Goal: Task Accomplishment & Management: Manage account settings

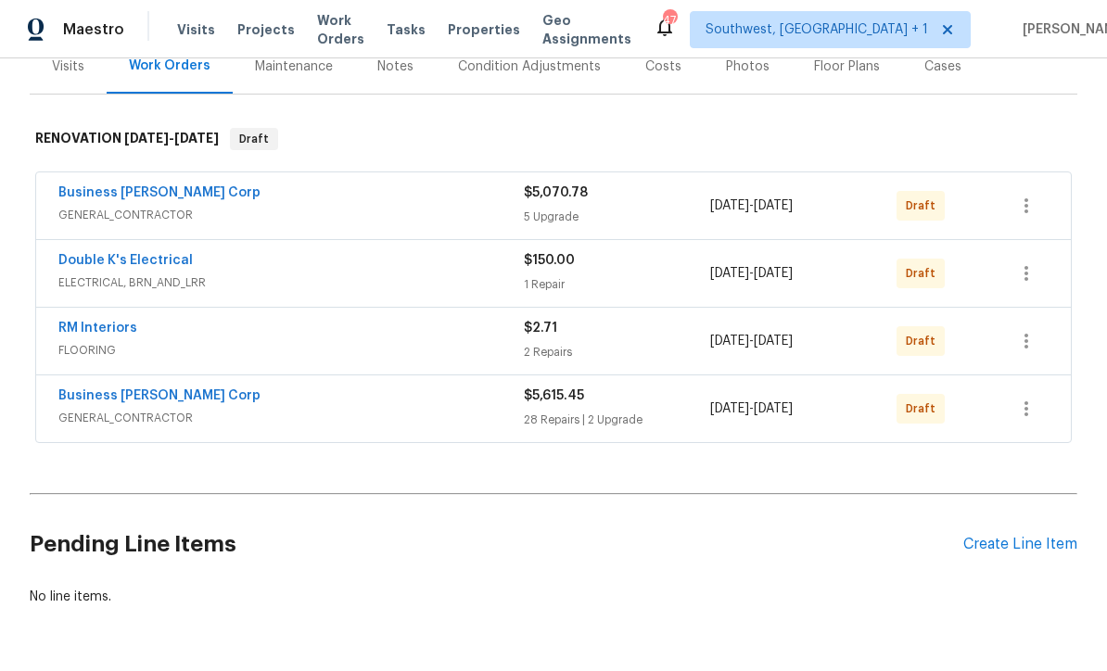
scroll to position [241, 0]
click at [96, 198] on link "Business Morel Corp" at bounding box center [159, 193] width 202 height 13
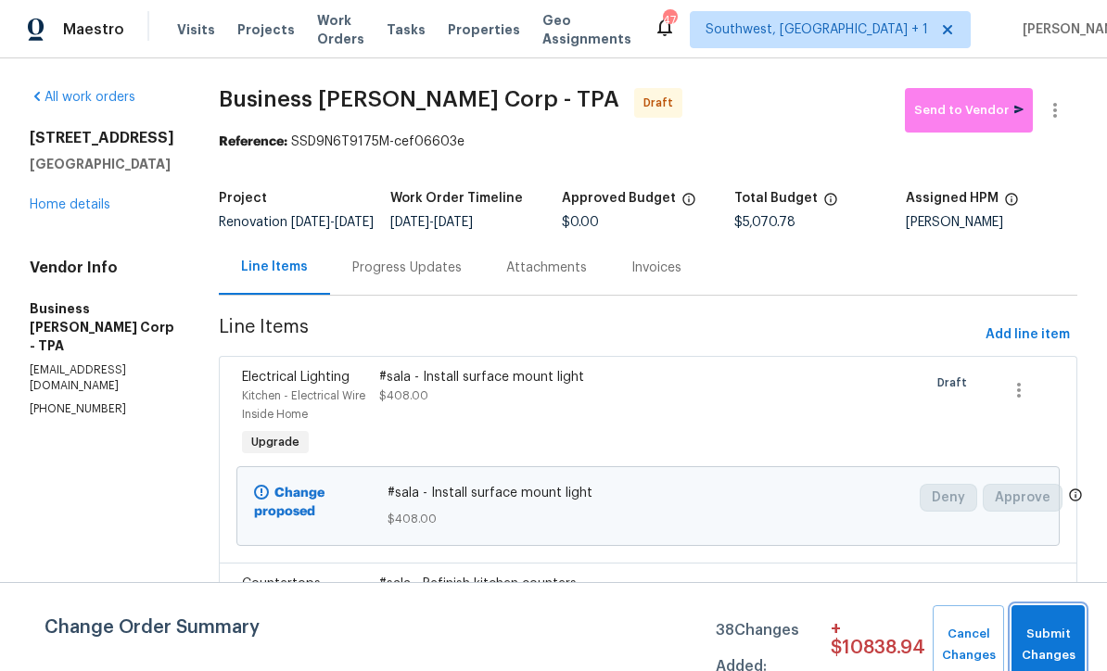
click at [1059, 640] on span "Submit Changes" at bounding box center [1048, 645] width 55 height 43
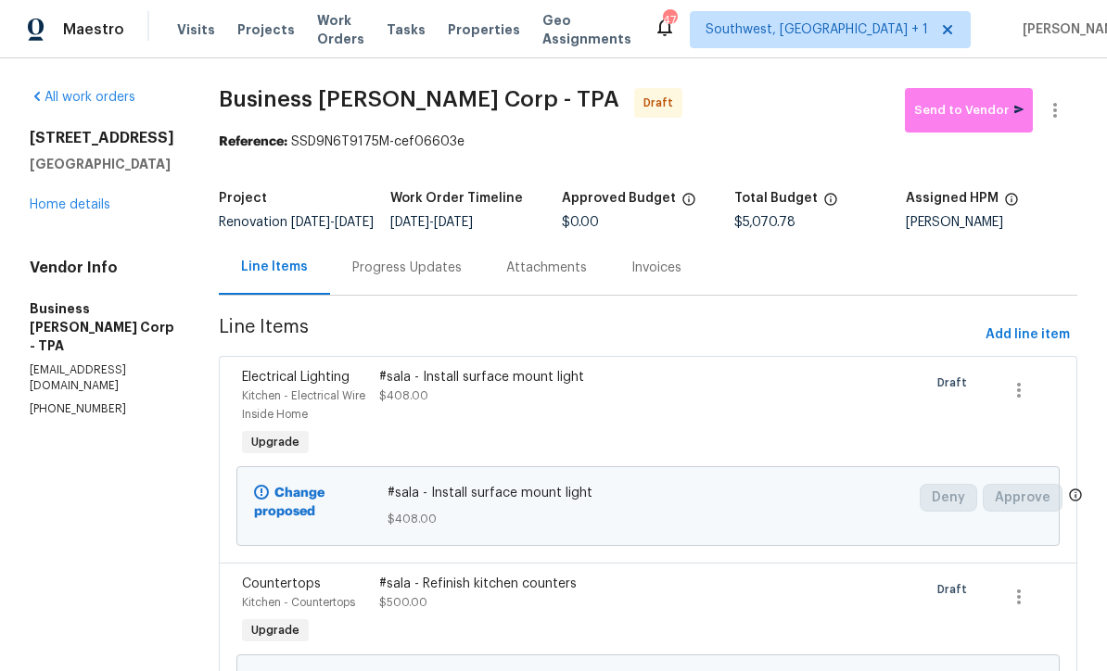
click at [54, 209] on link "Home details" at bounding box center [70, 204] width 81 height 13
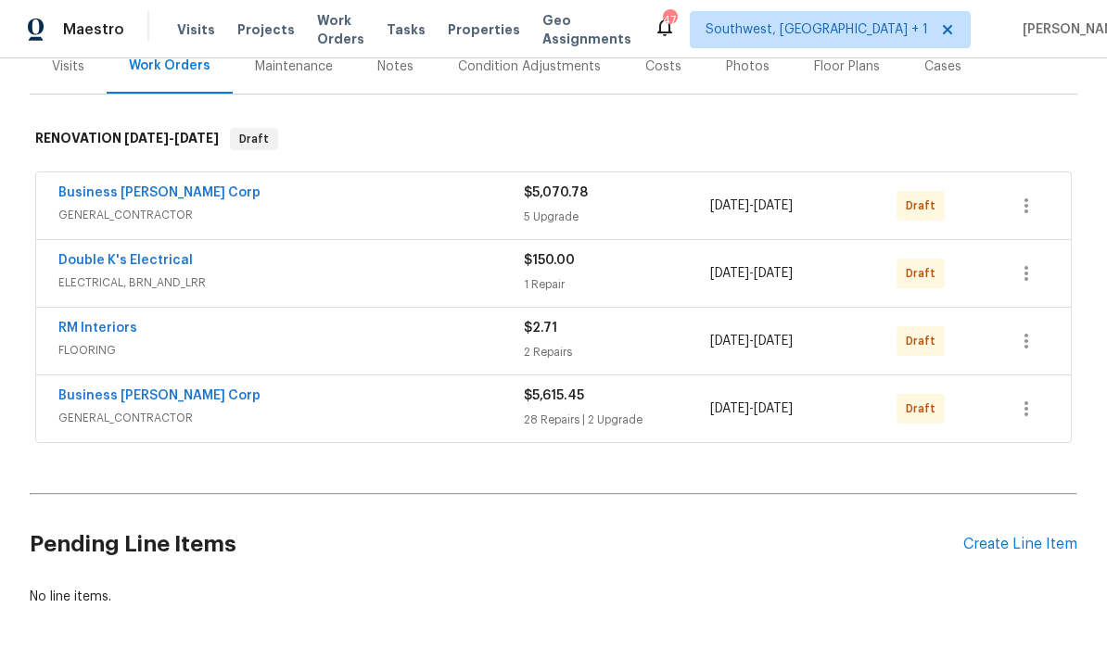
scroll to position [241, 0]
click at [72, 198] on link "Business [PERSON_NAME] Corp" at bounding box center [159, 193] width 202 height 13
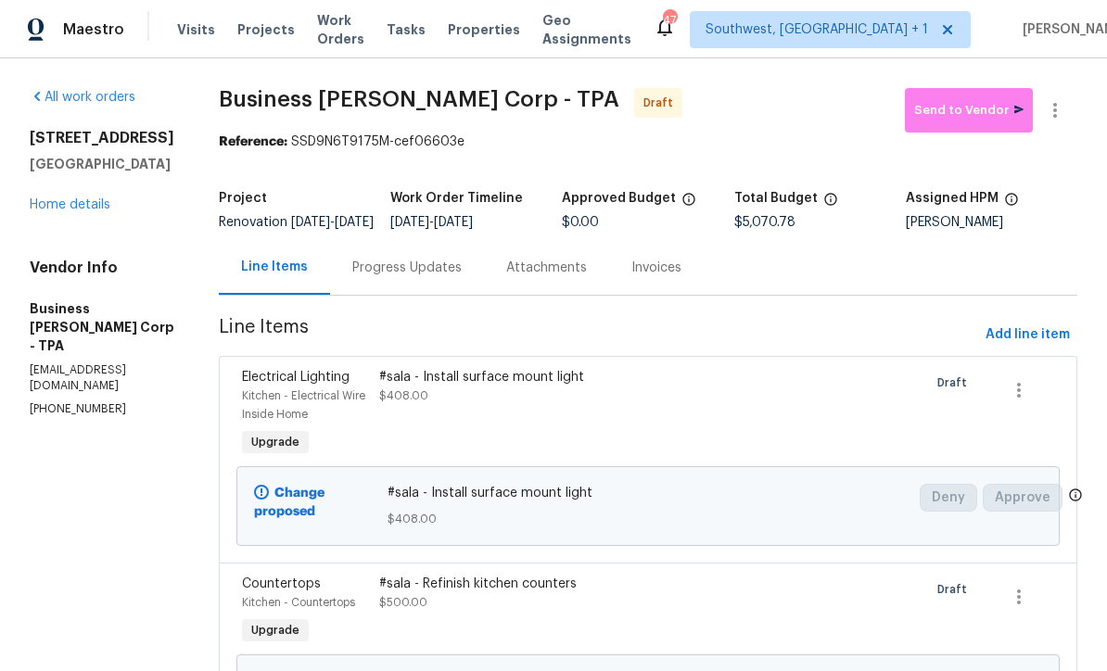
click at [58, 203] on link "Home details" at bounding box center [70, 204] width 81 height 13
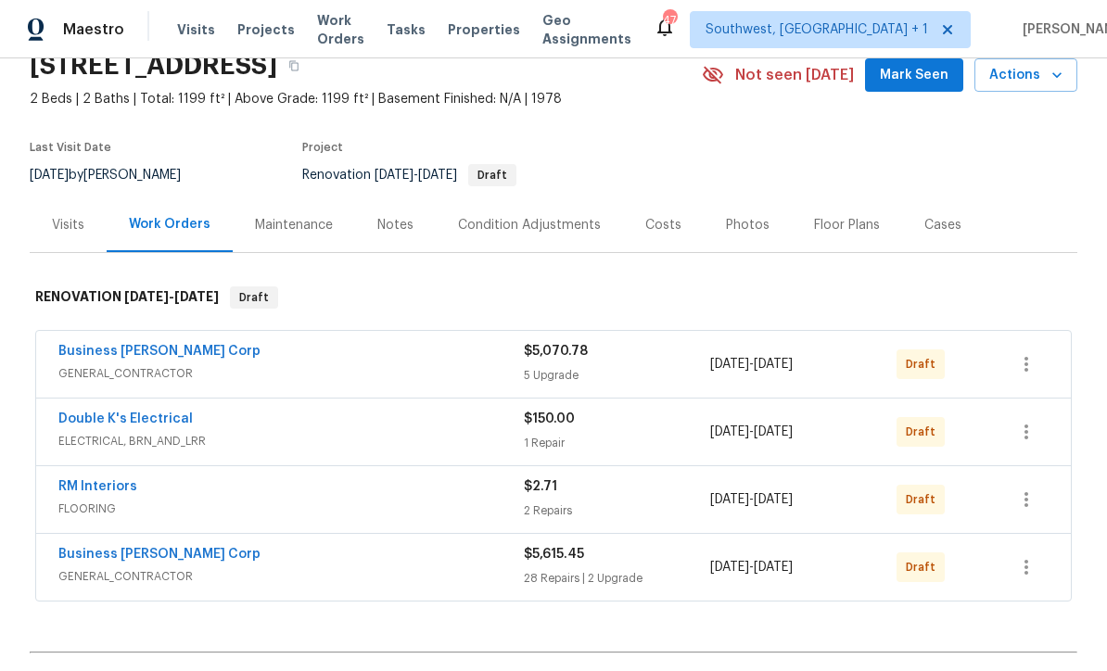
scroll to position [176, 0]
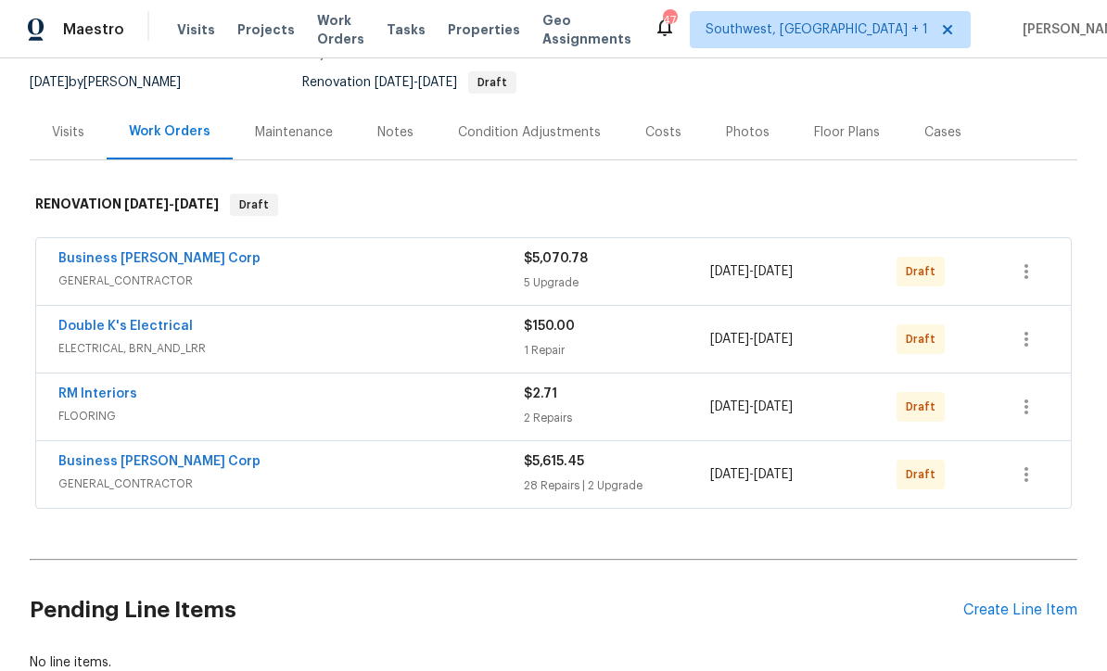
click at [85, 467] on link "Business [PERSON_NAME] Corp" at bounding box center [159, 461] width 202 height 13
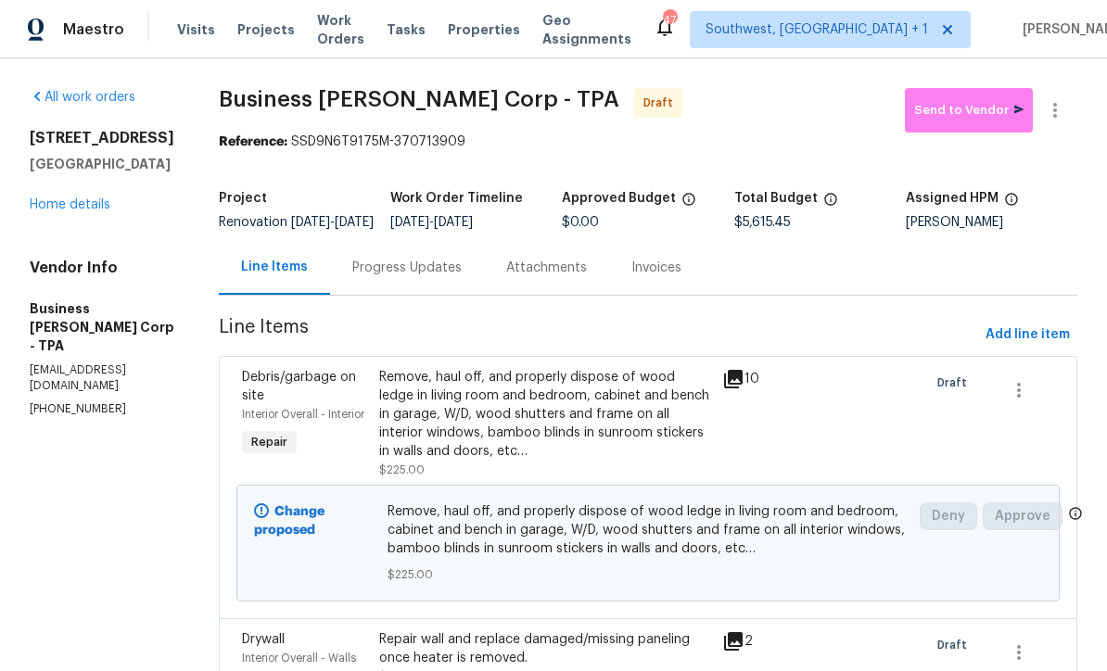
click at [406, 274] on div "Progress Updates" at bounding box center [406, 268] width 109 height 19
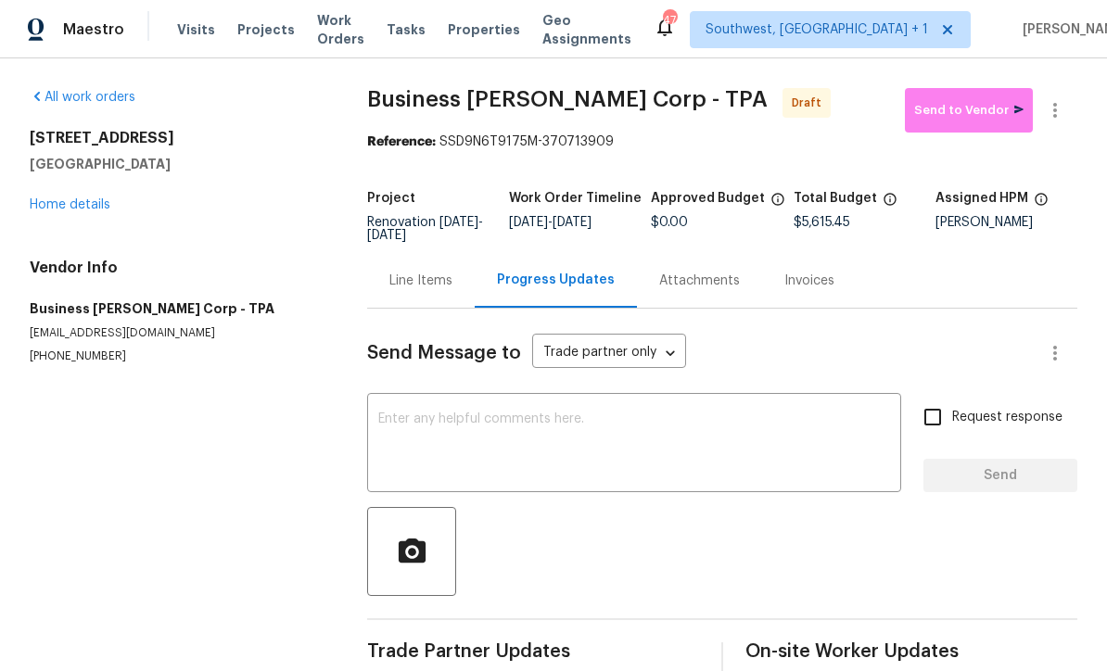
click at [632, 429] on textarea at bounding box center [634, 445] width 512 height 65
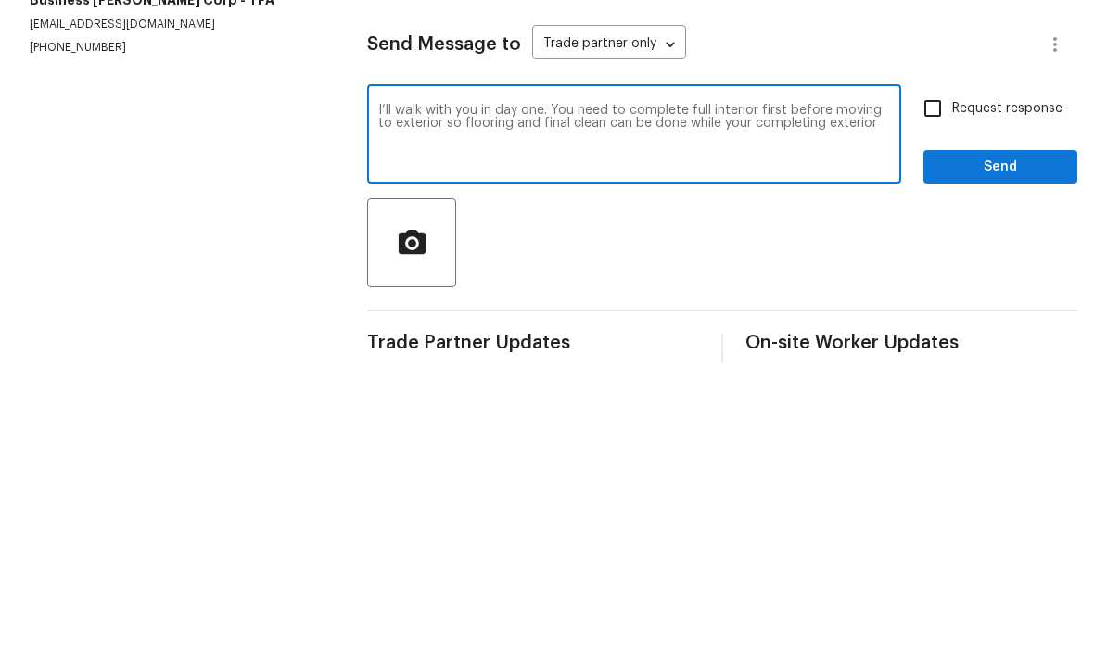
click at [795, 413] on textarea "I’ll walk with you in day one. You need to complete full interior first before …" at bounding box center [634, 445] width 512 height 65
click at [803, 413] on textarea "I’ll walk with you in day one. You need to complete full interior first before …" at bounding box center [634, 445] width 512 height 65
click at [795, 413] on textarea "I’ll walk with you in day one. You need to complete full interior first before …" at bounding box center [634, 445] width 512 height 65
click at [885, 413] on textarea "I’ll walk with you in day one. You need to complete full interior first before …" at bounding box center [634, 445] width 512 height 65
click at [491, 413] on textarea "I’ll walk with you in day one. You need to complete full interior first before …" at bounding box center [634, 445] width 512 height 65
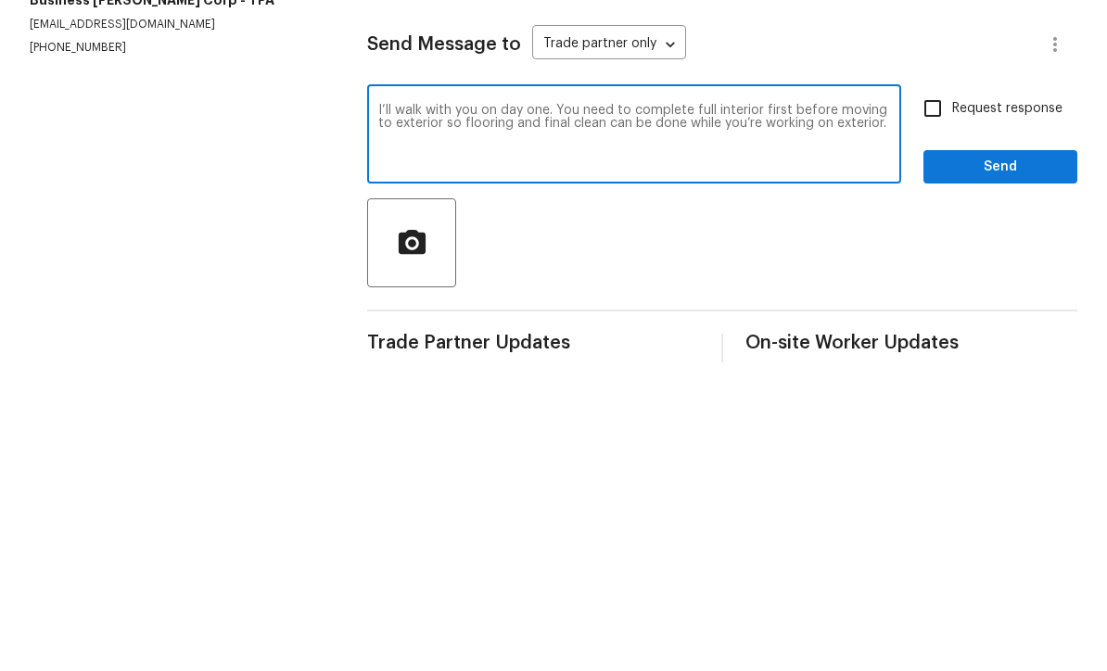
type textarea "I’ll walk with you on day one. You need to complete full interior first before …"
click at [938, 398] on input "Request response" at bounding box center [932, 417] width 39 height 39
checkbox input "true"
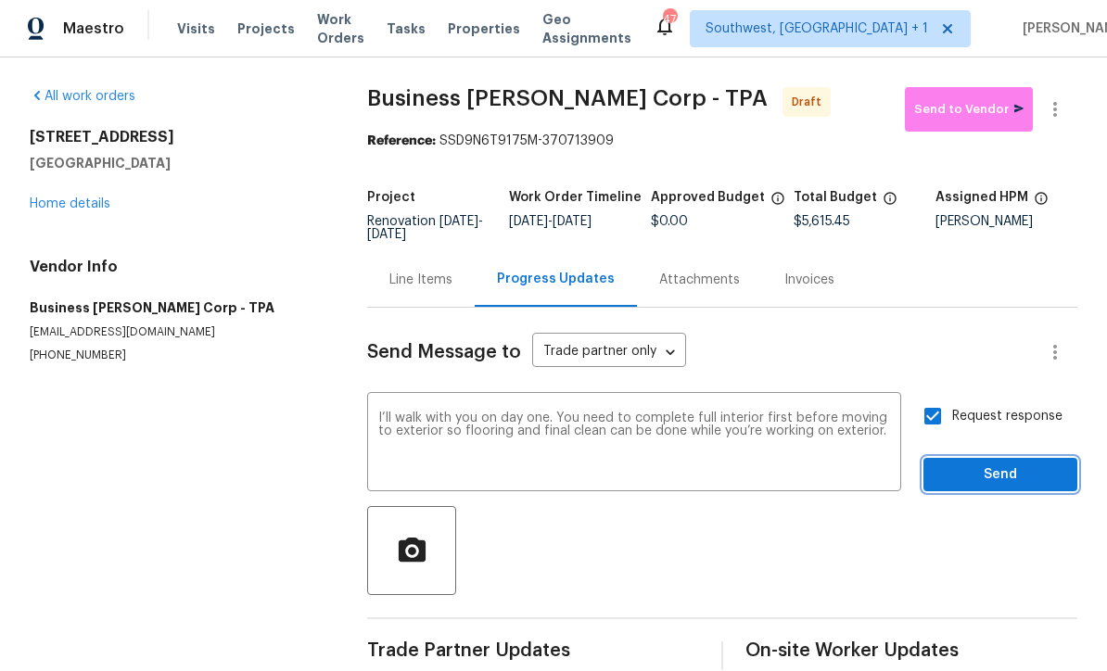
click at [981, 465] on span "Send" at bounding box center [1000, 476] width 124 height 23
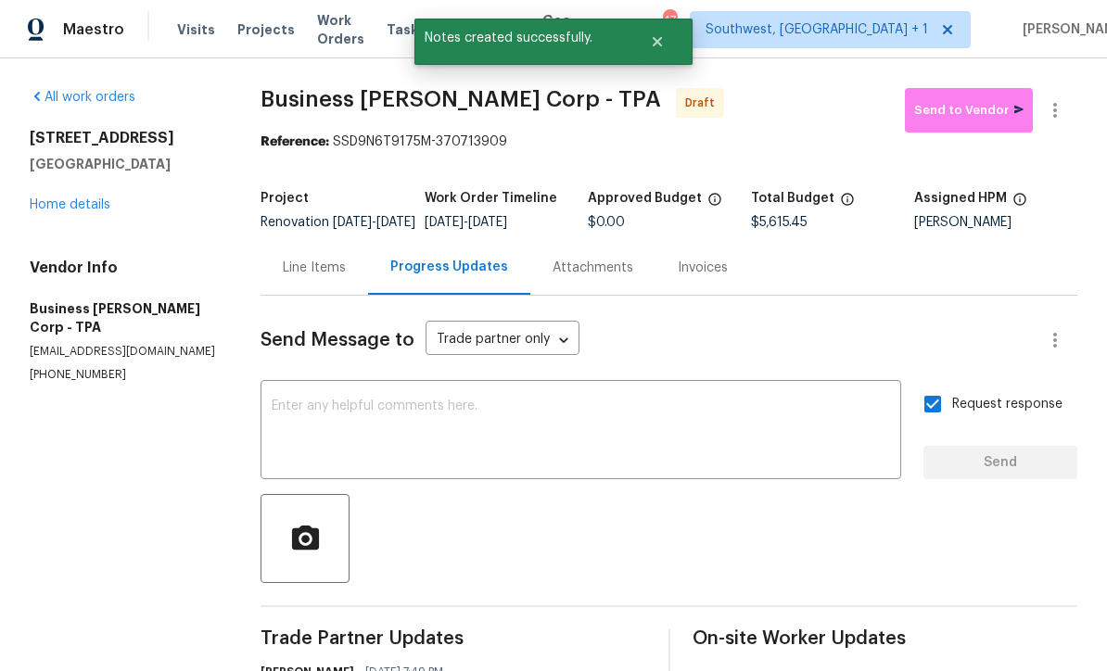
click at [47, 198] on link "Home details" at bounding box center [70, 204] width 81 height 13
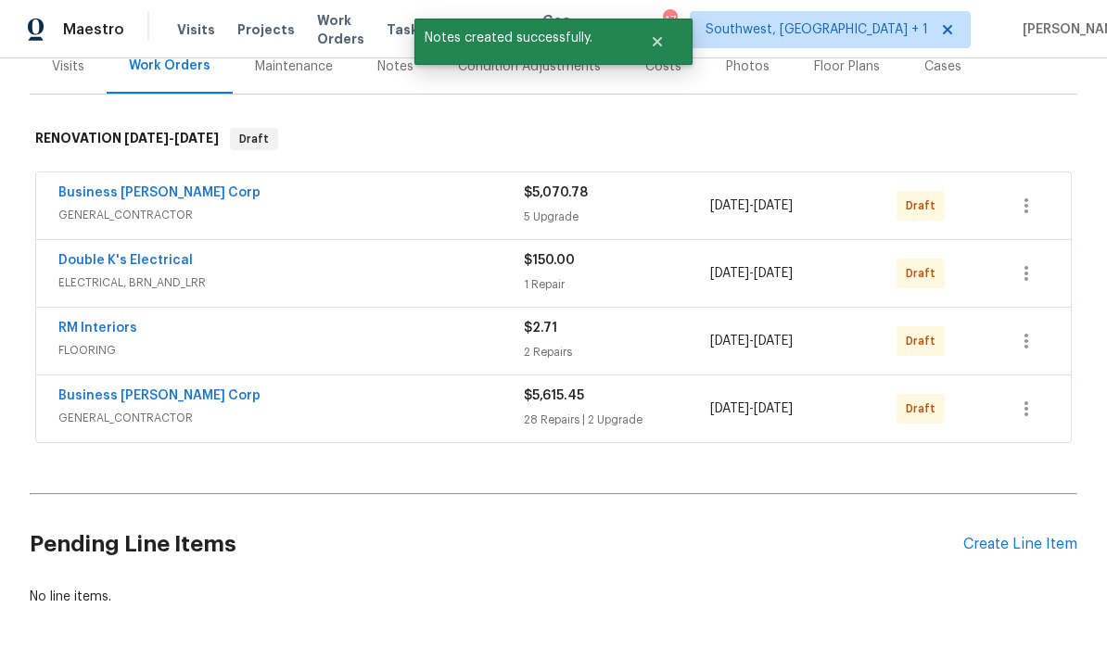
scroll to position [241, 0]
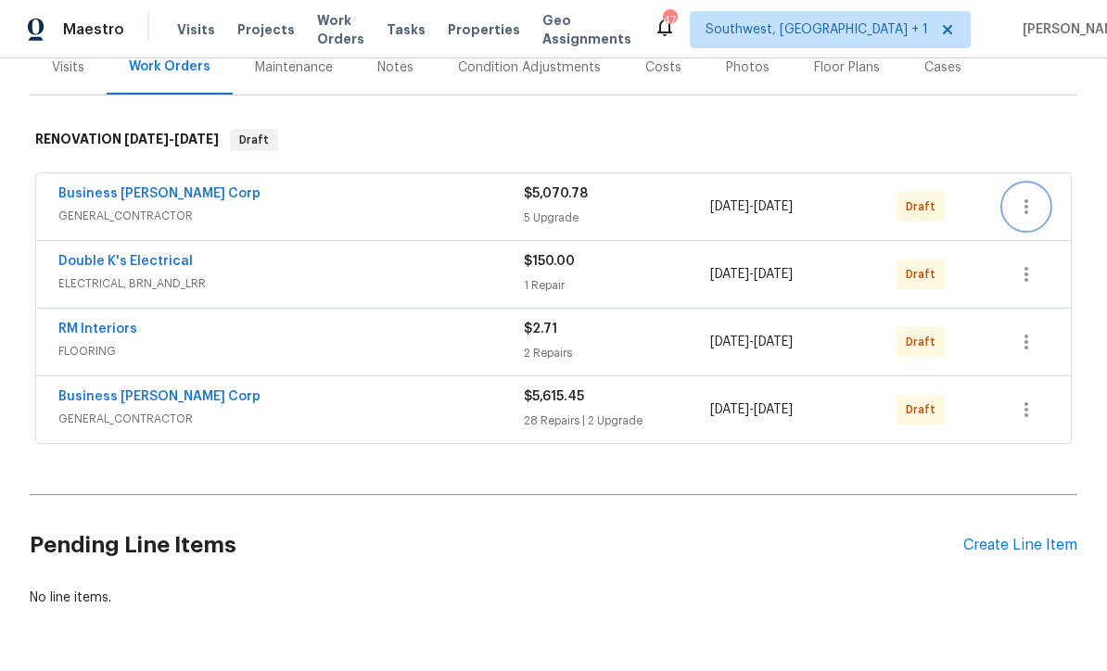
click at [1019, 196] on icon "button" at bounding box center [1026, 207] width 22 height 22
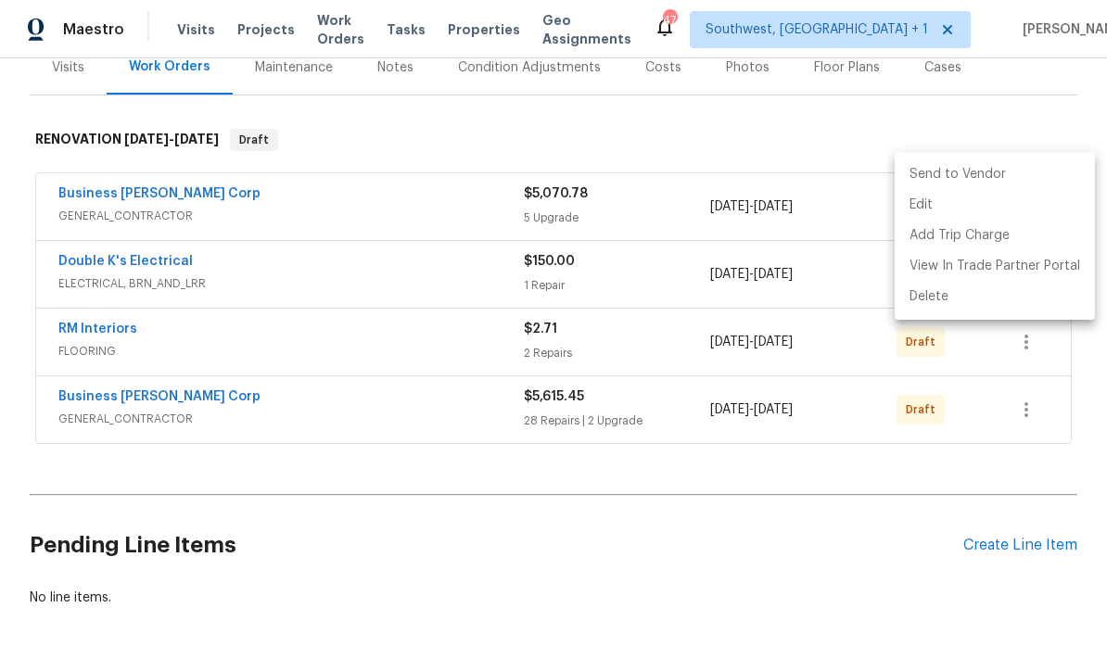
click at [983, 177] on li "Send to Vendor" at bounding box center [995, 175] width 200 height 31
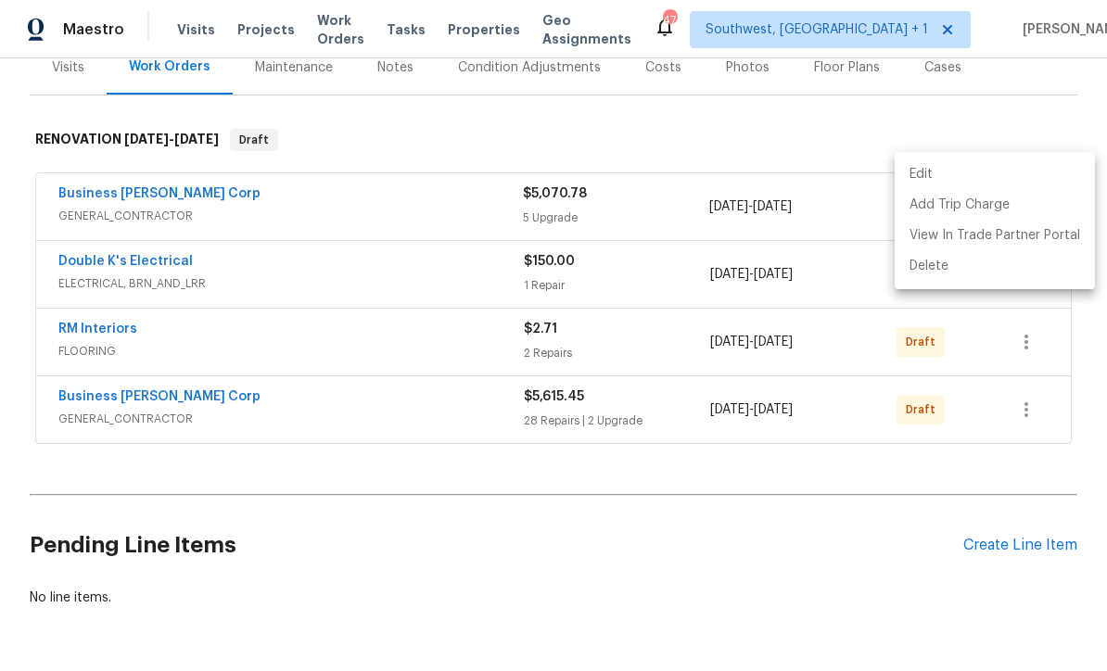
click at [892, 532] on div at bounding box center [553, 335] width 1107 height 671
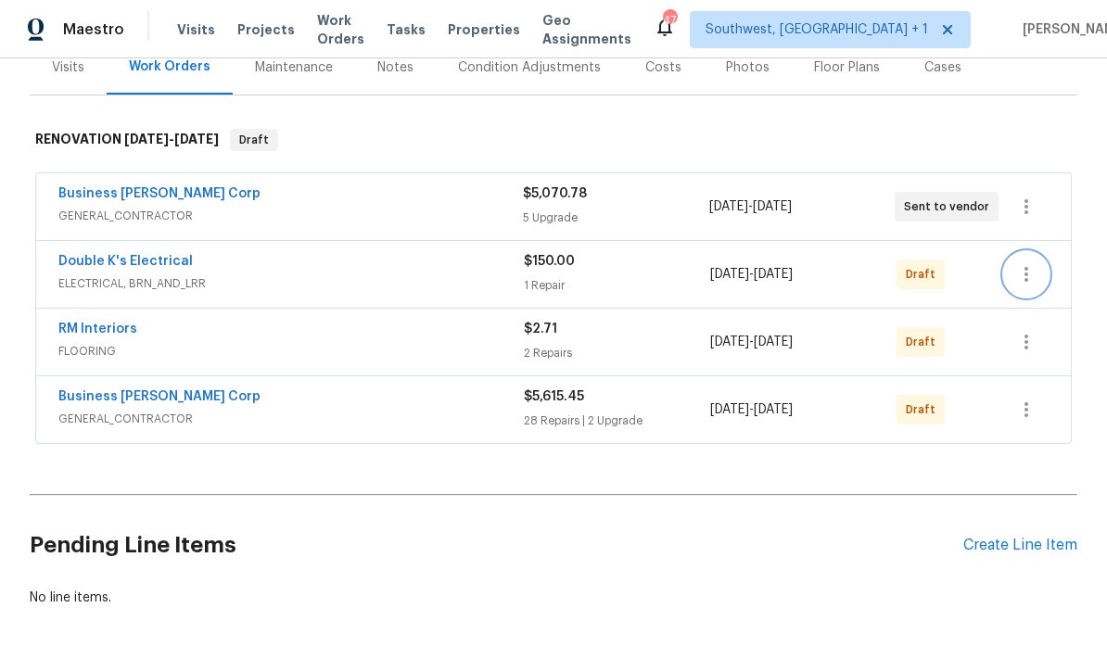
click at [1022, 263] on icon "button" at bounding box center [1026, 274] width 22 height 22
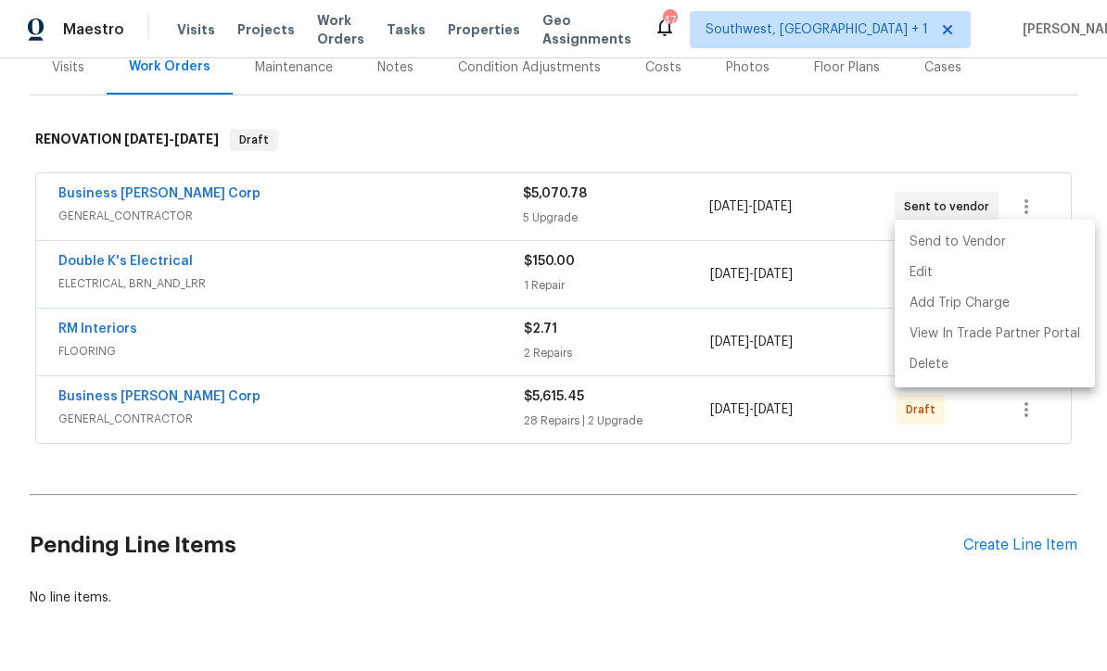
click at [979, 241] on li "Send to Vendor" at bounding box center [995, 242] width 200 height 31
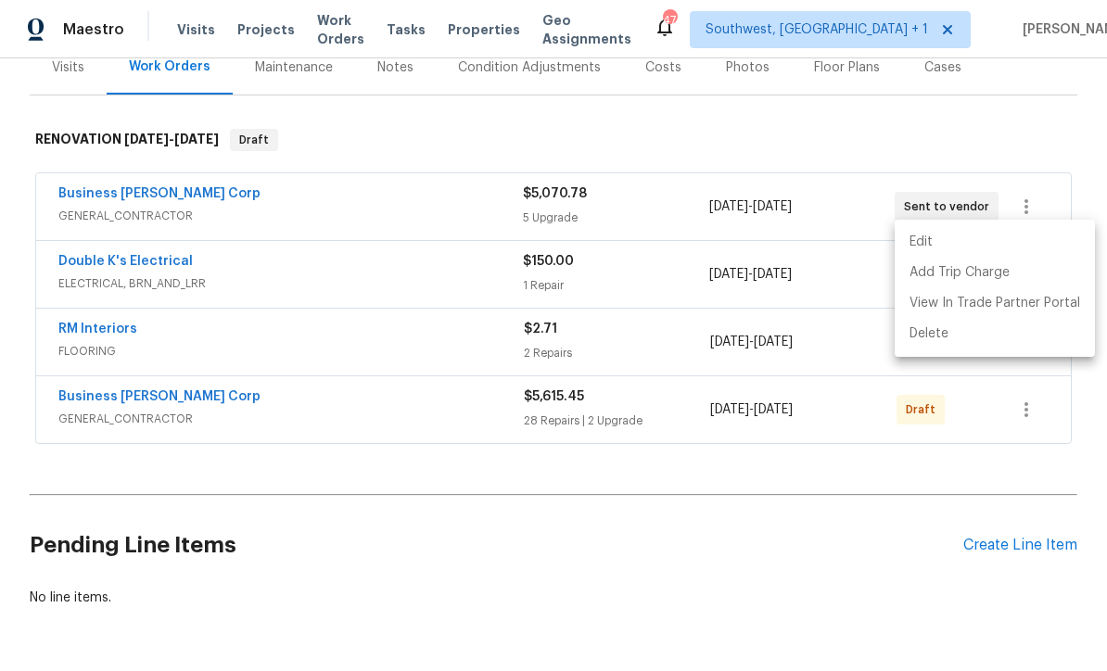
click at [859, 542] on div at bounding box center [553, 335] width 1107 height 671
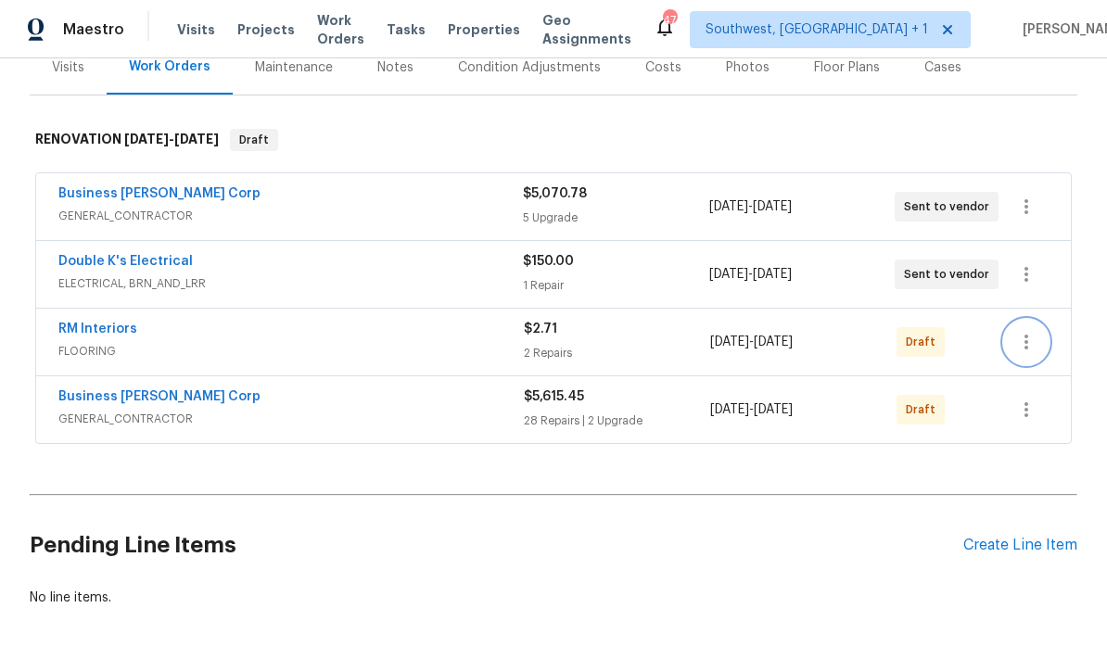
click at [1028, 335] on icon "button" at bounding box center [1027, 342] width 4 height 15
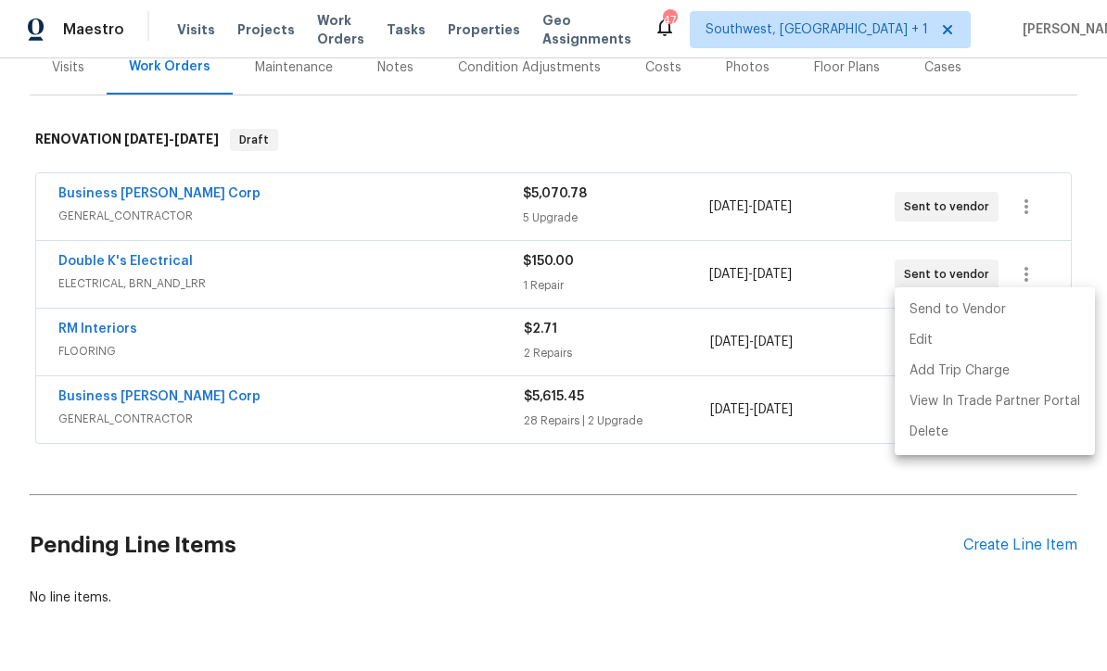
click at [966, 318] on li "Send to Vendor" at bounding box center [995, 310] width 200 height 31
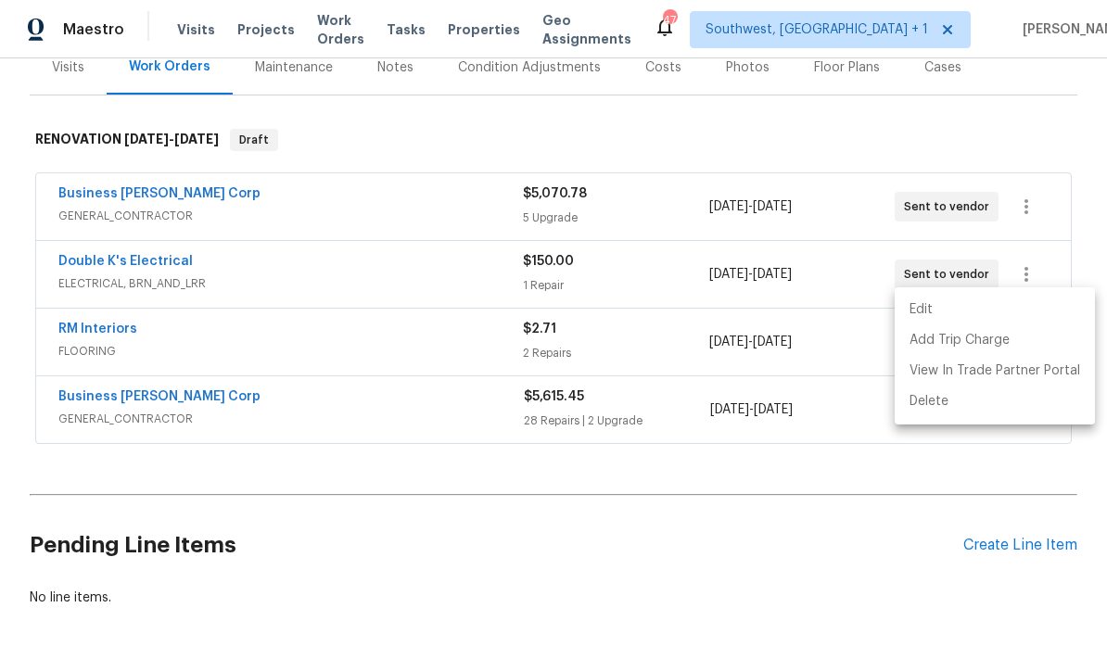
click at [874, 532] on div at bounding box center [553, 335] width 1107 height 671
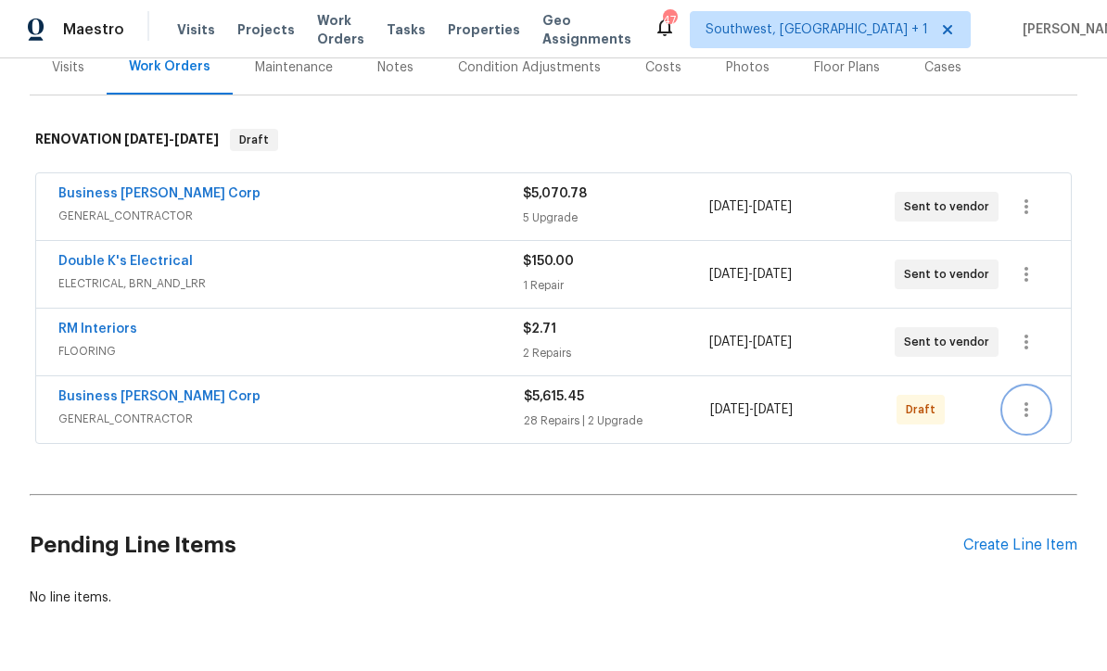
click at [1020, 399] on icon "button" at bounding box center [1026, 410] width 22 height 22
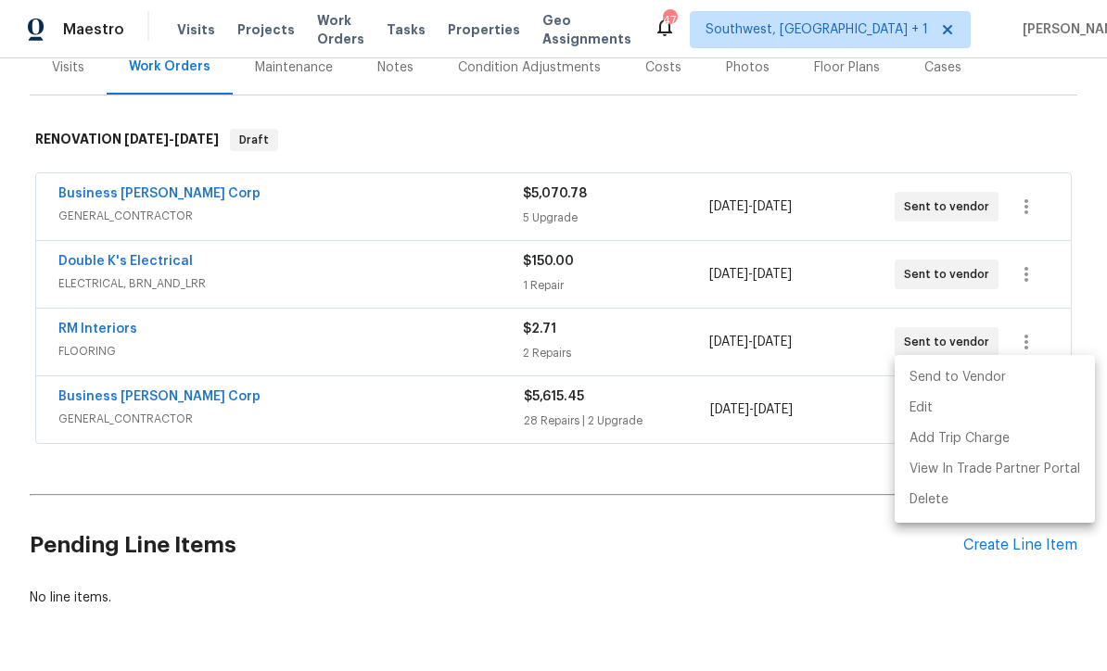
click at [966, 379] on li "Send to Vendor" at bounding box center [995, 378] width 200 height 31
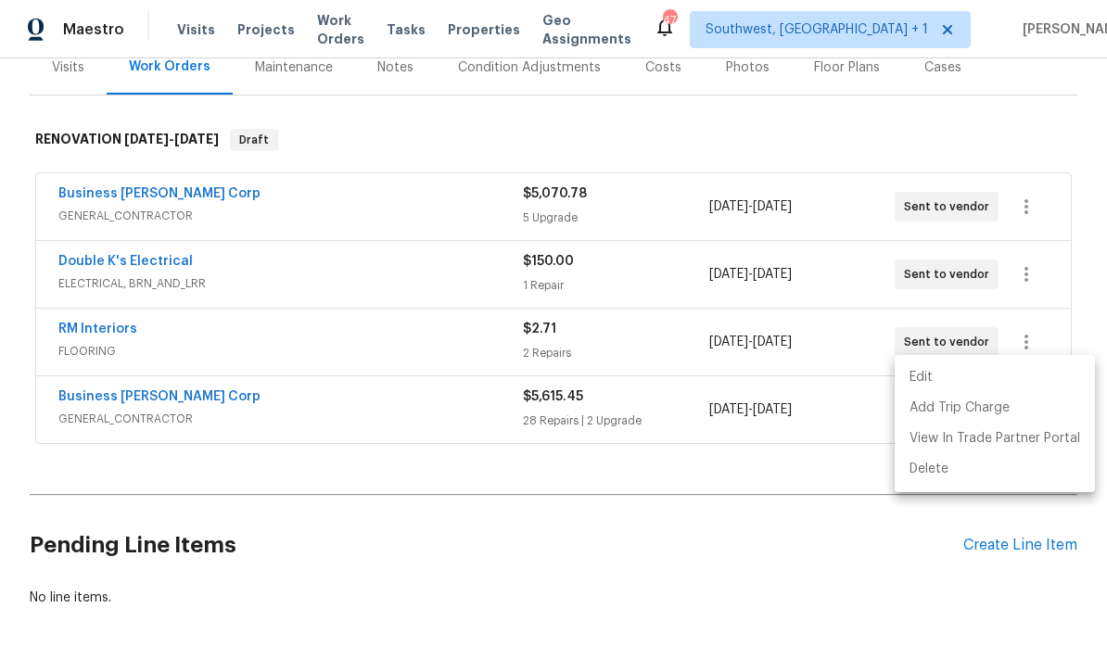
click at [823, 540] on div at bounding box center [553, 335] width 1107 height 671
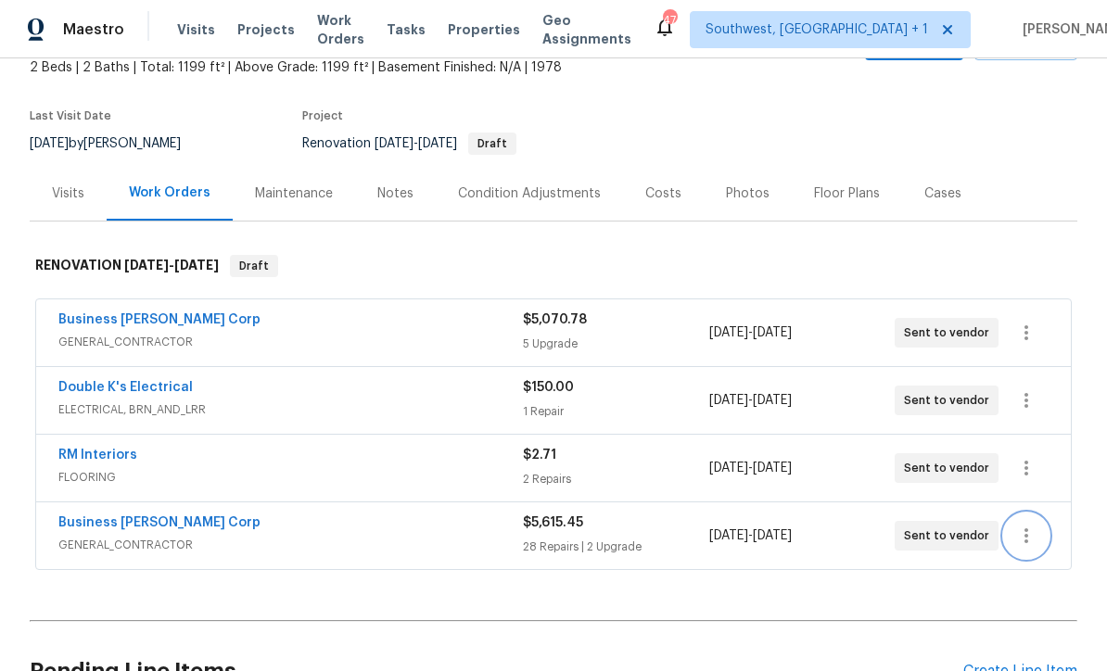
scroll to position [54, 0]
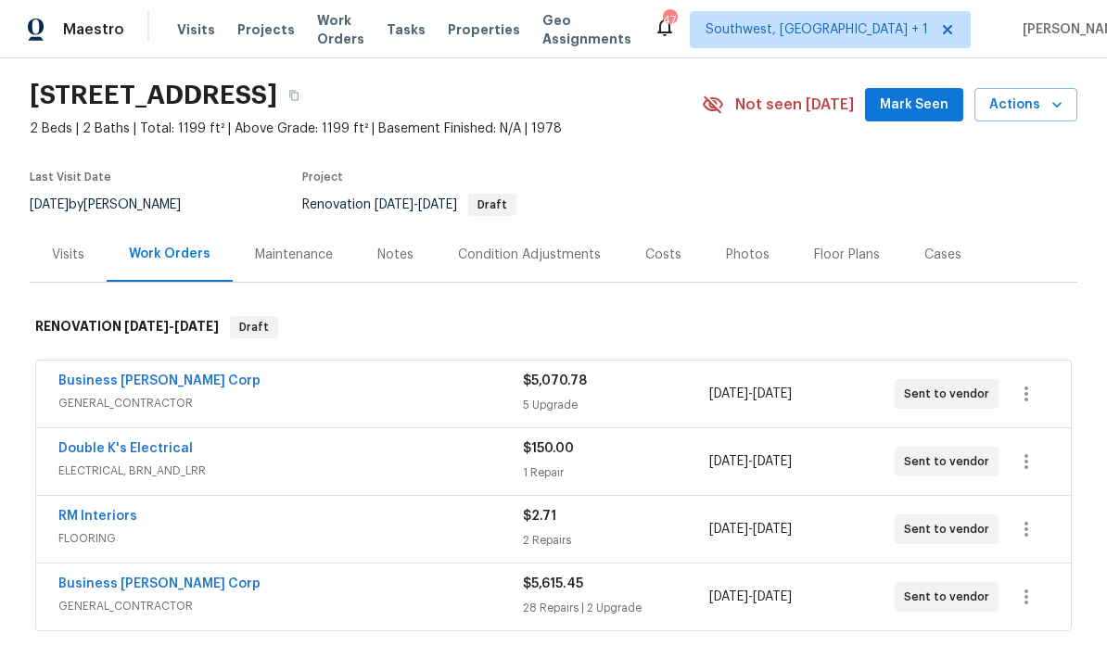
click at [400, 242] on div "Notes" at bounding box center [395, 254] width 81 height 55
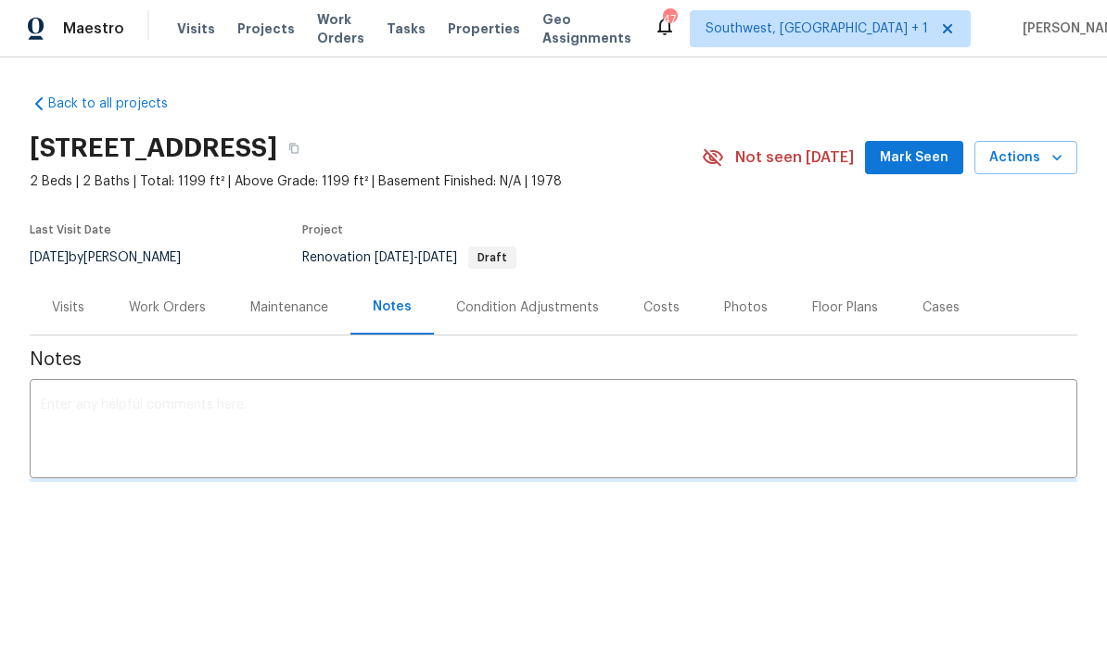
scroll to position [1, 0]
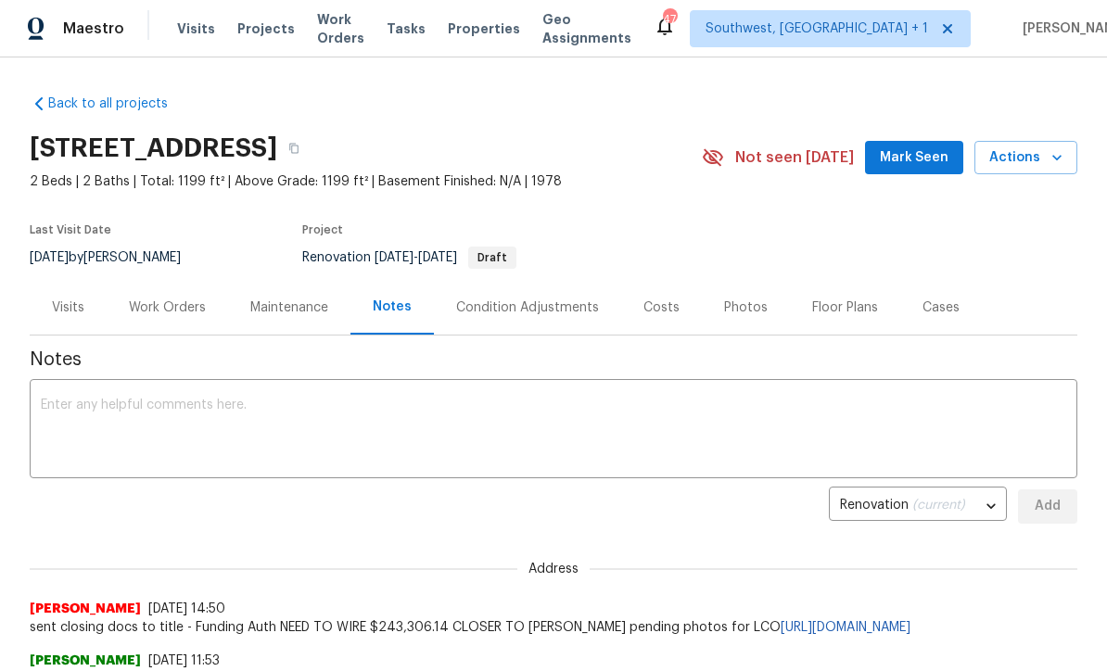
click at [675, 401] on textarea at bounding box center [554, 431] width 1026 height 65
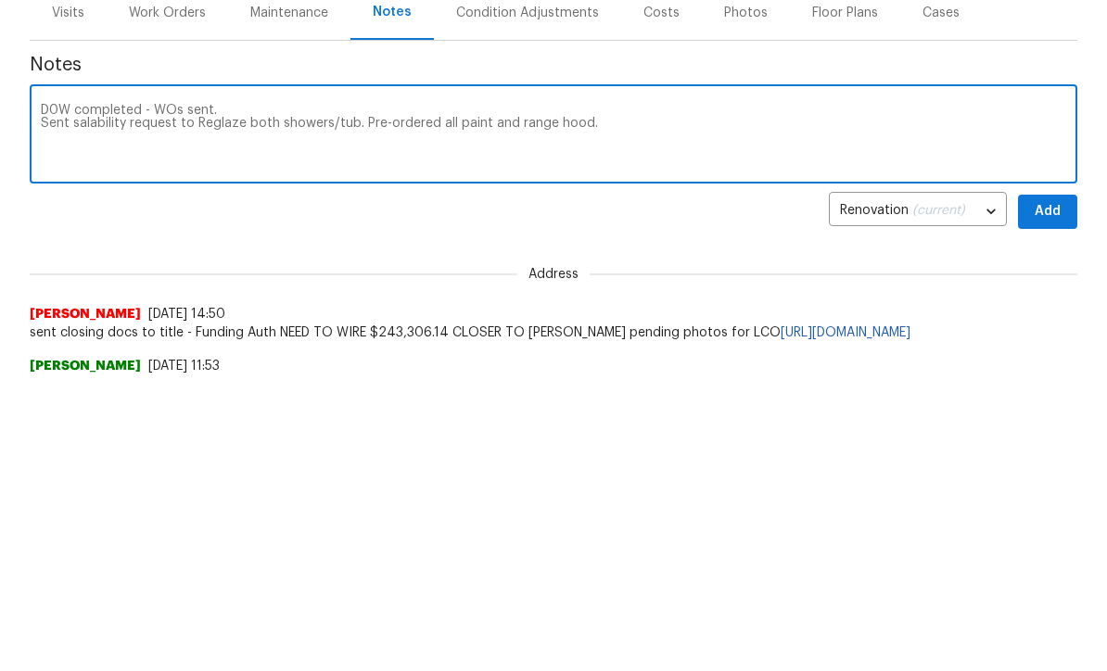
type textarea "D0W completed - WOs sent. Sent salability request to Reglaze both showers/tub. …"
click at [1053, 496] on span "Add" at bounding box center [1048, 507] width 30 height 23
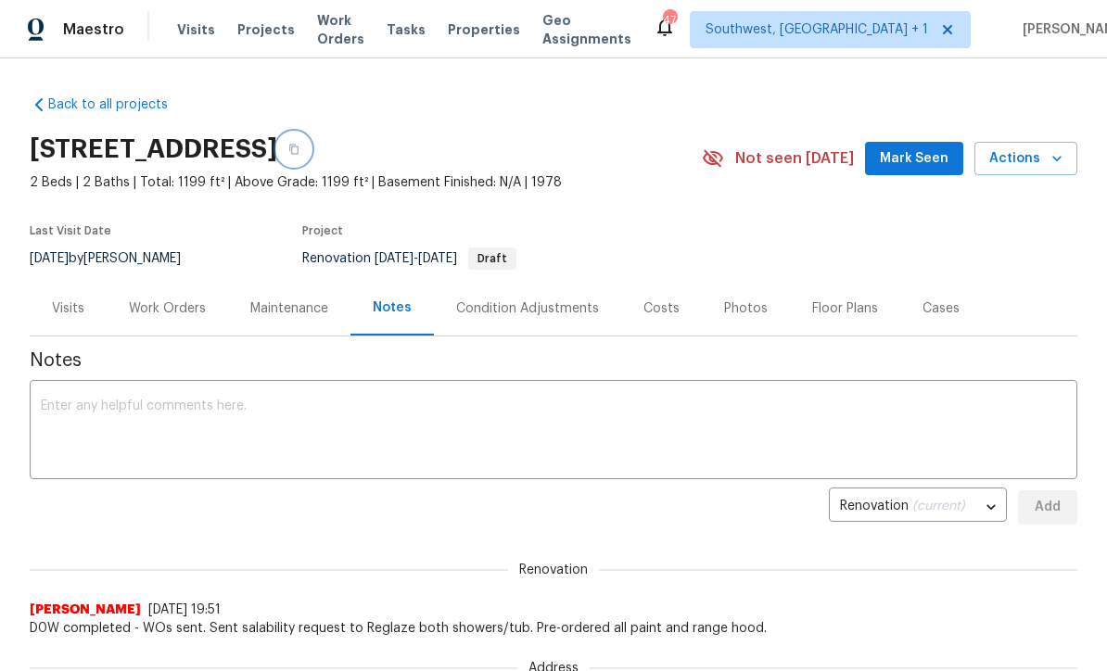
click at [299, 152] on icon "button" at bounding box center [293, 150] width 9 height 10
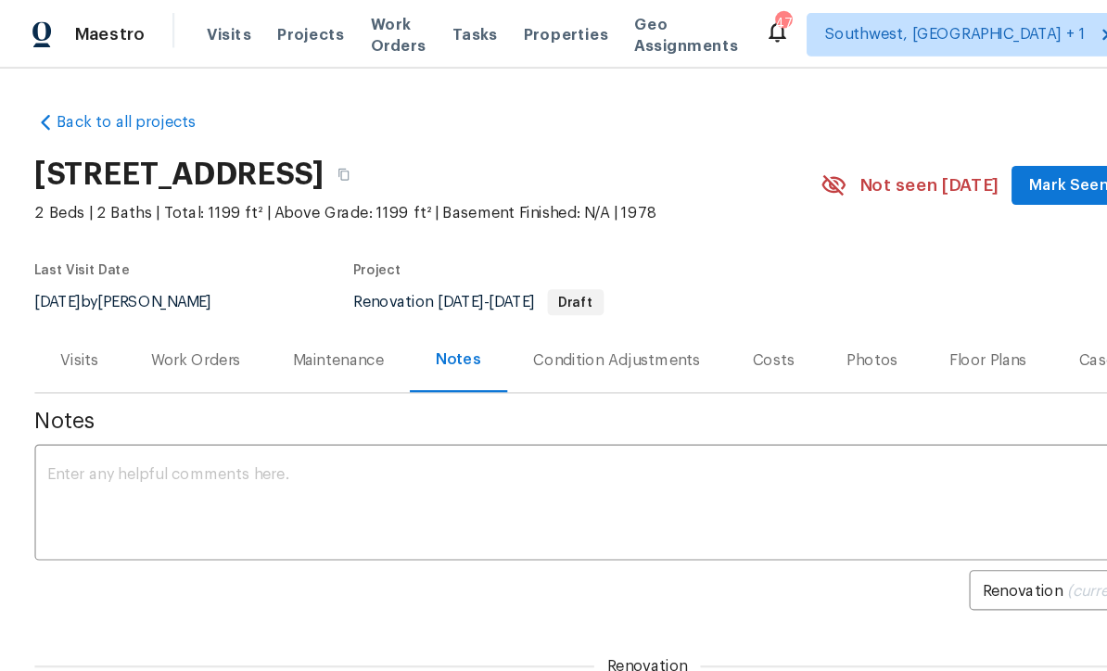
click at [166, 313] on div "Work Orders" at bounding box center [167, 309] width 77 height 19
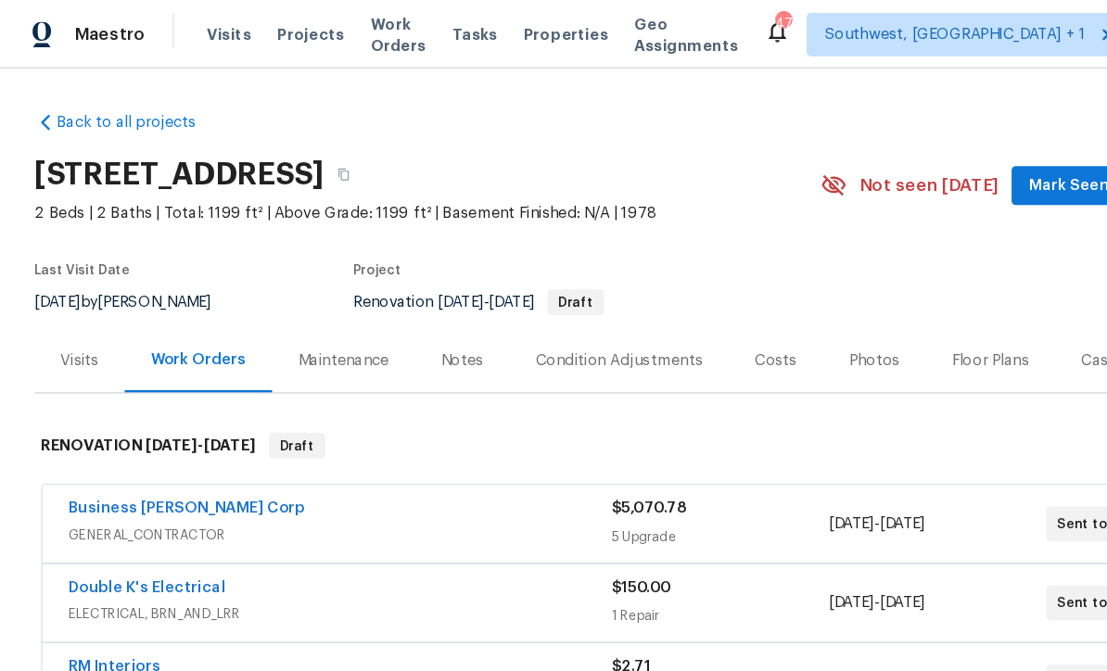
click at [261, 25] on span "Projects" at bounding box center [265, 29] width 57 height 19
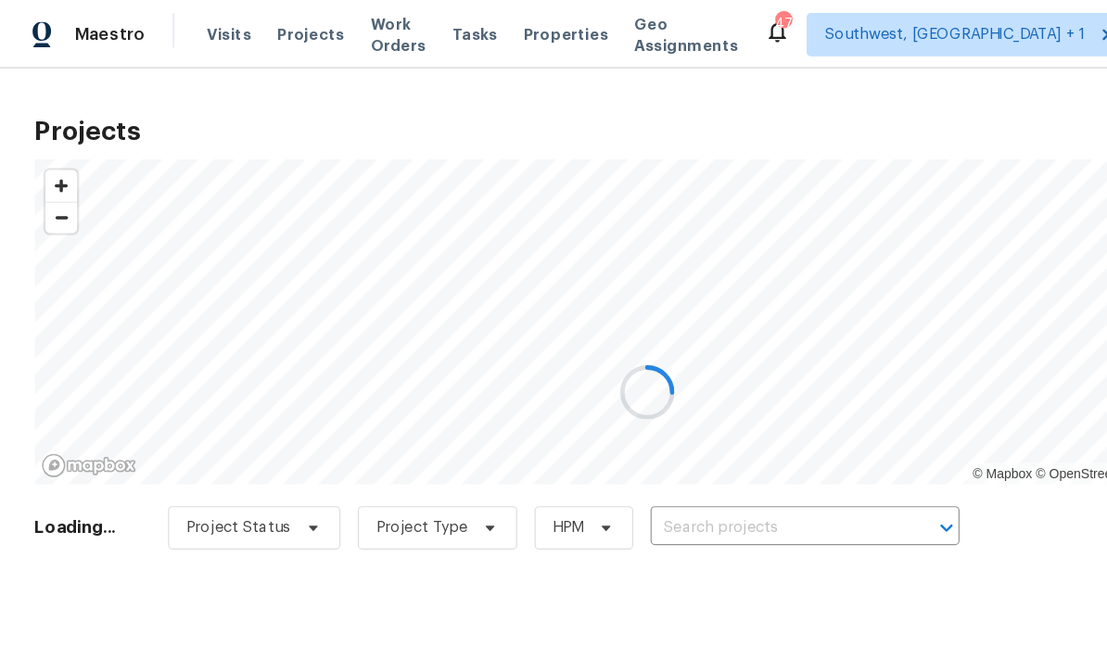
click at [623, 455] on div at bounding box center [553, 335] width 1107 height 671
click at [625, 457] on div at bounding box center [553, 335] width 1107 height 671
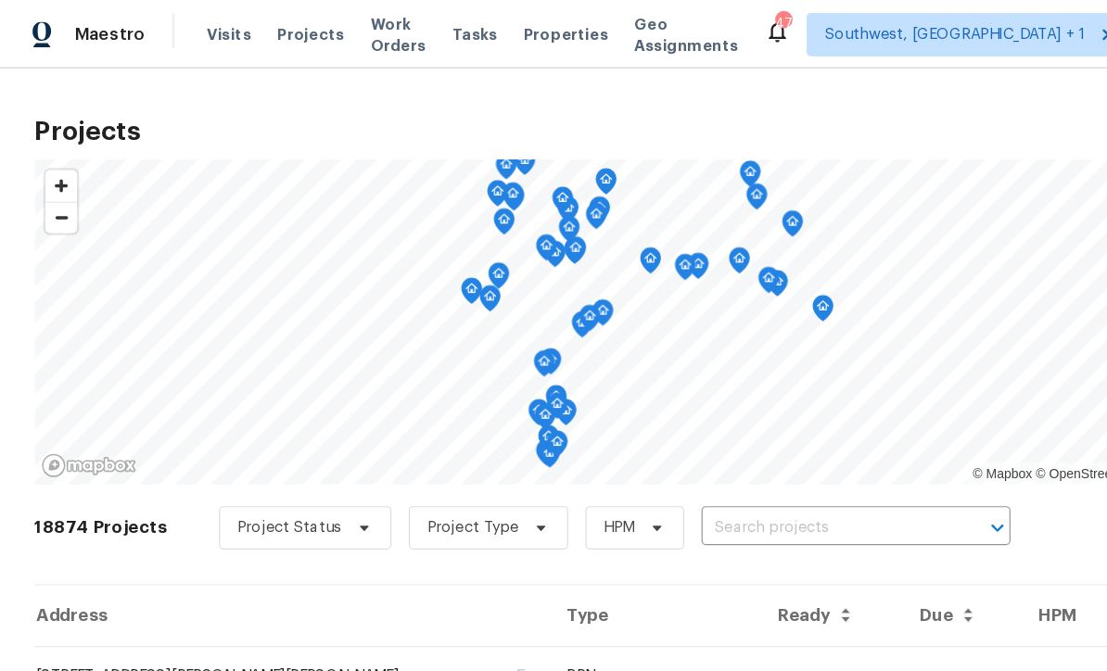
click at [624, 452] on input "text" at bounding box center [706, 452] width 212 height 29
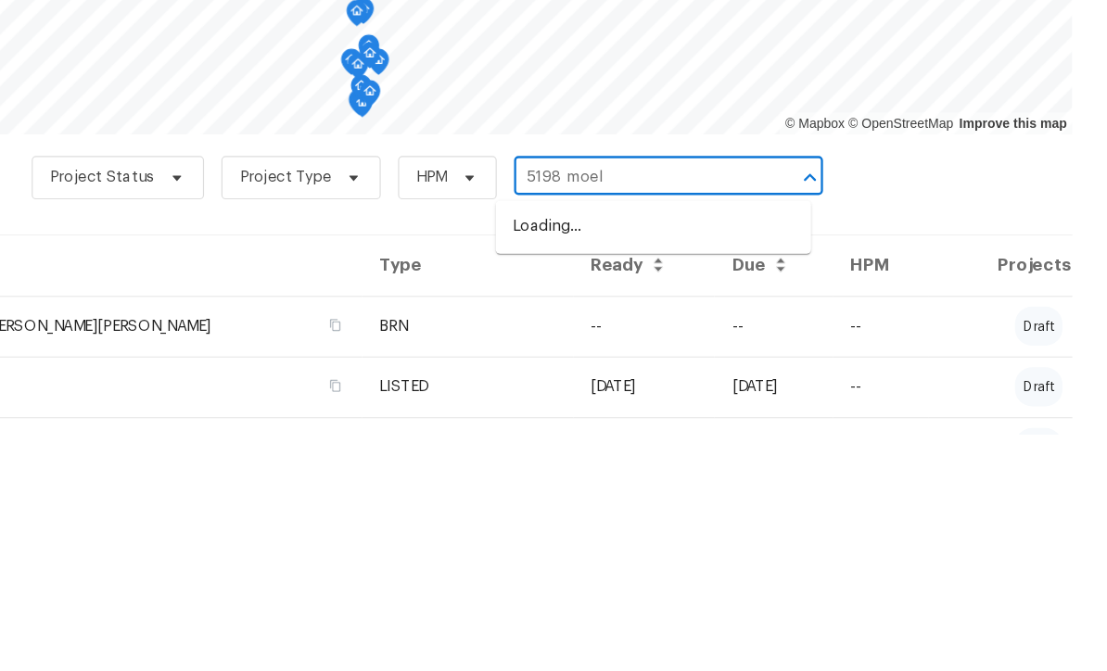
type input "5198 moell"
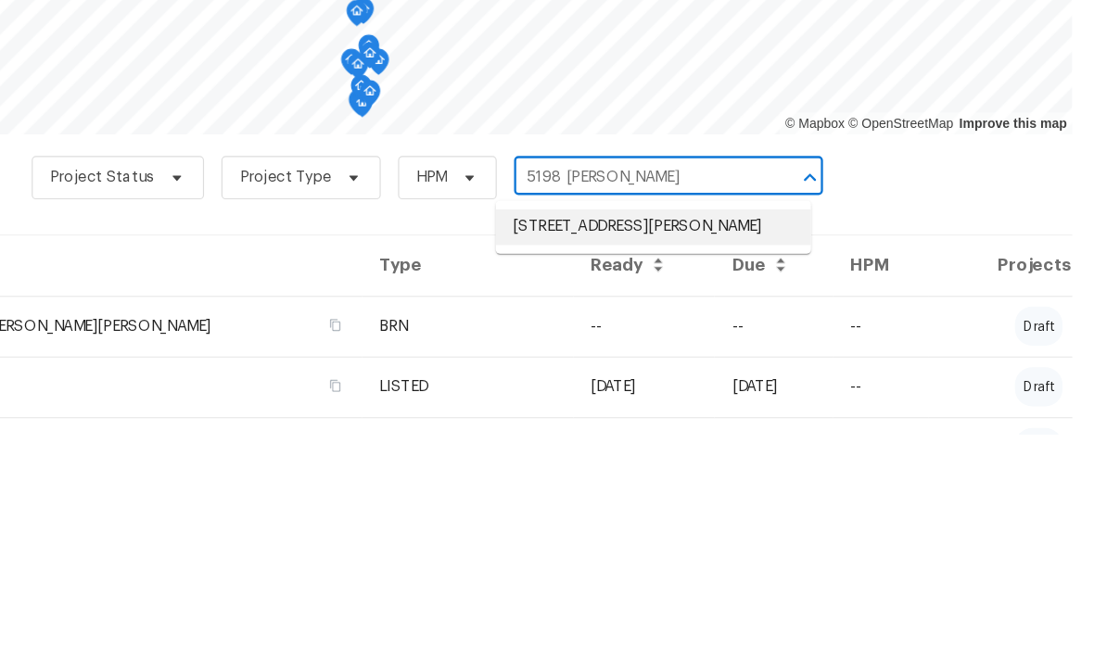
click at [584, 479] on li "5198 Moeller Ave, Sarasota, FL 34233" at bounding box center [719, 494] width 270 height 31
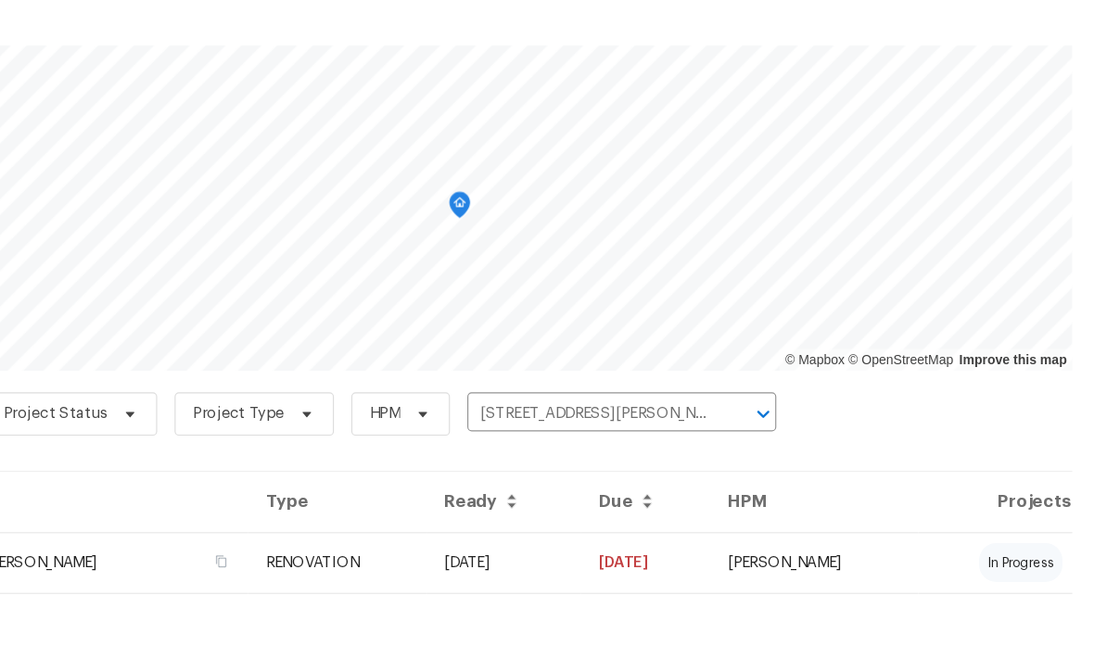
click at [657, 553] on td "09/10/25" at bounding box center [712, 579] width 110 height 52
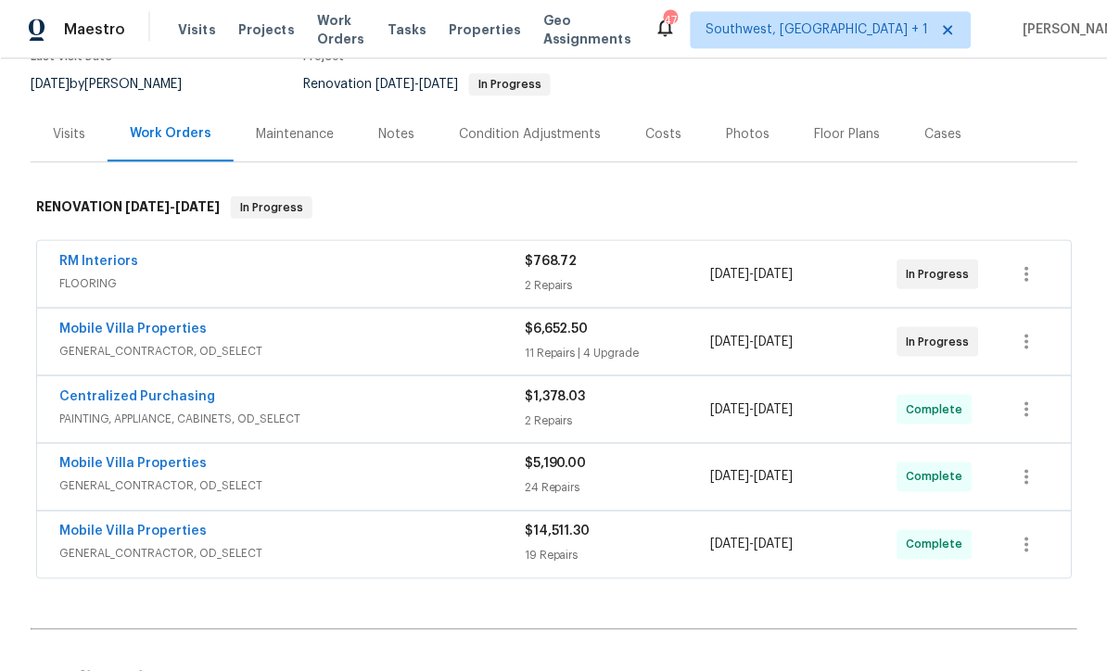
scroll to position [61, 0]
click at [1027, 670] on div "Create Line Item" at bounding box center [1020, 680] width 114 height 18
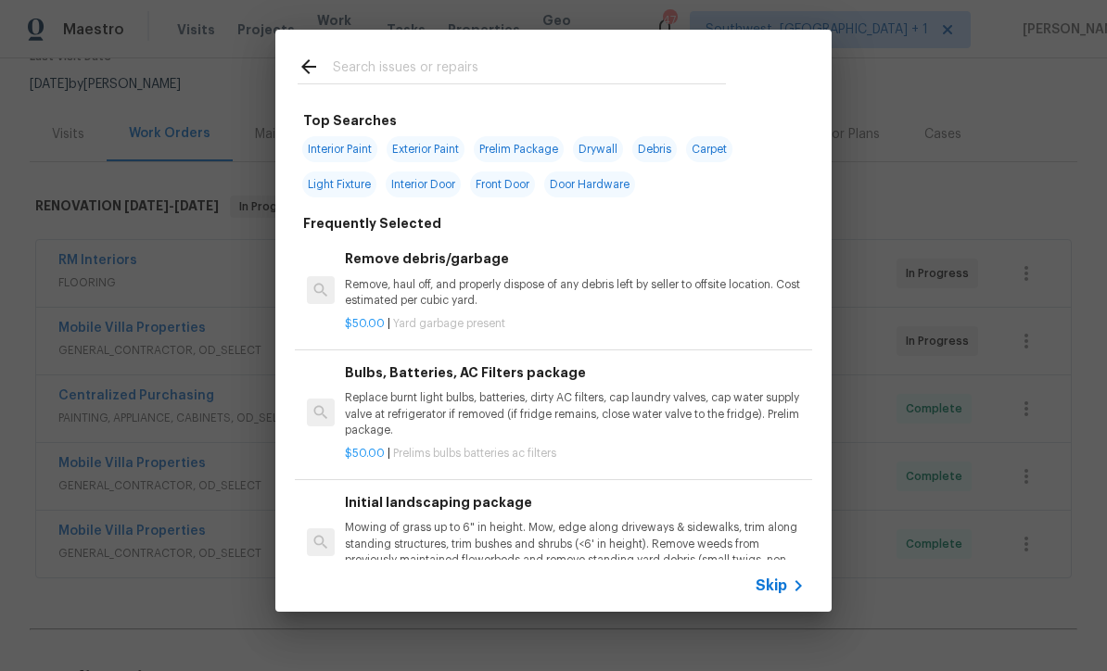
click at [781, 595] on div "Skip" at bounding box center [783, 586] width 54 height 22
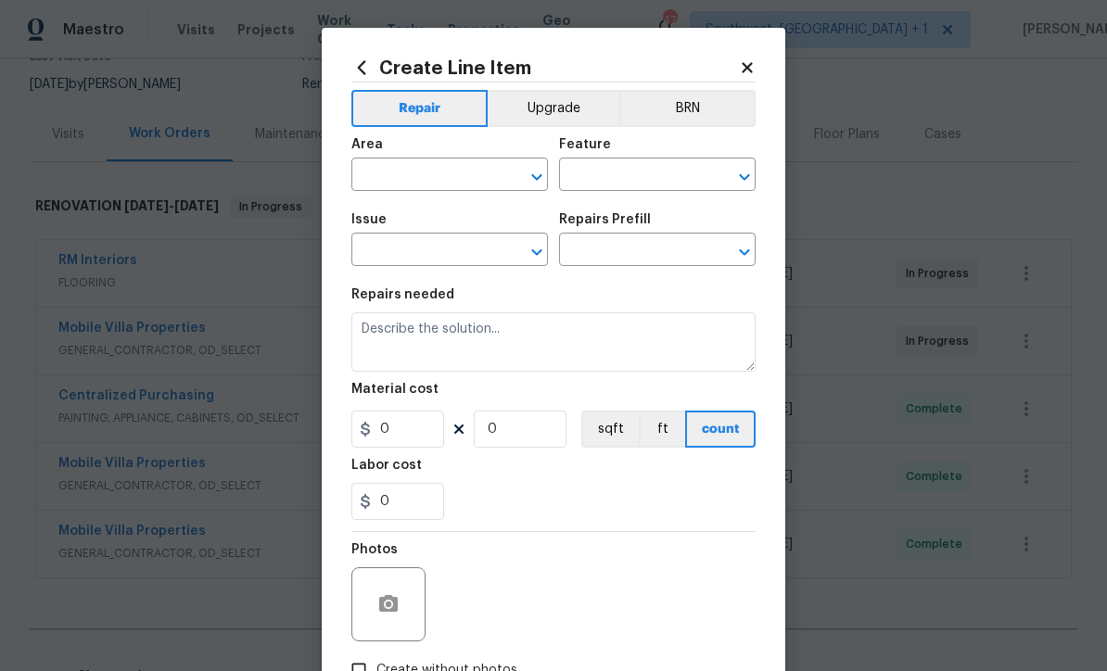
click at [431, 167] on input "text" at bounding box center [423, 176] width 145 height 29
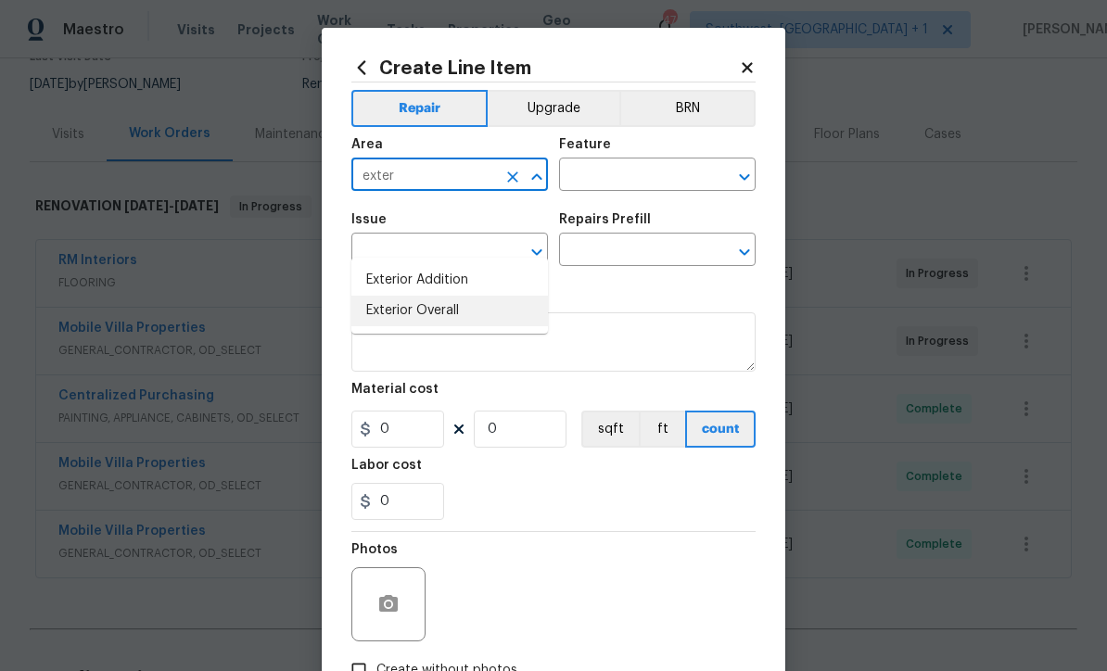
click at [455, 296] on li "Exterior Overall" at bounding box center [449, 311] width 197 height 31
type input "Exterior Overall"
click at [628, 180] on input "text" at bounding box center [631, 176] width 145 height 29
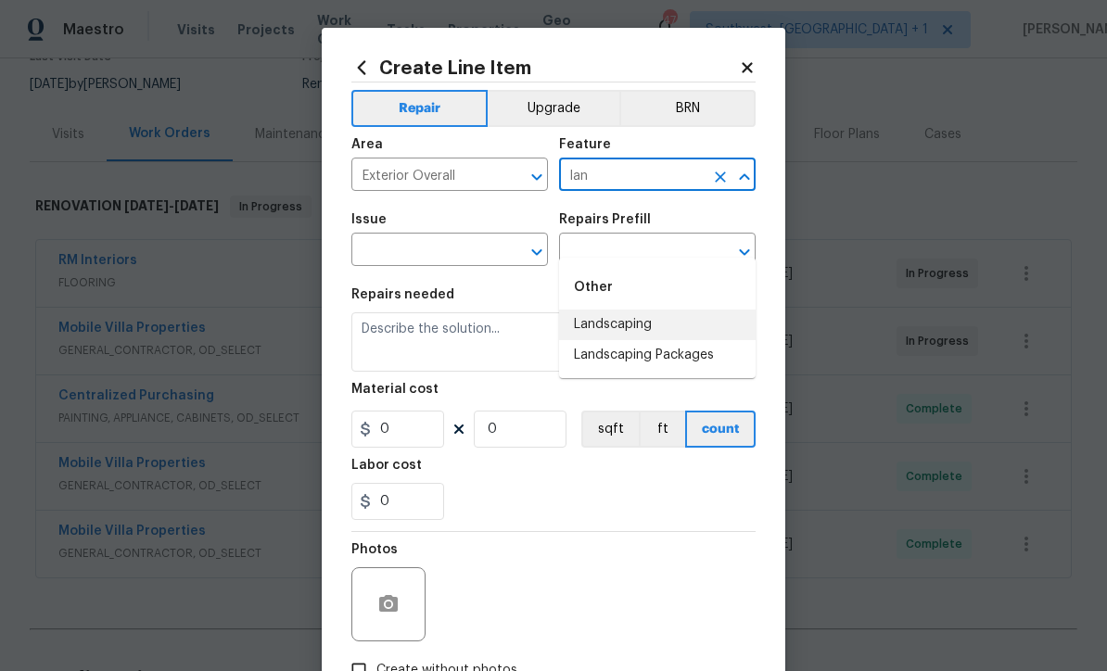
click at [645, 310] on li "Landscaping" at bounding box center [657, 325] width 197 height 31
type input "Landscaping"
click at [491, 254] on input "text" at bounding box center [423, 251] width 145 height 29
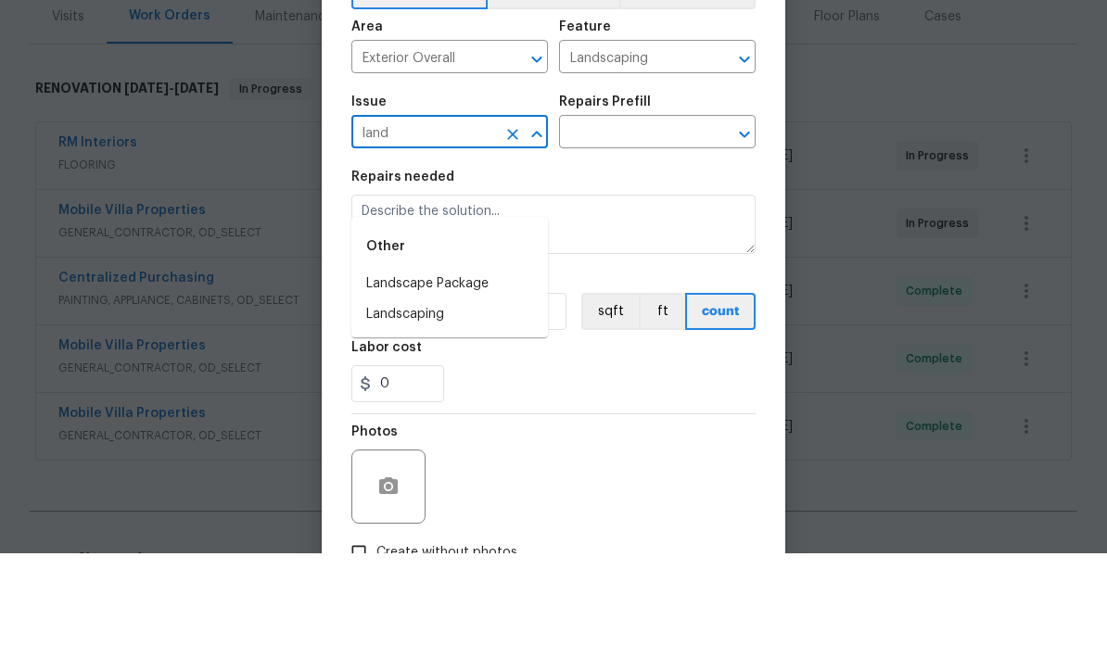
click at [442, 417] on li "Landscaping" at bounding box center [449, 432] width 197 height 31
type input "Landscaping"
click at [670, 237] on input "text" at bounding box center [631, 251] width 145 height 29
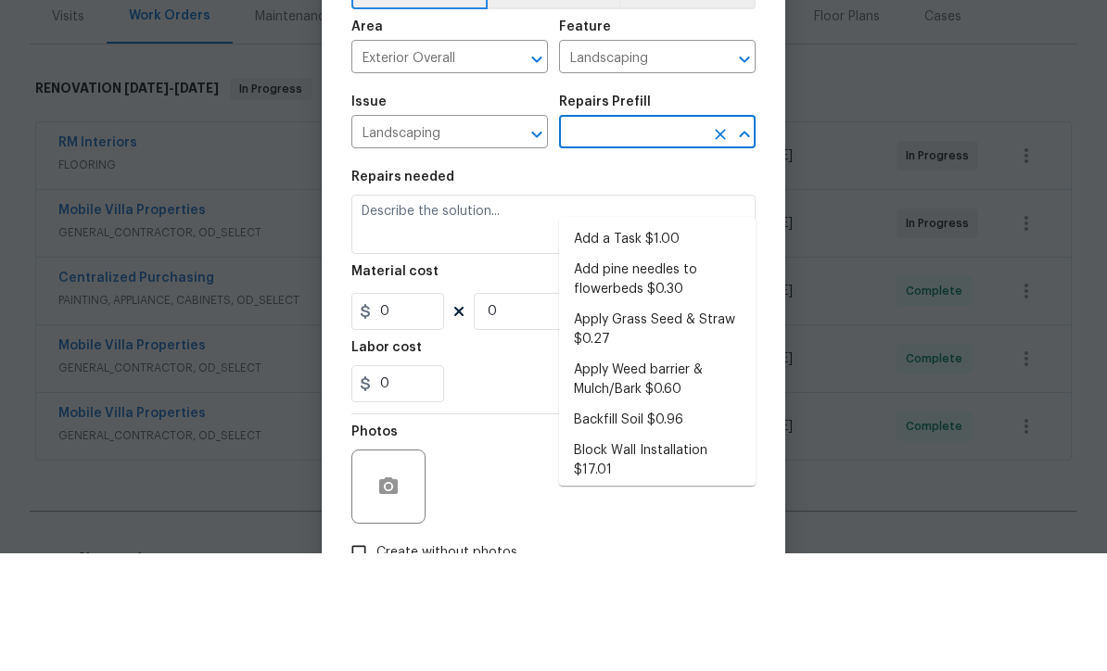
click at [658, 342] on li "Add a Task $1.00" at bounding box center [657, 357] width 197 height 31
type input "Add a Task $1.00"
type textarea "HPM to detail"
type input "1"
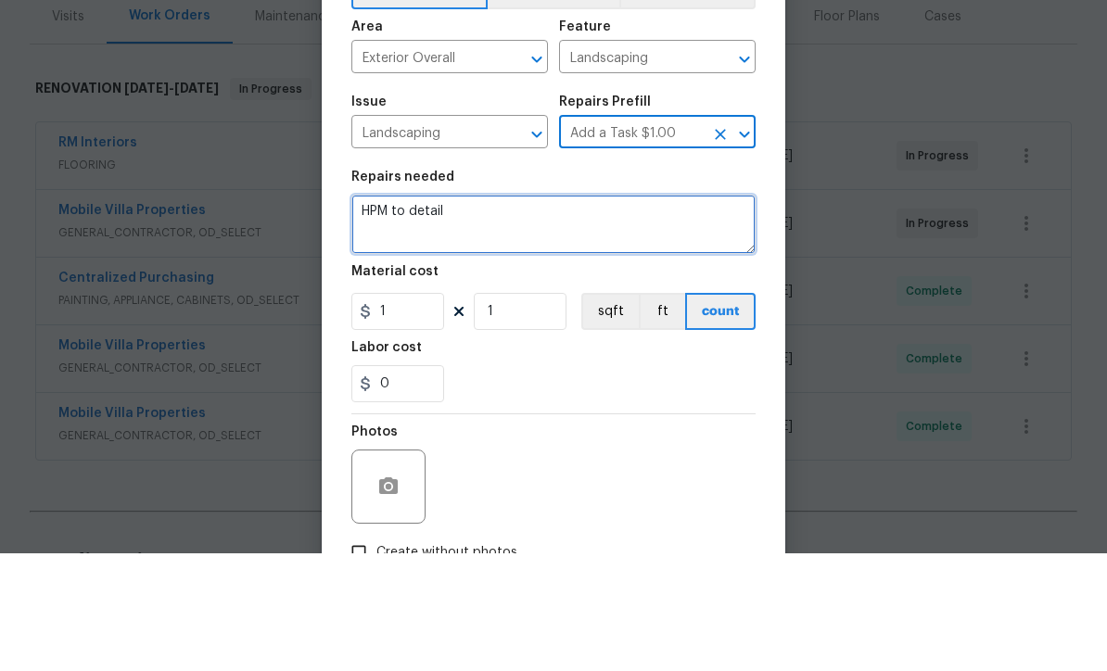
click at [578, 313] on textarea "HPM to detail" at bounding box center [553, 342] width 404 height 59
type textarea "H"
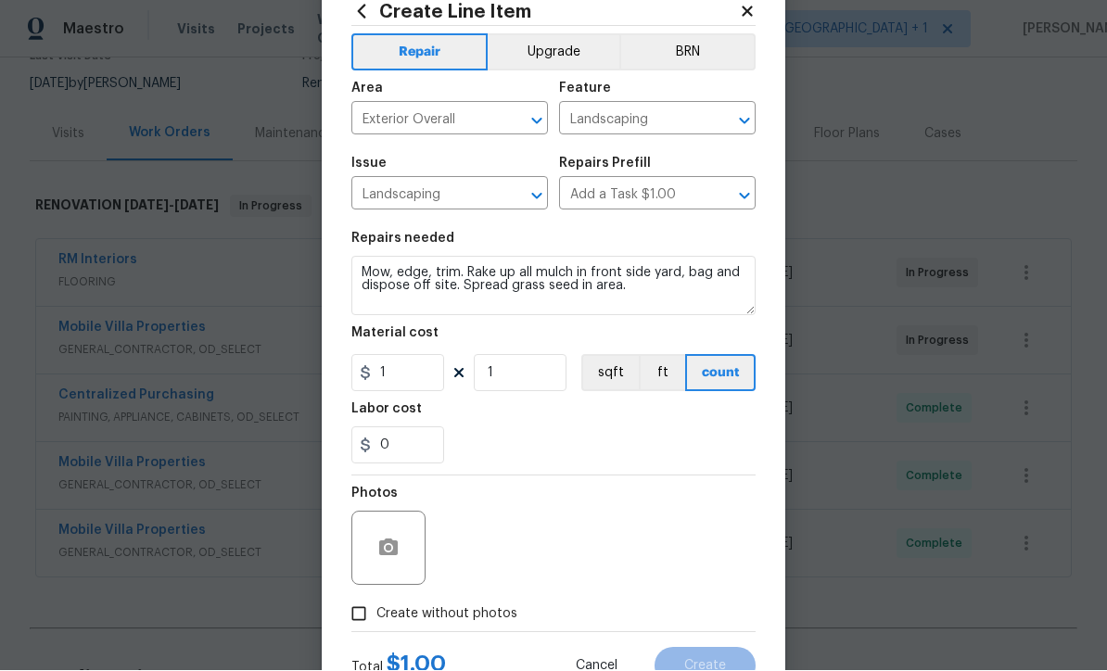
scroll to position [55, 0]
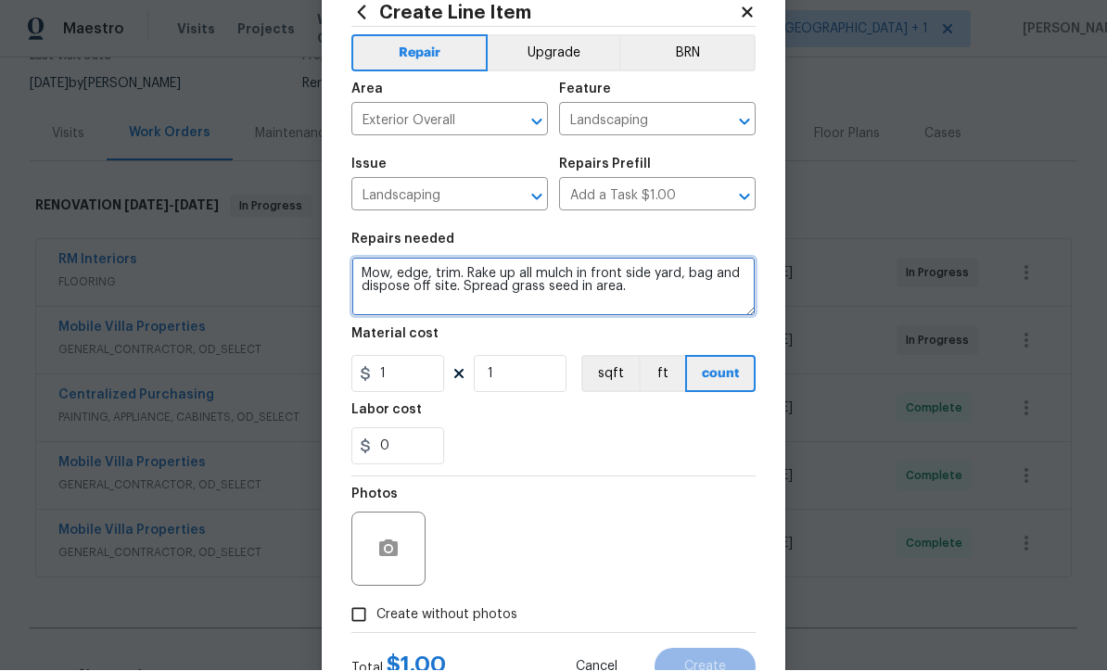
type textarea "Mow, edge, trim. Rake up all mulch in front side yard, bag and dispose off site…"
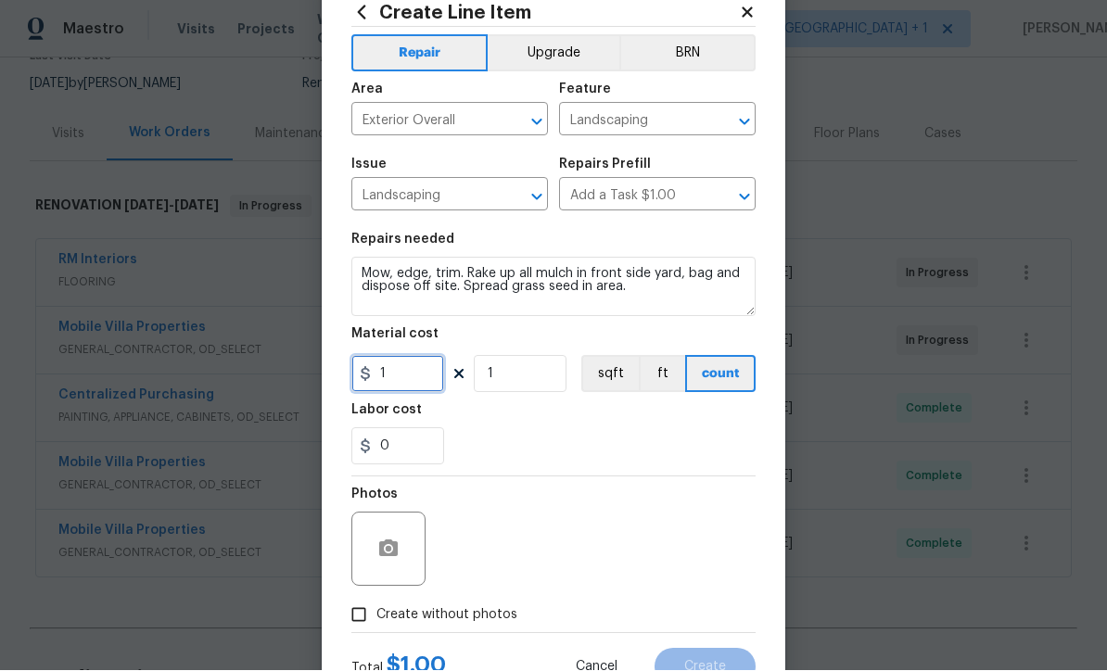
click at [404, 383] on input "1" at bounding box center [397, 374] width 93 height 37
type input "175"
click at [390, 550] on circle "button" at bounding box center [389, 550] width 6 height 6
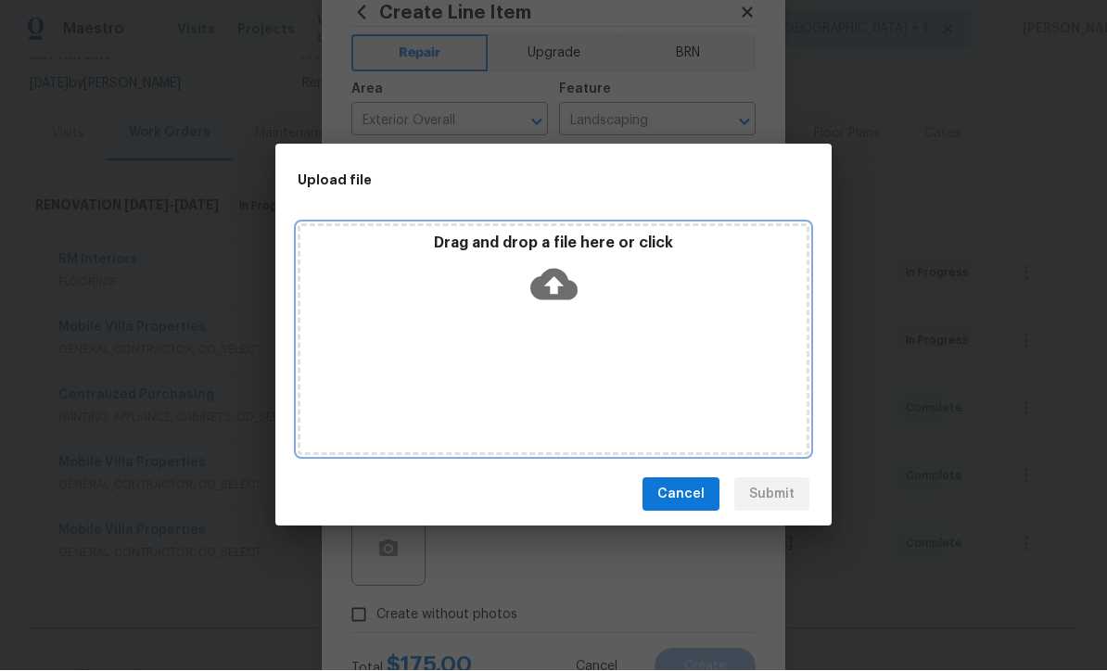
click at [558, 292] on icon at bounding box center [553, 286] width 47 height 32
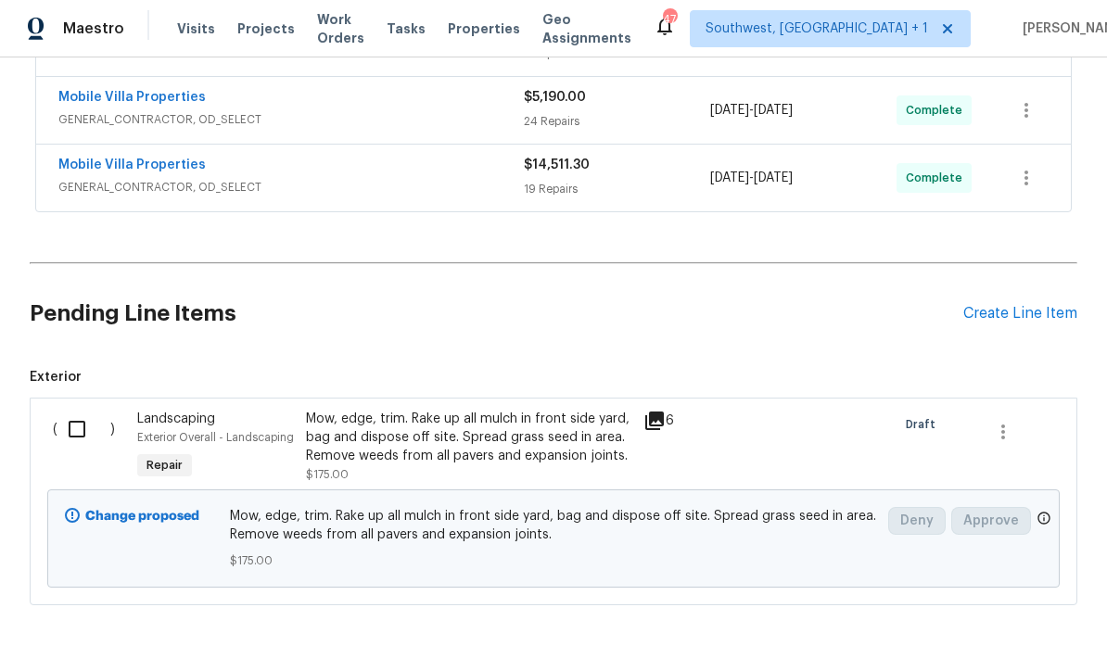
scroll to position [56, 0]
click at [73, 411] on input "checkbox" at bounding box center [83, 430] width 53 height 39
checkbox input "true"
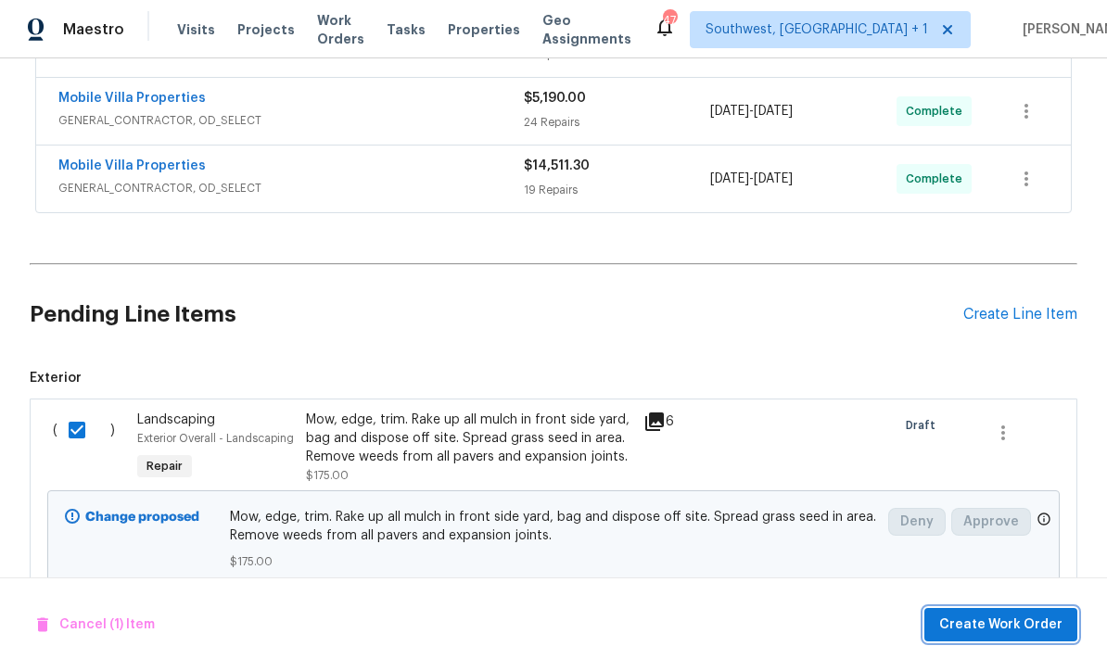
click at [980, 624] on span "Create Work Order" at bounding box center [1000, 625] width 123 height 23
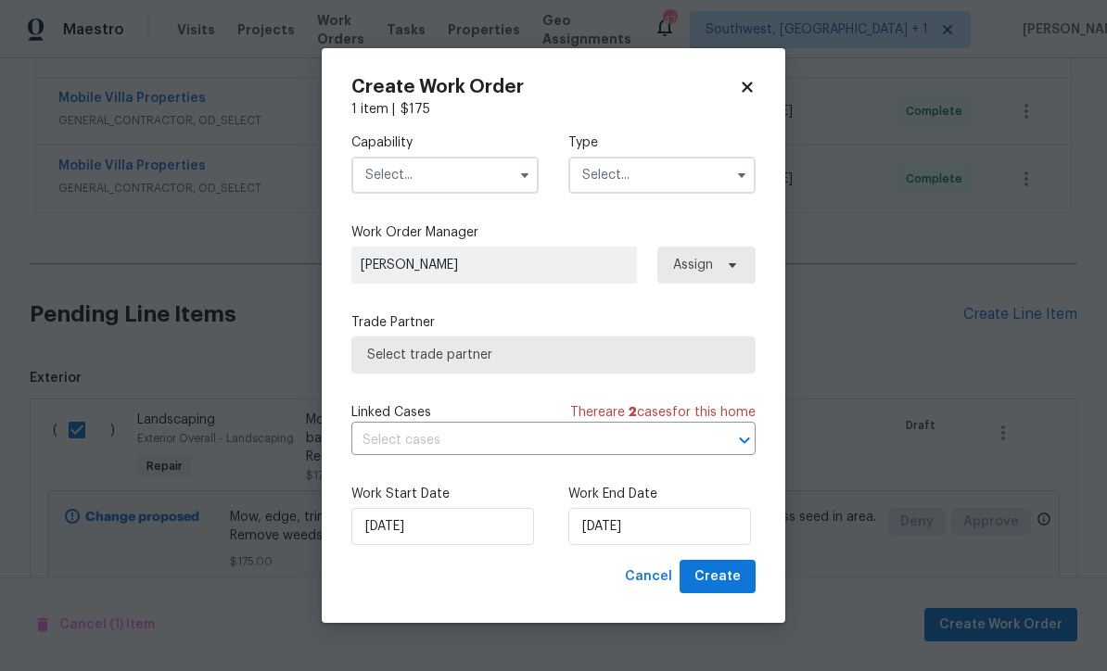
click at [444, 175] on input "text" at bounding box center [444, 175] width 187 height 37
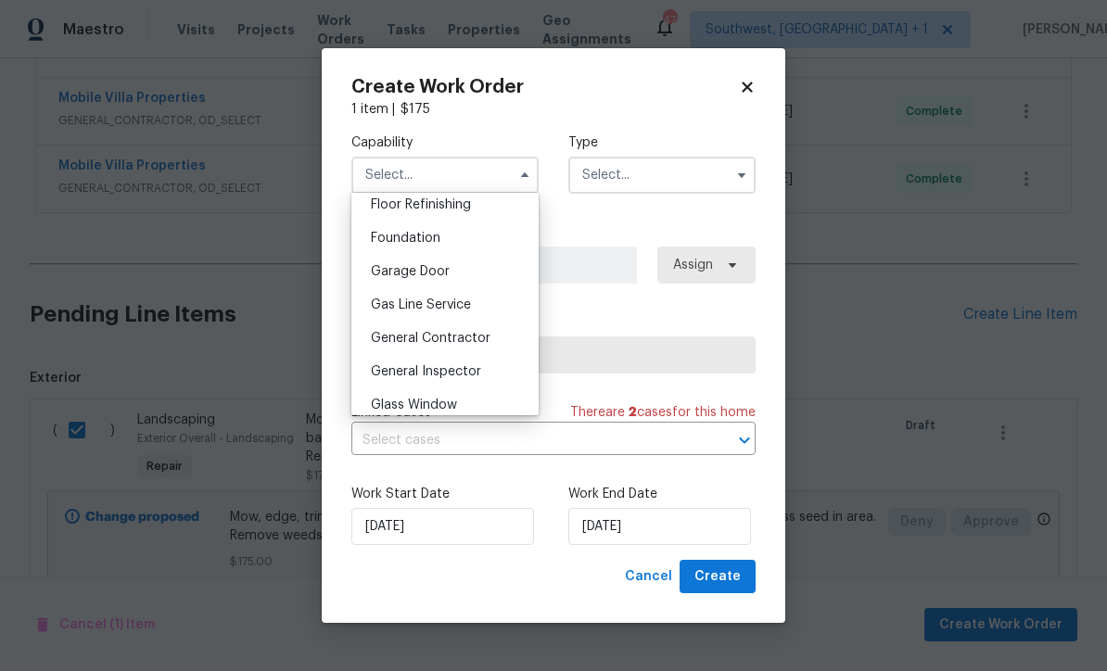
scroll to position [781, 0]
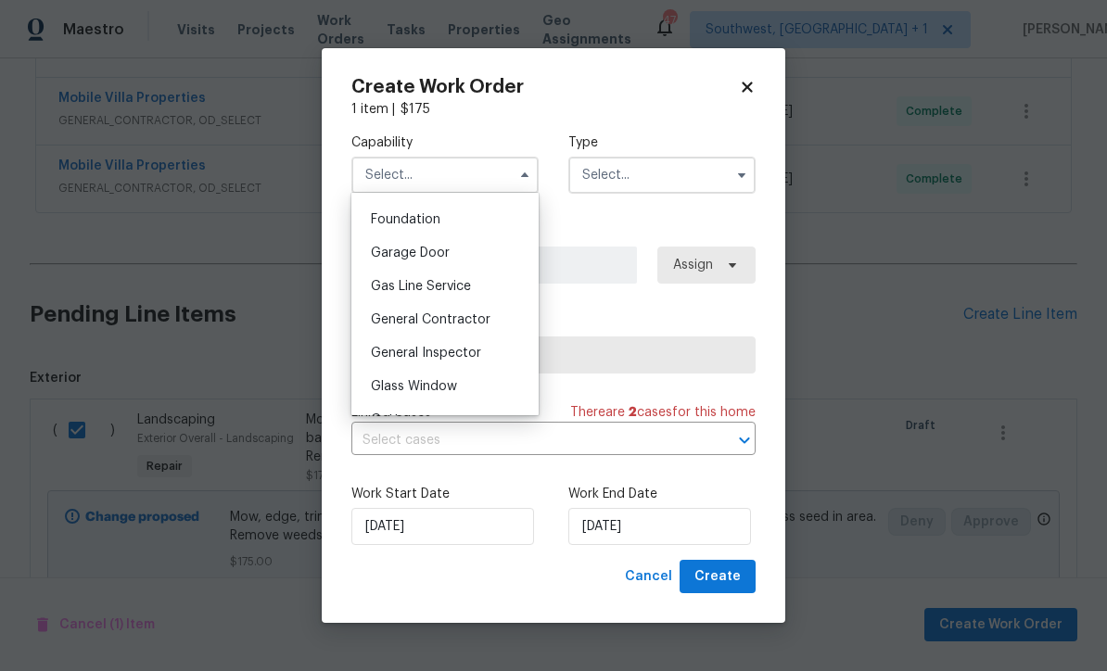
click at [490, 323] on div "General Contractor" at bounding box center [445, 319] width 178 height 33
type input "General Contractor"
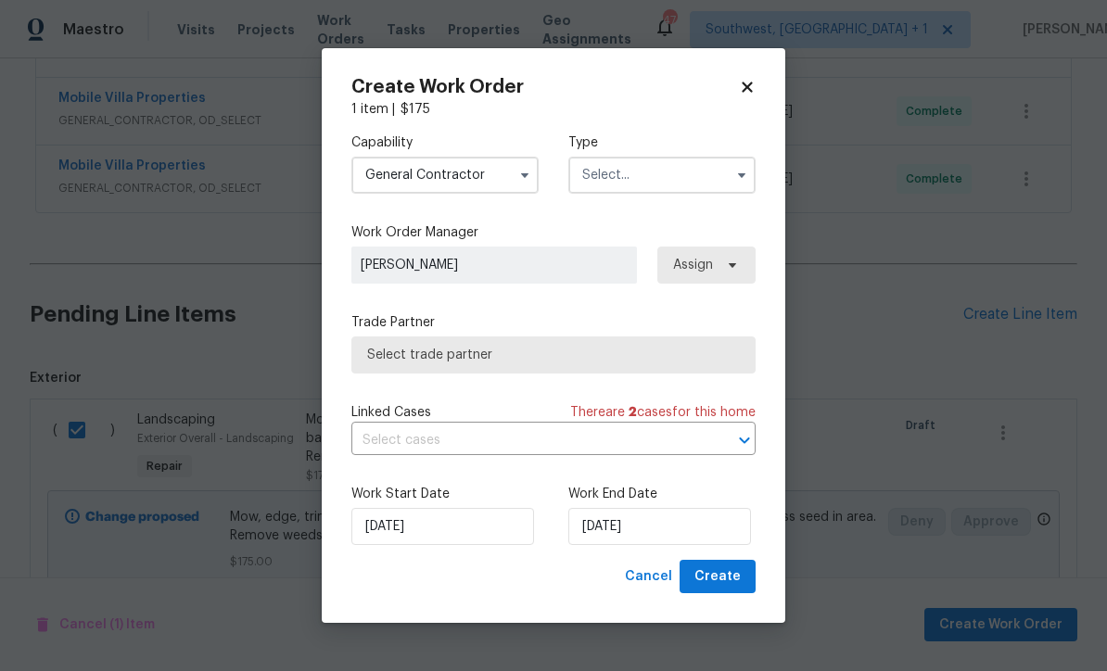
click at [673, 174] on input "text" at bounding box center [661, 175] width 187 height 37
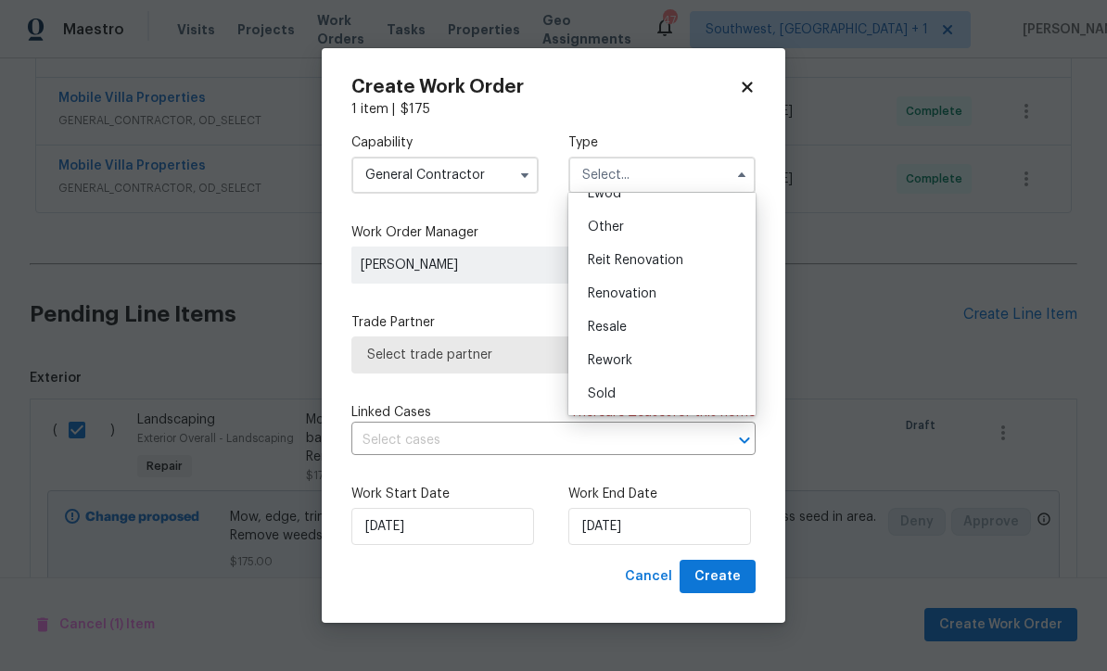
scroll to position [221, 0]
click at [665, 295] on div "Renovation" at bounding box center [662, 293] width 178 height 33
type input "Renovation"
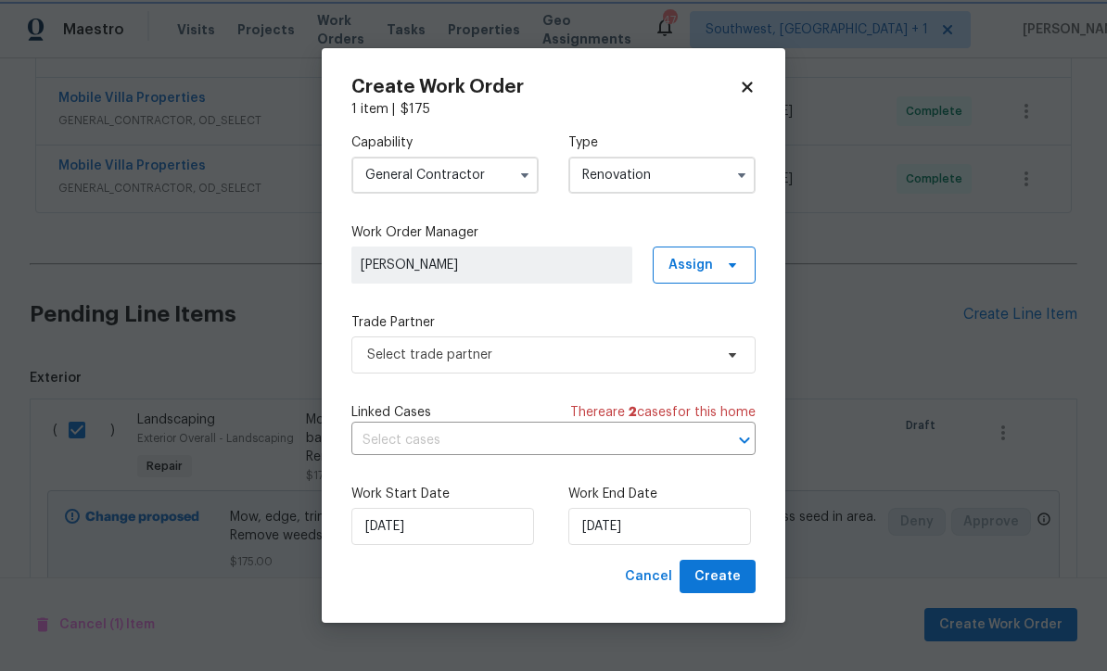
scroll to position [0, 0]
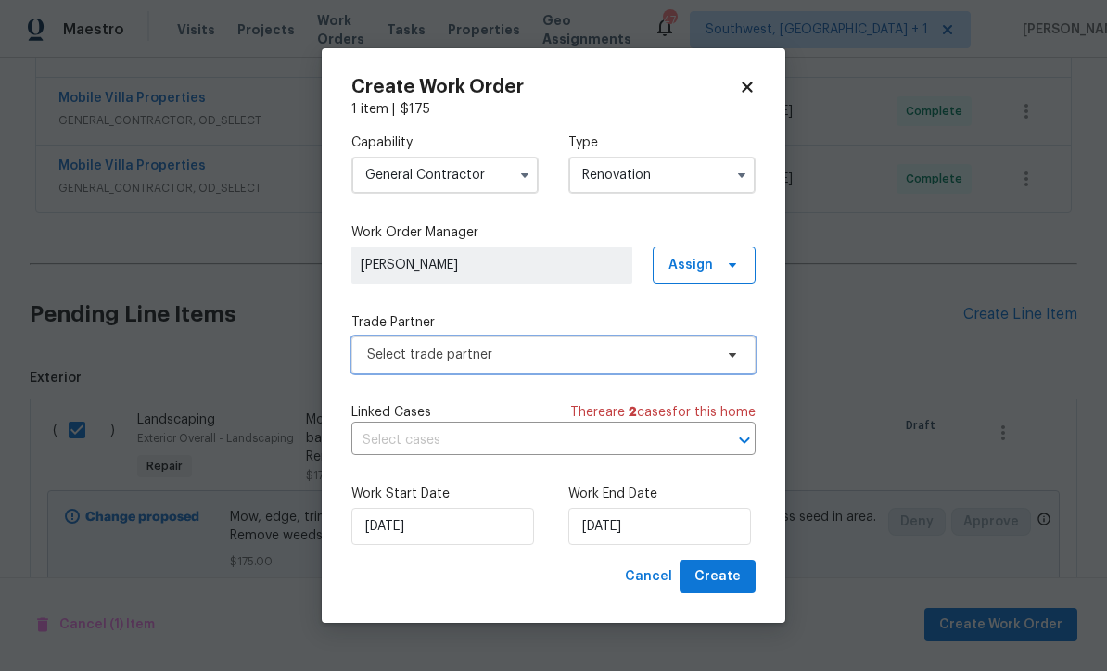
click at [635, 357] on span "Select trade partner" at bounding box center [540, 355] width 346 height 19
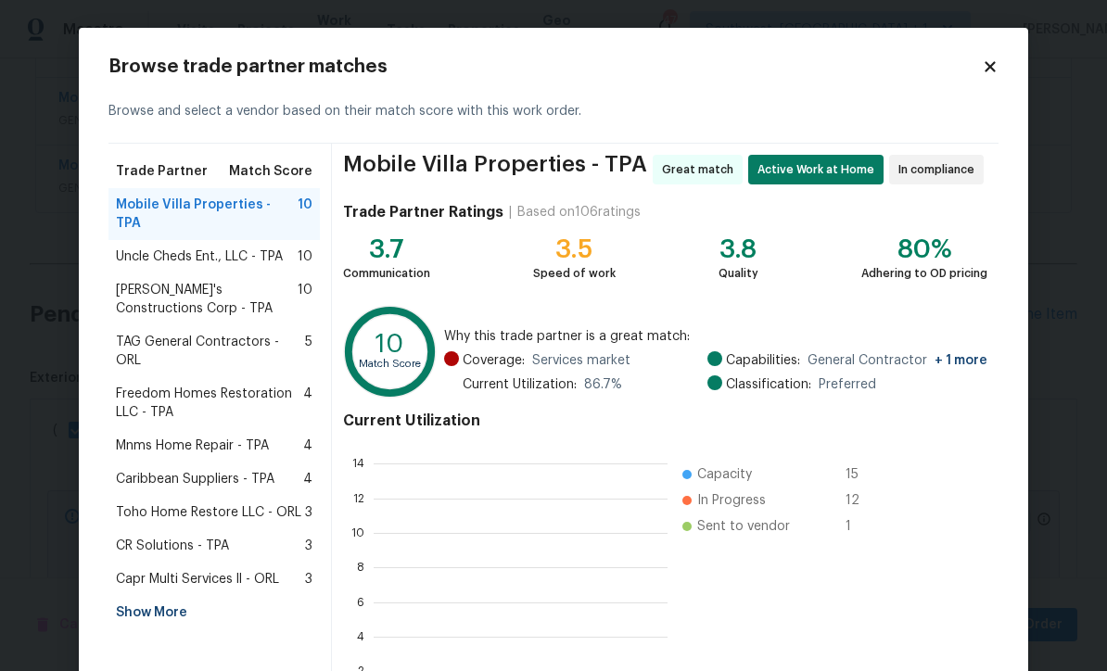
scroll to position [260, 294]
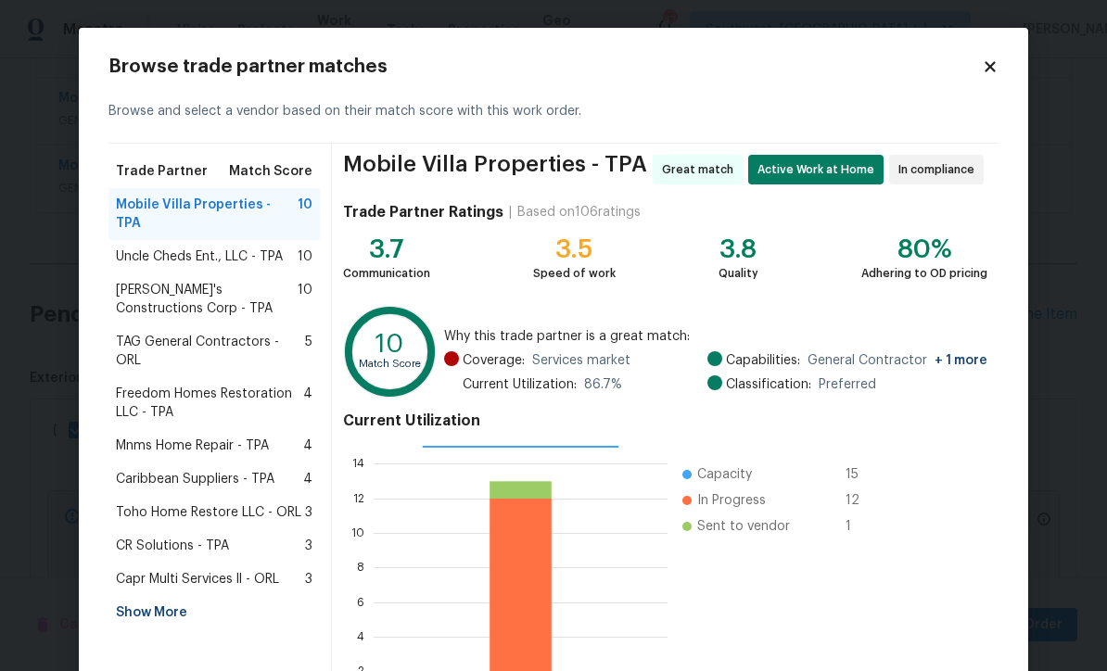
click at [123, 596] on div "Show More" at bounding box center [213, 612] width 211 height 33
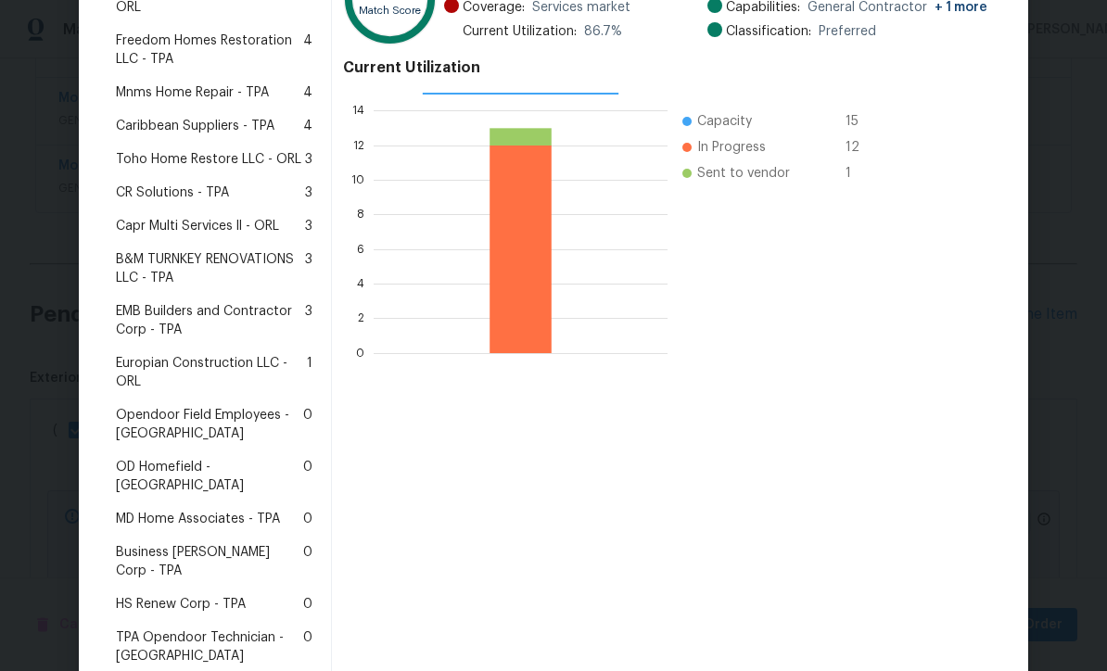
scroll to position [357, 0]
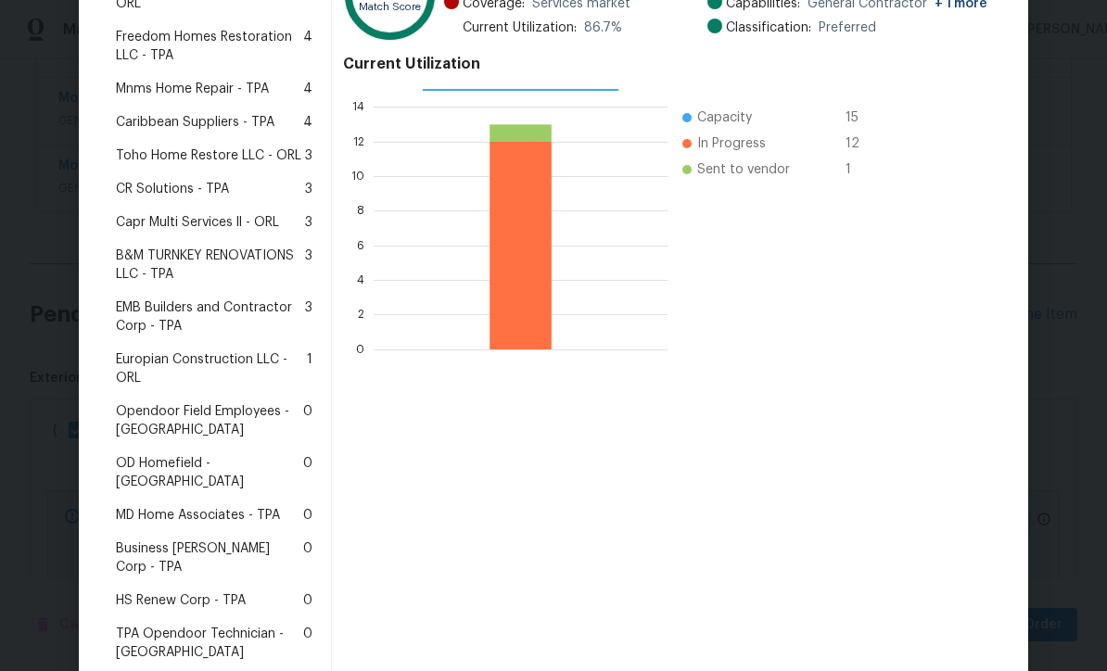
click at [148, 506] on span "MD Home Associates - TPA" at bounding box center [198, 515] width 164 height 19
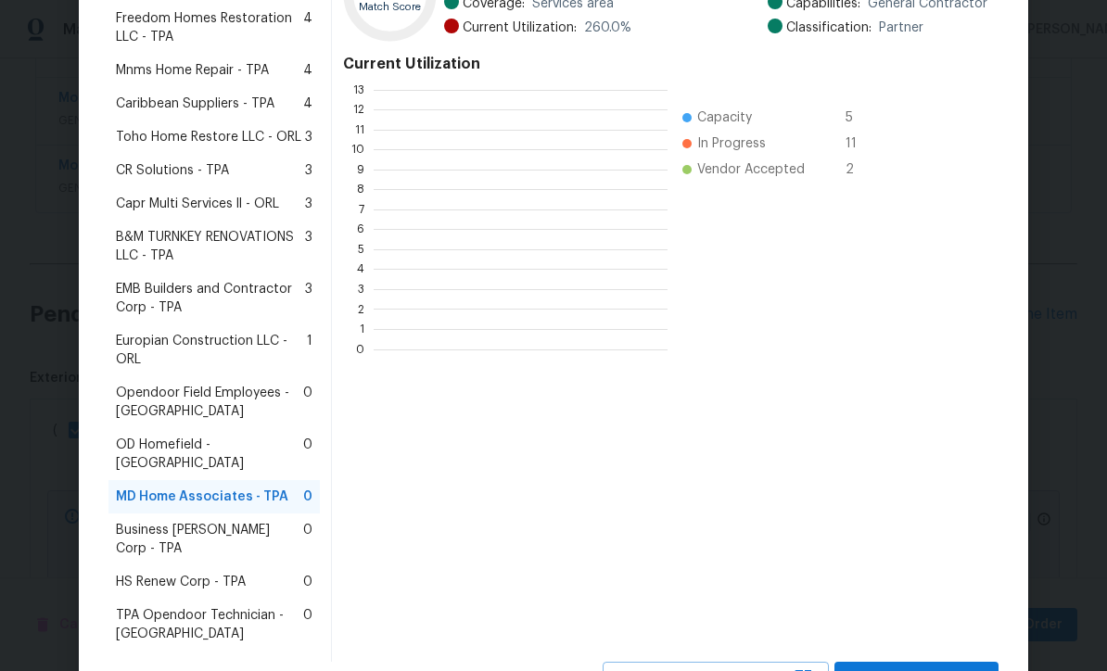
scroll to position [2, 2]
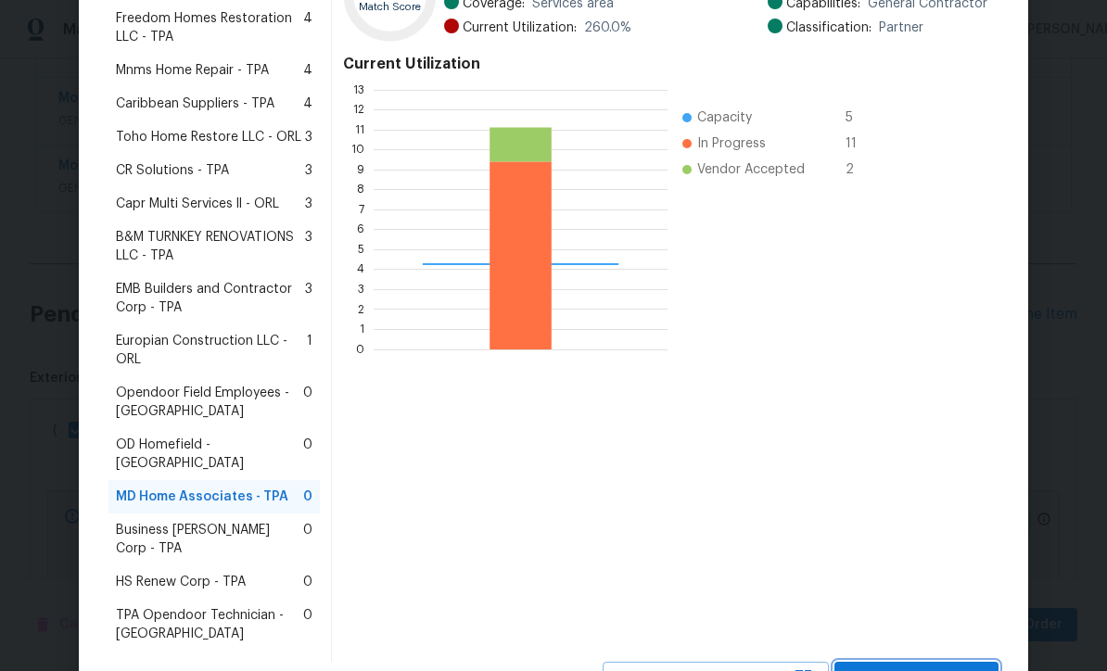
click at [922, 668] on span "Select trade partner" at bounding box center [916, 679] width 134 height 23
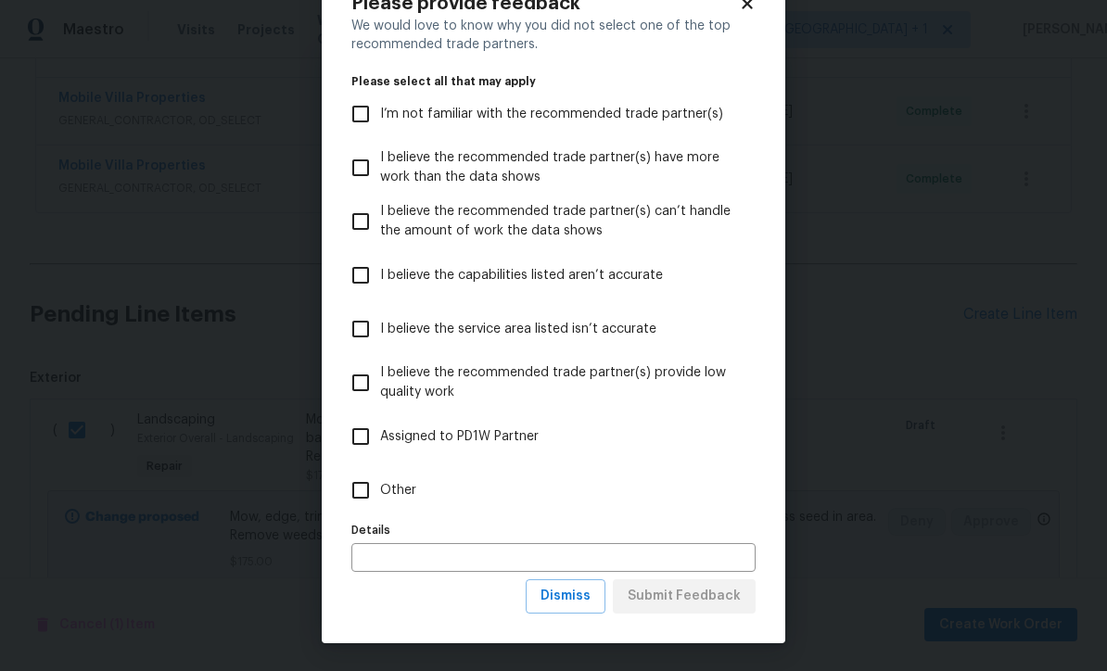
scroll to position [64, 0]
click at [582, 599] on span "Dismiss" at bounding box center [566, 596] width 50 height 23
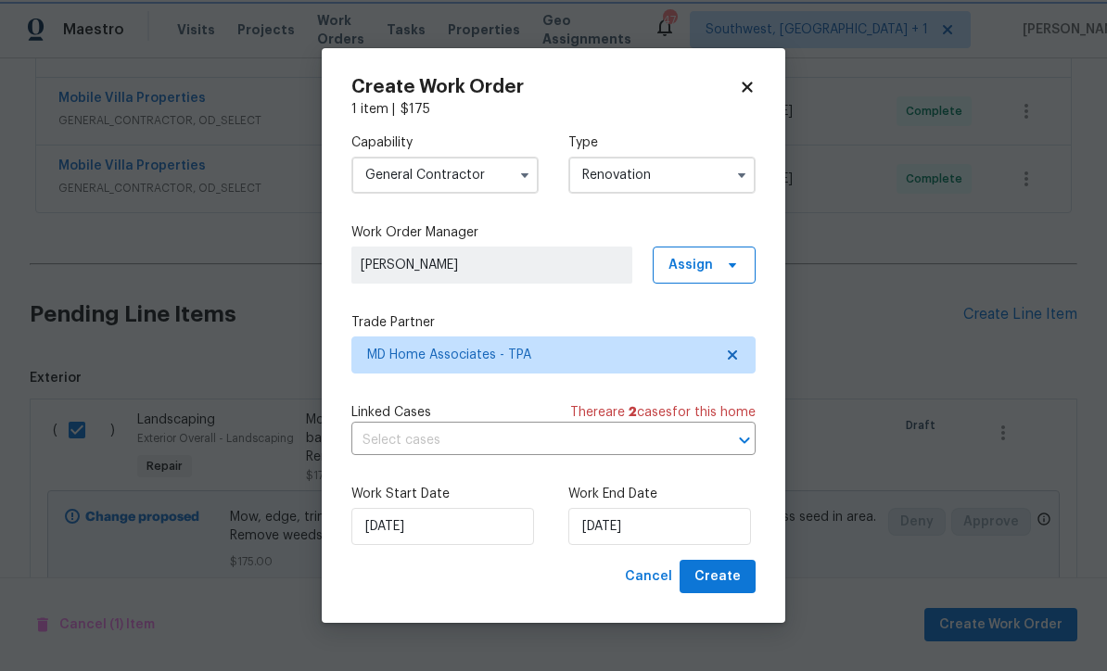
scroll to position [0, 0]
click at [677, 534] on input "[DATE]" at bounding box center [659, 526] width 183 height 37
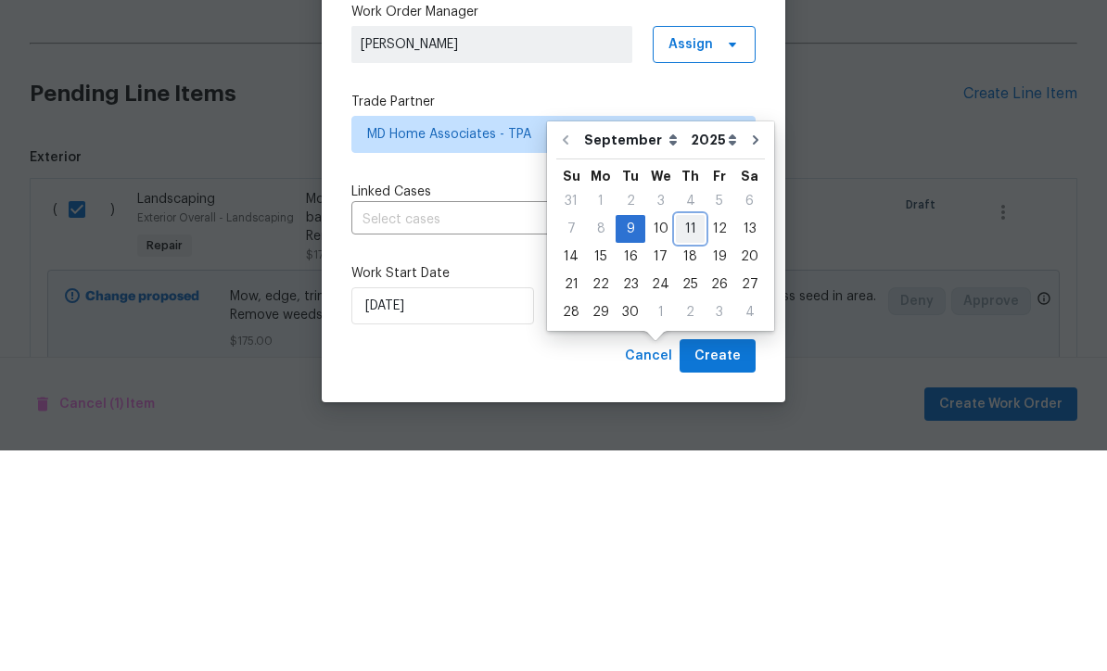
click at [690, 437] on div "11" at bounding box center [690, 450] width 29 height 26
type input "[DATE]"
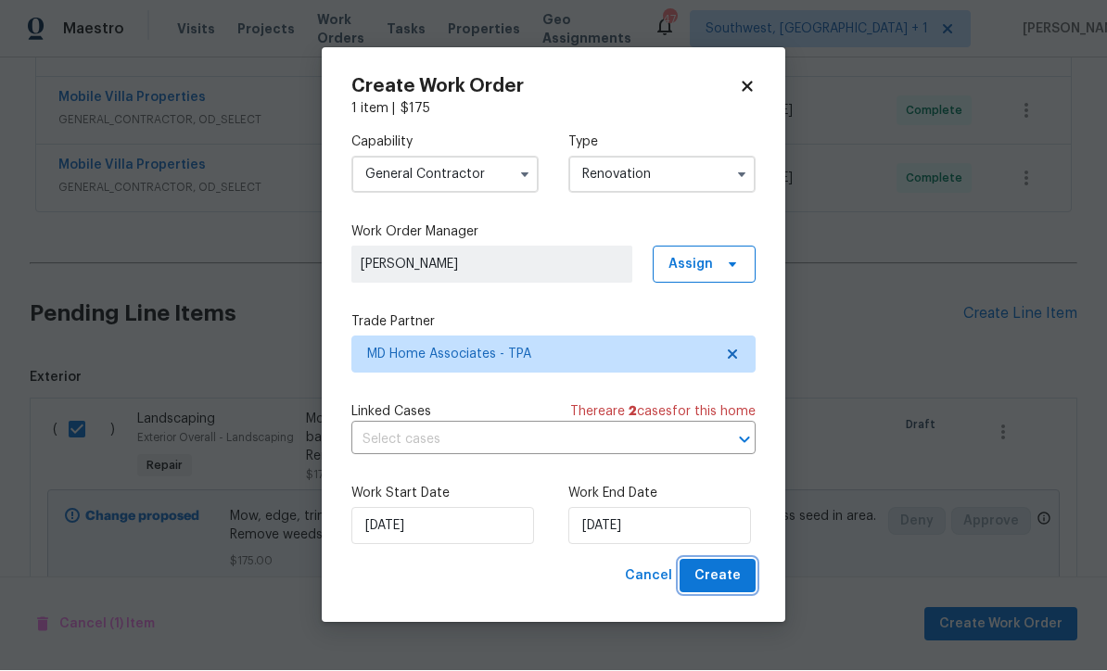
click at [724, 581] on span "Create" at bounding box center [718, 577] width 46 height 23
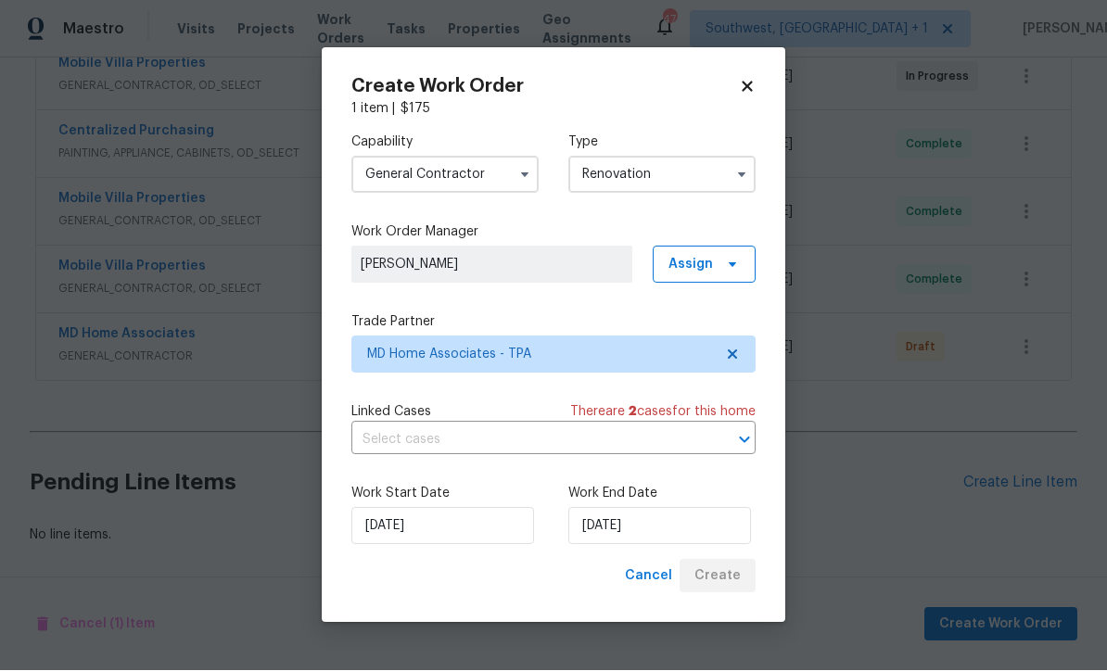
scroll to position [376, 0]
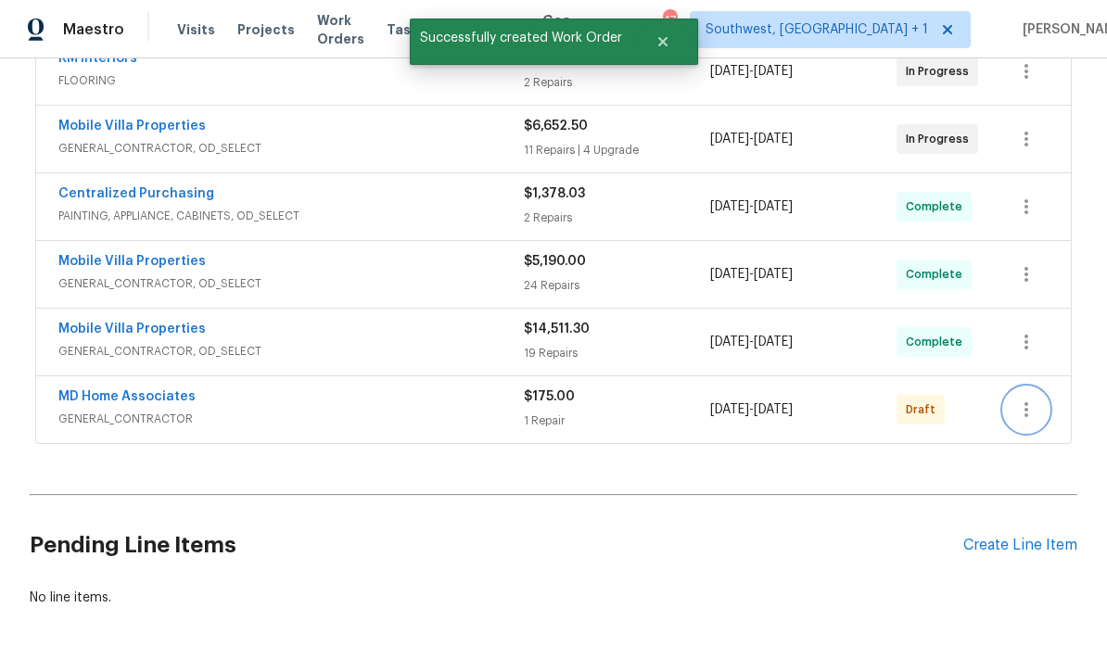
click at [1042, 388] on button "button" at bounding box center [1026, 410] width 45 height 45
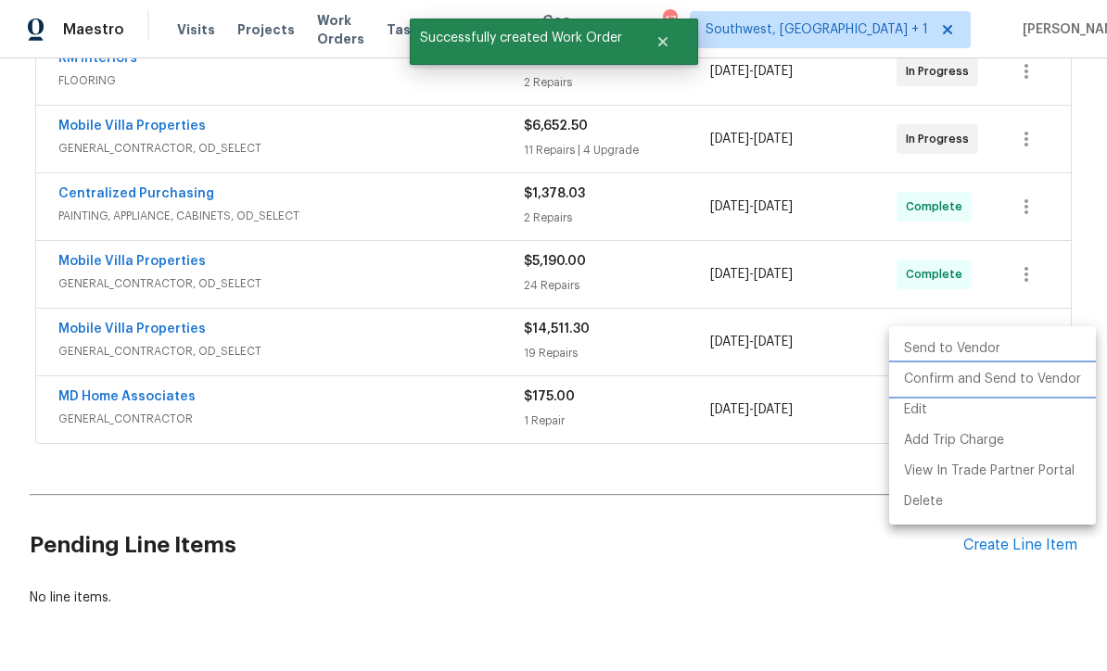
click at [1003, 389] on li "Confirm and Send to Vendor" at bounding box center [992, 379] width 207 height 31
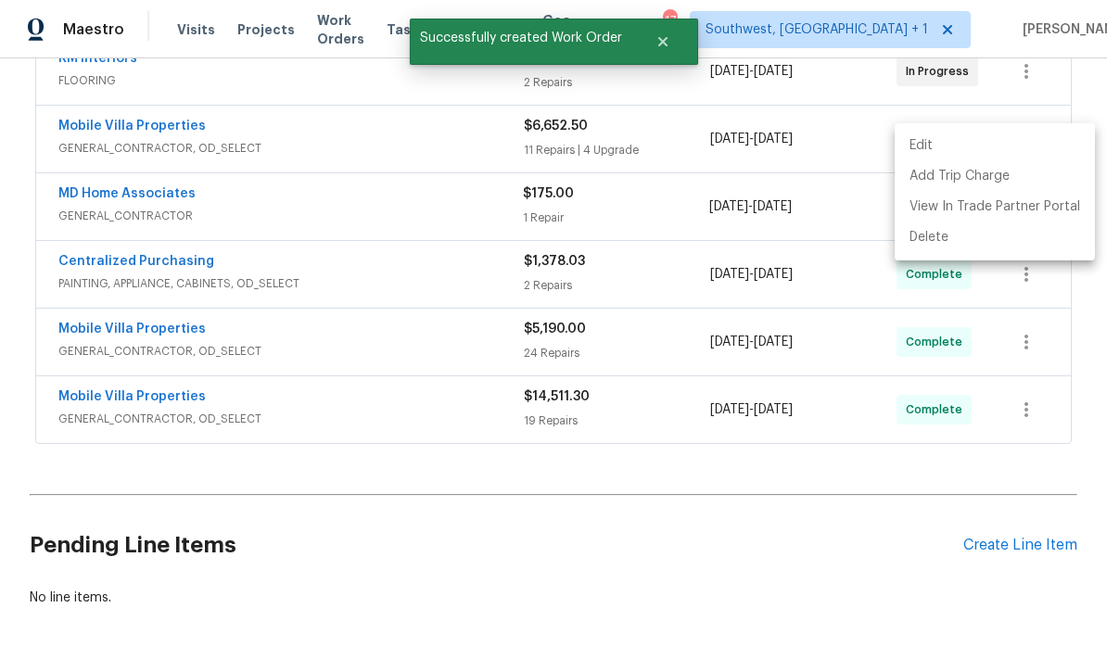
click at [767, 507] on div at bounding box center [553, 335] width 1107 height 671
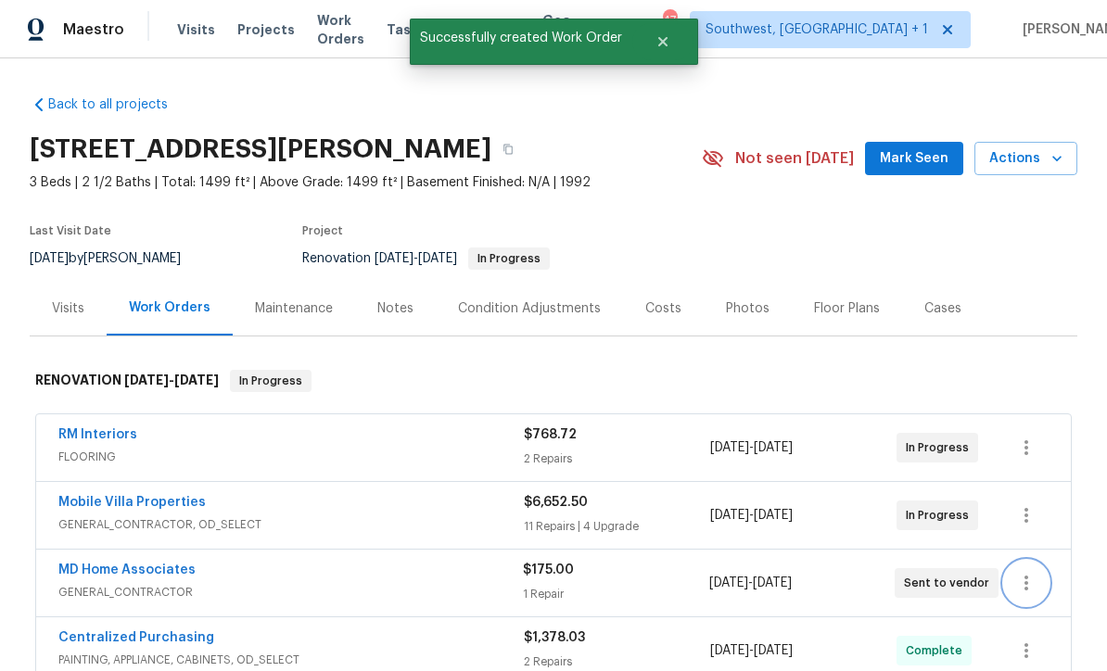
scroll to position [0, 0]
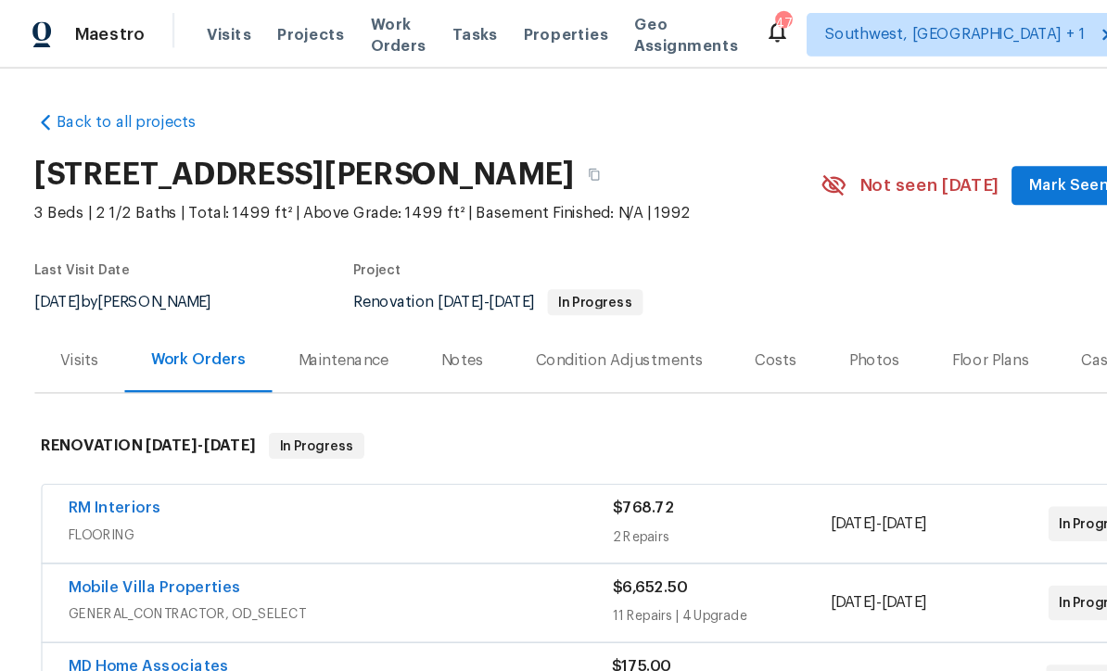
click at [180, 31] on span "Visits" at bounding box center [196, 29] width 38 height 19
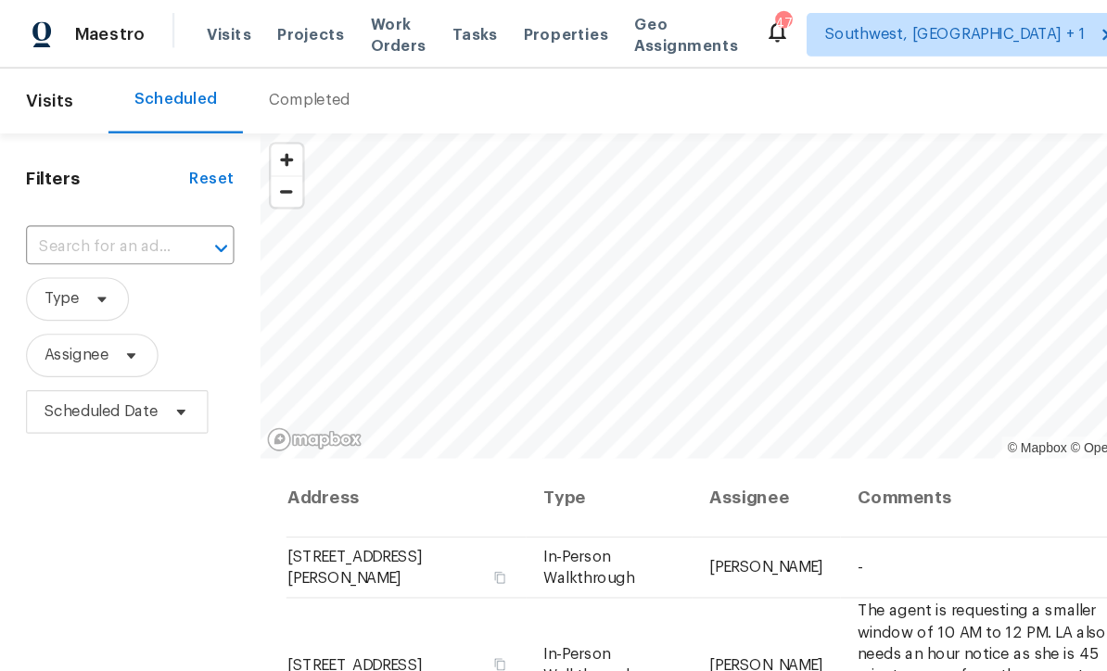
click at [66, 207] on input "text" at bounding box center [85, 212] width 126 height 29
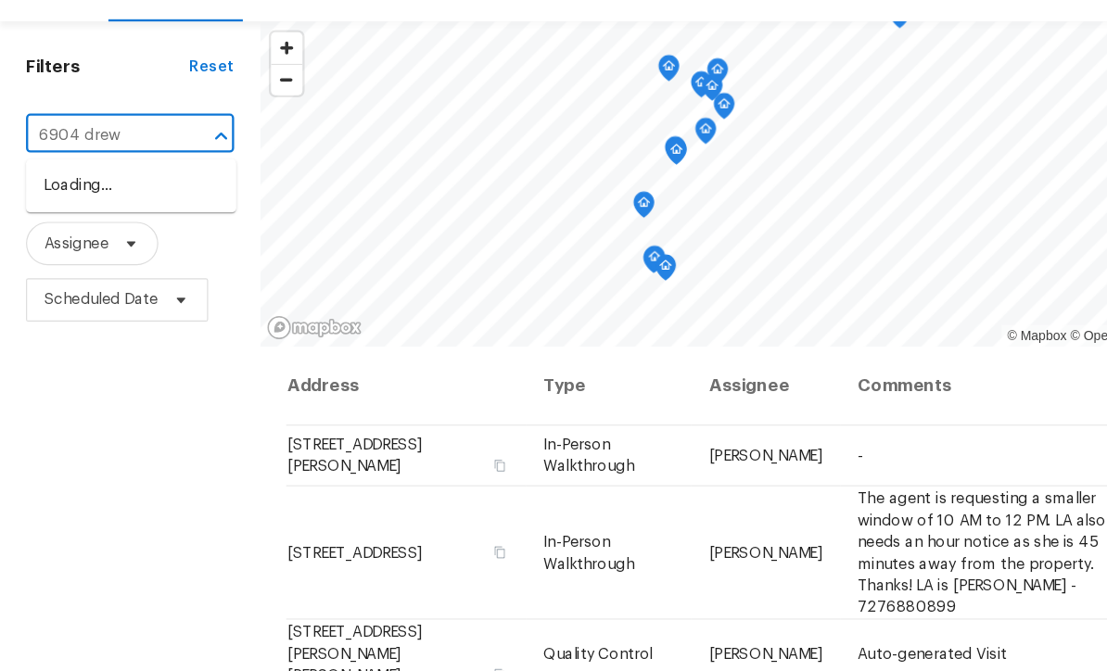
type input "6904 drewr"
click at [102, 239] on li "[STREET_ADDRESS][PERSON_NAME]" at bounding box center [112, 264] width 180 height 50
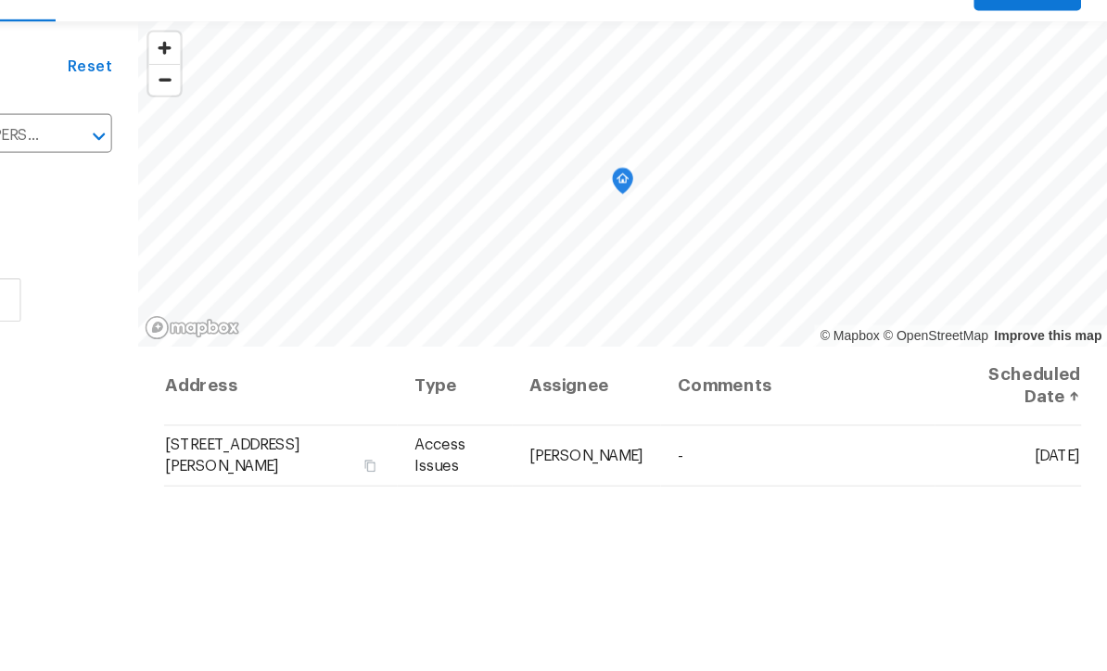
click at [0, 0] on icon at bounding box center [0, 0] width 0 height 0
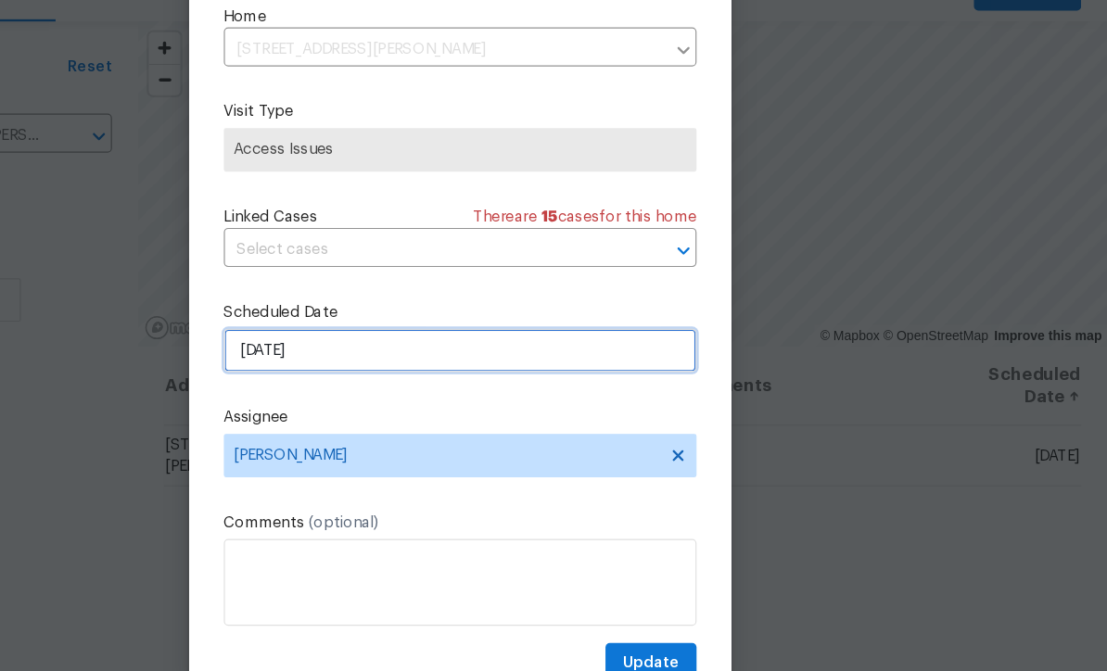
click at [351, 376] on input "[DATE]" at bounding box center [553, 394] width 404 height 37
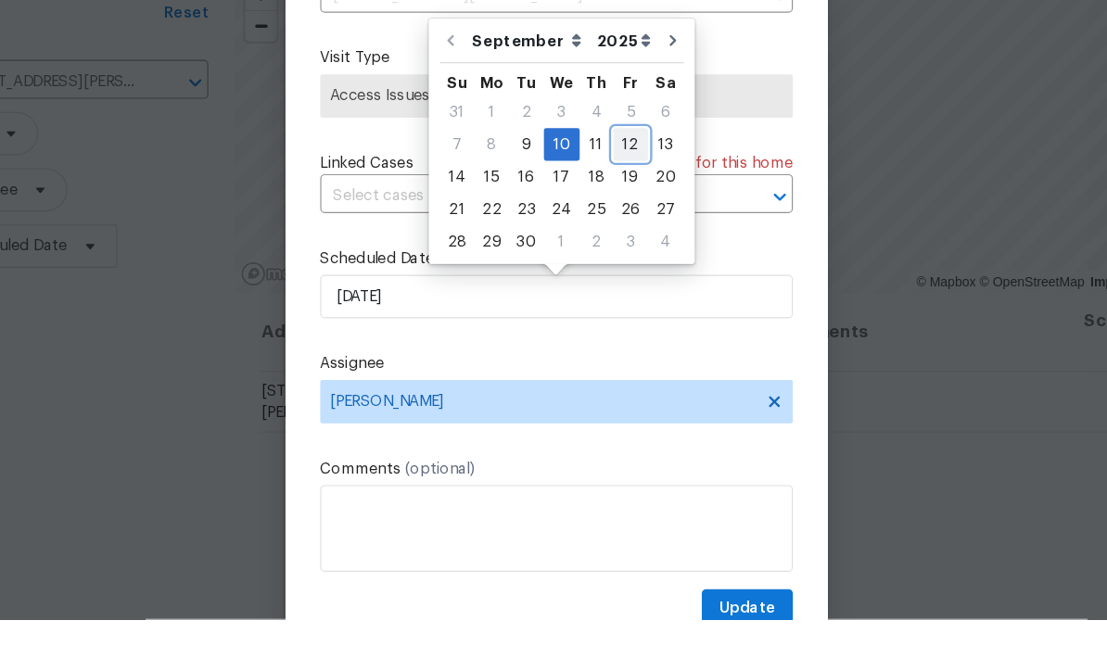
click at [603, 252] on div "12" at bounding box center [618, 265] width 30 height 26
type input "[DATE]"
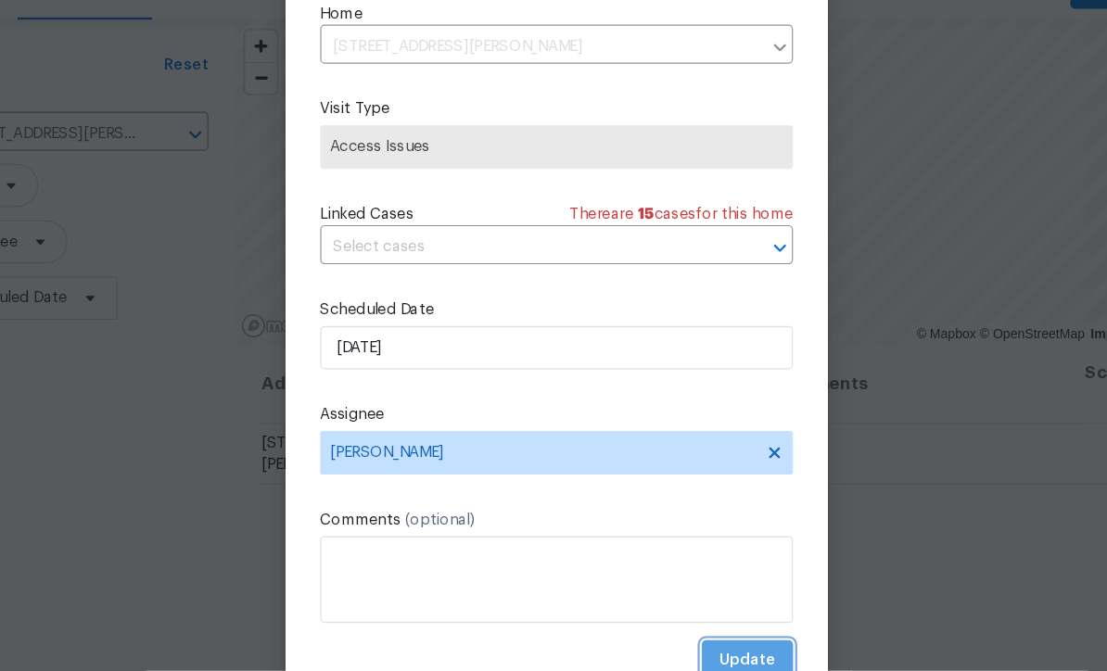
click at [693, 651] on span "Update" at bounding box center [717, 662] width 48 height 23
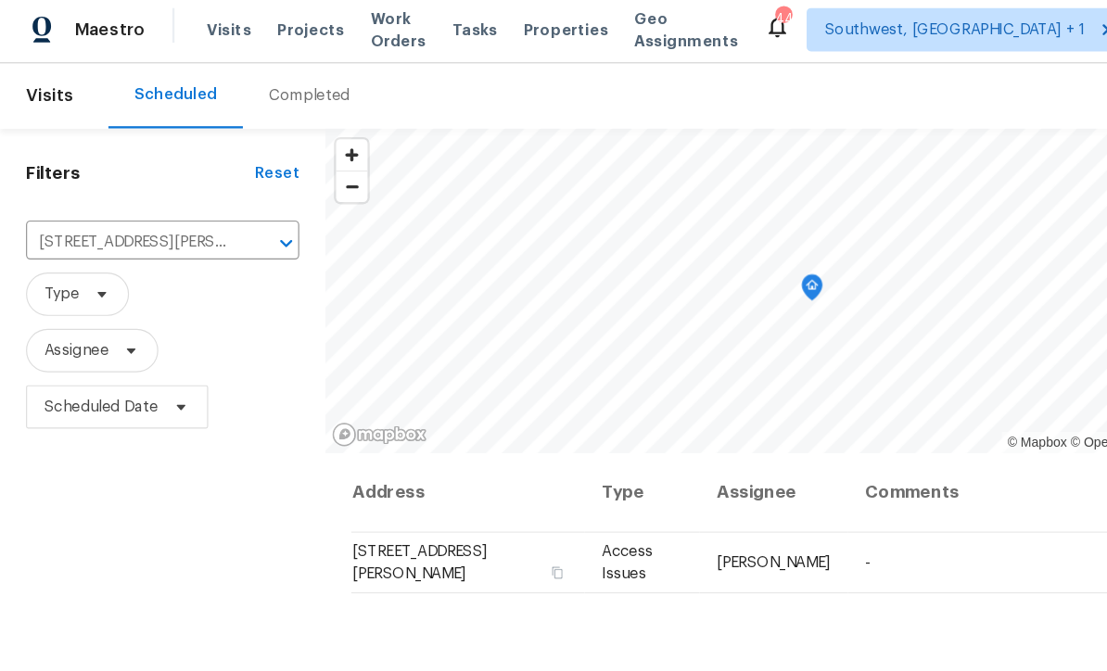
scroll to position [0, 0]
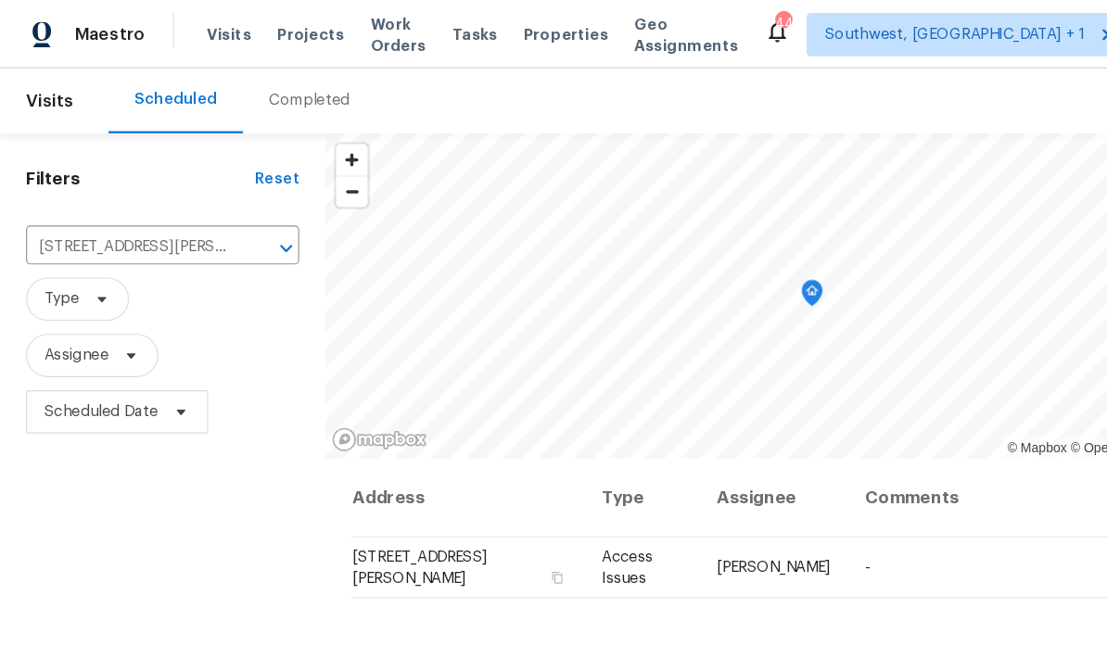
click at [244, 32] on span "Projects" at bounding box center [265, 29] width 57 height 19
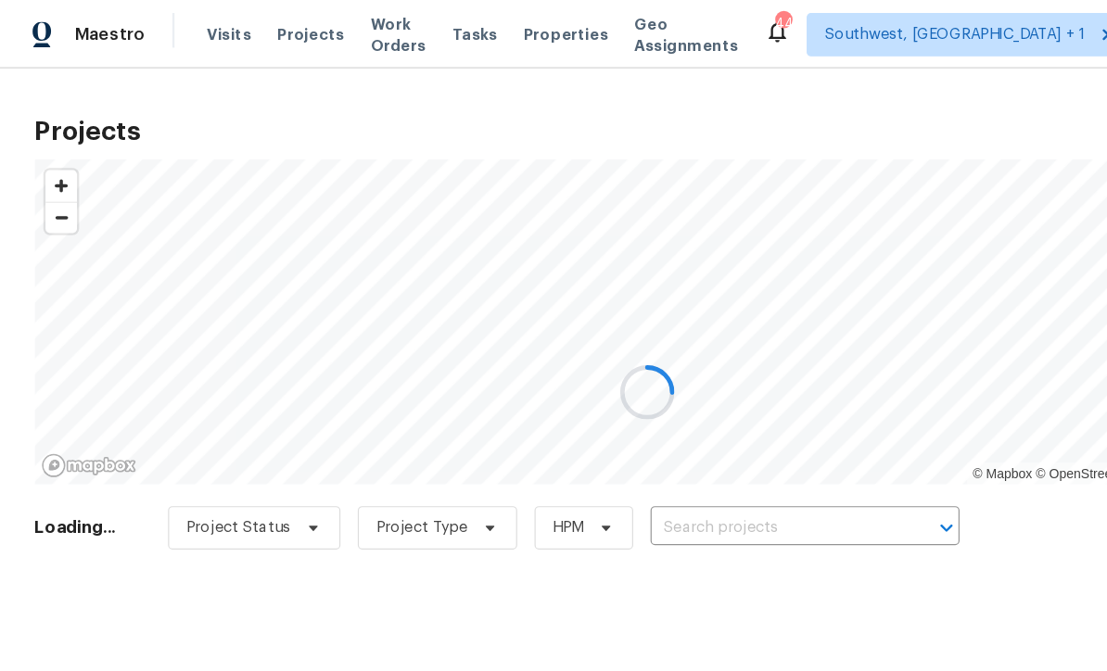
click at [620, 457] on div at bounding box center [553, 335] width 1107 height 671
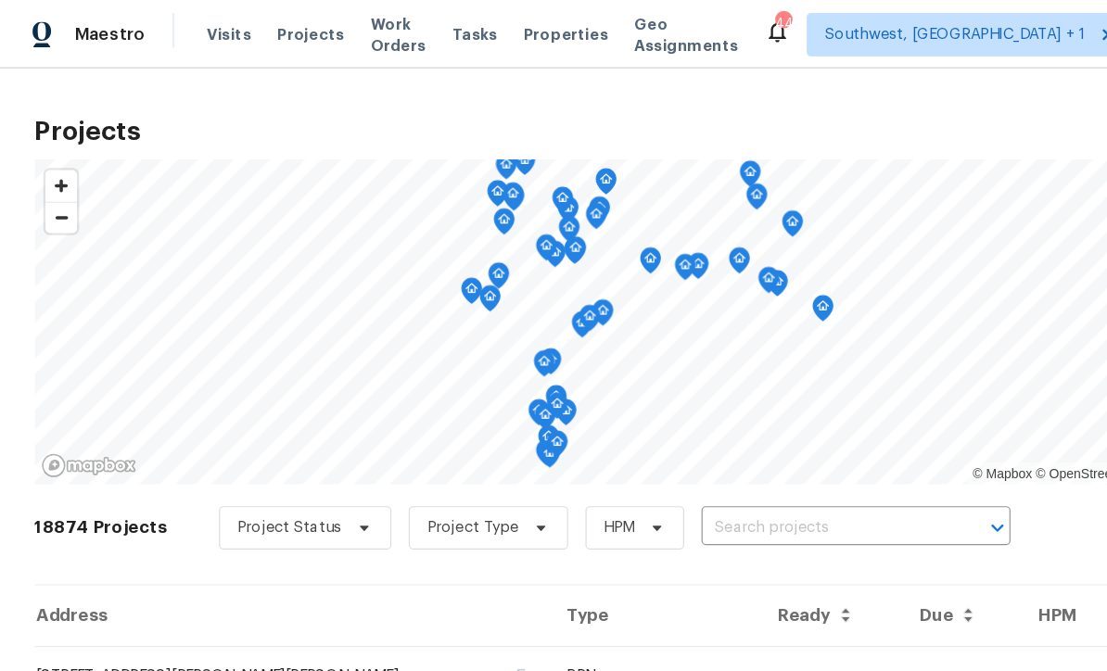
click at [628, 453] on input "text" at bounding box center [706, 452] width 212 height 29
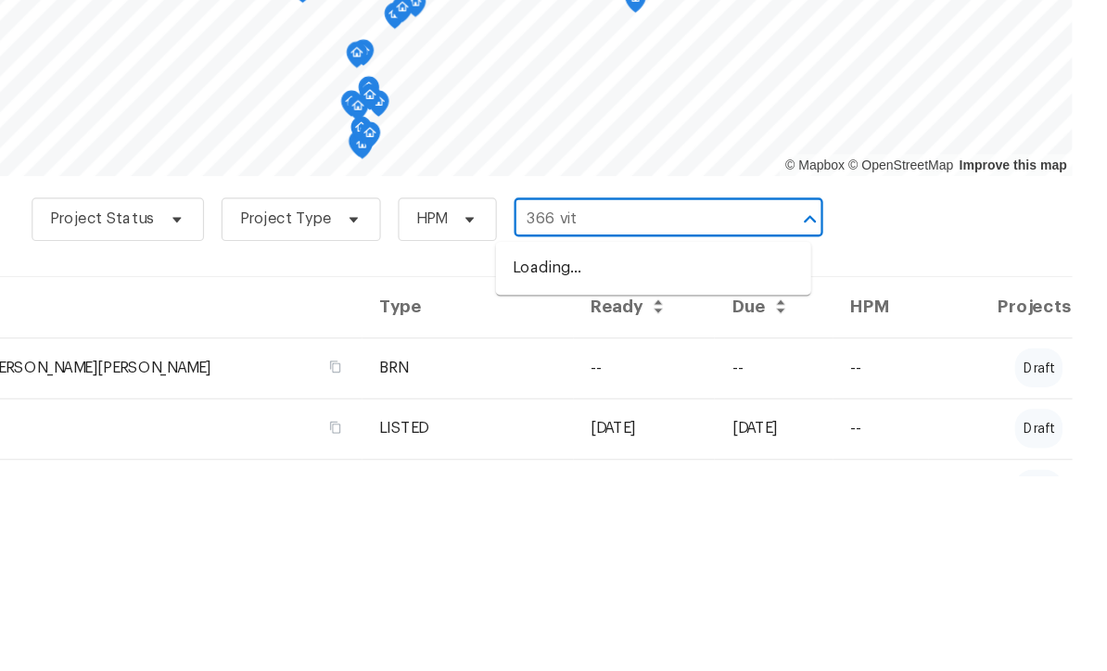
type input "366 vito"
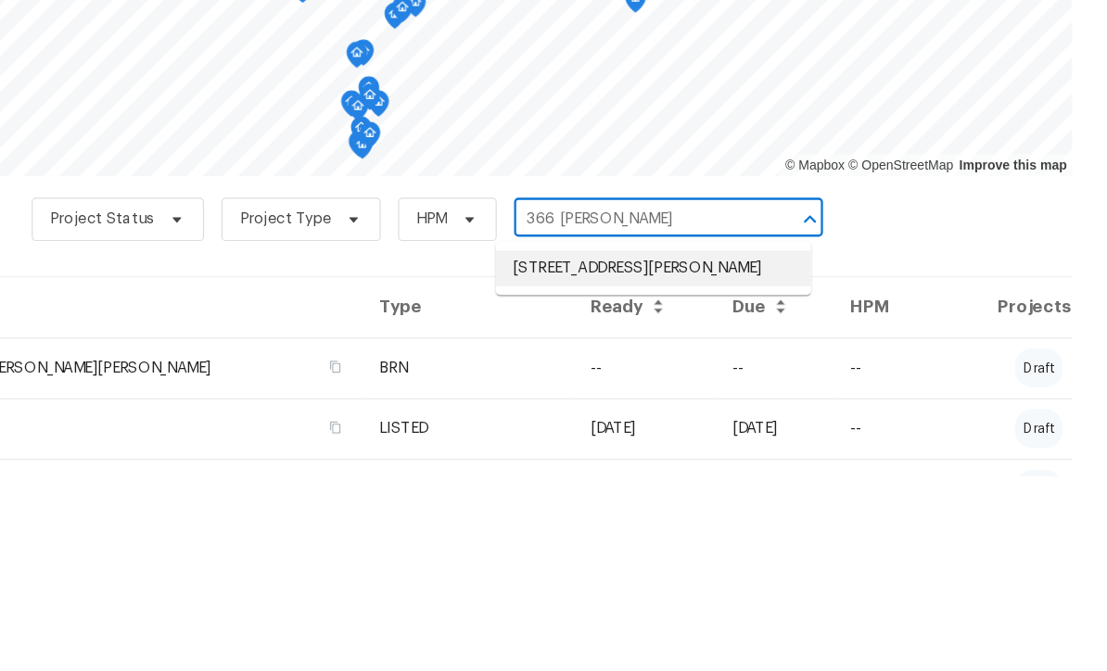
click at [584, 479] on li "366 Vitorio St, Punta Gorda, FL 33983" at bounding box center [719, 494] width 270 height 31
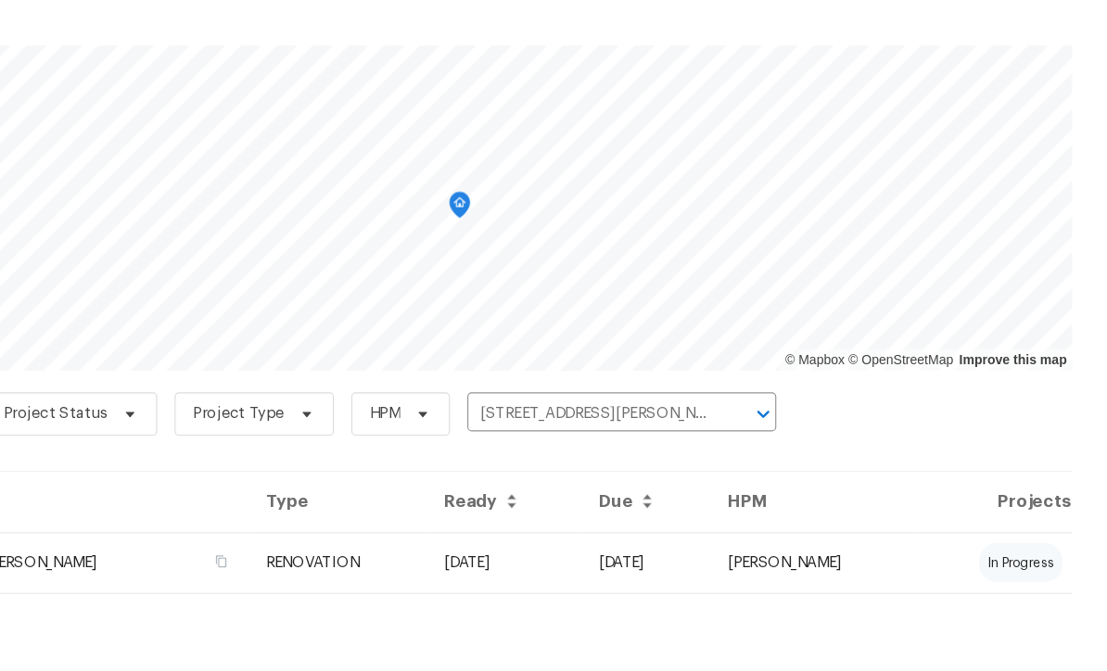
click at [657, 553] on td "09/16/25" at bounding box center [712, 579] width 110 height 52
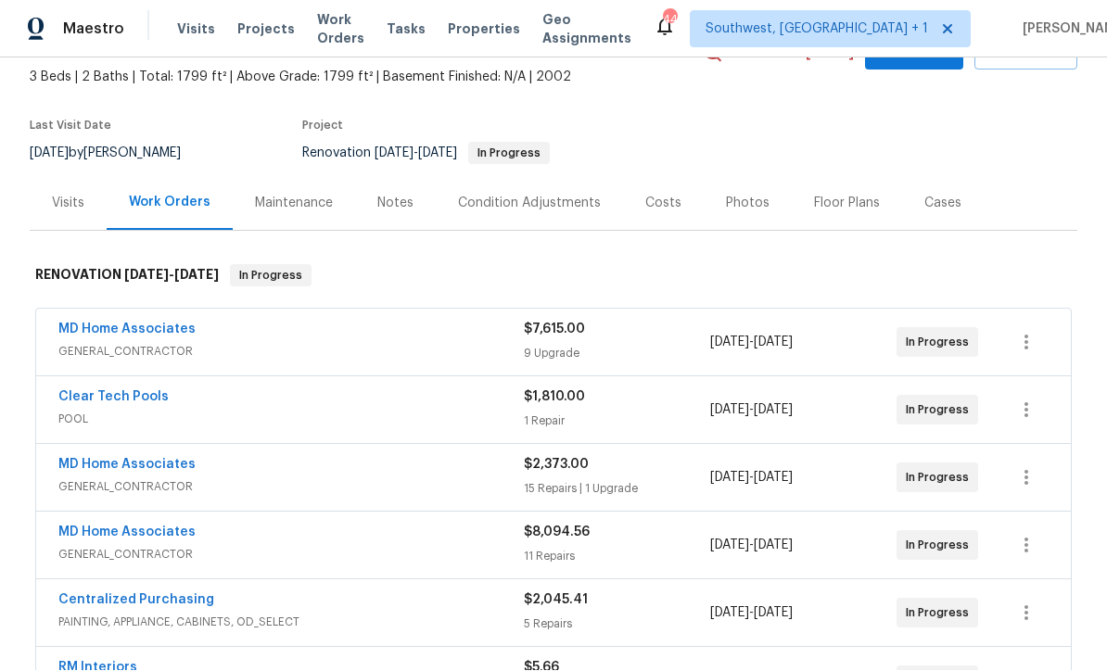
scroll to position [178, 0]
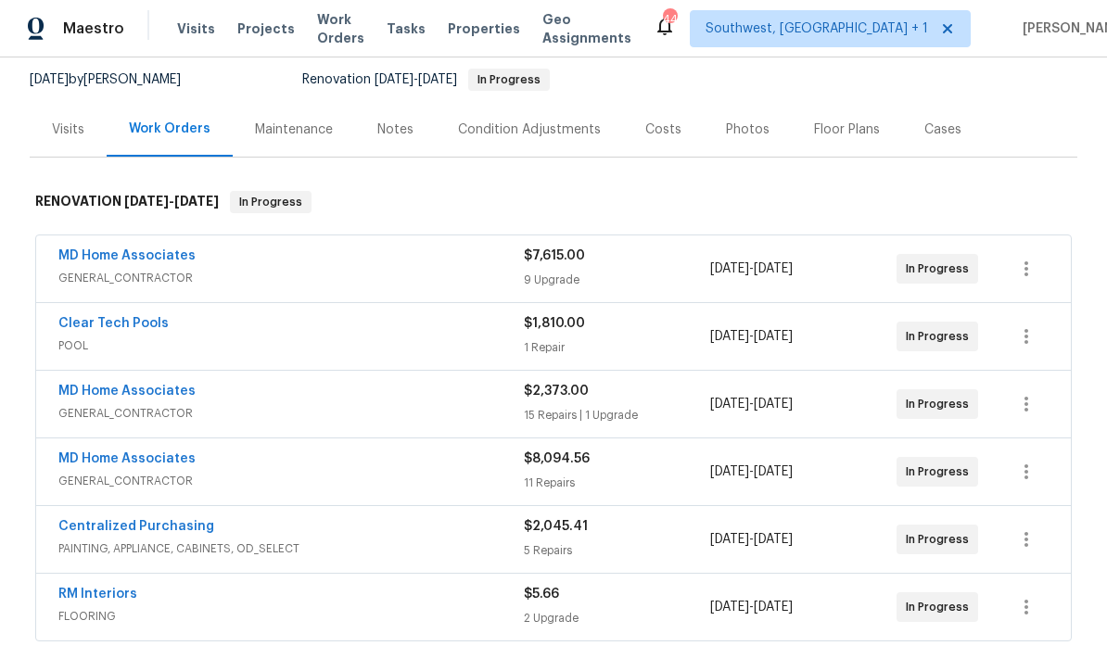
click at [77, 250] on link "MD Home Associates" at bounding box center [126, 256] width 137 height 13
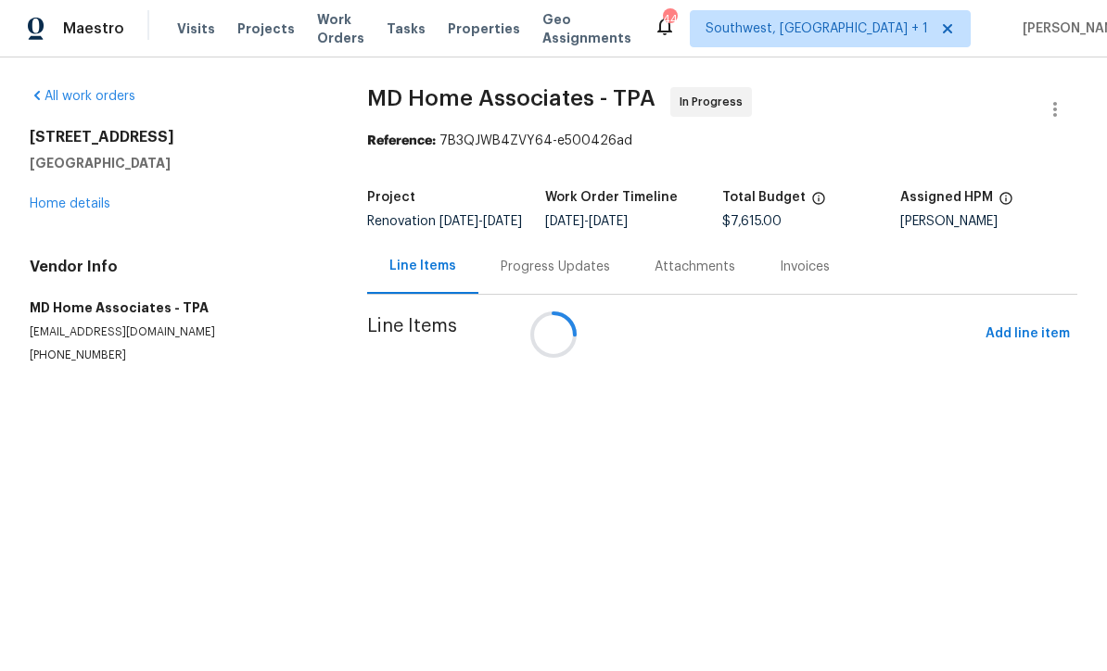
scroll to position [1, 0]
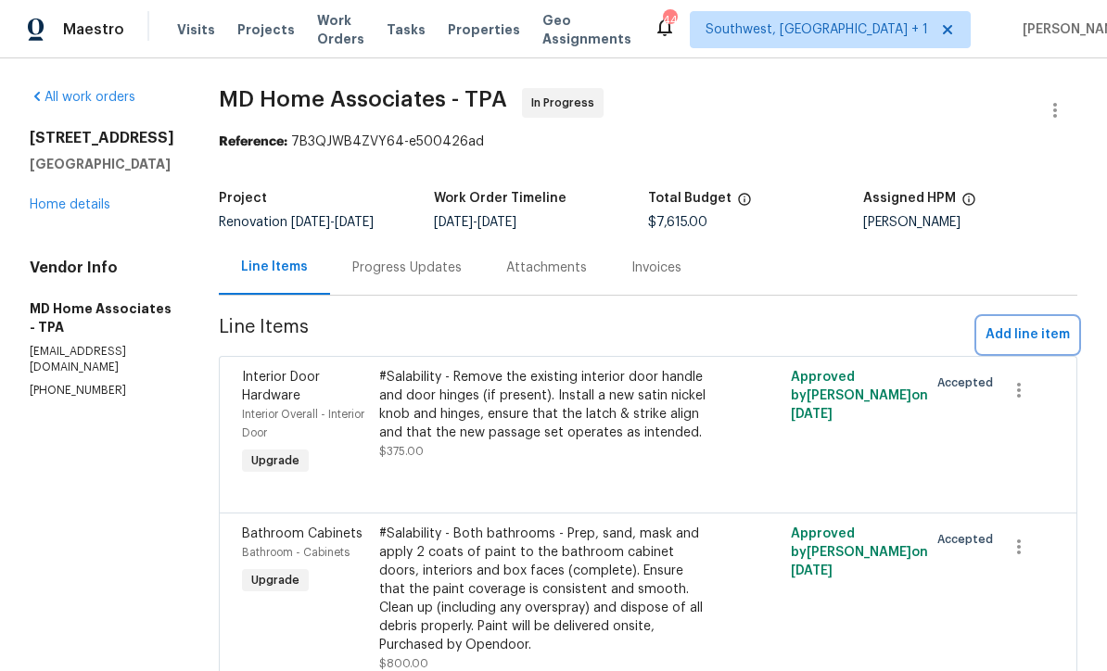
click at [1045, 345] on span "Add line item" at bounding box center [1028, 335] width 84 height 23
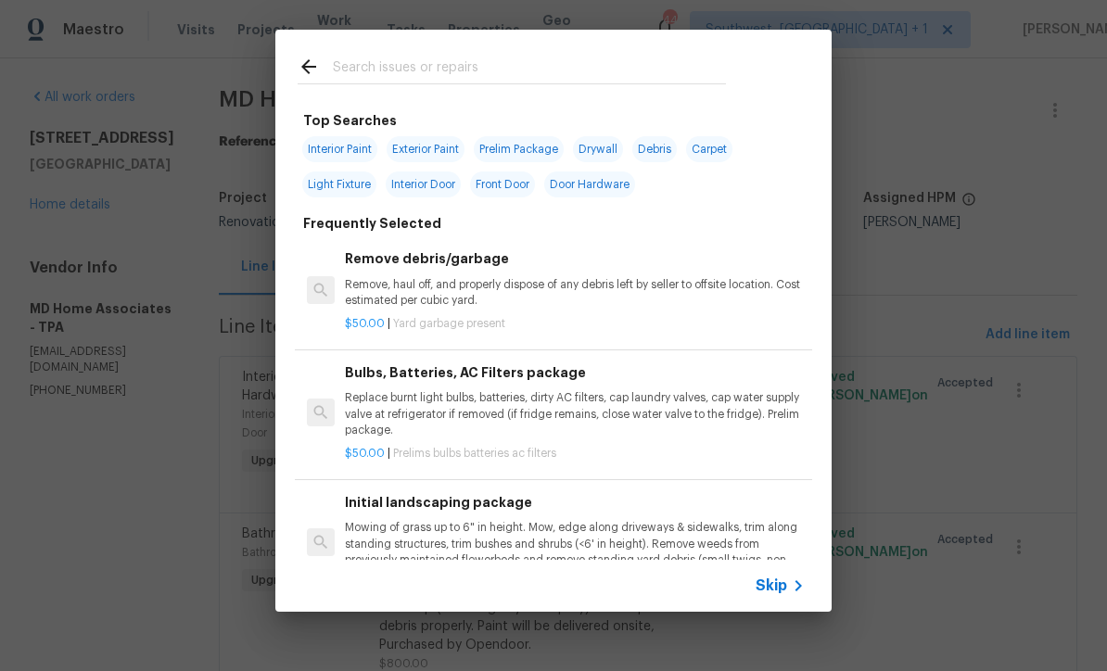
click at [782, 592] on span "Skip" at bounding box center [772, 586] width 32 height 19
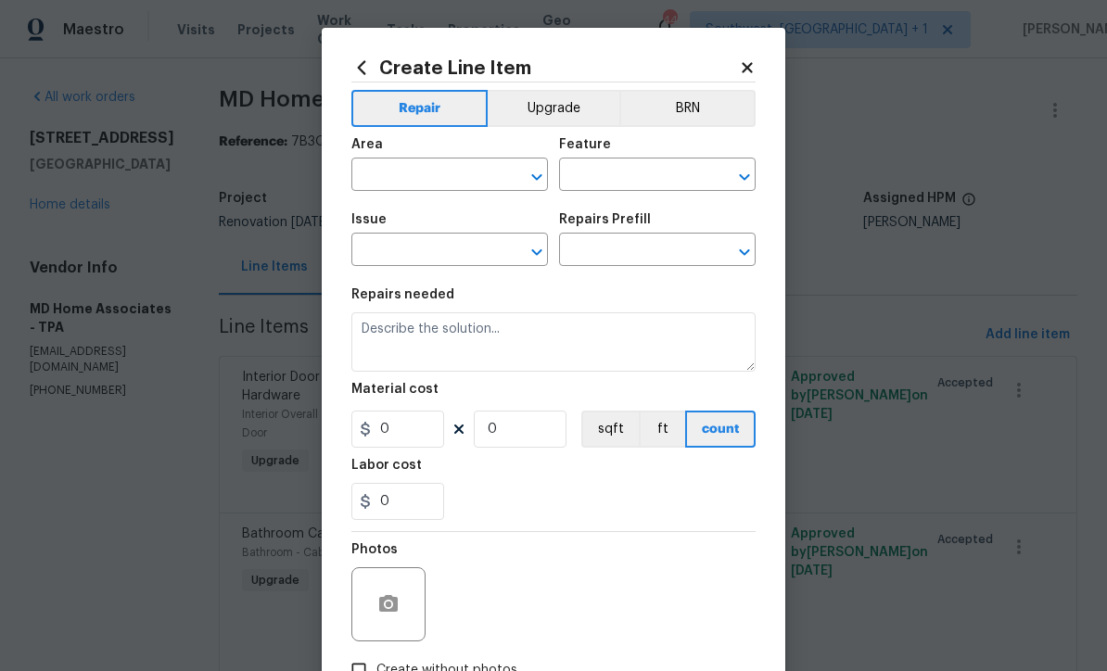
click at [459, 168] on input "text" at bounding box center [423, 176] width 145 height 29
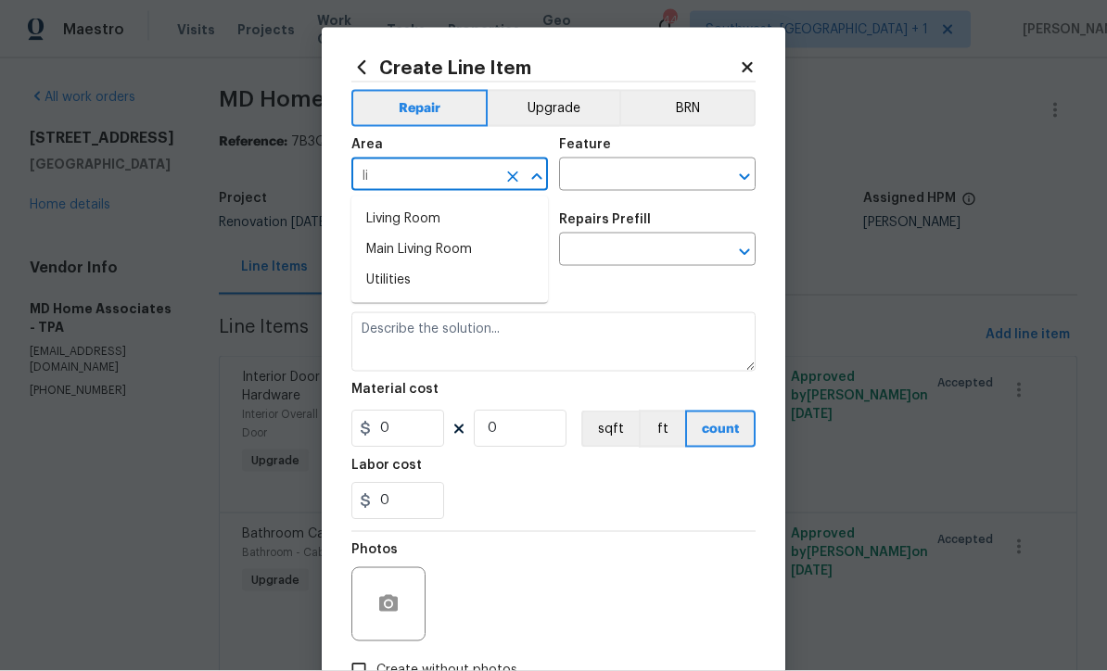
type input "l"
click at [452, 254] on li "Interior Overall" at bounding box center [449, 250] width 197 height 31
type input "Interior Overall"
click at [611, 174] on input "text" at bounding box center [631, 176] width 145 height 29
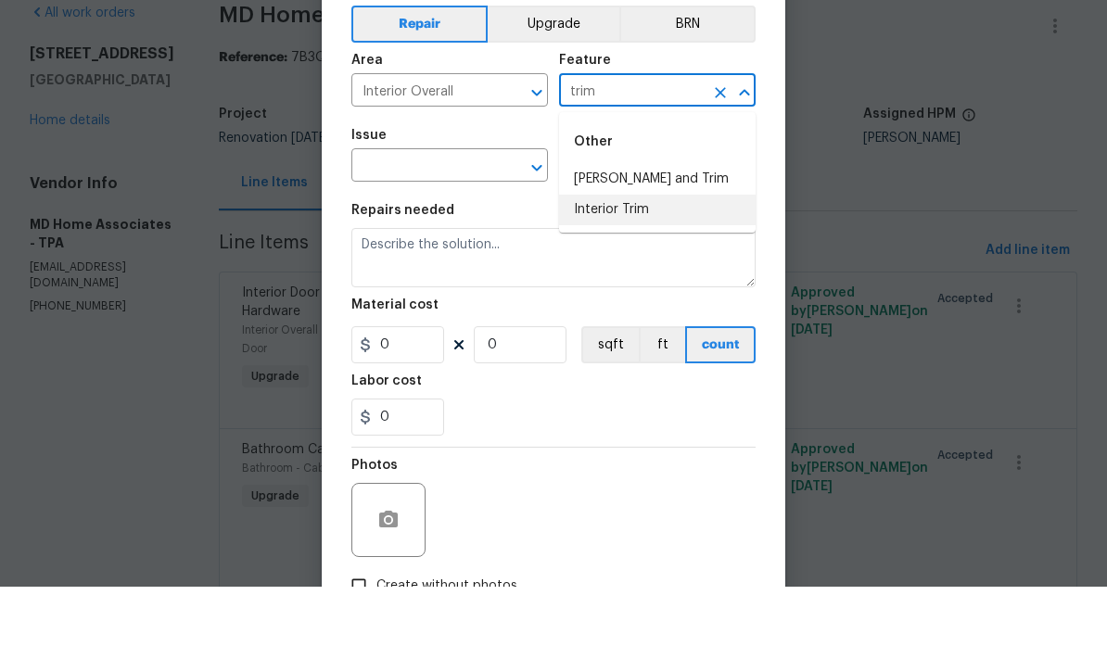
click at [641, 279] on li "Interior Trim" at bounding box center [657, 294] width 197 height 31
type input "Interior Trim"
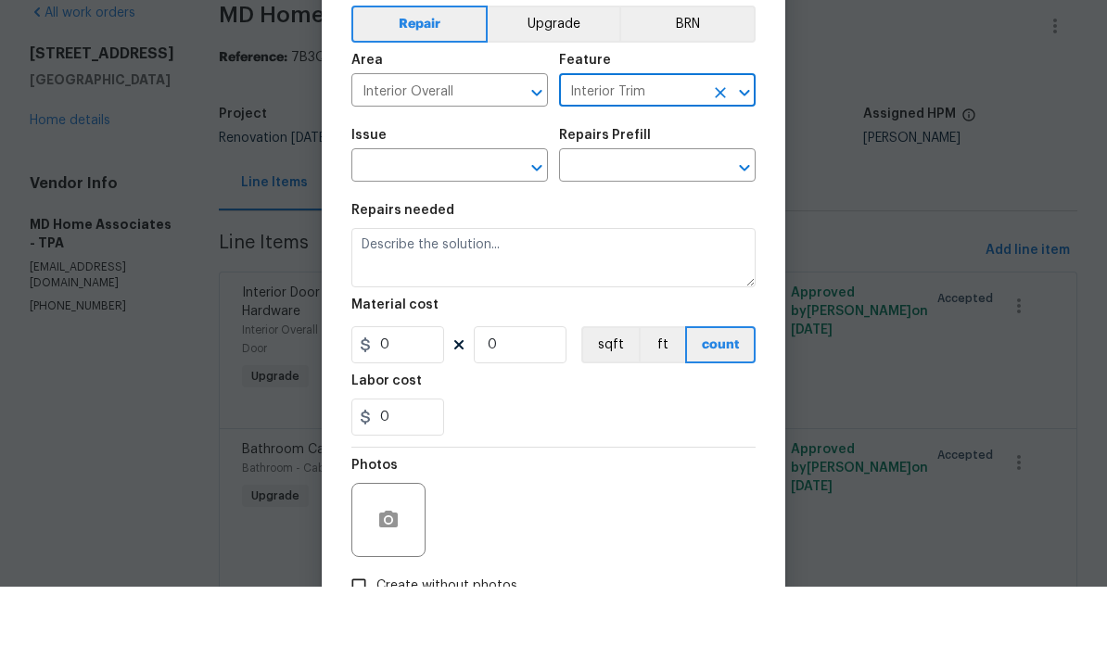
click at [461, 237] on input "text" at bounding box center [423, 251] width 145 height 29
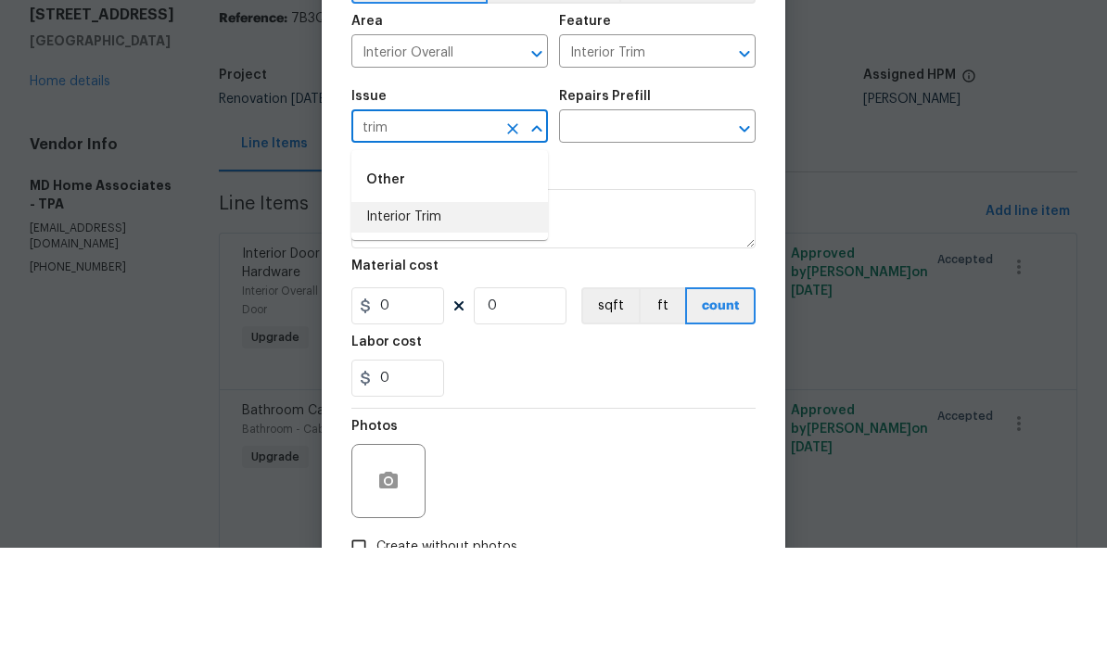
click at [453, 325] on li "Interior Trim" at bounding box center [449, 340] width 197 height 31
type input "Interior Trim"
click at [643, 237] on input "text" at bounding box center [631, 251] width 145 height 29
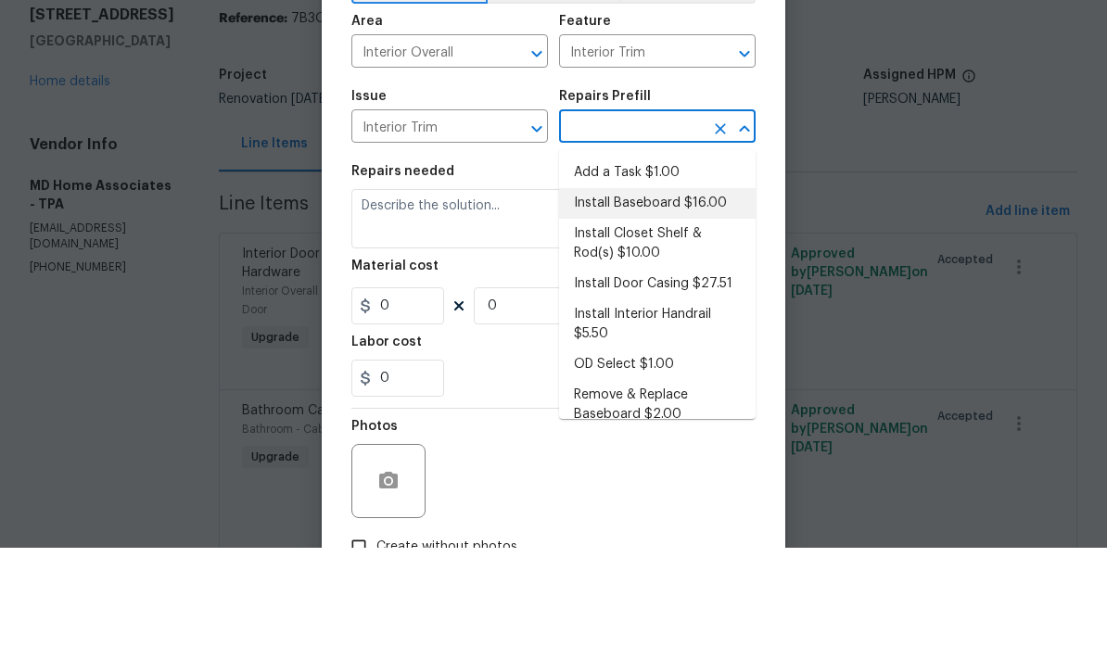
click at [705, 312] on li "Install Baseboard $16.00" at bounding box center [657, 327] width 197 height 31
type input "Install Baseboard $16.00"
type textarea "Remove, prep area and replace baseboard up to 8 LF. Fill all nail holes, caulk …"
type input "1"
type input "Install Baseboard $16.00"
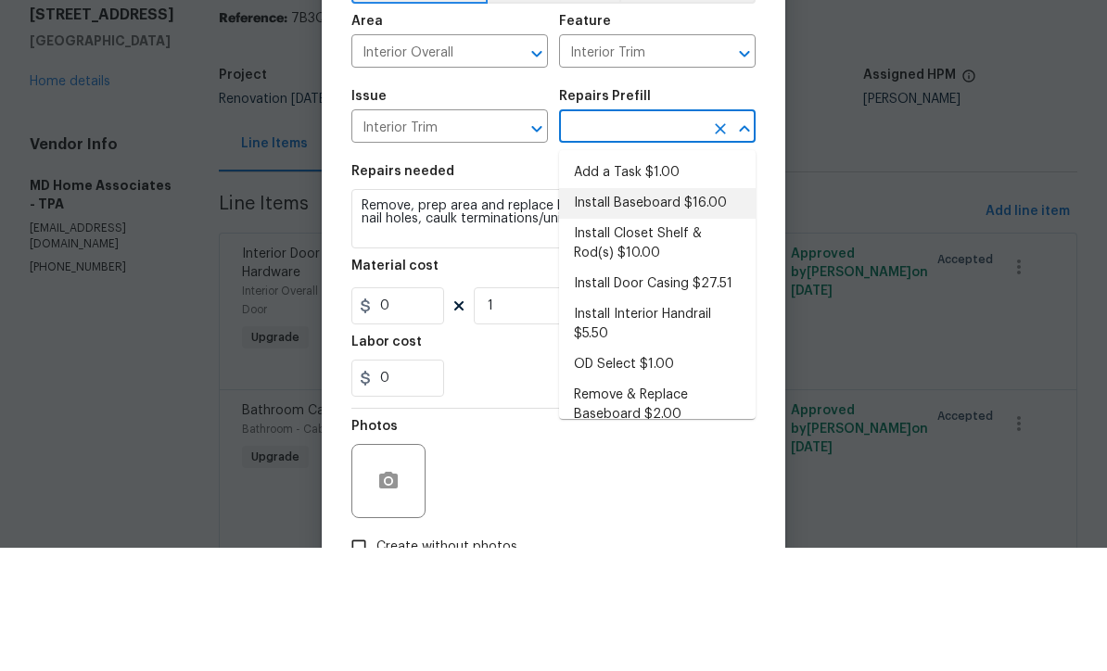
type input "16"
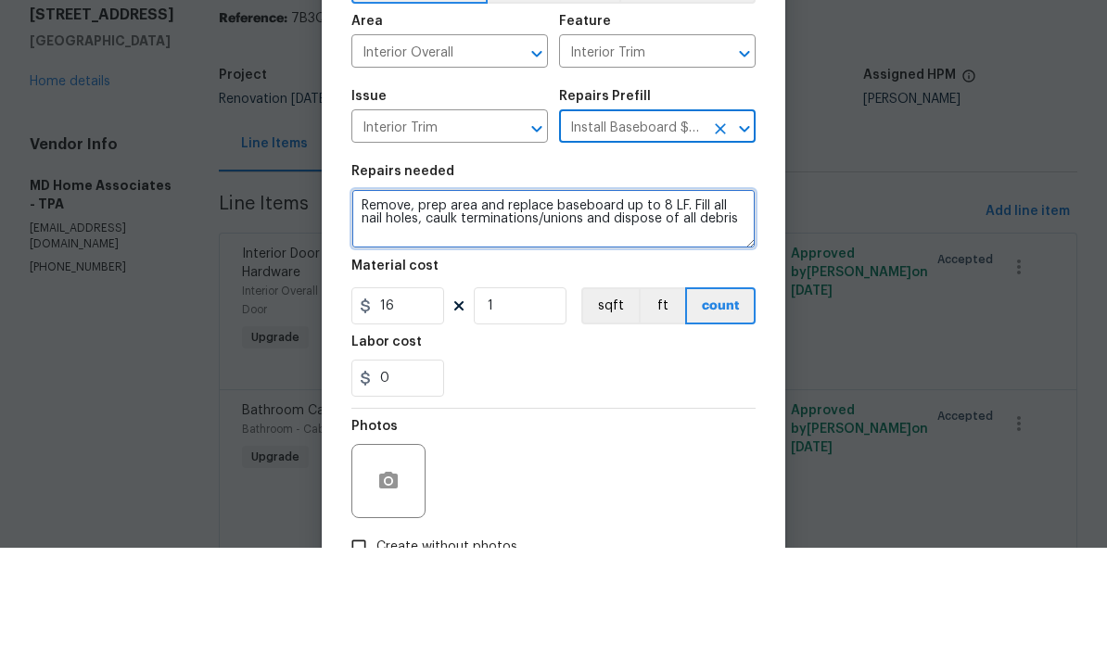
click at [414, 313] on textarea "Remove, prep area and replace baseboard up to 8 LF. Fill all nail holes, caulk …" at bounding box center [553, 342] width 404 height 59
click at [639, 313] on textarea "Remove tile baseboard, prep area and replace baseboard up to 8 LF. Fill all nai…" at bounding box center [553, 342] width 404 height 59
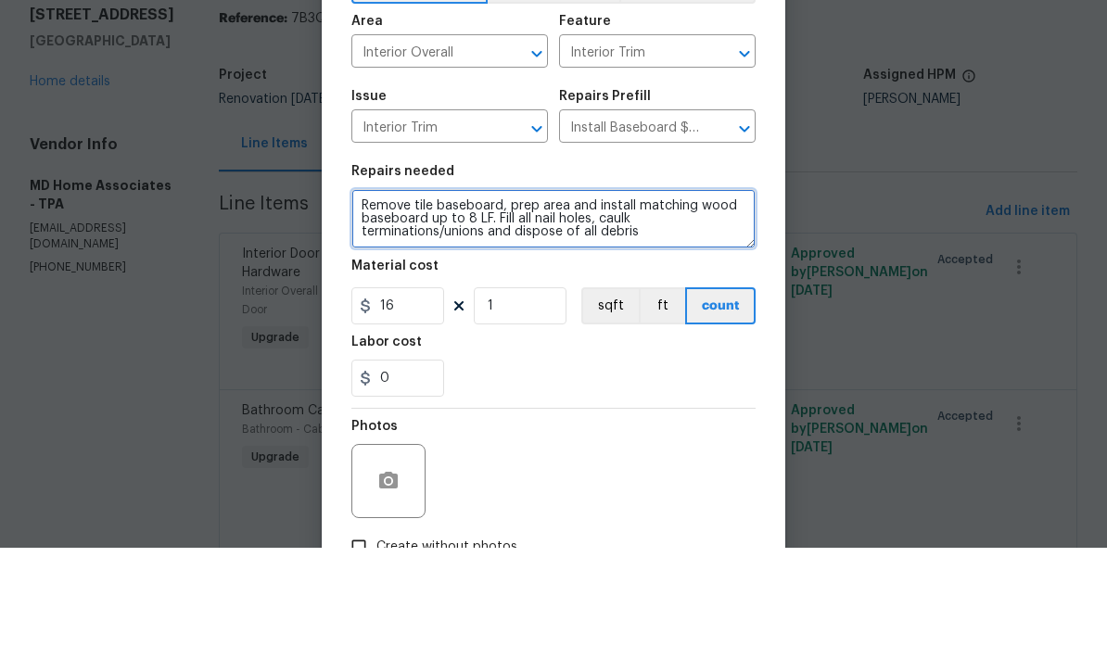
click at [488, 313] on textarea "Remove tile baseboard, prep area and install matching wood baseboard up to 8 LF…" at bounding box center [553, 342] width 404 height 59
click at [491, 313] on textarea "Remove tile baseboard, prep area and install matching wood baseboard. Fill all …" at bounding box center [553, 342] width 404 height 59
click at [593, 313] on textarea "Remove tile baseboards, prep area and install matching wood baseboard. Fill all…" at bounding box center [553, 342] width 404 height 59
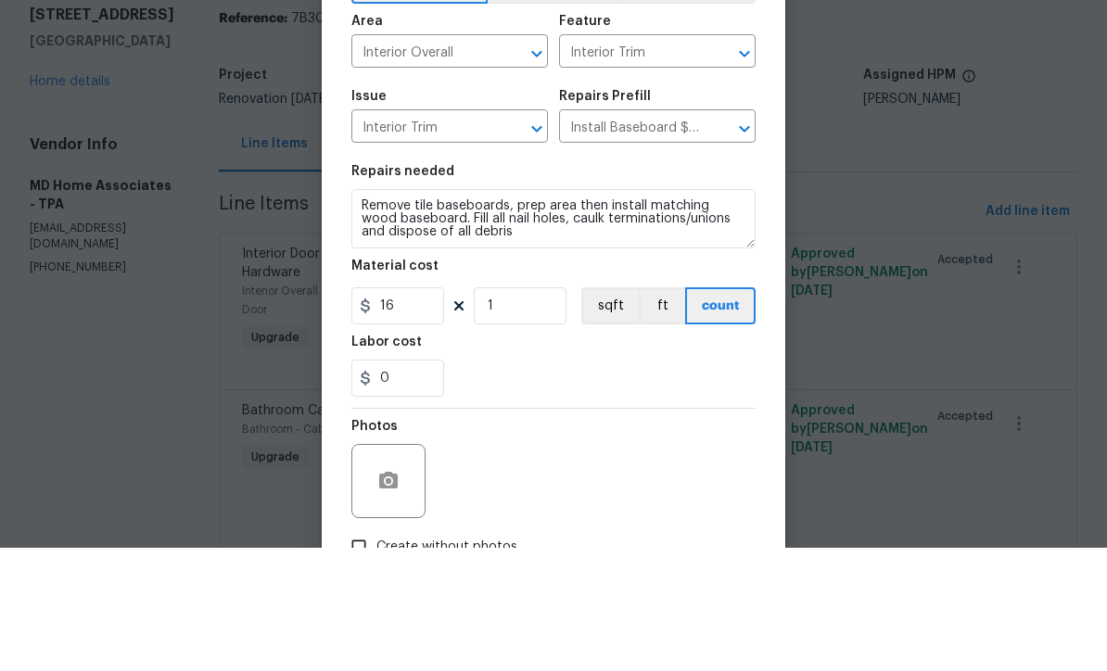
scroll to position [61, 0]
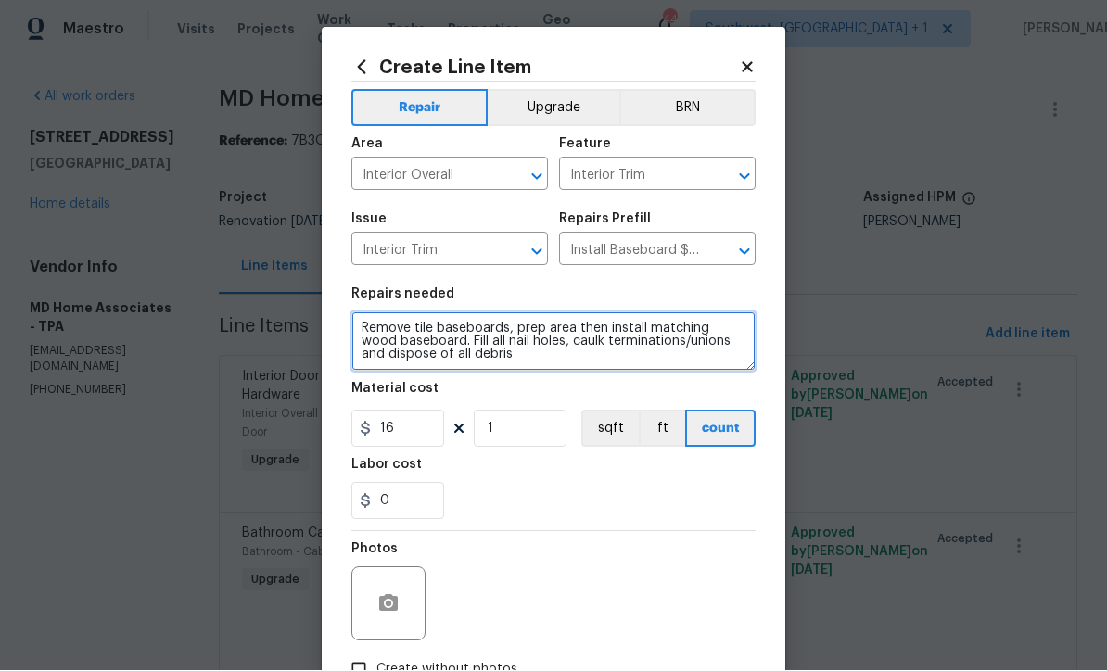
click at [696, 333] on textarea "Remove tile baseboards, prep area then install matching wood baseboard. Fill al…" at bounding box center [553, 342] width 404 height 59
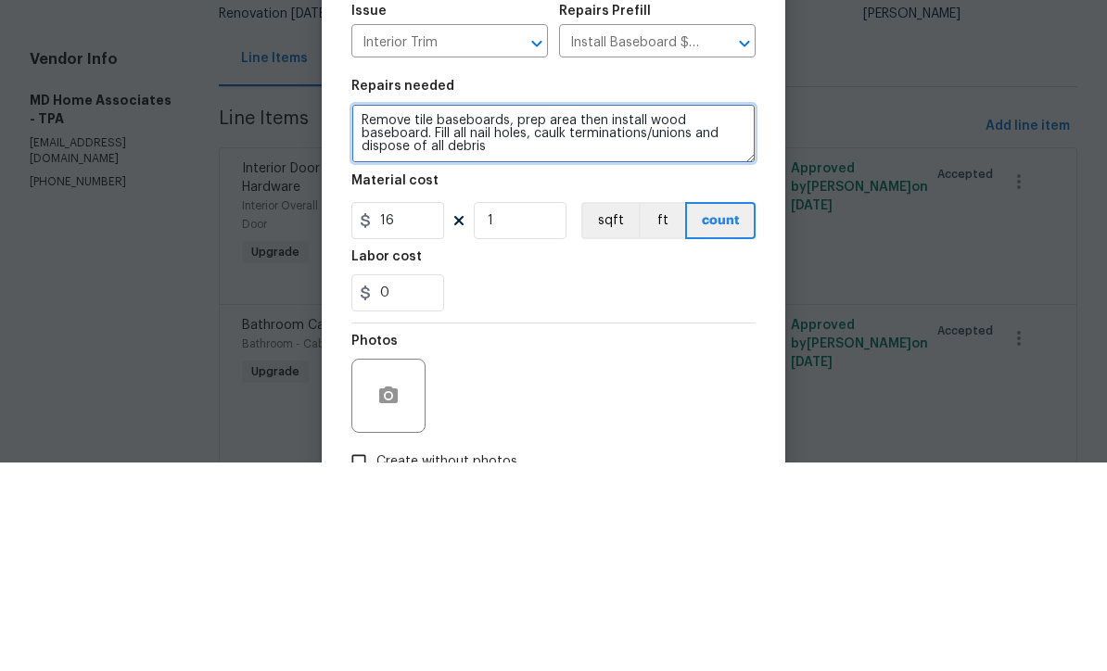
click at [431, 313] on textarea "Remove tile baseboards, prep area then install wood baseboard. Fill all nail ho…" at bounding box center [553, 342] width 404 height 59
type textarea "Remove tile baseboards, prep area then install wood baseboard to match remainin…"
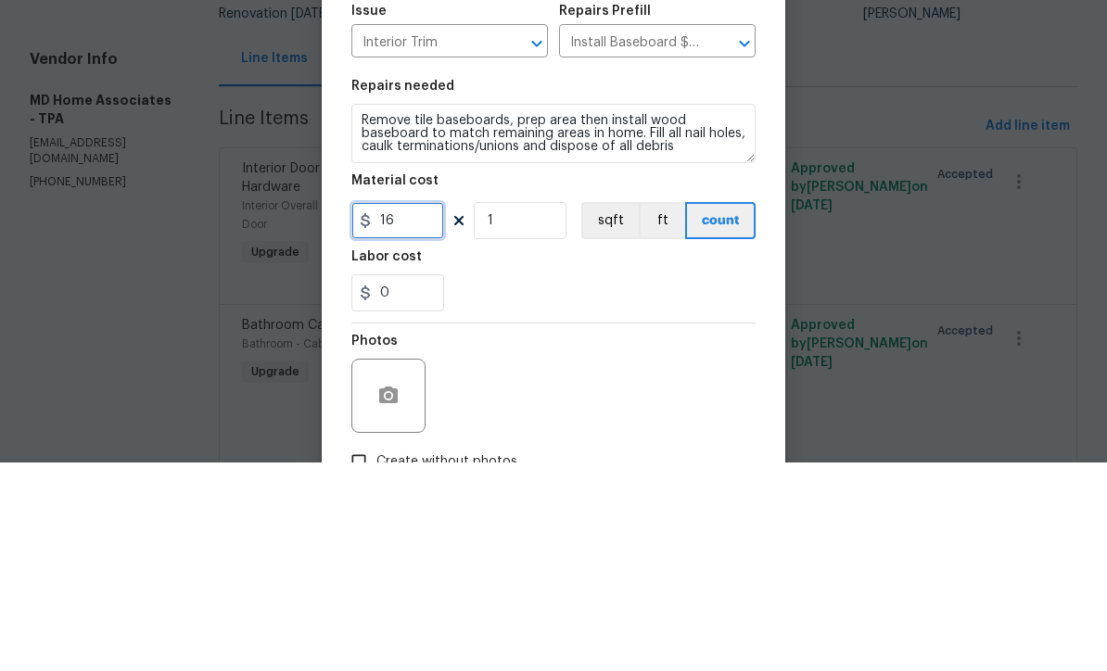
click at [403, 411] on input "16" at bounding box center [397, 429] width 93 height 37
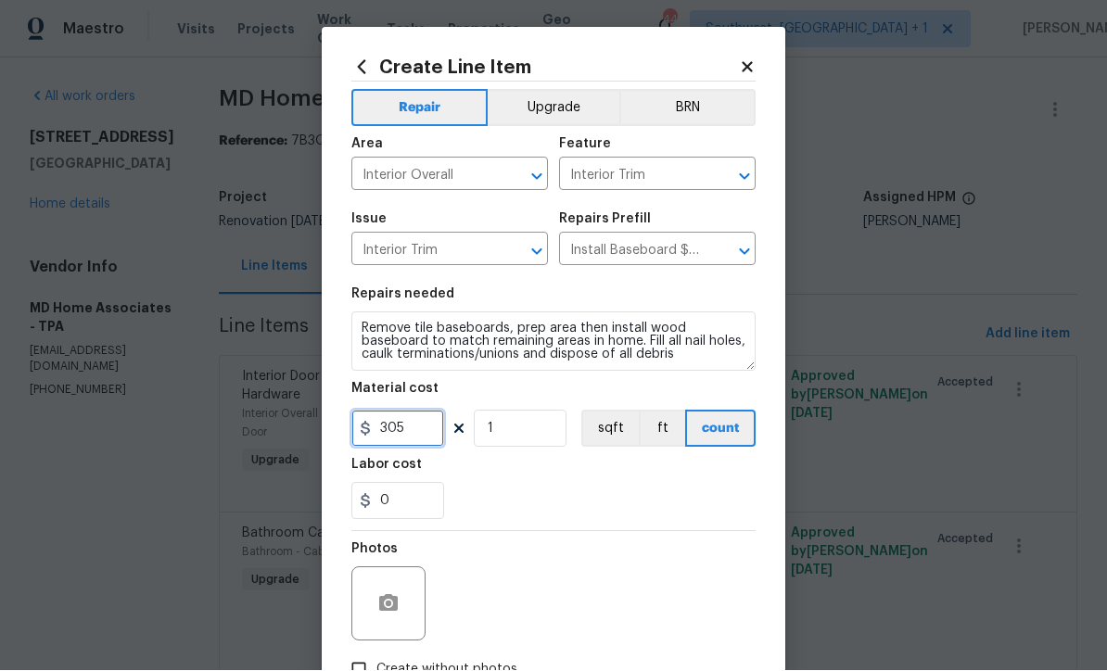
type input "305"
click at [552, 124] on button "Upgrade" at bounding box center [554, 108] width 133 height 37
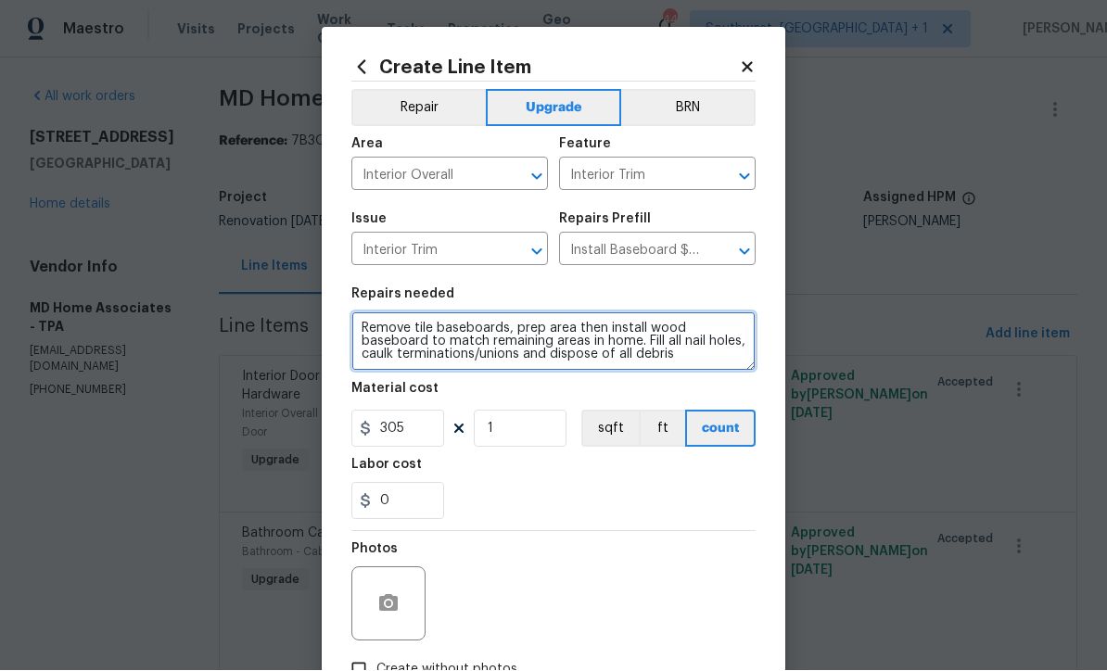
click at [351, 333] on textarea "Remove tile baseboards, prep area then install wood baseboard to match remainin…" at bounding box center [553, 342] width 404 height 59
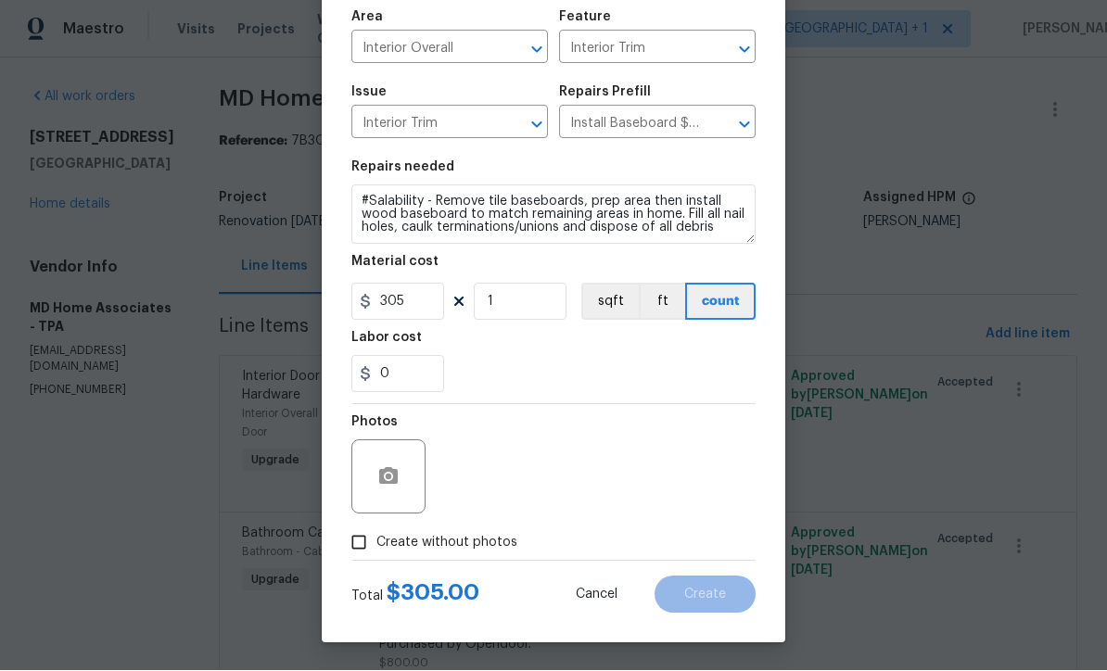
scroll to position [131, 0]
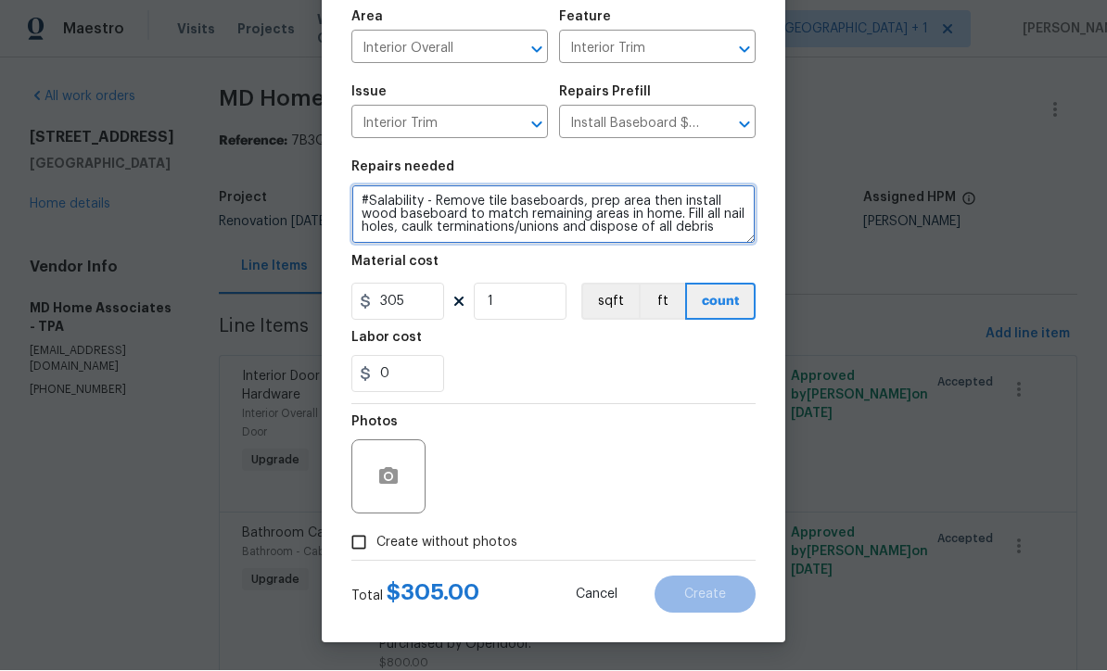
type textarea "#Salability - Remove tile baseboards, prep area then install wood baseboard to …"
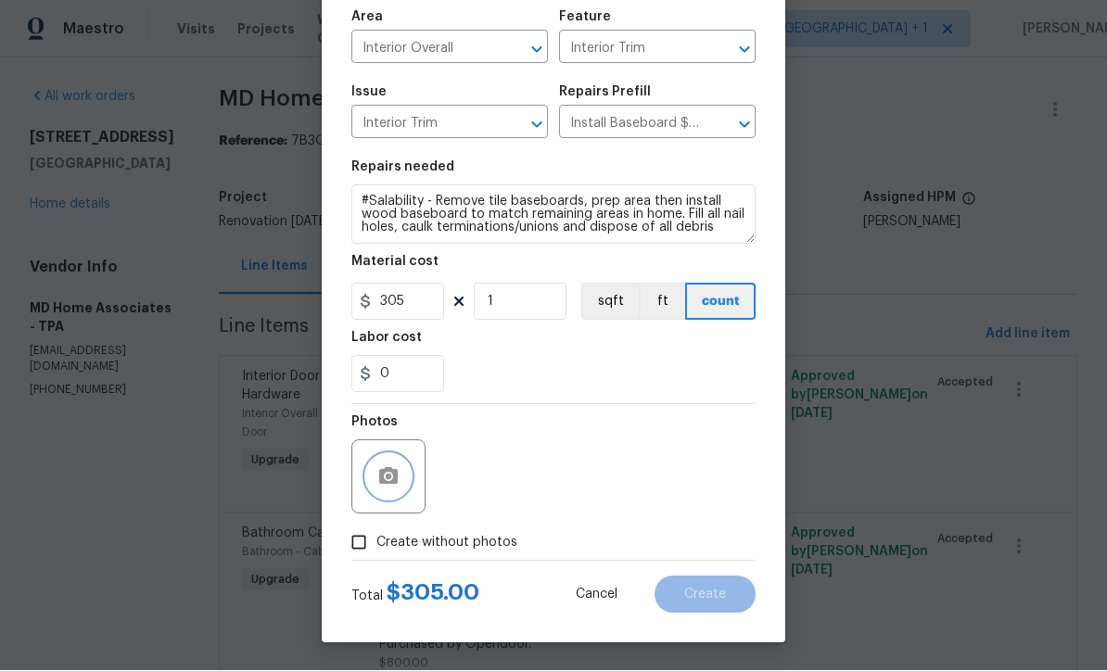
click at [389, 480] on icon "button" at bounding box center [388, 477] width 22 height 22
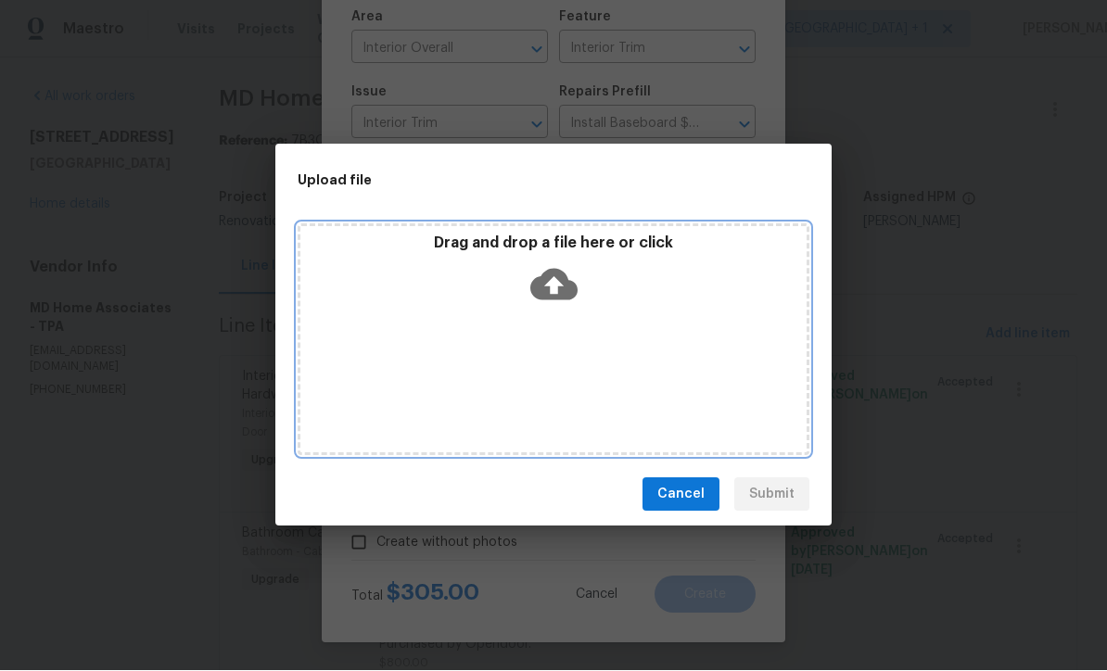
click at [557, 271] on icon at bounding box center [553, 286] width 47 height 32
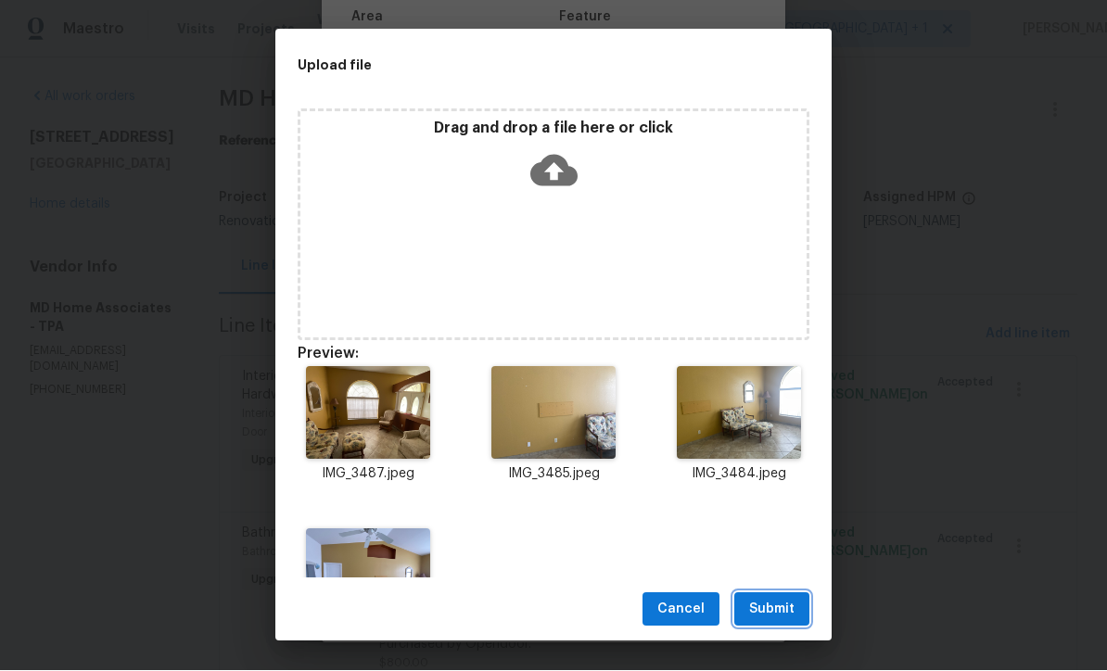
click at [784, 620] on button "Submit" at bounding box center [771, 610] width 75 height 34
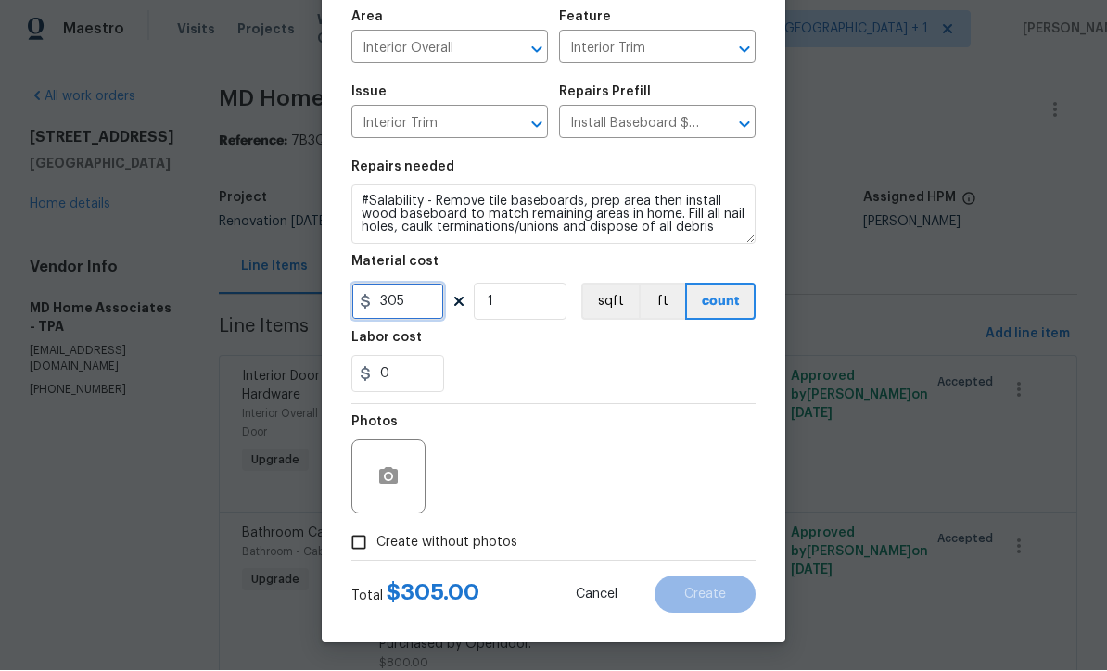
click at [433, 301] on input "305" at bounding box center [397, 302] width 93 height 37
type input "300"
click at [608, 448] on div "Photos" at bounding box center [553, 465] width 404 height 121
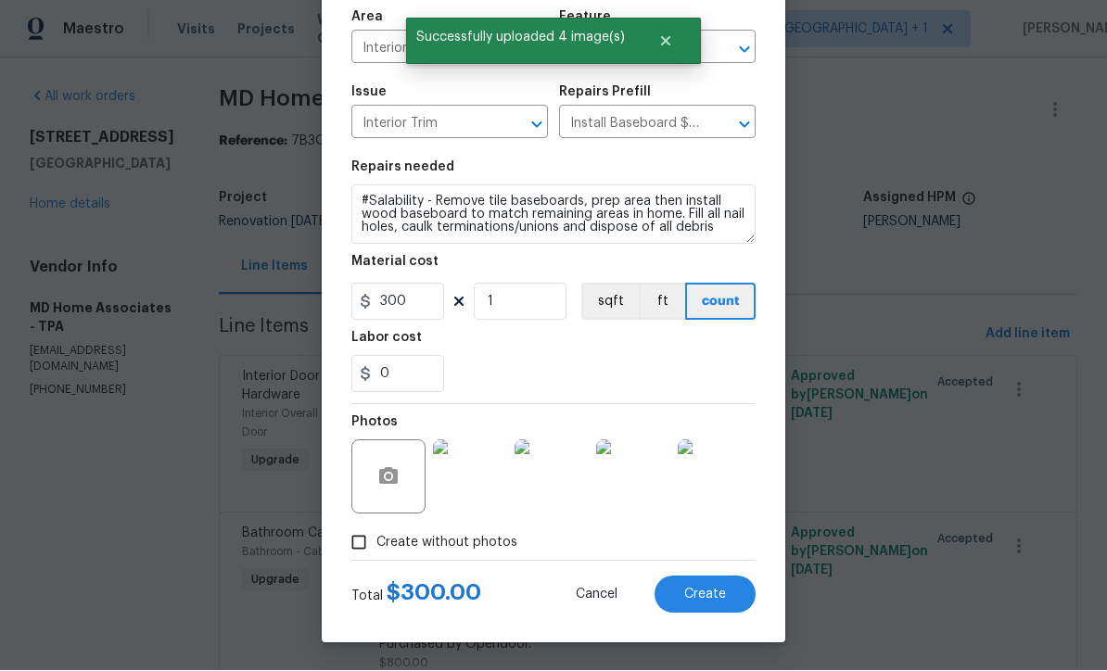
click at [645, 401] on section "Repairs needed #Salability - Remove tile baseboards, prep area then install woo…" at bounding box center [553, 277] width 404 height 254
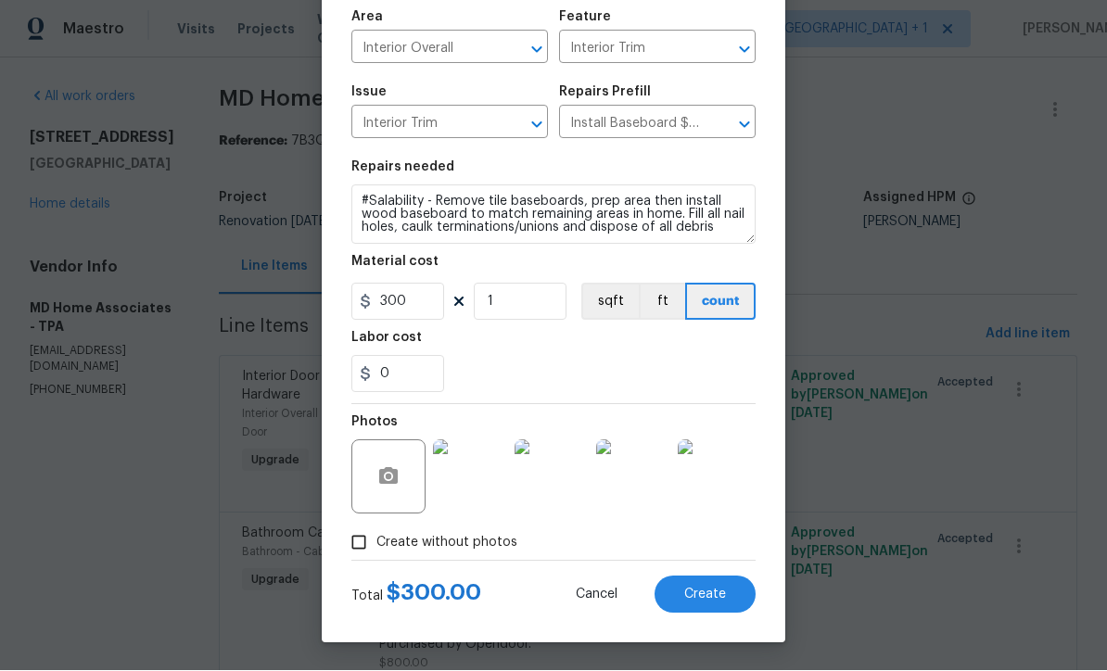
click at [719, 603] on button "Create" at bounding box center [705, 595] width 101 height 37
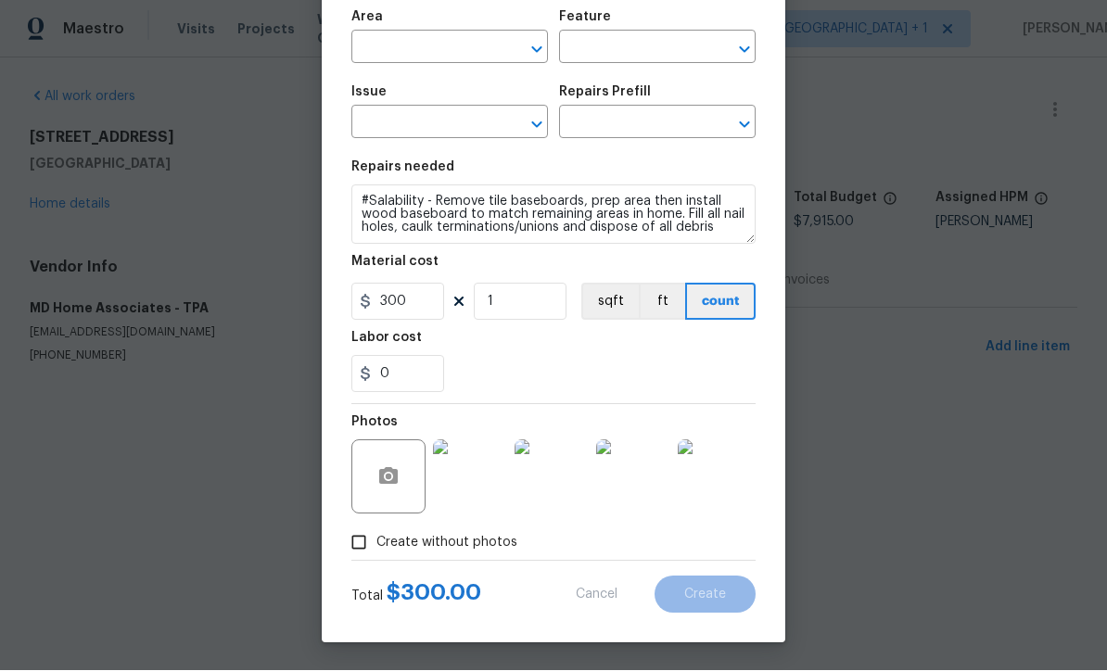
type input "0"
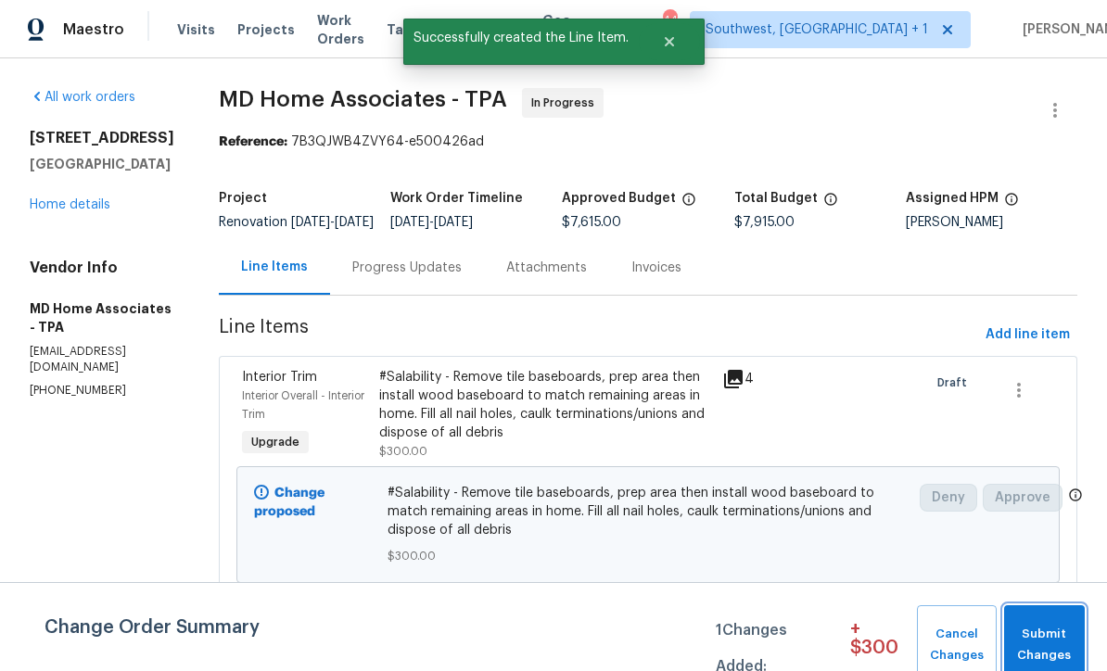
click at [1053, 642] on span "Submit Changes" at bounding box center [1045, 645] width 62 height 43
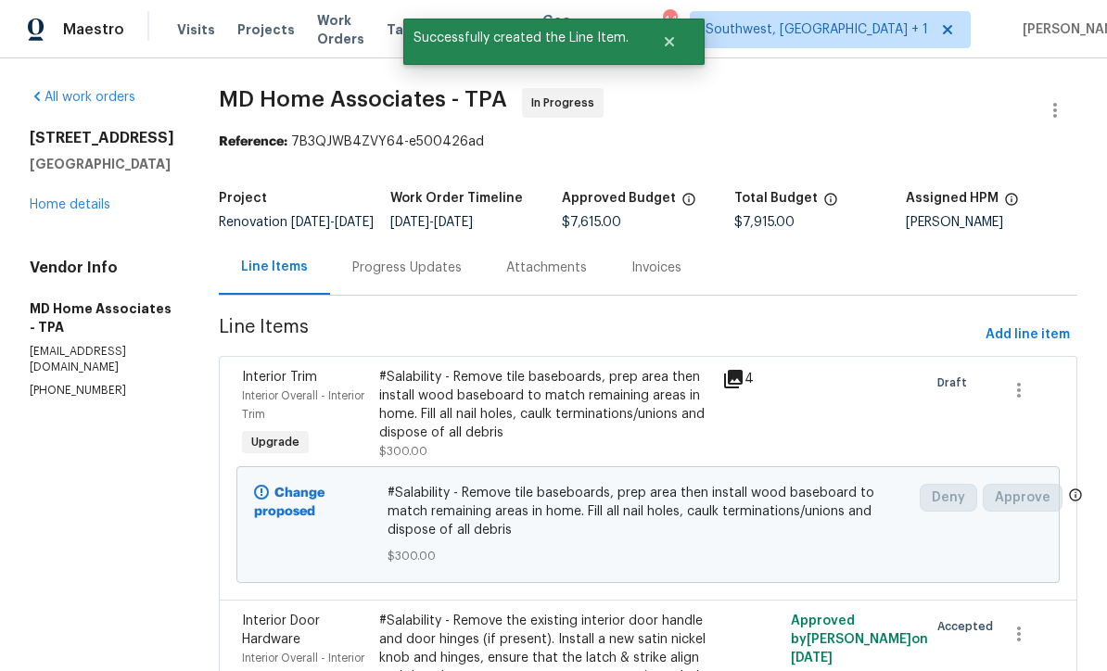
click at [390, 277] on div "Progress Updates" at bounding box center [406, 268] width 109 height 19
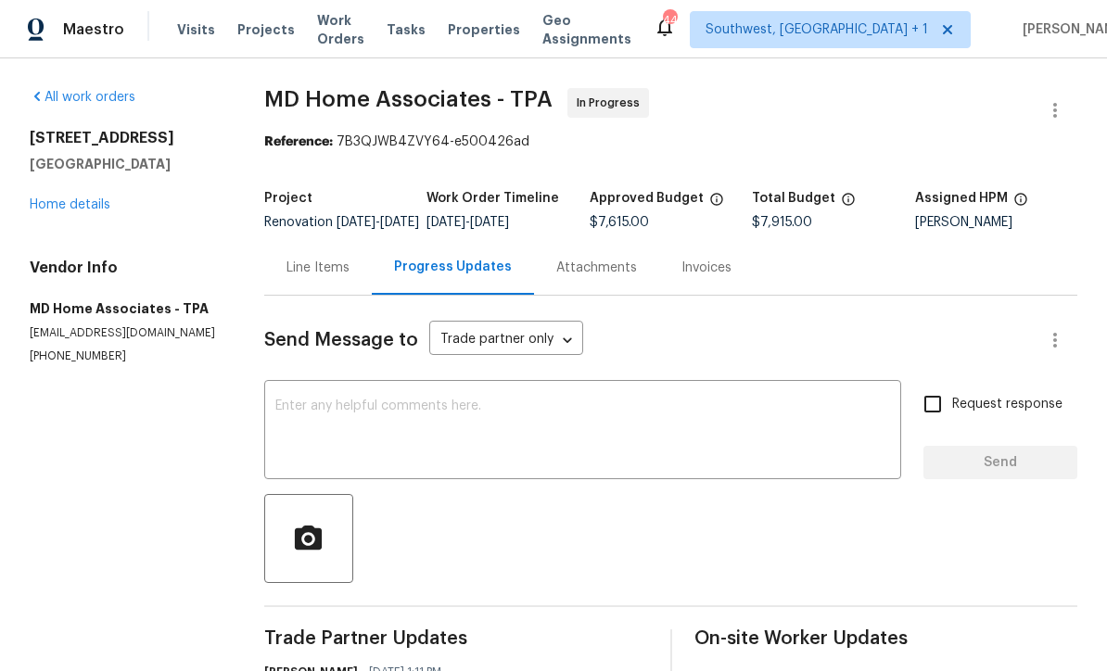
click at [628, 440] on textarea at bounding box center [582, 432] width 615 height 65
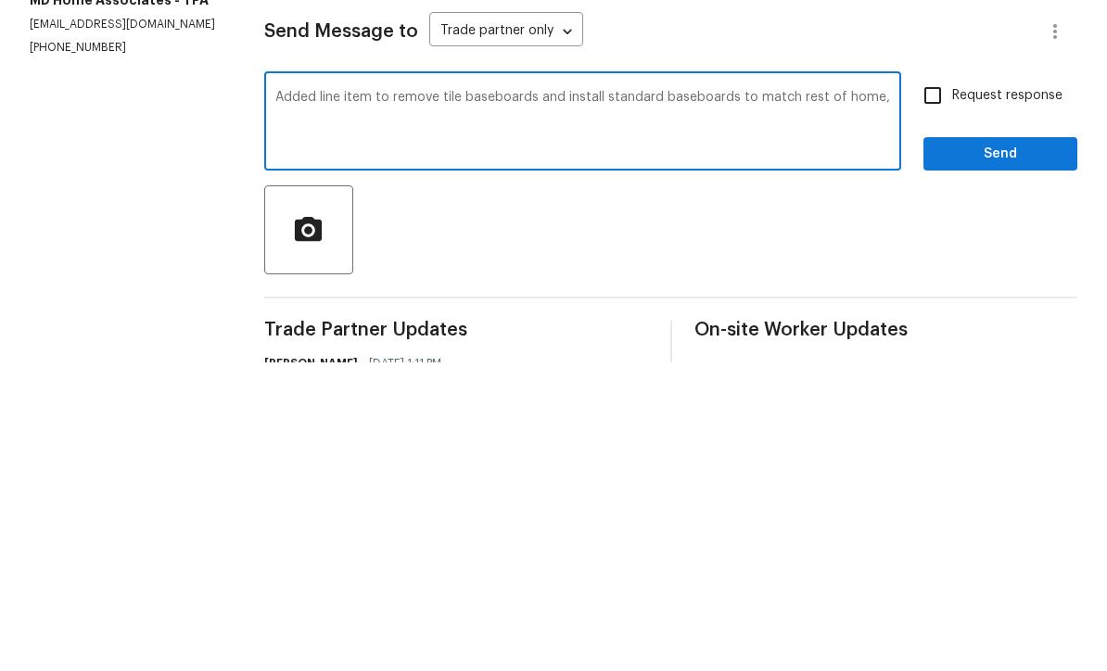
type textarea "Added line item to remove tile baseboards and install standard baseboards to ma…"
click at [939, 385] on input "Request response" at bounding box center [932, 404] width 39 height 39
checkbox input "true"
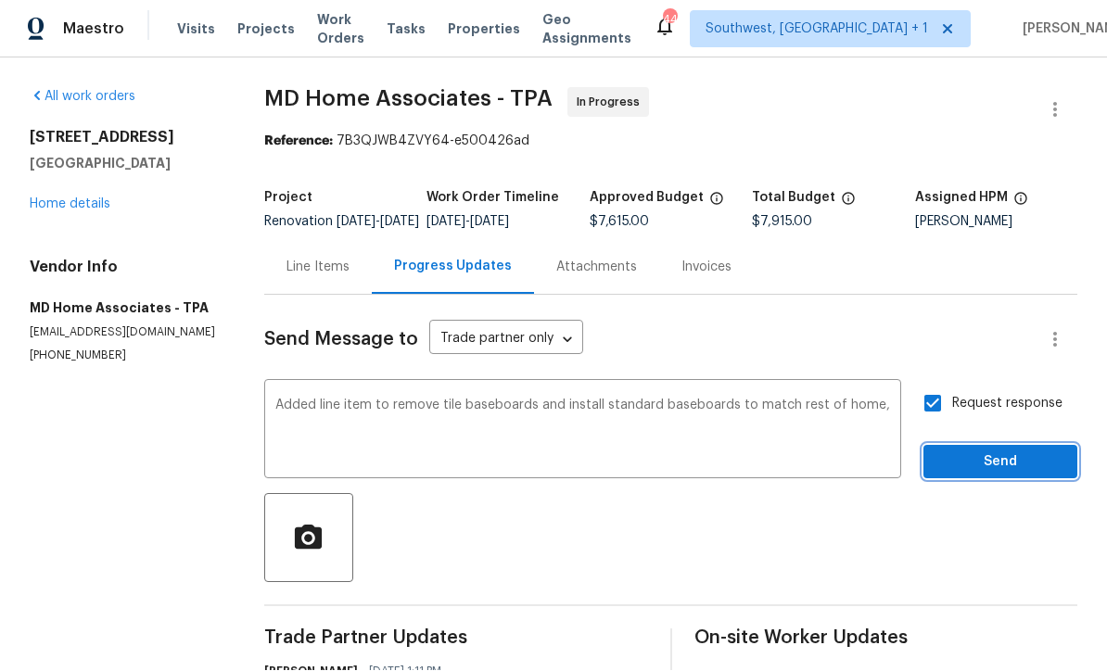
click at [977, 446] on button "Send" at bounding box center [1001, 463] width 154 height 34
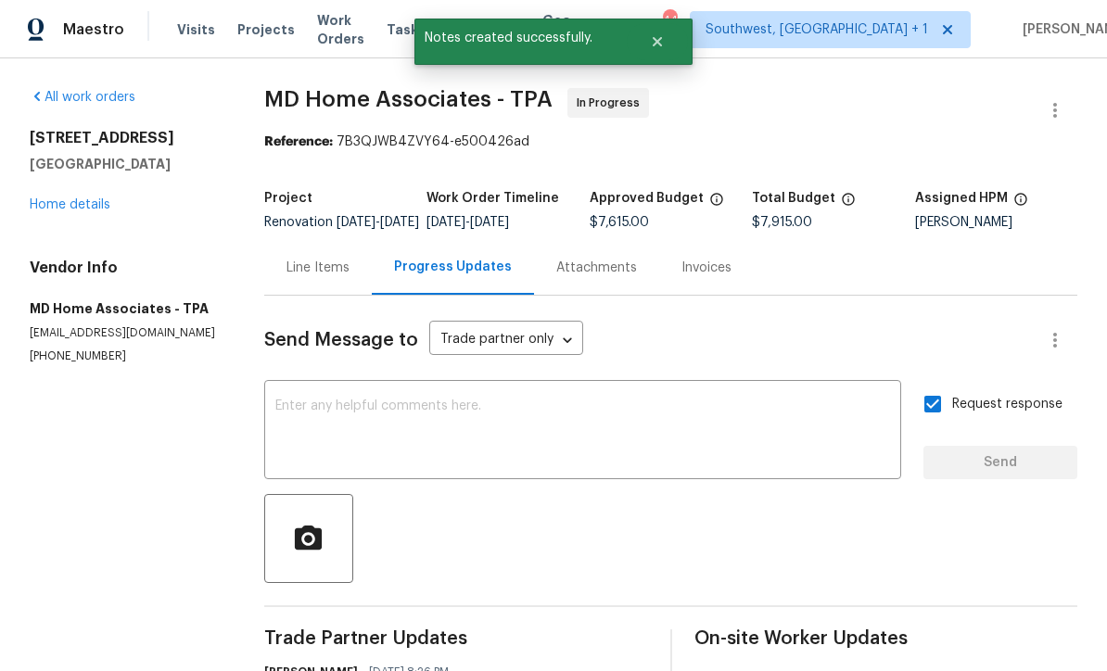
click at [61, 198] on link "Home details" at bounding box center [70, 204] width 81 height 13
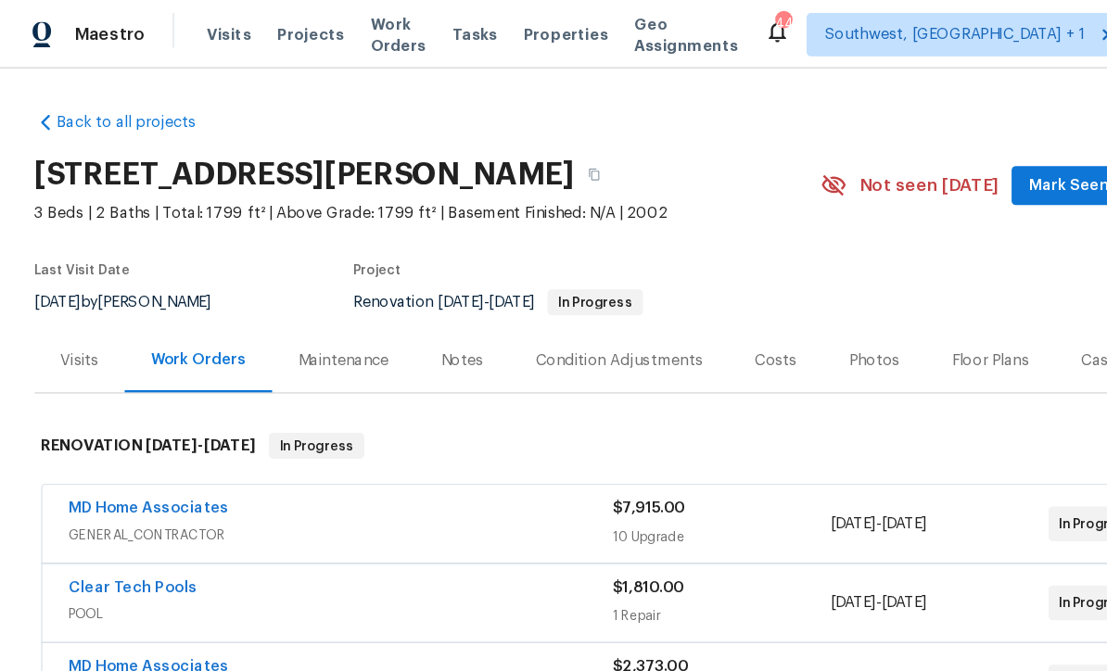
click at [245, 28] on span "Projects" at bounding box center [265, 29] width 57 height 19
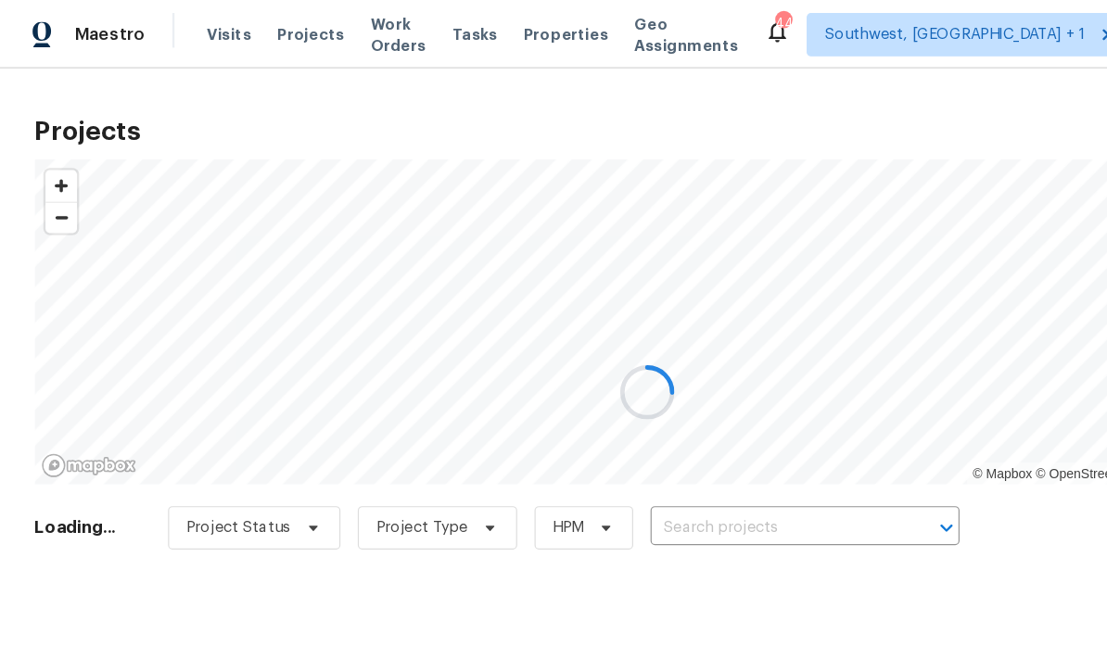
click at [617, 455] on div at bounding box center [553, 335] width 1107 height 671
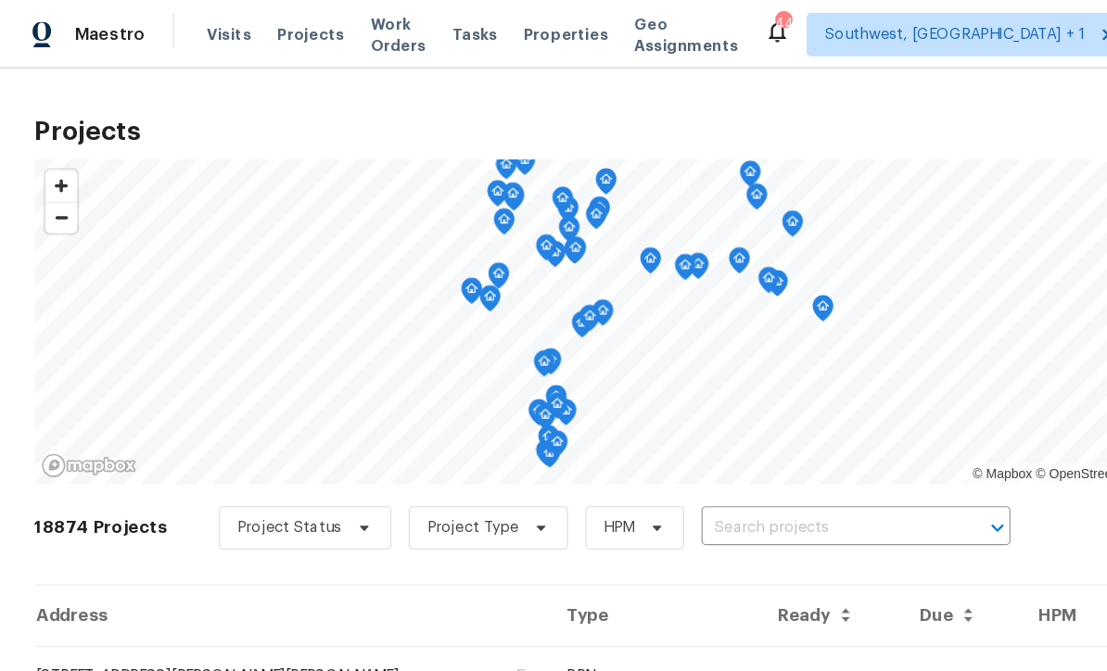
click at [637, 450] on input "text" at bounding box center [706, 452] width 212 height 29
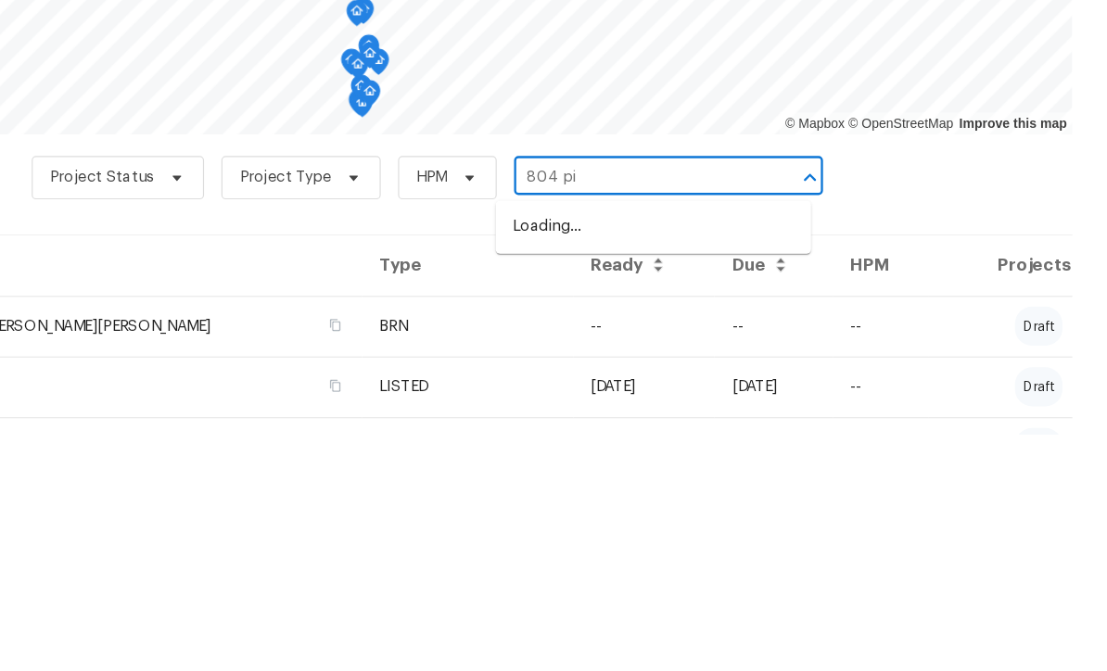
type input "804 pin"
click at [584, 479] on li "804 Pineland Ave, Venice, FL 34285" at bounding box center [719, 494] width 270 height 31
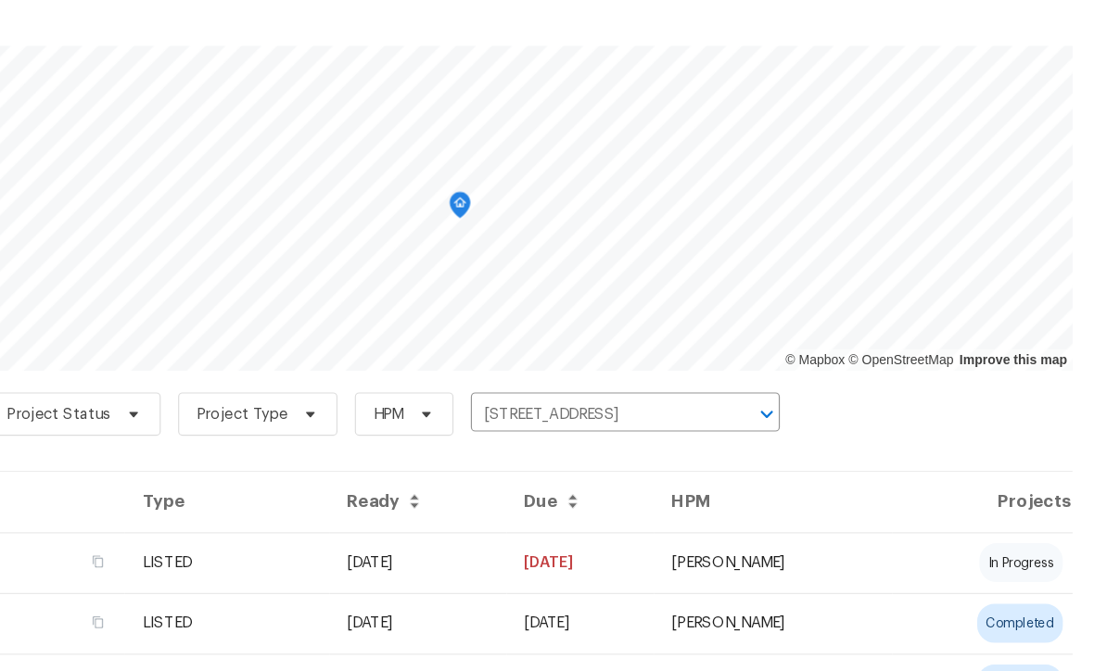
click at [593, 553] on td "09/05/25" at bounding box center [656, 579] width 126 height 52
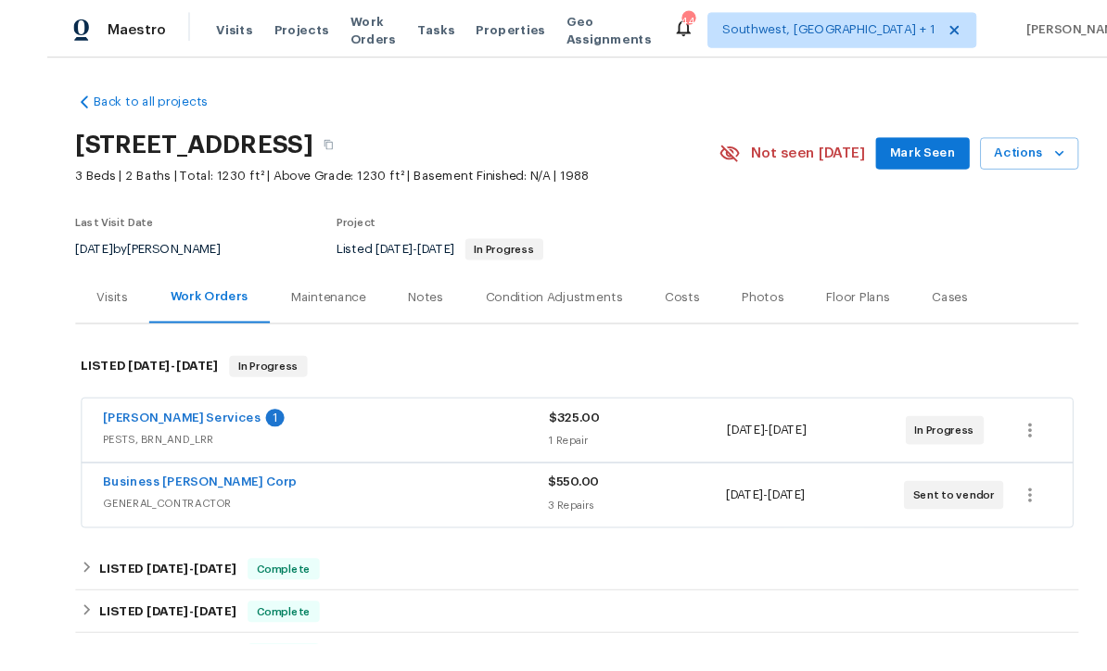
scroll to position [61, 0]
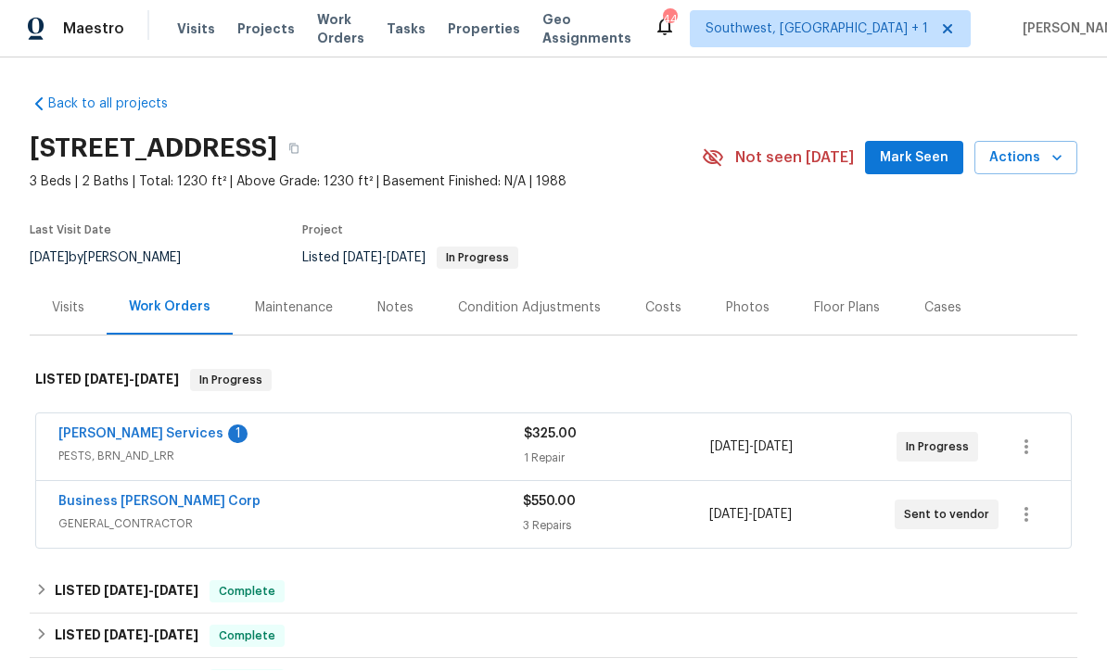
click at [122, 428] on link "Massey Services" at bounding box center [140, 434] width 165 height 13
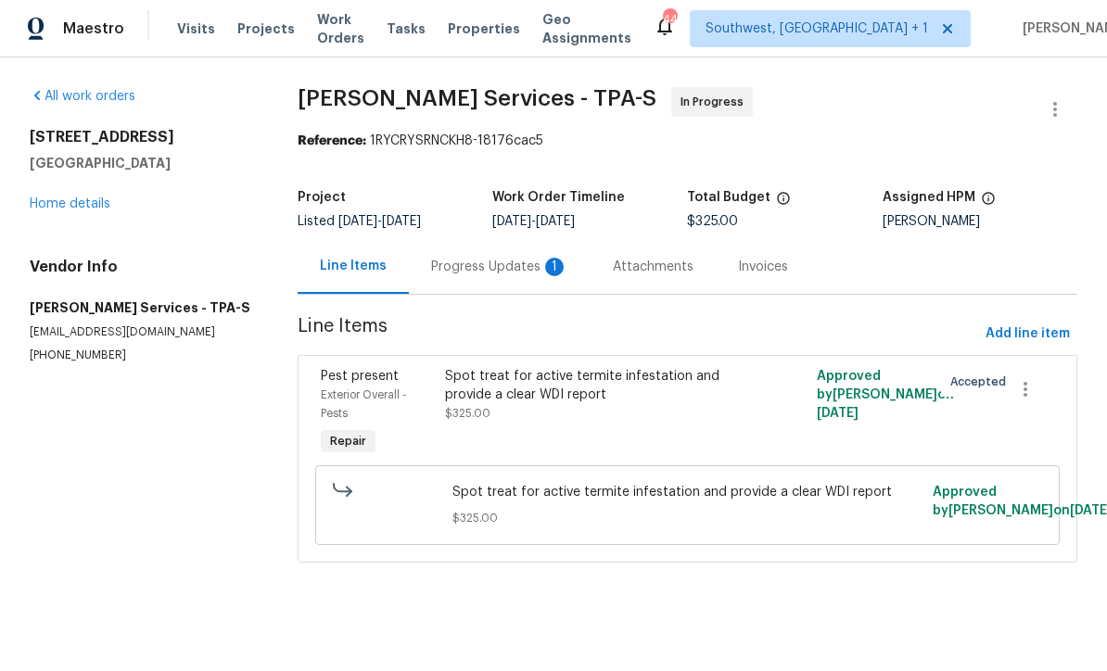
click at [490, 266] on div "Progress Updates 1" at bounding box center [499, 268] width 137 height 19
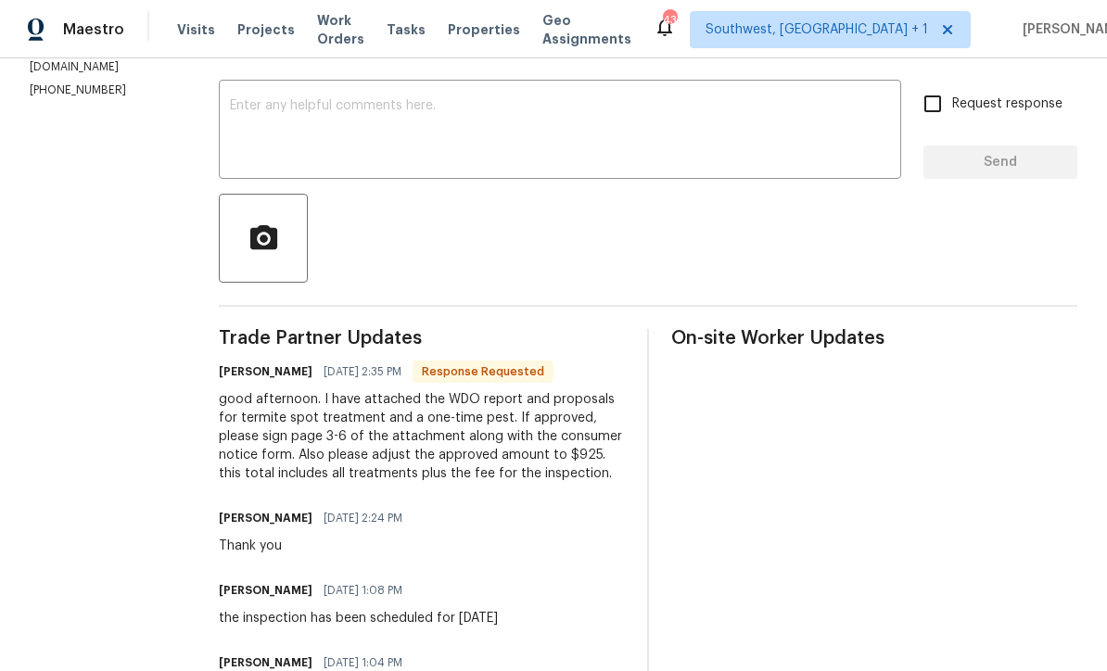
scroll to position [300, 0]
click at [555, 517] on div "Trade Partner Updates Tishá Smith 09/09/2025 2:35 PM Response Requested good af…" at bounding box center [422, 599] width 406 height 538
copy div "termite spot treatment and a one-time pest"
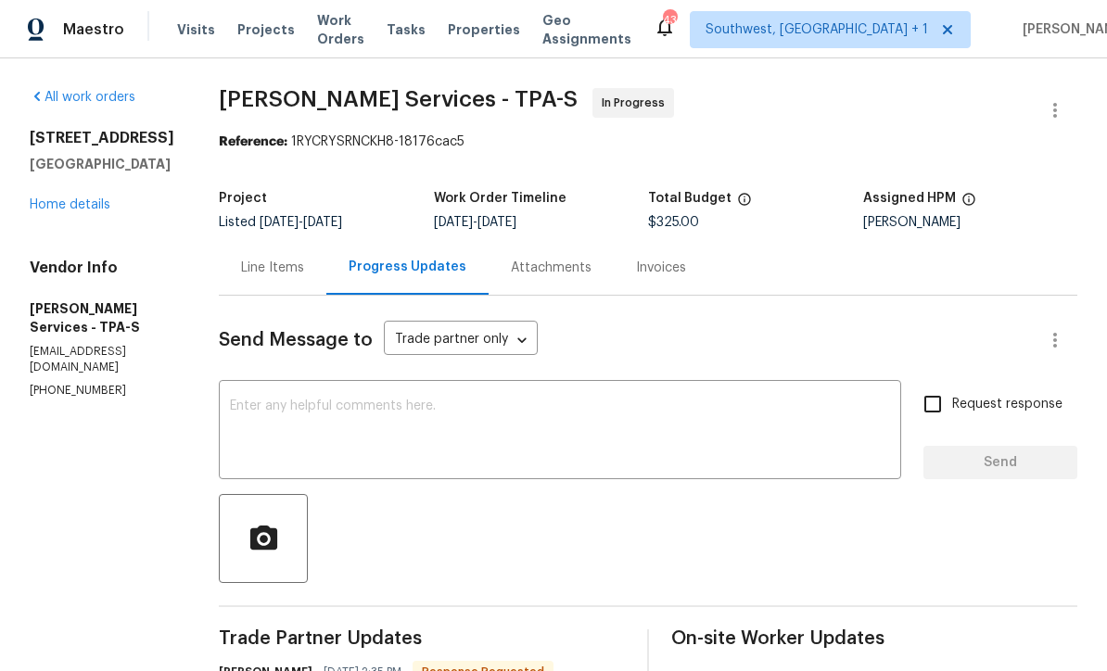
scroll to position [0, 0]
click at [304, 270] on div "Line Items" at bounding box center [272, 268] width 63 height 19
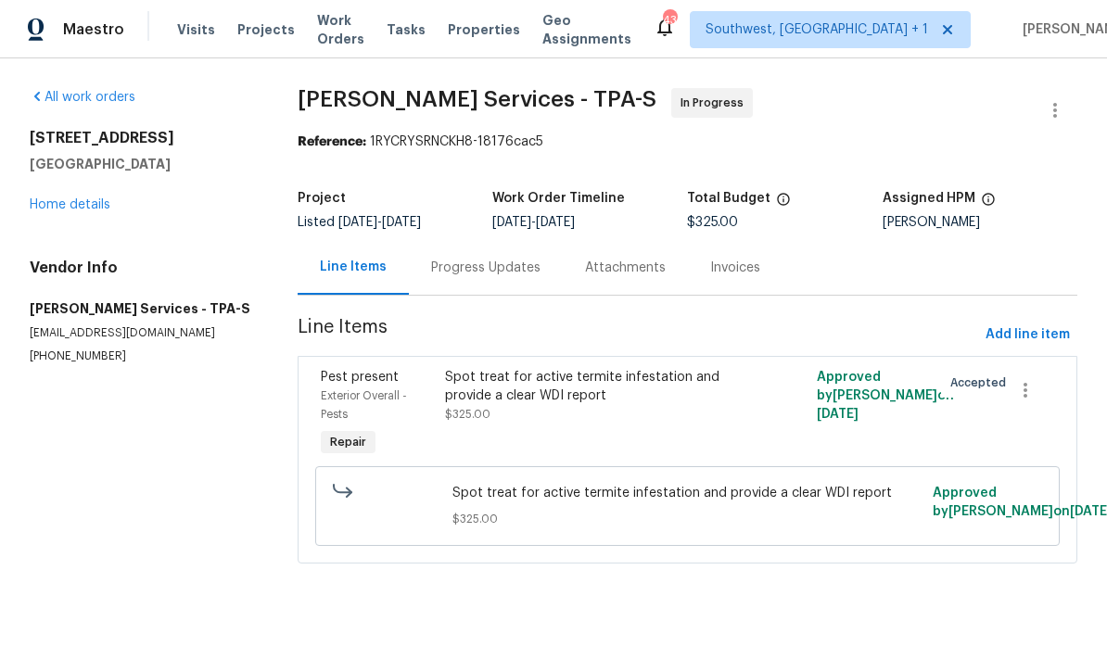
click at [579, 401] on div "Spot treat for active termite infestation and provide a clear WDI report" at bounding box center [595, 386] width 300 height 37
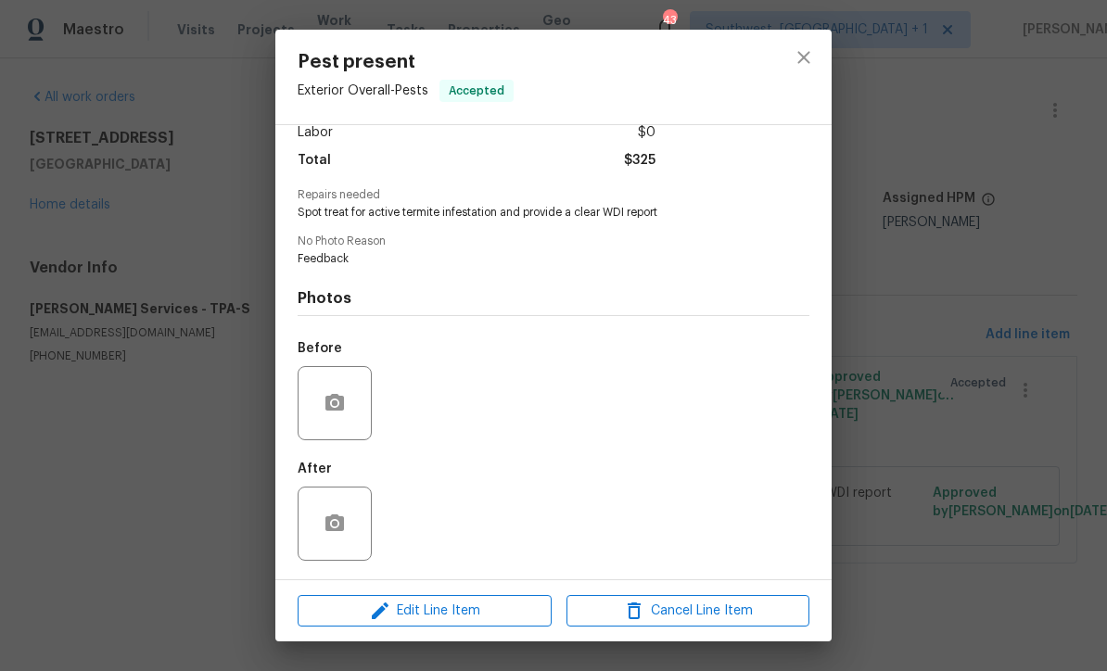
scroll to position [142, 0]
click at [468, 620] on span "Edit Line Item" at bounding box center [424, 611] width 243 height 23
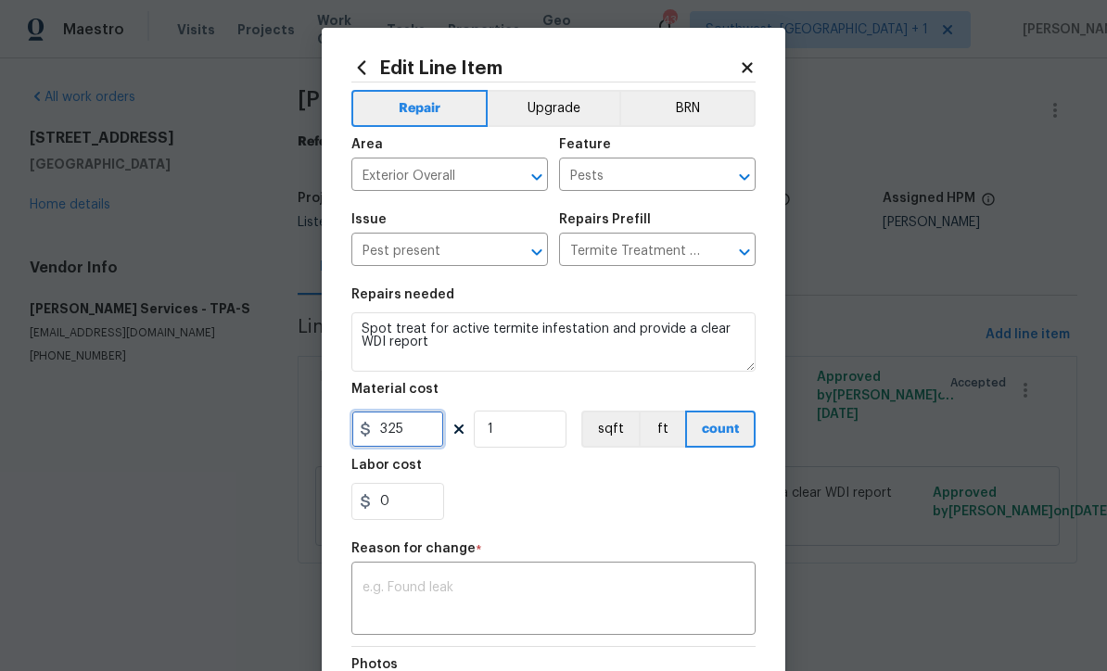
click at [438, 428] on input "325" at bounding box center [397, 429] width 93 height 37
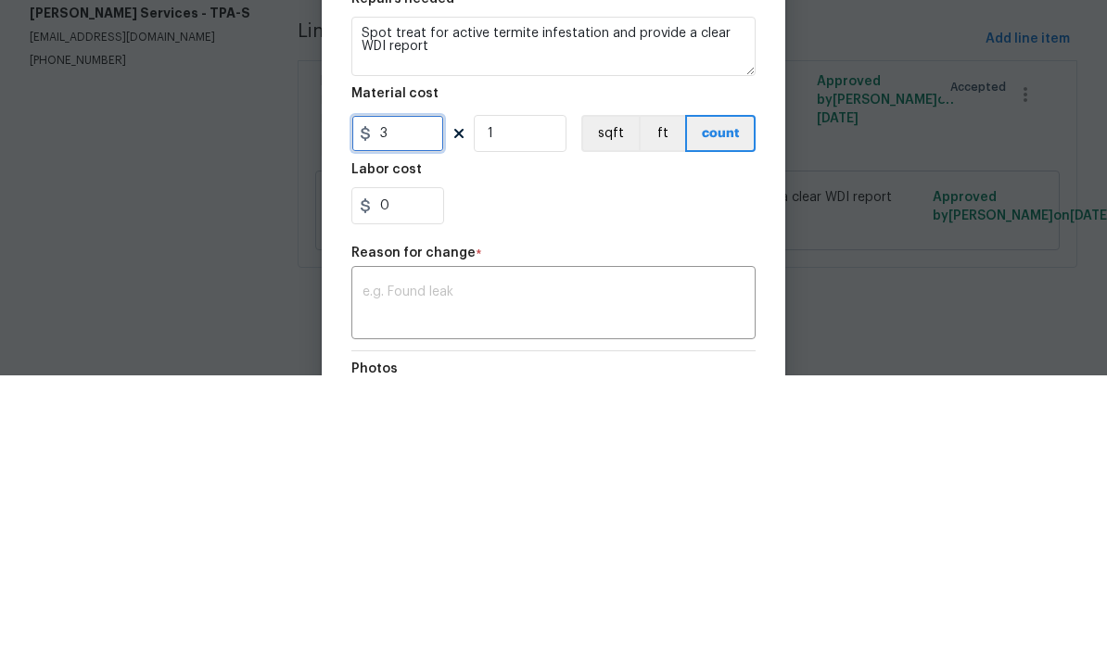
type input "0"
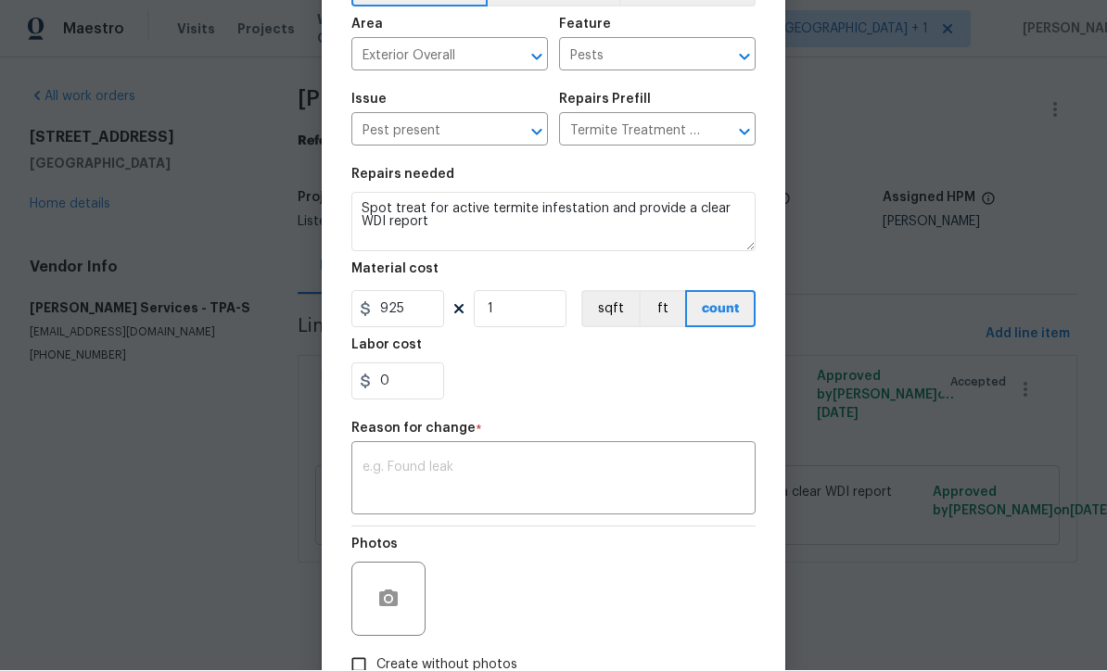
scroll to position [145, 0]
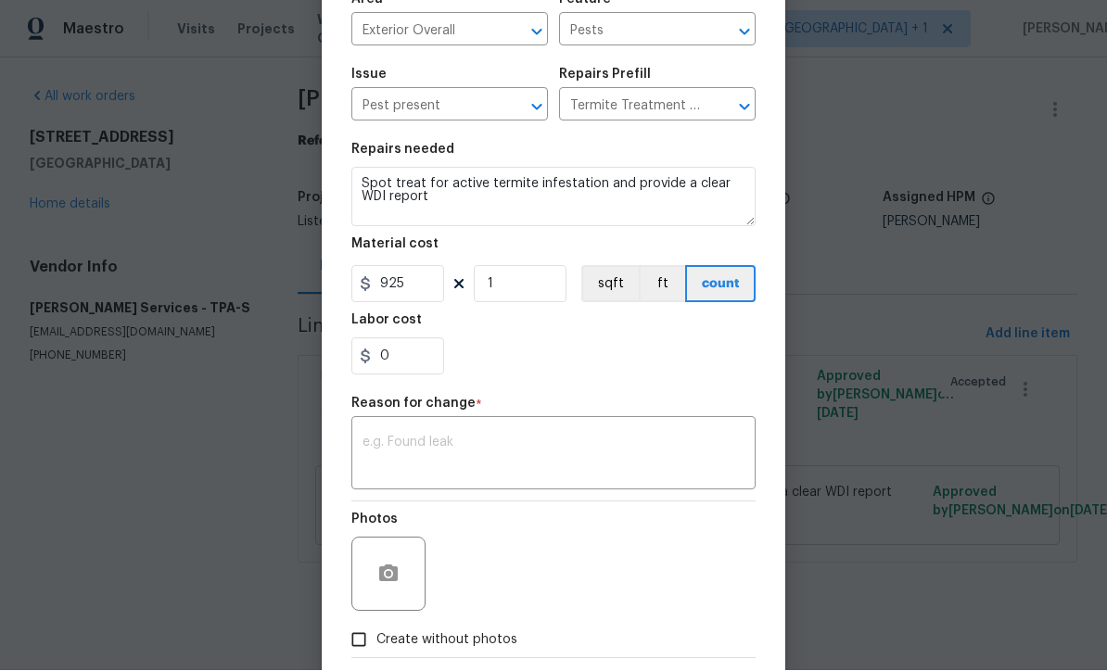
click at [425, 442] on textarea at bounding box center [554, 456] width 382 height 39
type input "925"
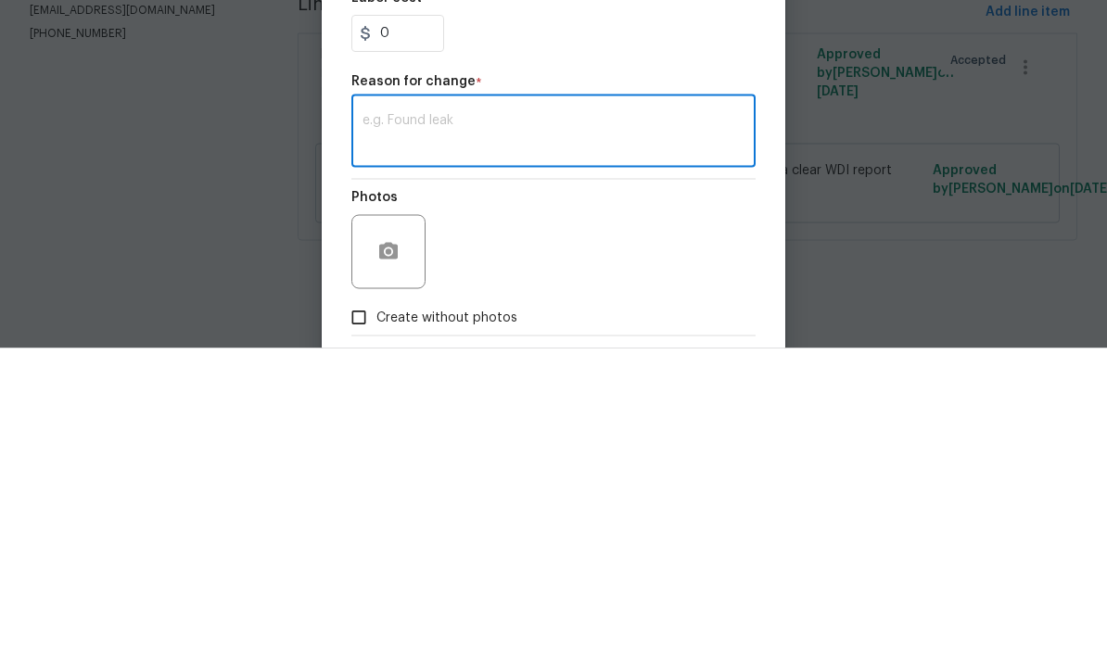
click at [389, 437] on textarea at bounding box center [554, 456] width 382 height 39
paste textarea "termite spot treatment and a one-time pest"
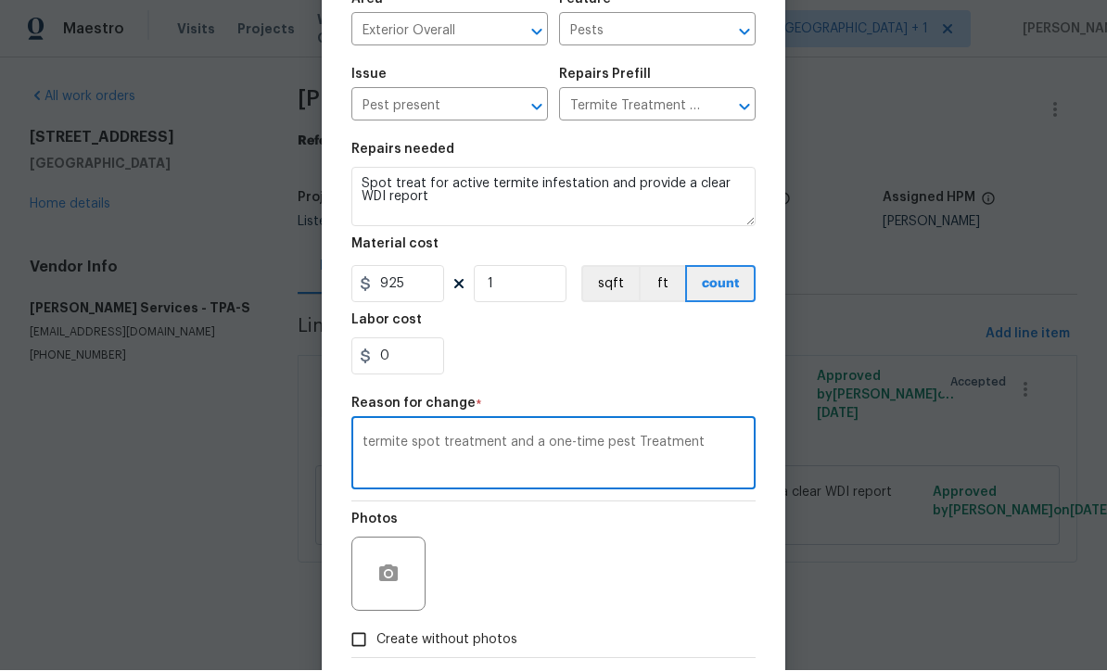
scroll to position [241, 0]
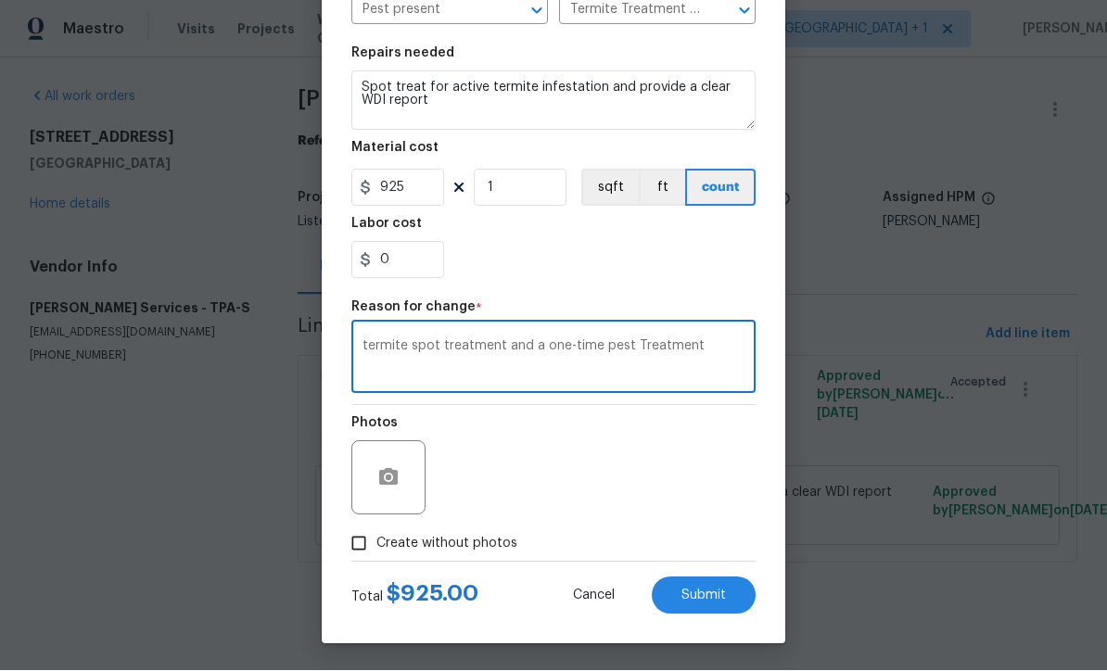
type textarea "termite spot treatment and a one-time pest Treatment"
click at [351, 557] on input "Create without photos" at bounding box center [358, 544] width 35 height 35
checkbox input "true"
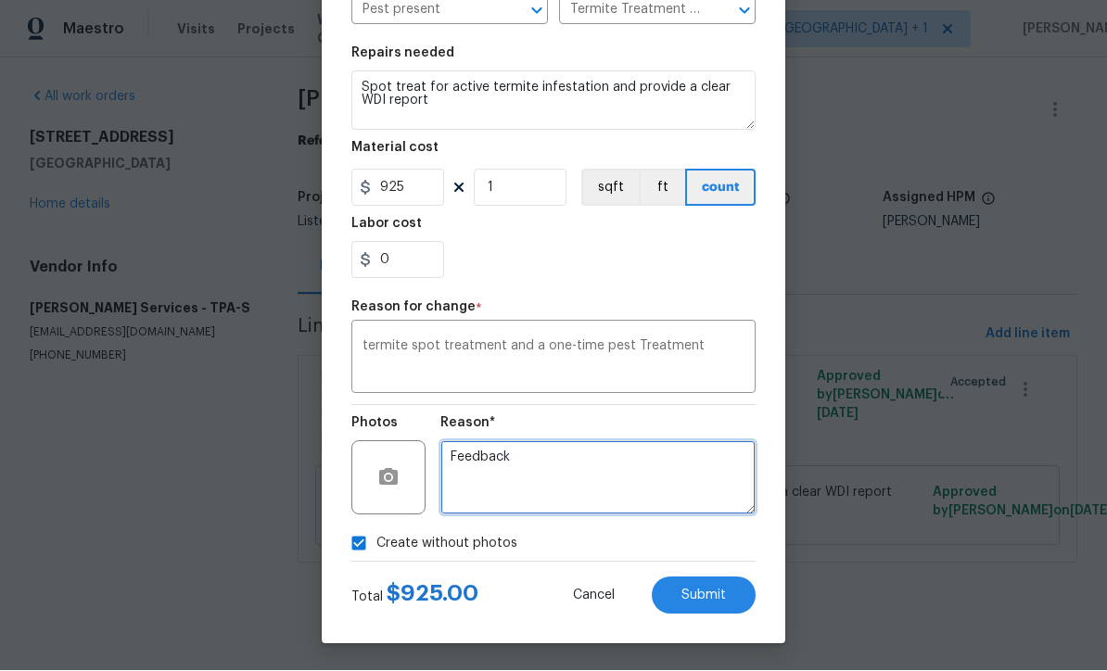
click at [531, 483] on textarea "Feedback" at bounding box center [597, 478] width 315 height 74
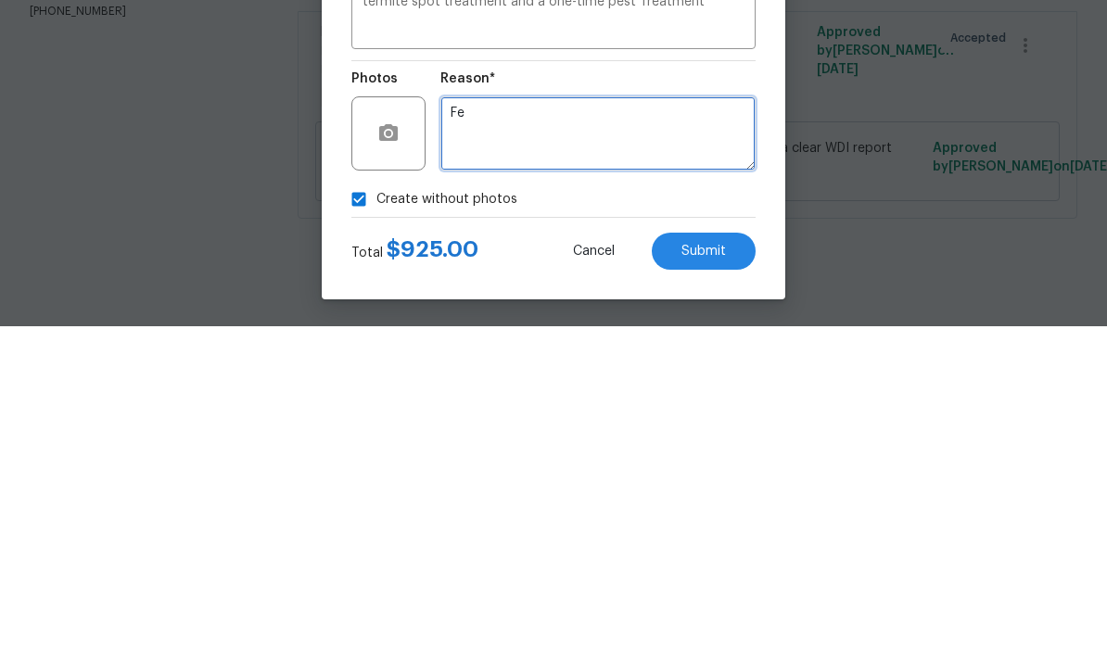
type textarea "F"
type textarea "Quote"
click at [708, 590] on span "Submit" at bounding box center [704, 597] width 45 height 14
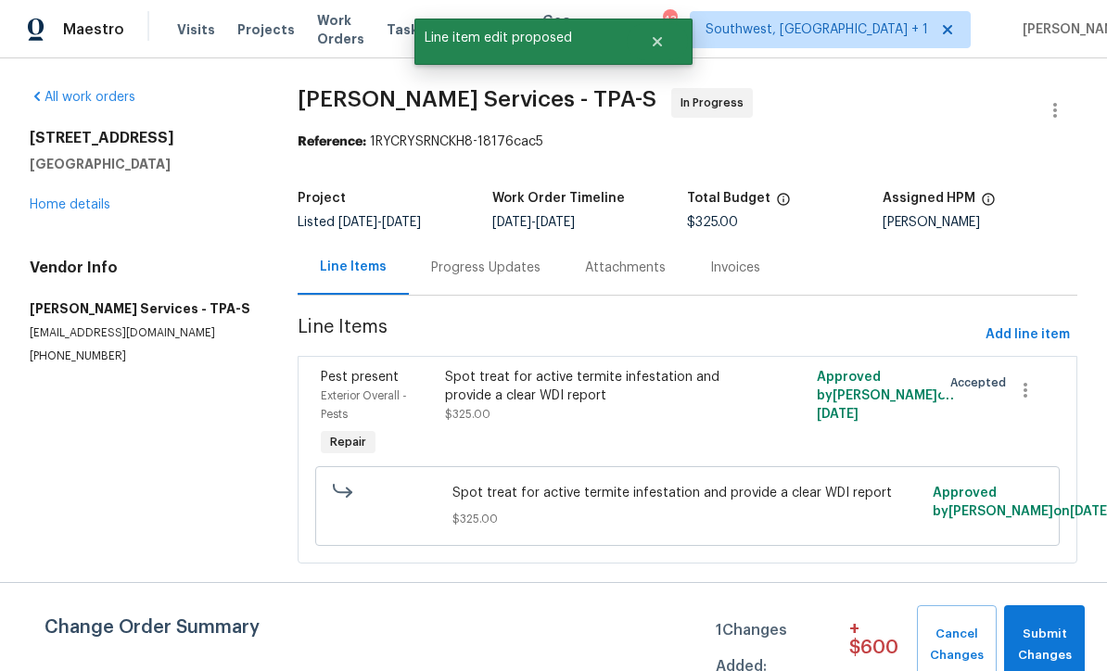
scroll to position [0, 0]
click at [1053, 631] on span "Submit Changes" at bounding box center [1045, 645] width 62 height 43
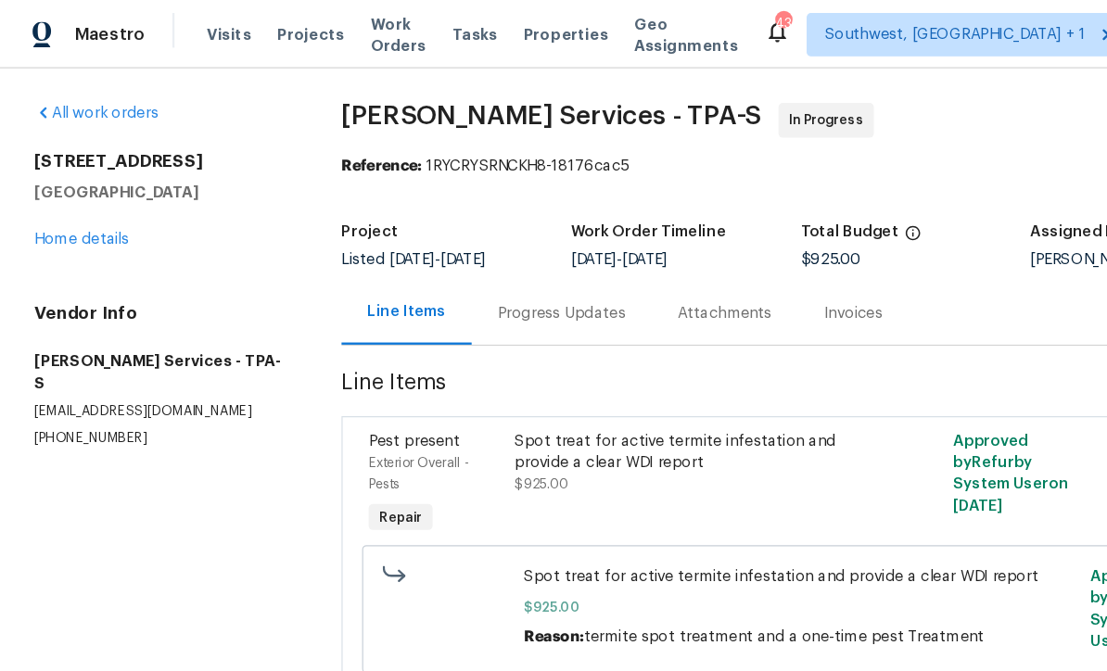
click at [494, 268] on div "Progress Updates" at bounding box center [480, 268] width 109 height 19
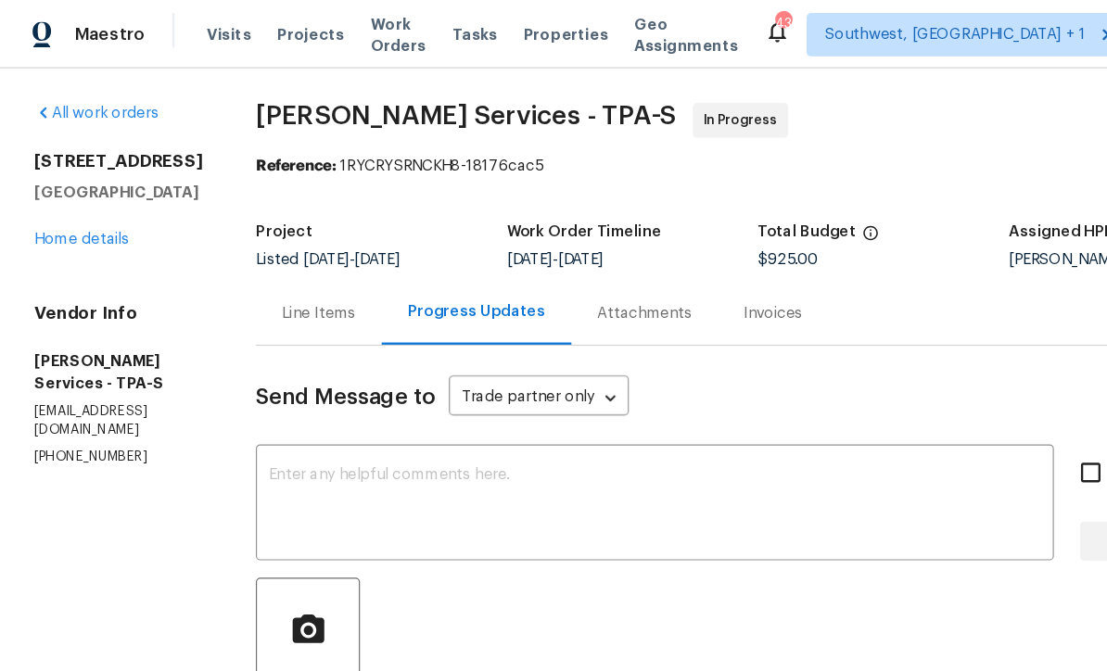
click at [496, 414] on textarea at bounding box center [560, 432] width 660 height 65
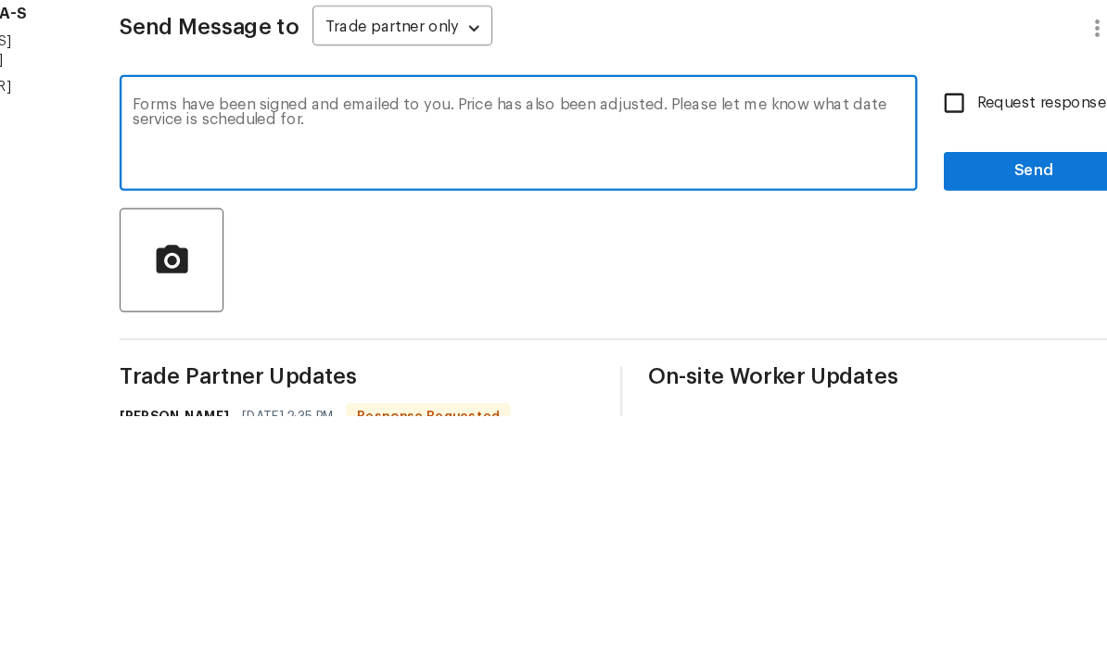
type textarea "Forms have been signed and emailed to you. Price has also been adjusted. Please…"
click at [913, 385] on input "Request response" at bounding box center [932, 404] width 39 height 39
checkbox input "true"
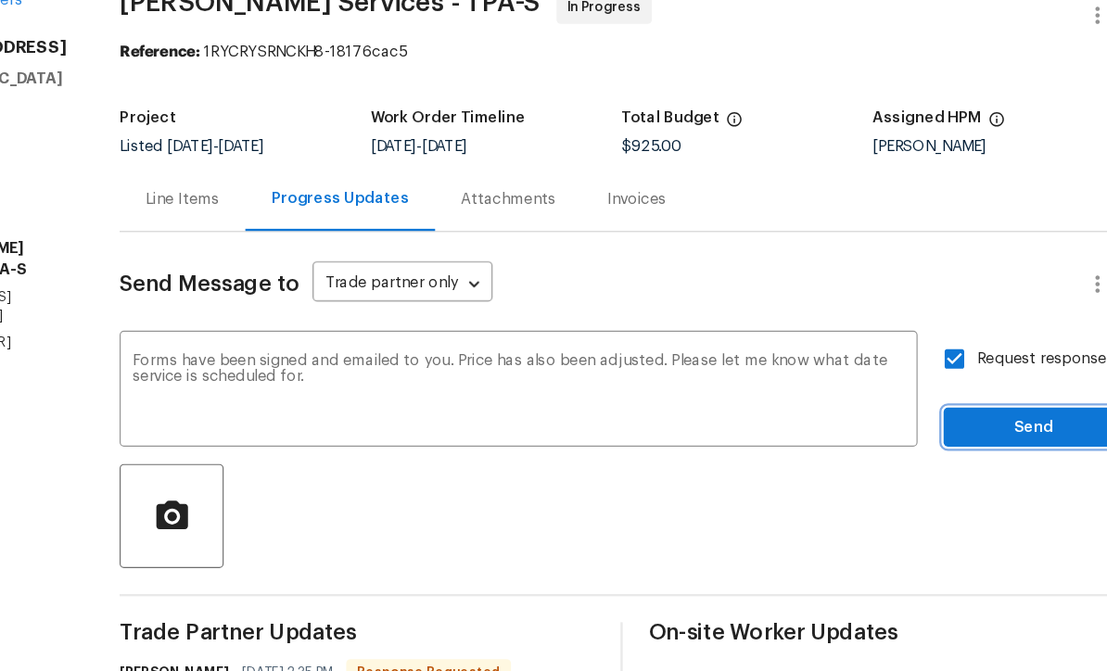
click at [938, 452] on span "Send" at bounding box center [1000, 463] width 124 height 23
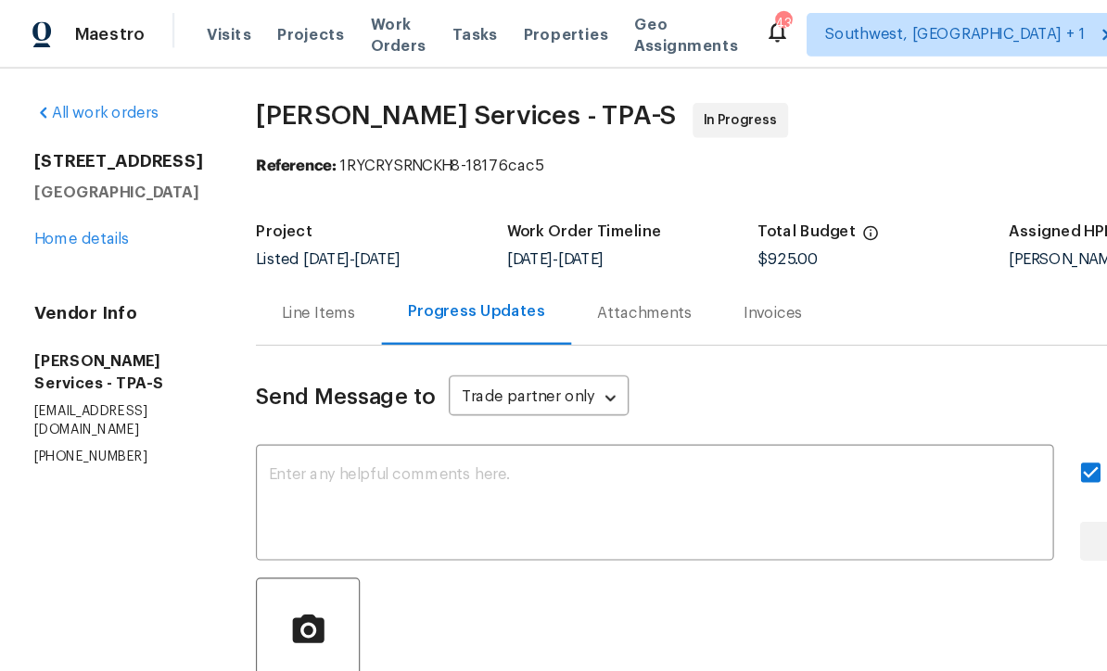
click at [357, 34] on span "Work Orders" at bounding box center [340, 29] width 47 height 37
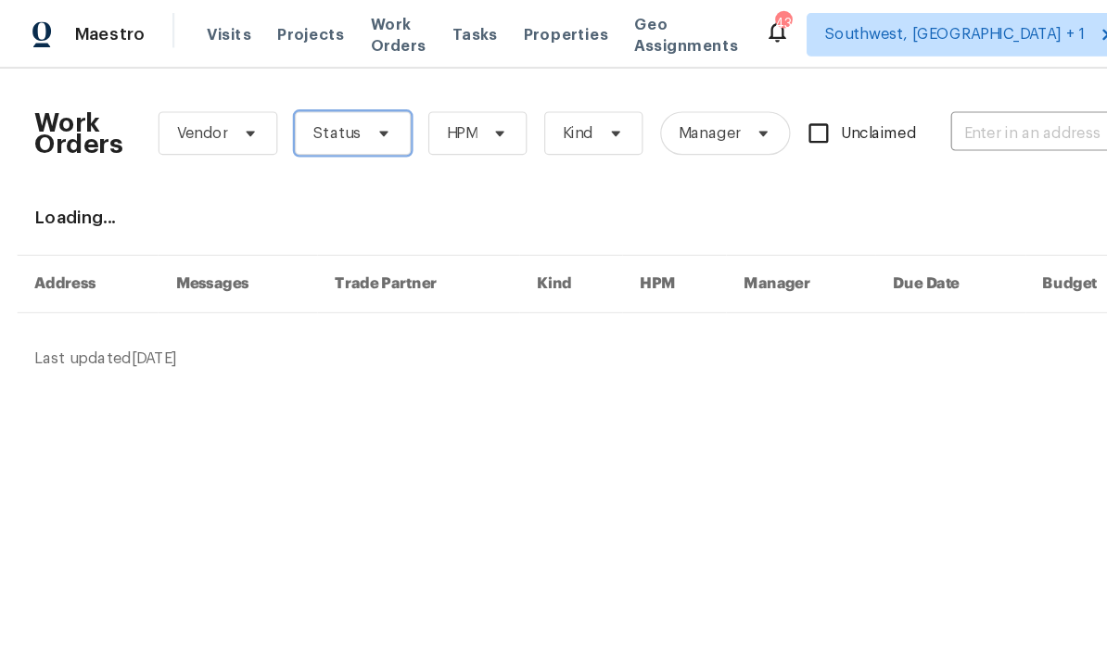
click at [304, 109] on span "Status" at bounding box center [288, 114] width 41 height 19
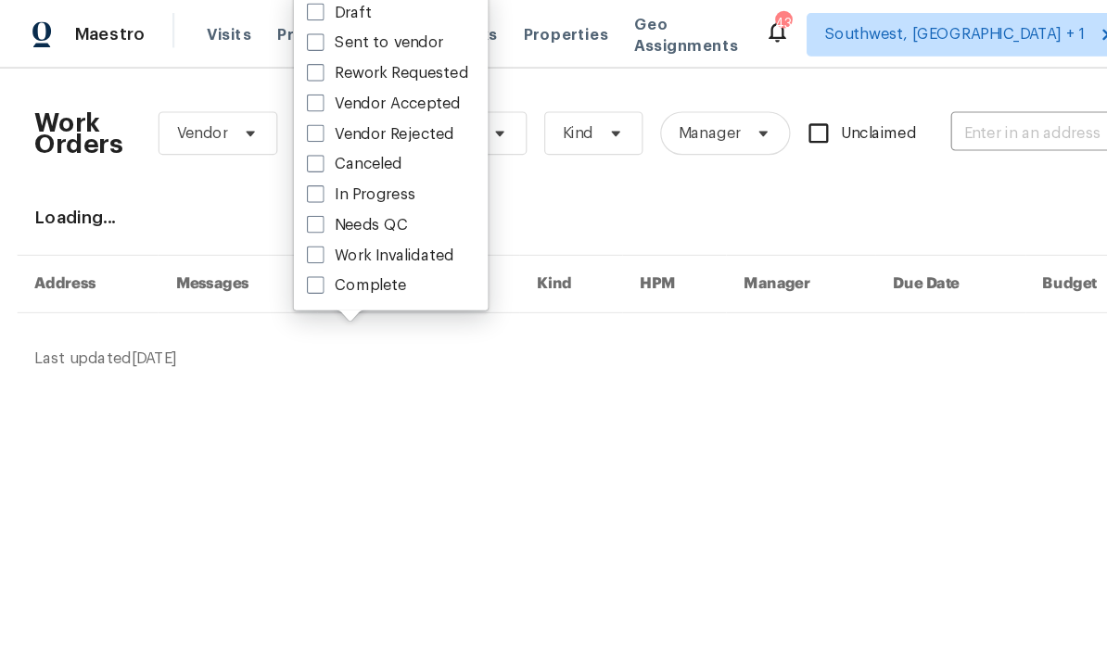
click at [272, 194] on span at bounding box center [269, 192] width 15 height 15
click at [272, 194] on input "Needs QC" at bounding box center [268, 190] width 12 height 12
checkbox input "true"
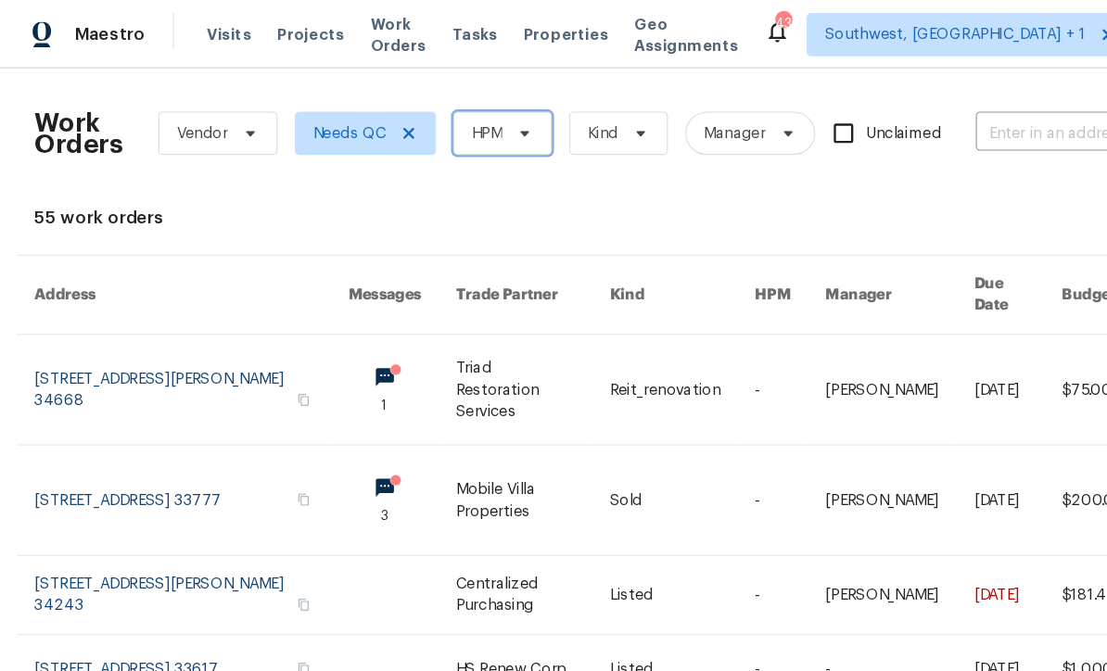
click at [439, 120] on span at bounding box center [446, 114] width 20 height 15
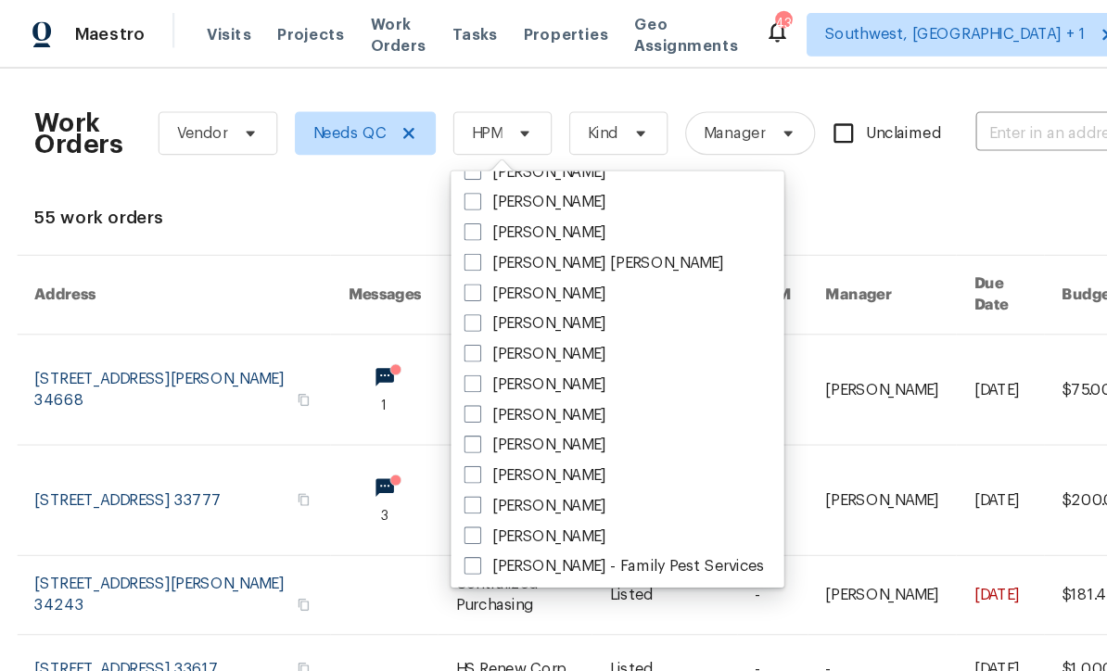
scroll to position [121, 0]
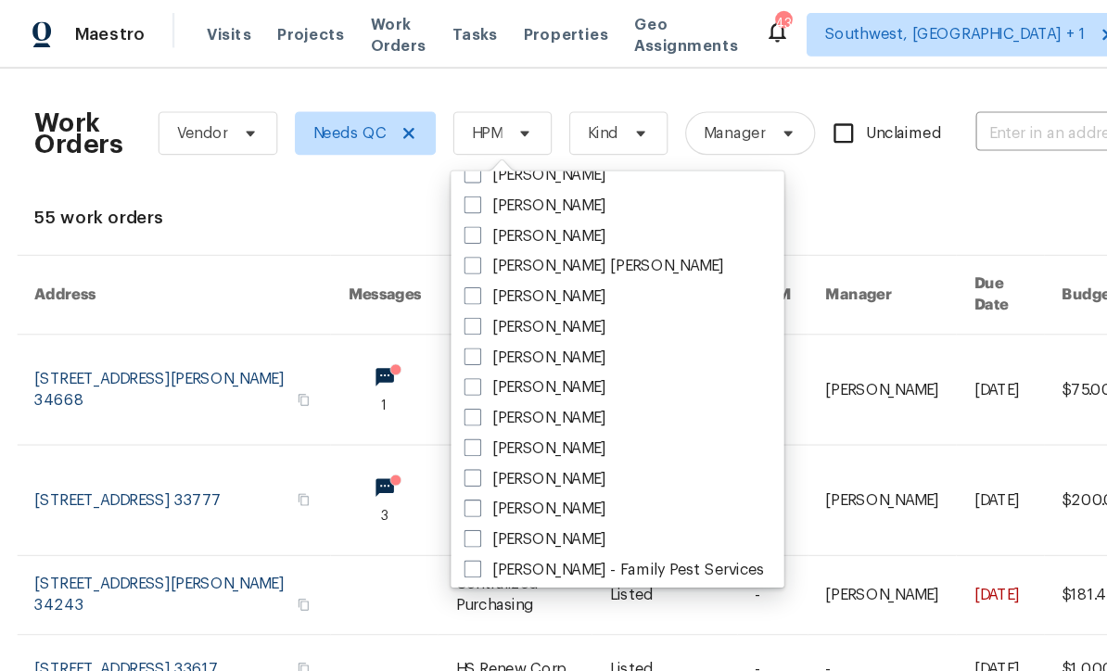
click at [402, 410] on span at bounding box center [404, 409] width 15 height 15
click at [402, 410] on input "[PERSON_NAME]" at bounding box center [403, 407] width 12 height 12
checkbox input "true"
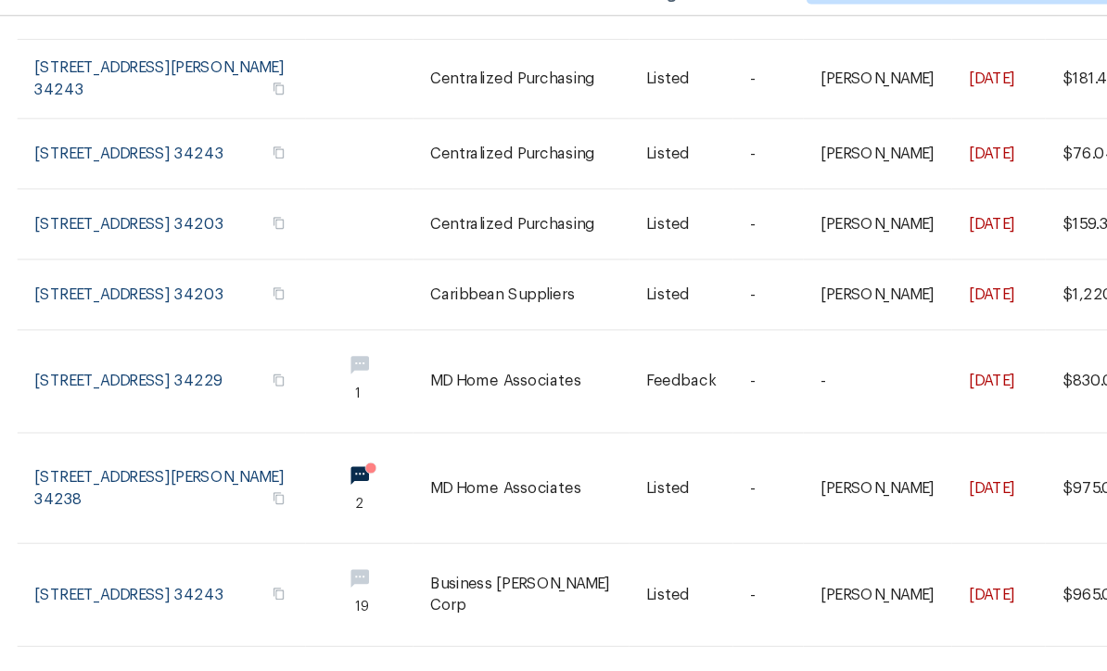
scroll to position [61, 0]
click at [442, 415] on link at bounding box center [460, 462] width 185 height 94
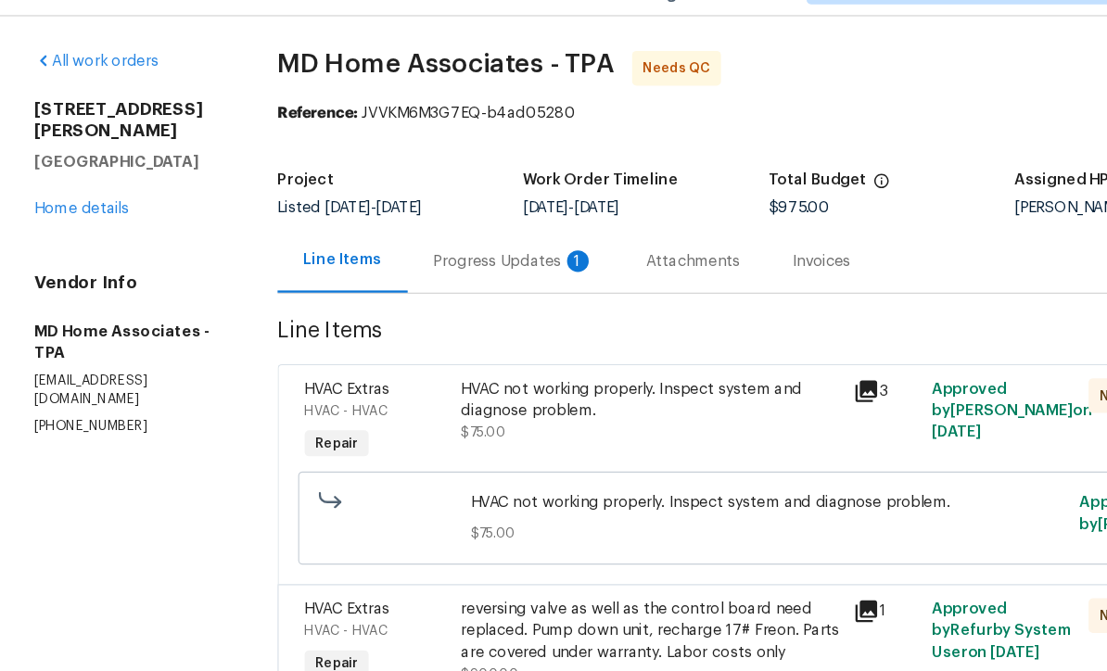
click at [448, 259] on div "Progress Updates 1" at bounding box center [439, 268] width 137 height 19
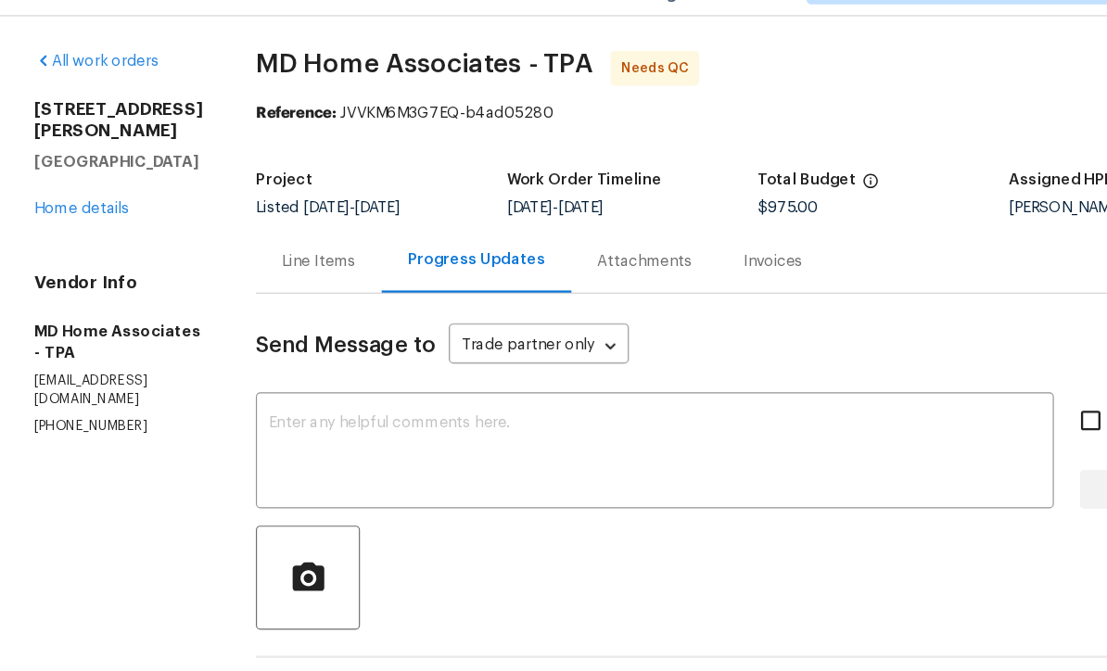
click at [74, 217] on link "Home details" at bounding box center [70, 223] width 81 height 13
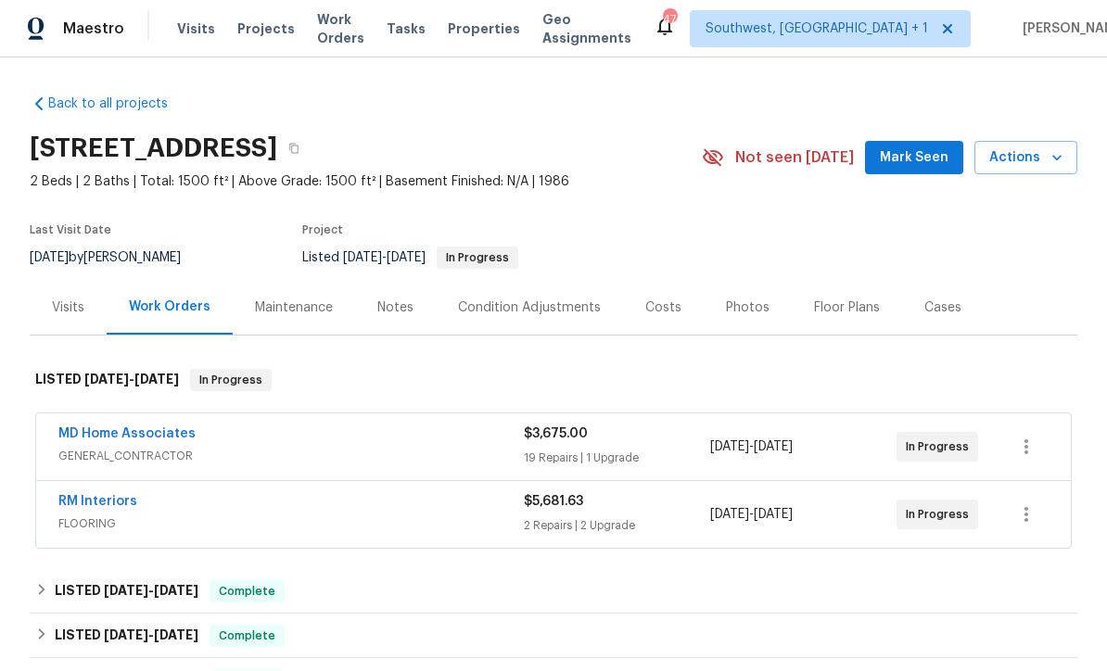
scroll to position [1, 0]
click at [72, 440] on link "MD Home Associates" at bounding box center [126, 434] width 137 height 13
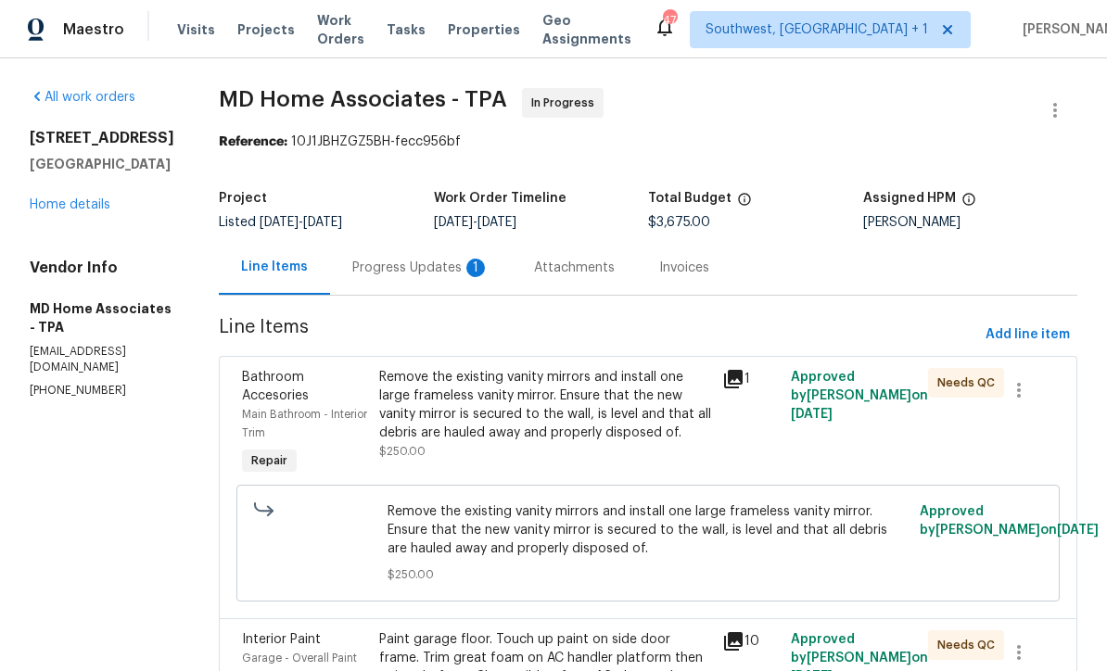
click at [442, 265] on div "Progress Updates 1" at bounding box center [420, 268] width 137 height 19
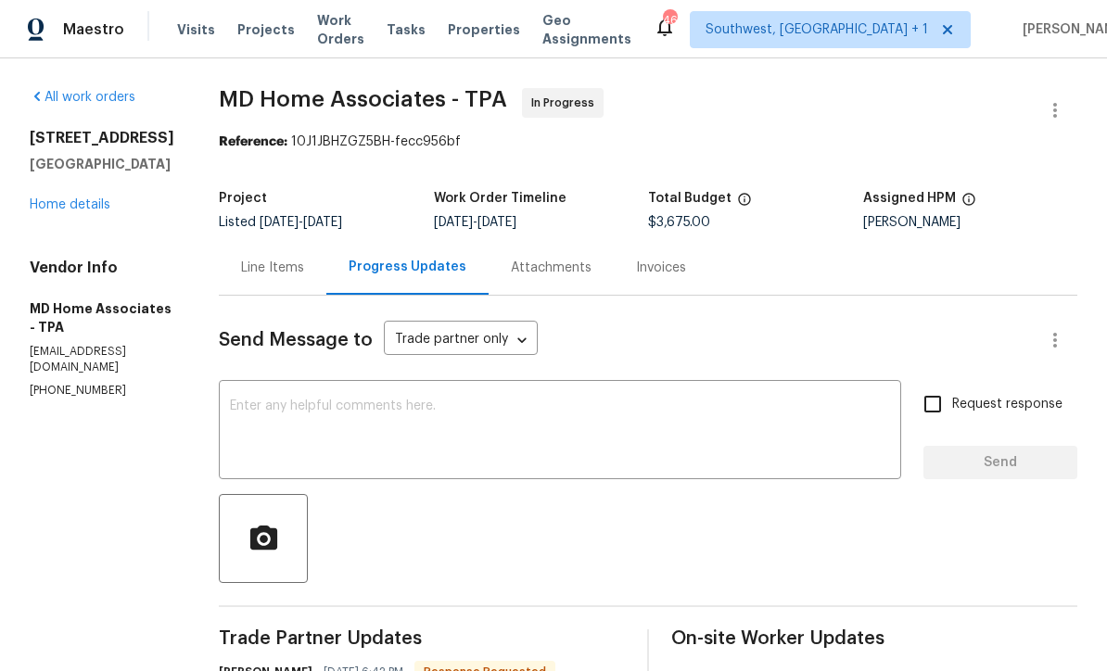
click at [60, 211] on link "Home details" at bounding box center [70, 204] width 81 height 13
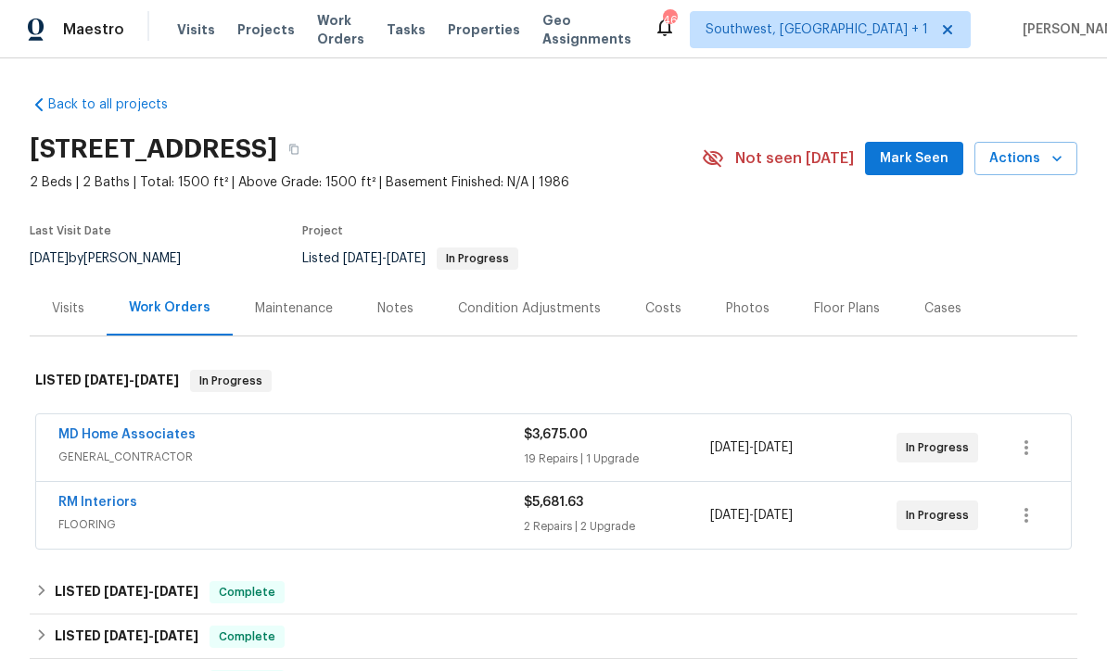
click at [334, 32] on span "Work Orders" at bounding box center [340, 29] width 47 height 37
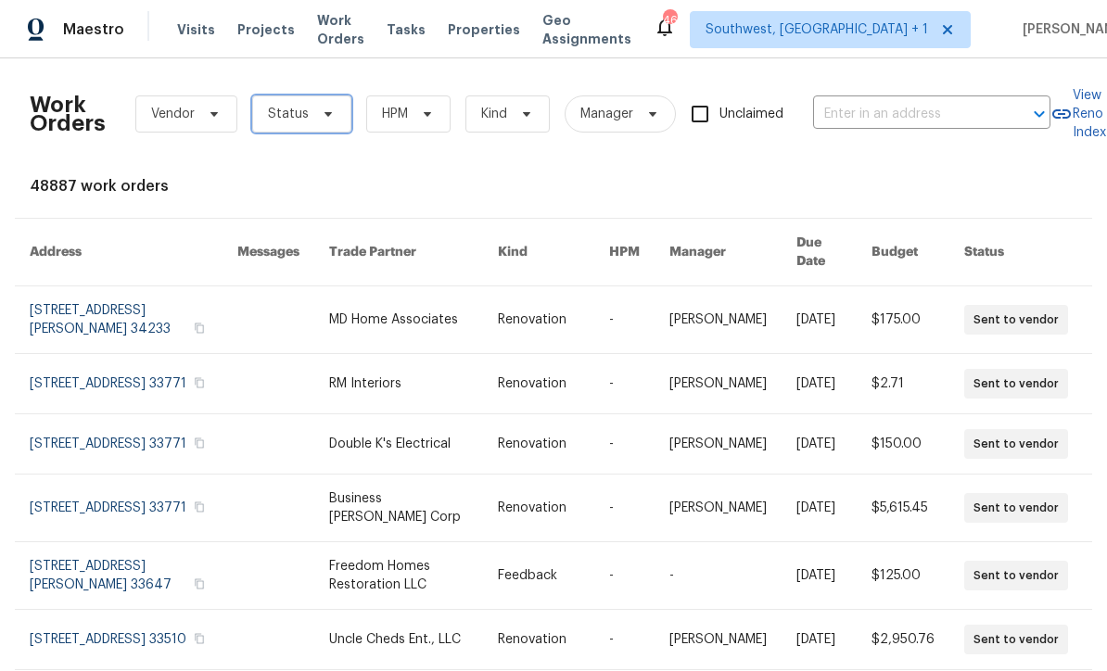
click at [281, 117] on span "Status" at bounding box center [288, 114] width 41 height 19
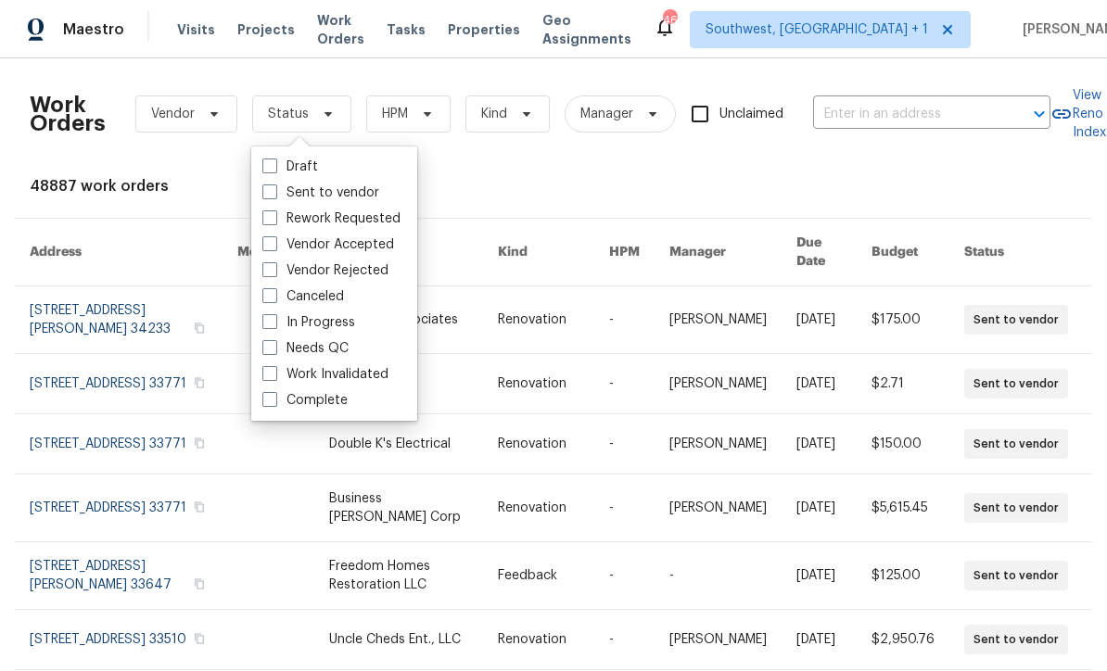
click at [272, 351] on span at bounding box center [269, 347] width 15 height 15
click at [272, 351] on input "Needs QC" at bounding box center [268, 345] width 12 height 12
checkbox input "true"
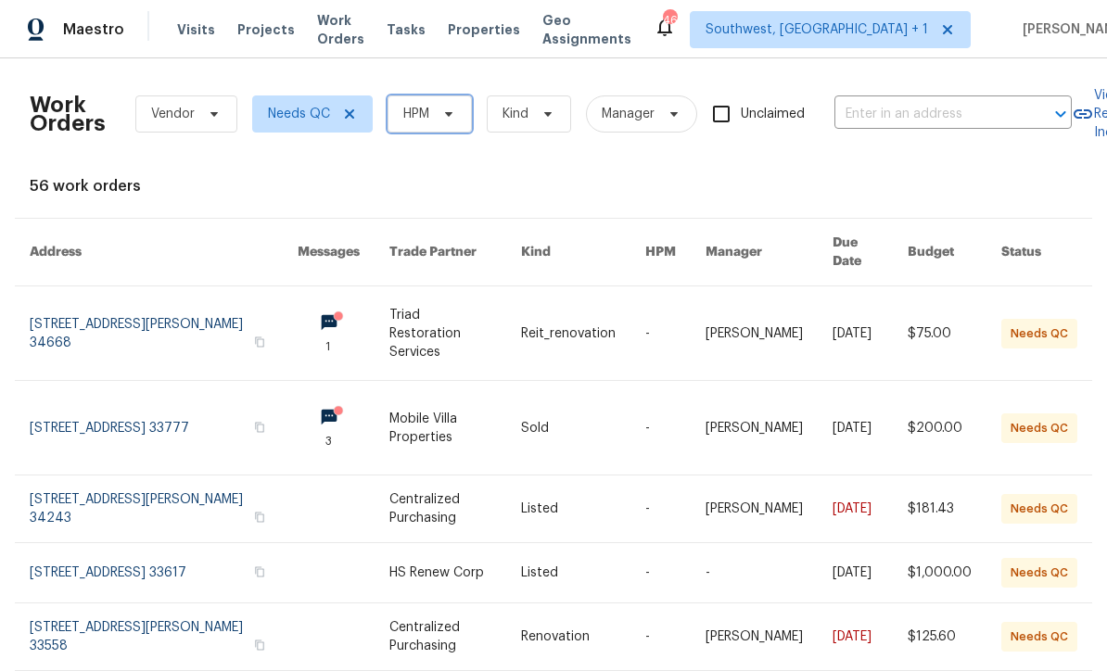
click at [436, 106] on span "HPM" at bounding box center [430, 114] width 84 height 37
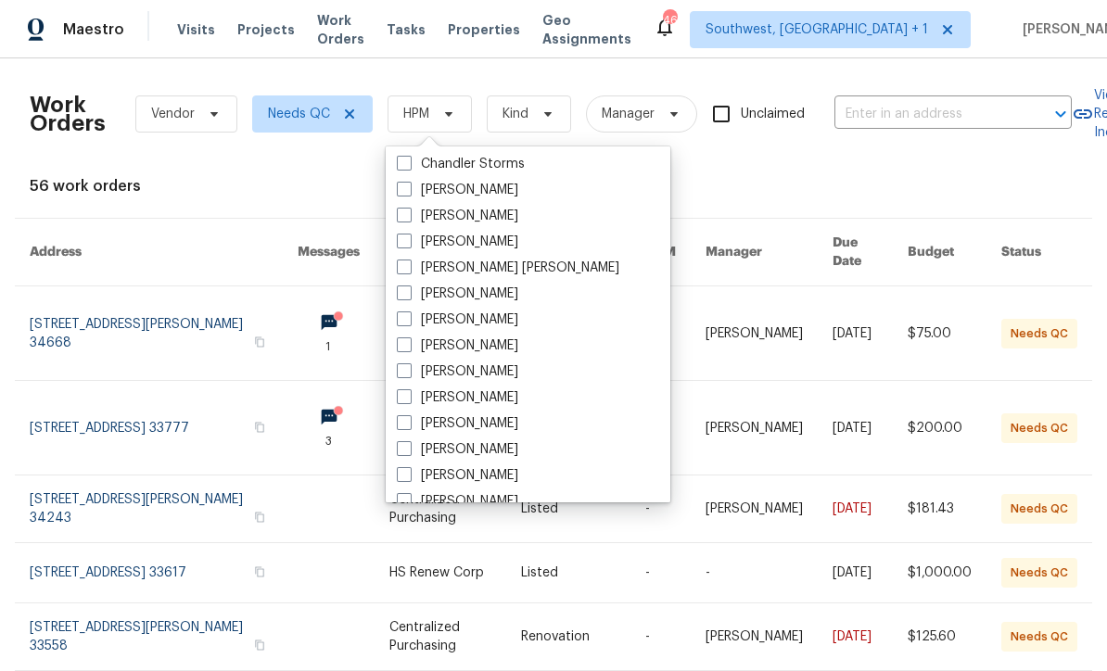
scroll to position [186, 0]
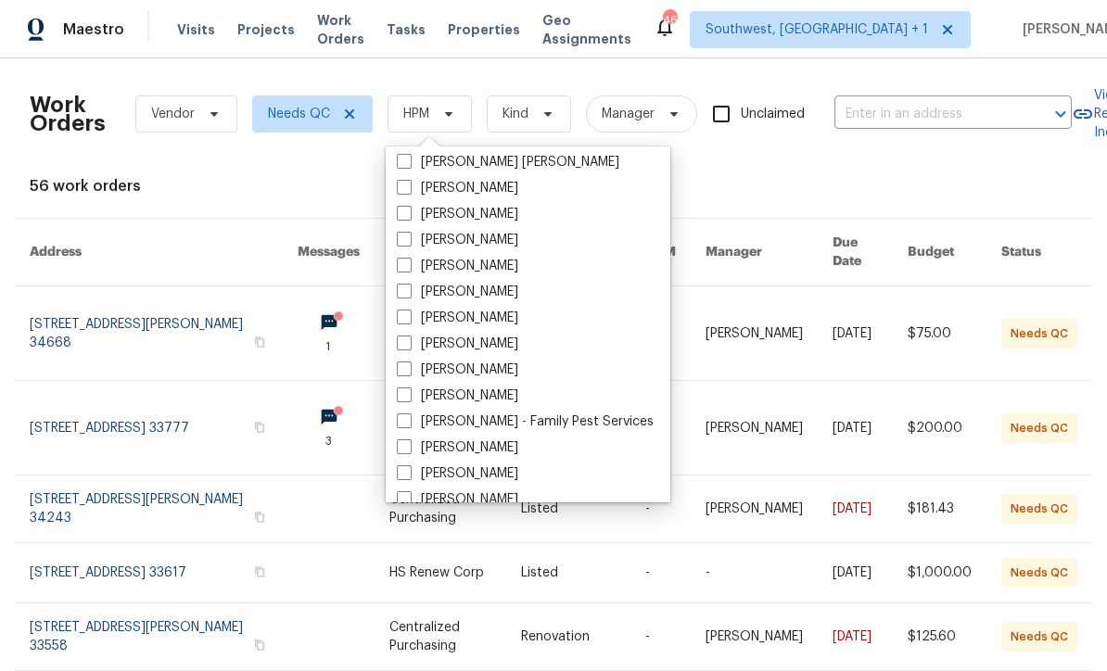
click at [402, 347] on span at bounding box center [404, 343] width 15 height 15
click at [402, 347] on input "[PERSON_NAME]" at bounding box center [403, 341] width 12 height 12
checkbox input "true"
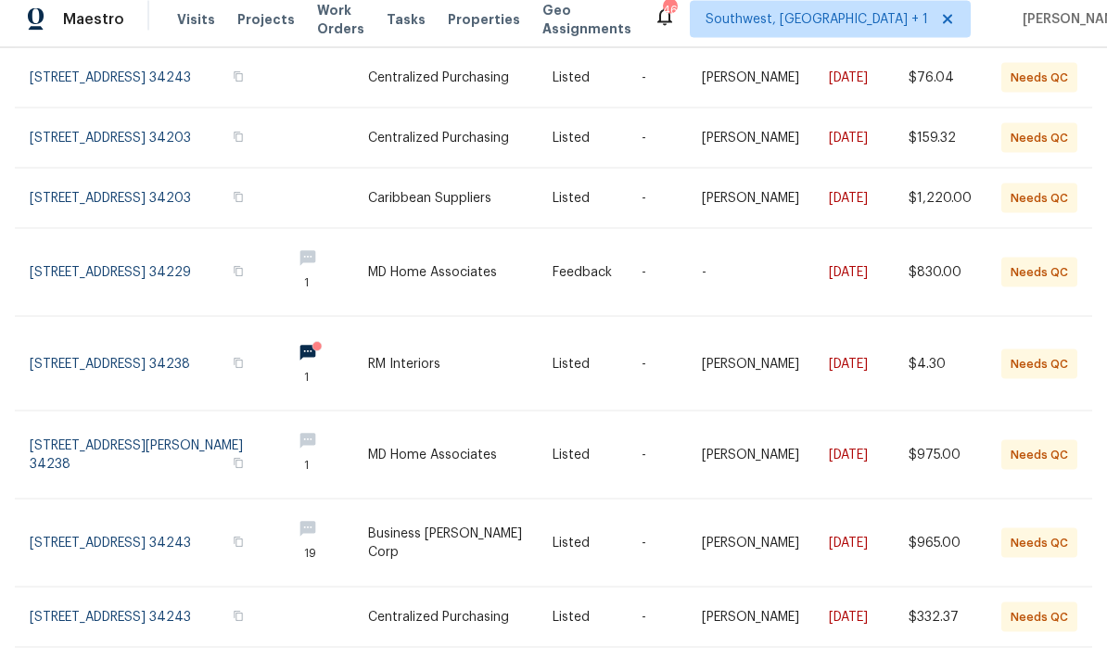
scroll to position [61, 0]
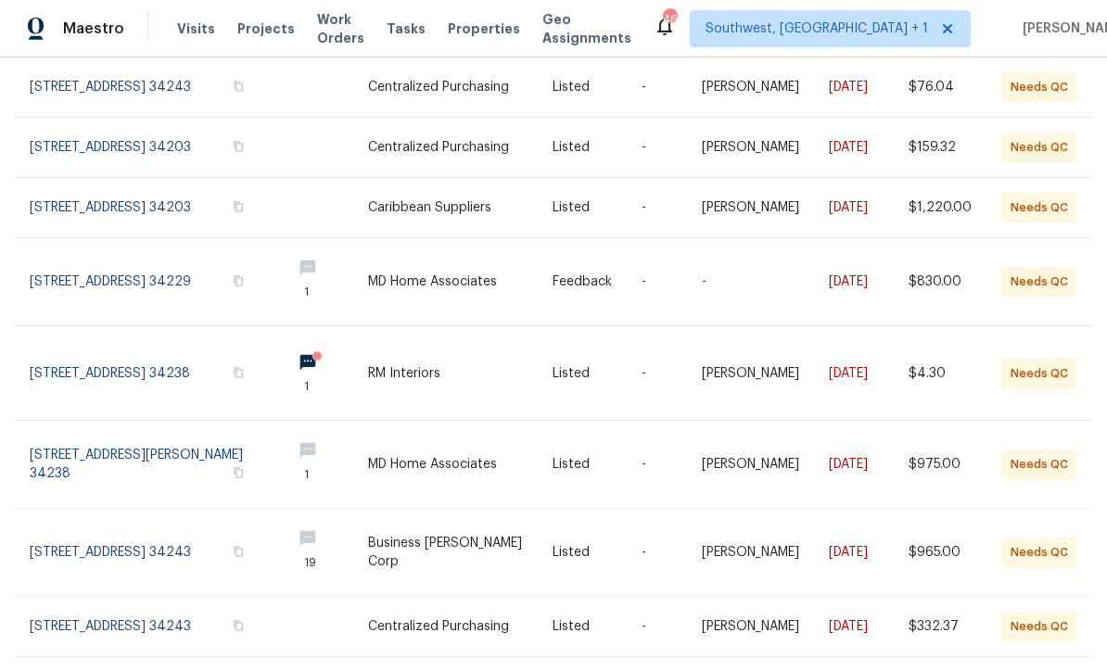
click at [507, 422] on link at bounding box center [460, 465] width 185 height 87
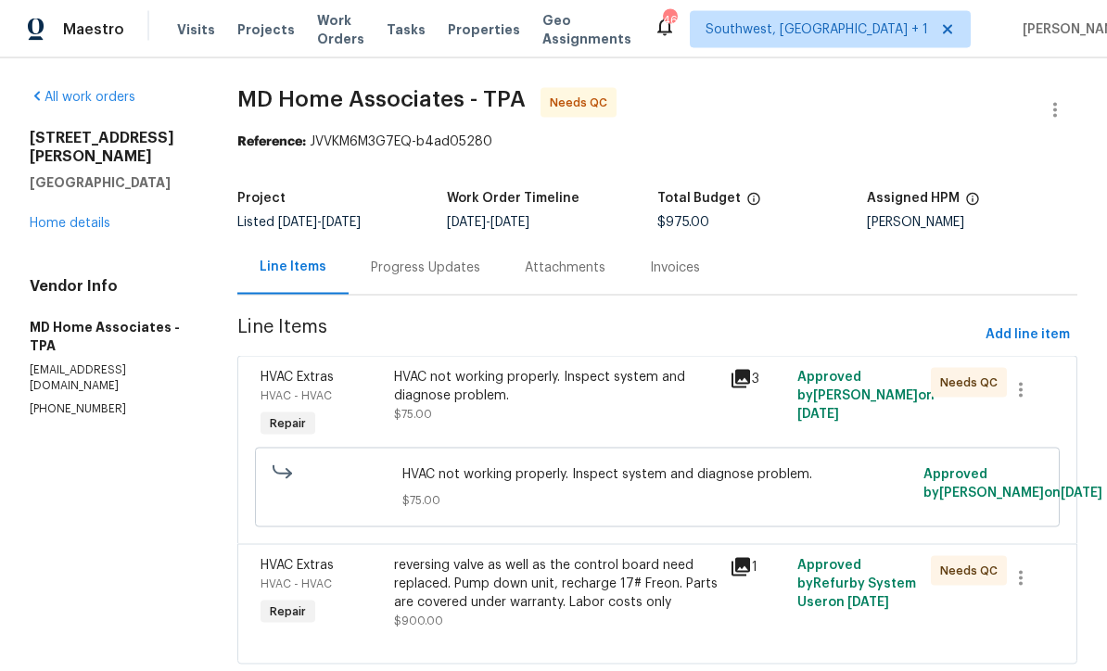
scroll to position [58, 0]
click at [462, 259] on div "Progress Updates" at bounding box center [425, 268] width 109 height 19
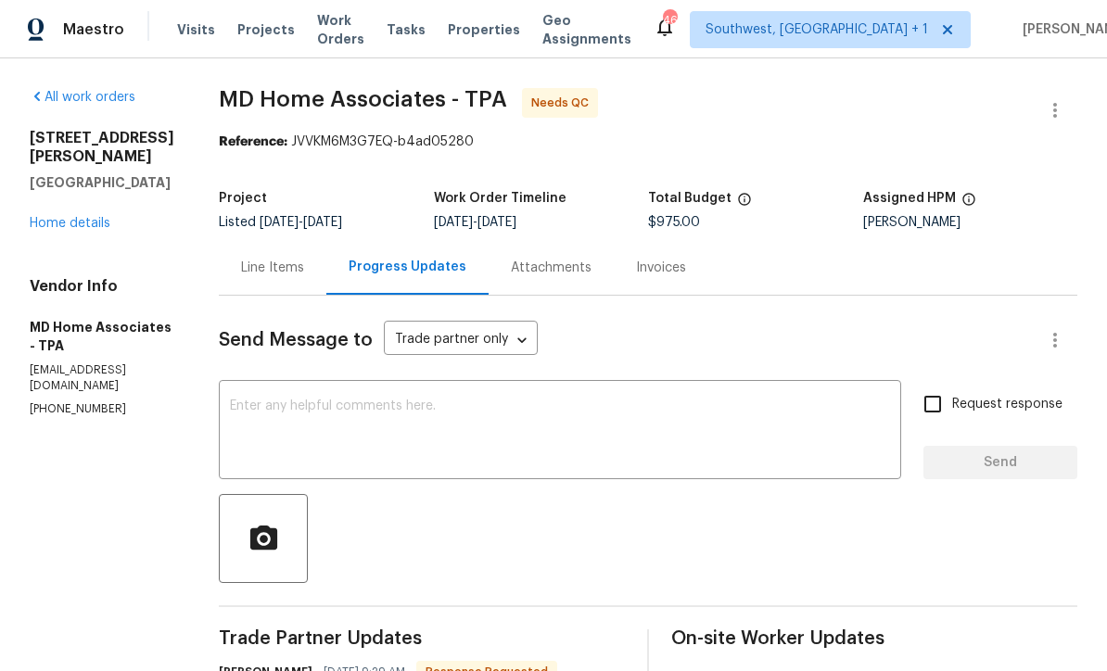
click at [304, 258] on div "Line Items" at bounding box center [273, 267] width 108 height 55
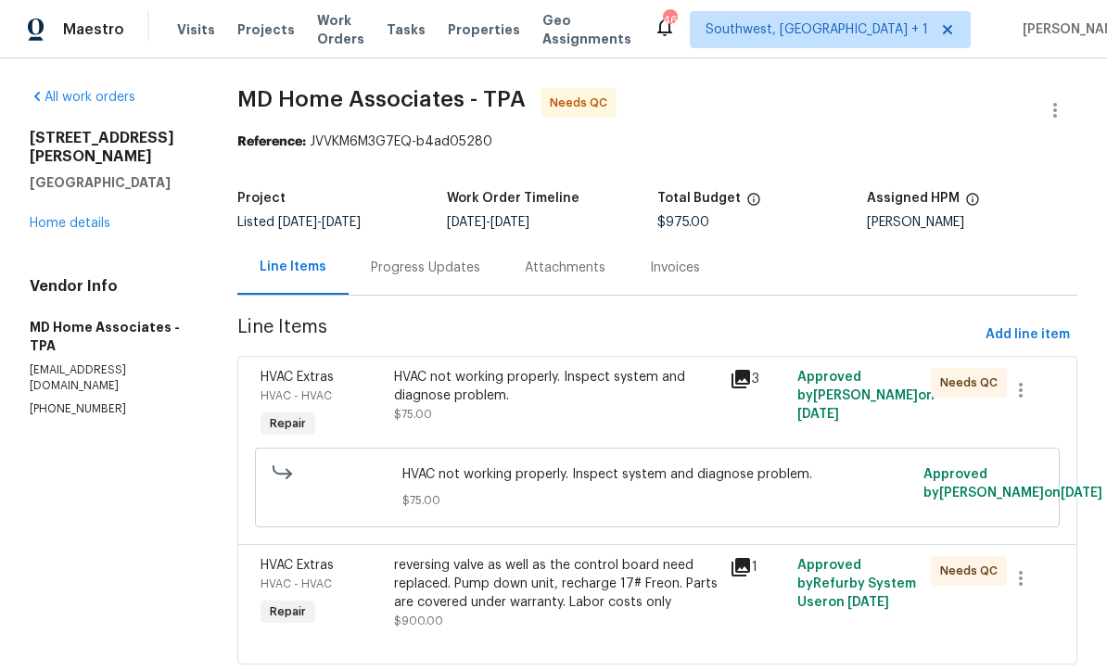
click at [539, 385] on div "HVAC not working properly. Inspect system and diagnose problem. $75.00" at bounding box center [556, 396] width 325 height 56
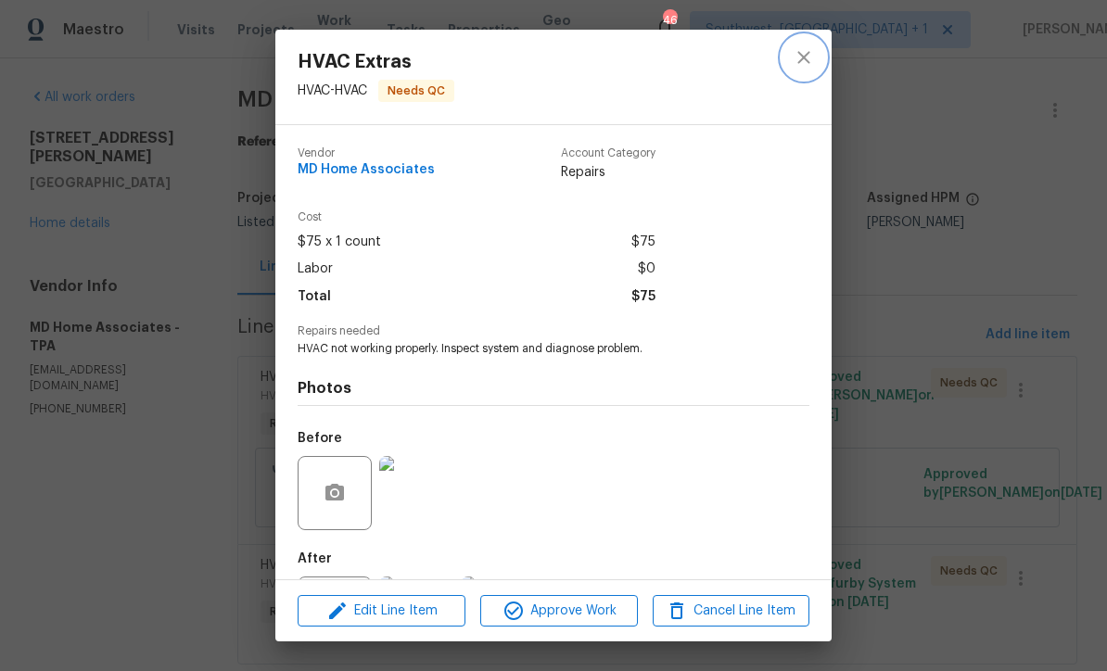
click at [810, 63] on icon "close" at bounding box center [804, 57] width 12 height 12
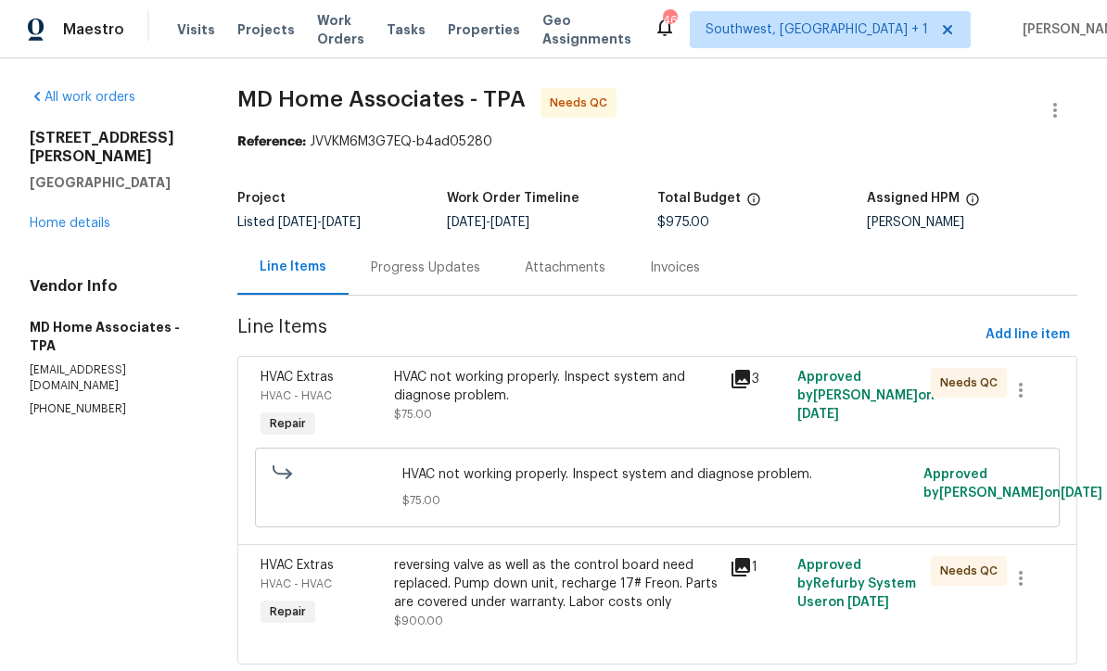
click at [459, 259] on div "Progress Updates" at bounding box center [425, 268] width 109 height 19
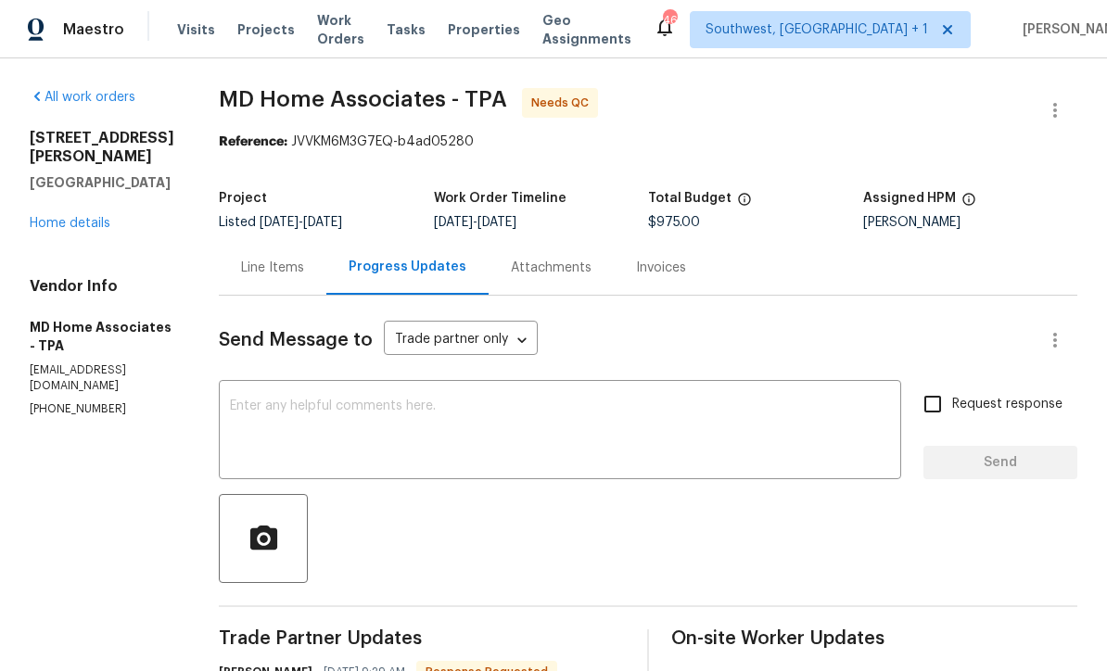
click at [571, 412] on textarea at bounding box center [560, 432] width 660 height 65
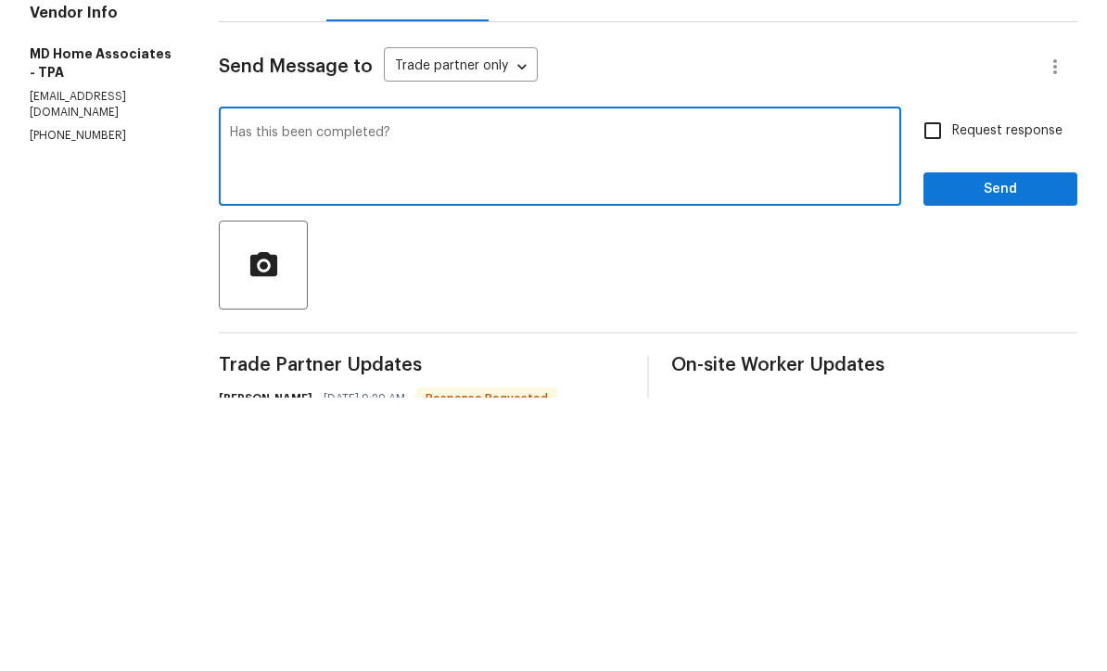
type textarea "Has this been completed?"
click at [931, 385] on input "Request response" at bounding box center [932, 404] width 39 height 39
checkbox input "true"
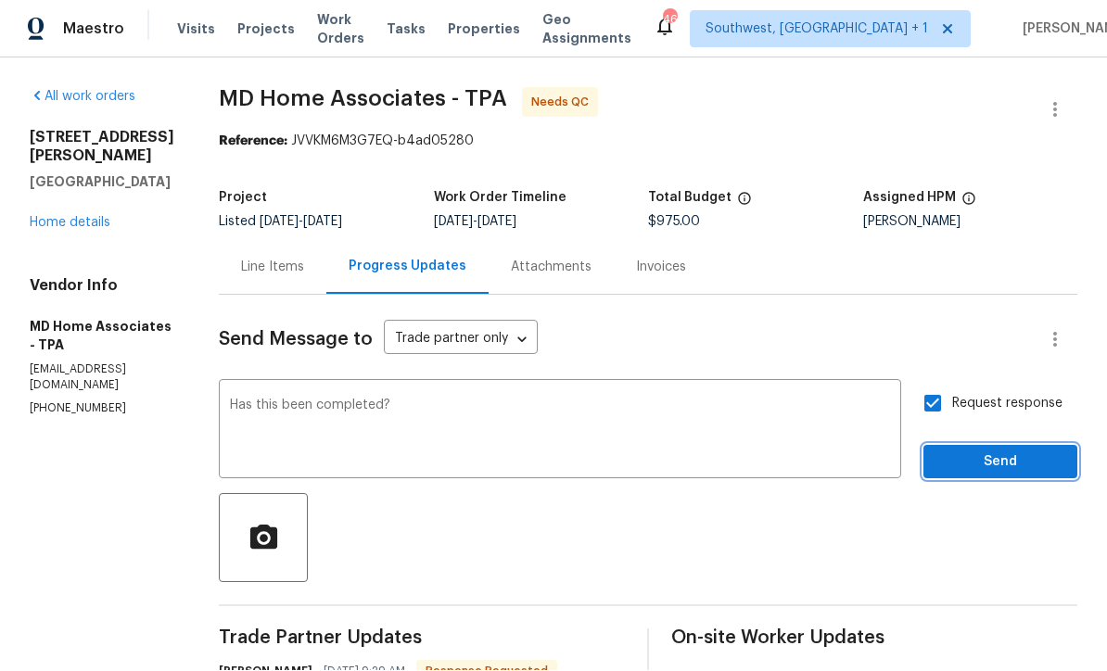
click at [968, 452] on span "Send" at bounding box center [1000, 463] width 124 height 23
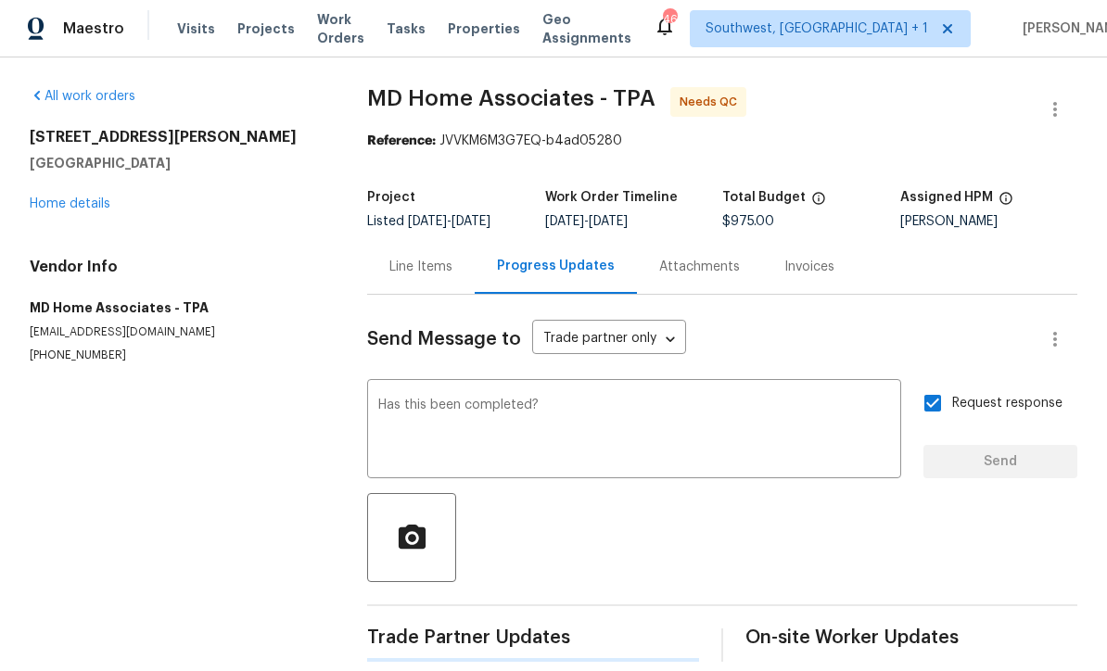
scroll to position [22, 0]
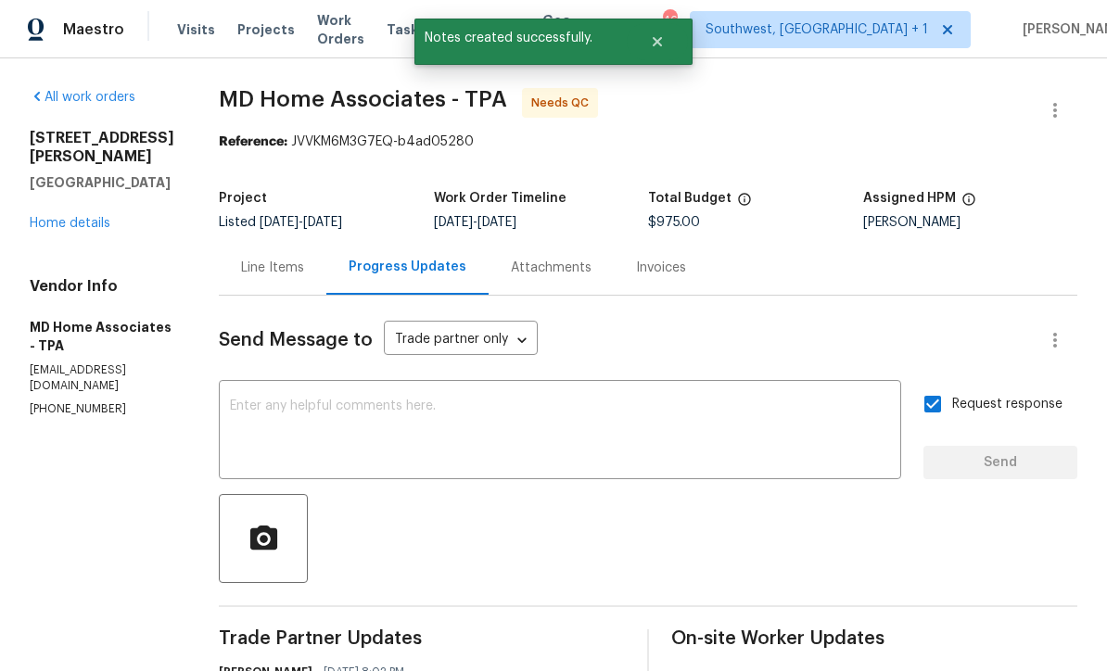
click at [45, 217] on link "Home details" at bounding box center [70, 223] width 81 height 13
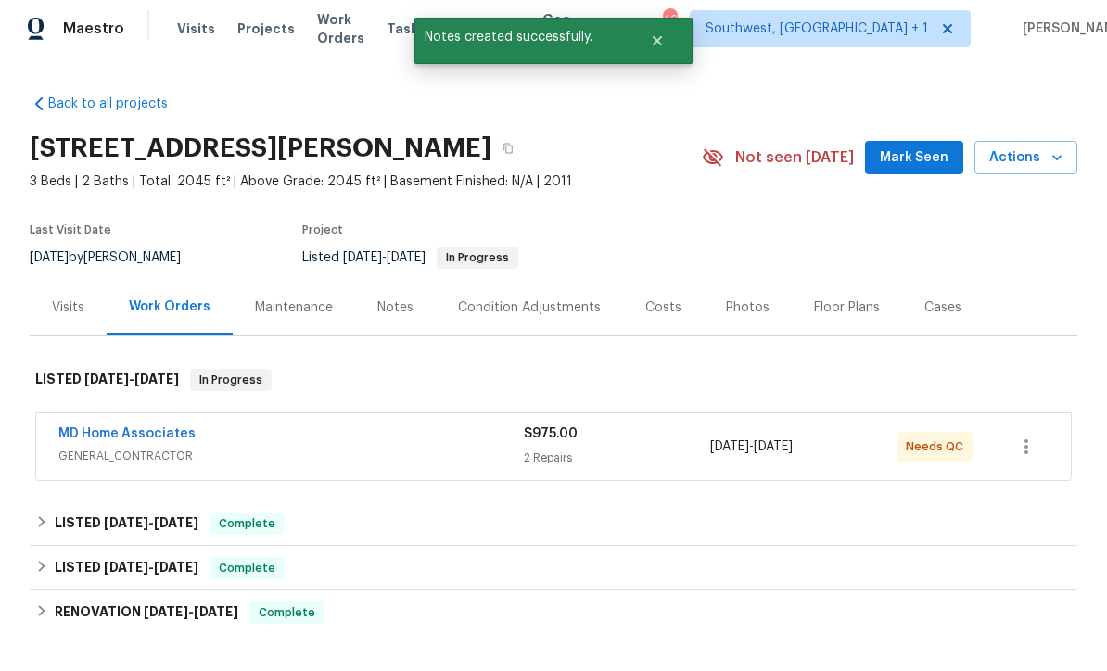
scroll to position [1, 0]
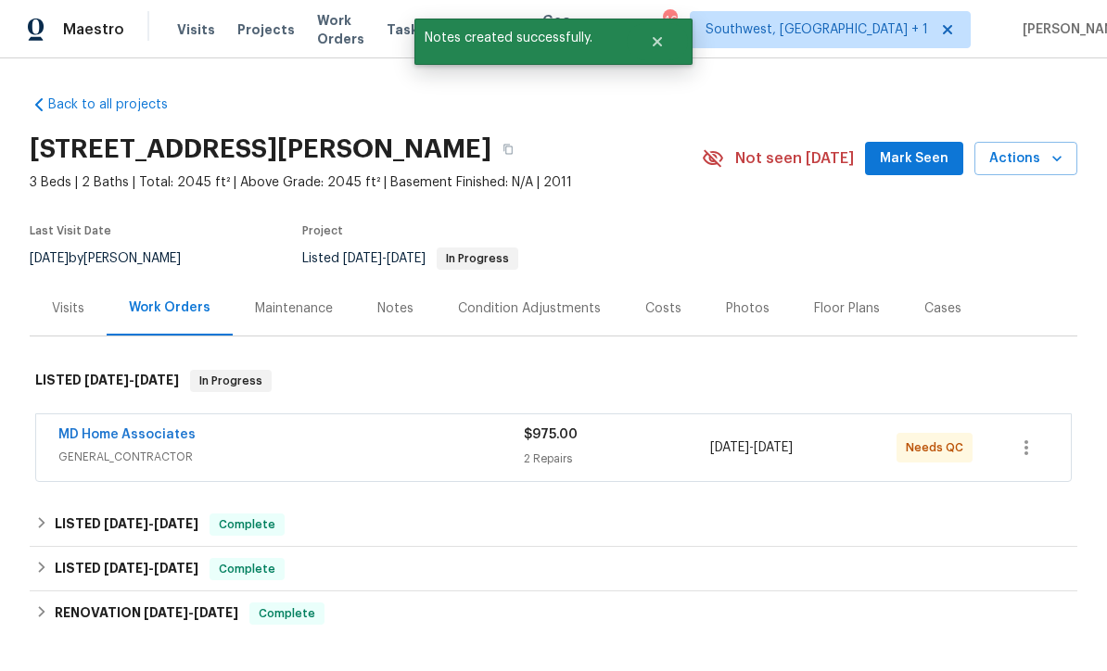
click at [346, 34] on span "Work Orders" at bounding box center [340, 29] width 47 height 37
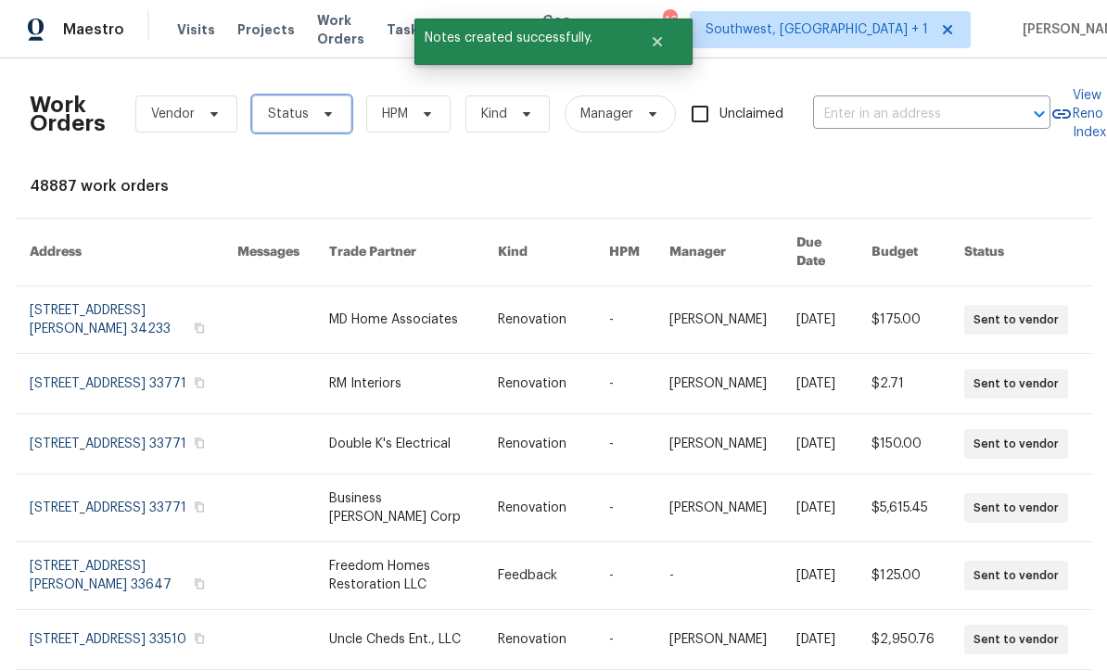
click at [315, 117] on span at bounding box center [325, 114] width 20 height 15
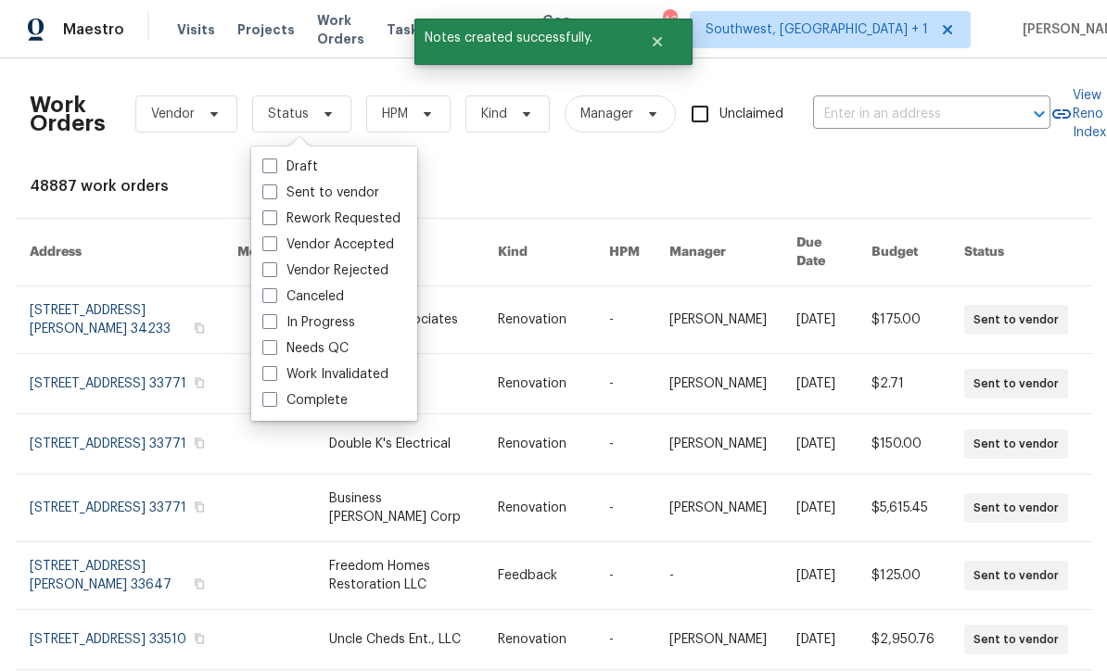
click at [278, 349] on label "Needs QC" at bounding box center [305, 348] width 86 height 19
click at [274, 349] on input "Needs QC" at bounding box center [268, 345] width 12 height 12
checkbox input "true"
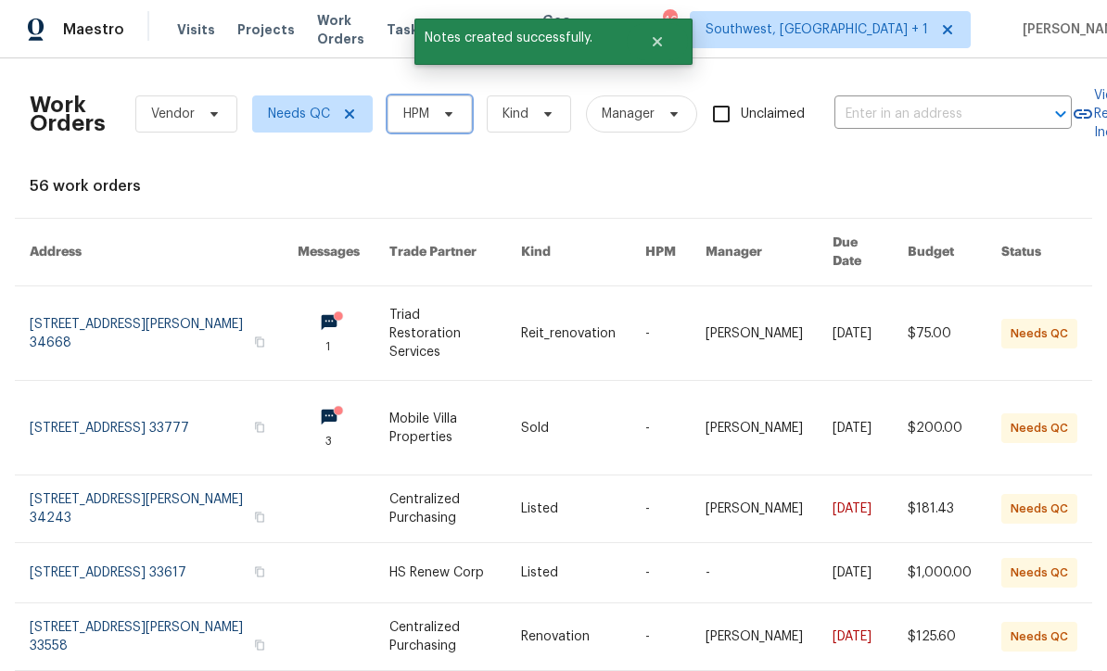
click at [461, 121] on span "HPM" at bounding box center [430, 114] width 84 height 37
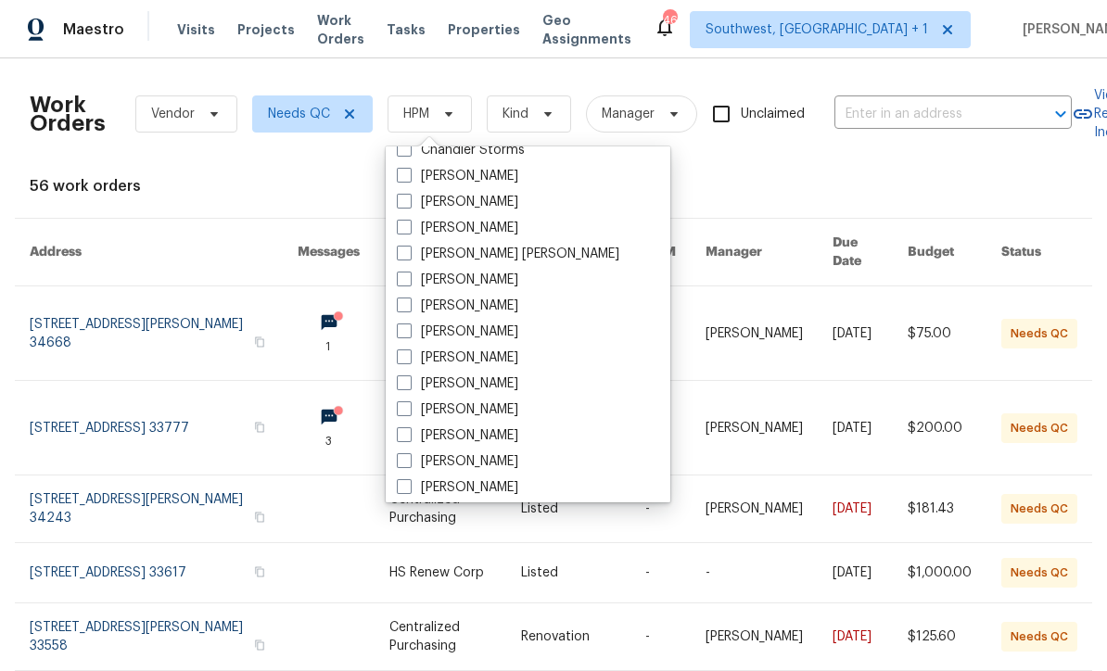
scroll to position [201, 0]
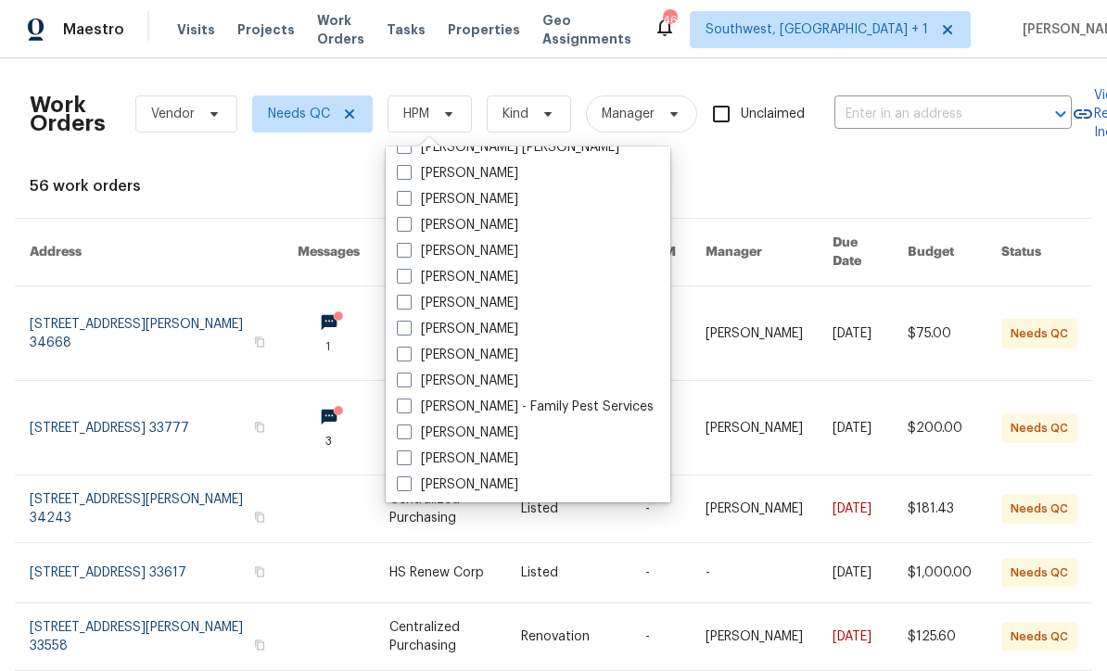
click at [412, 330] on label "[PERSON_NAME]" at bounding box center [457, 329] width 121 height 19
click at [409, 330] on input "[PERSON_NAME]" at bounding box center [403, 326] width 12 height 12
checkbox input "true"
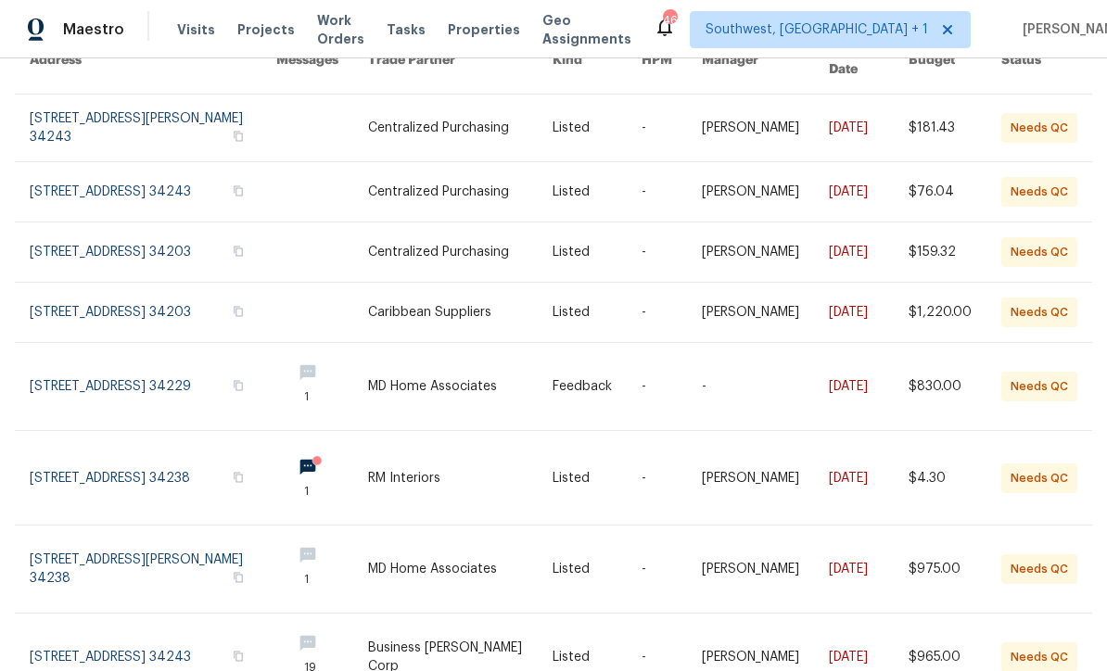
scroll to position [191, 0]
click at [458, 488] on link at bounding box center [460, 479] width 185 height 94
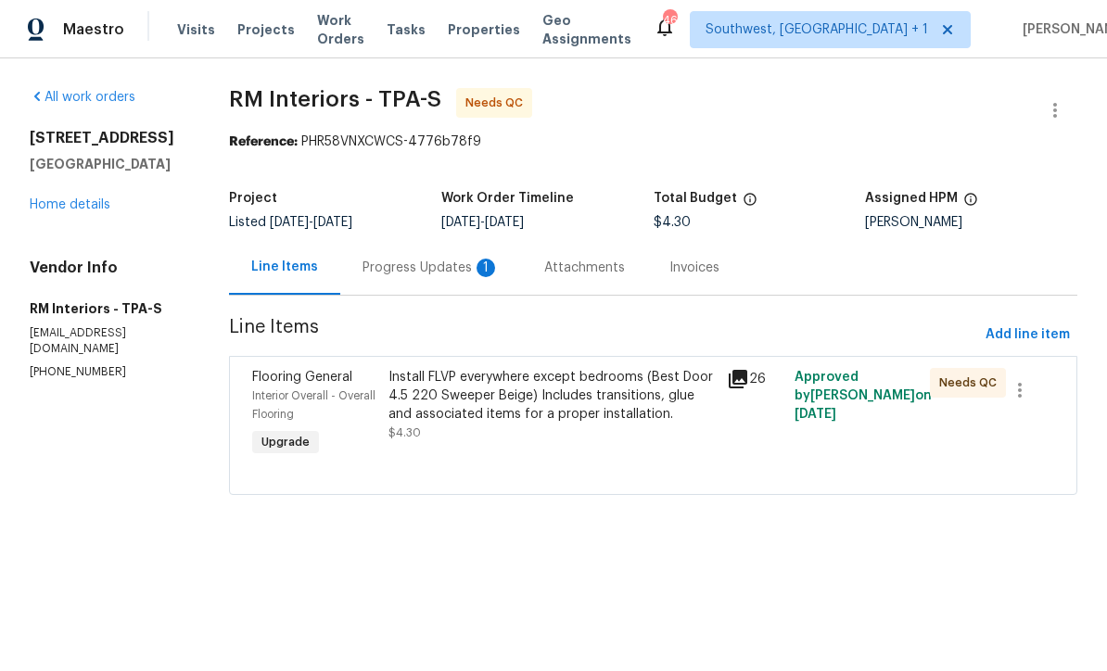
click at [431, 270] on div "Progress Updates 1" at bounding box center [431, 268] width 137 height 19
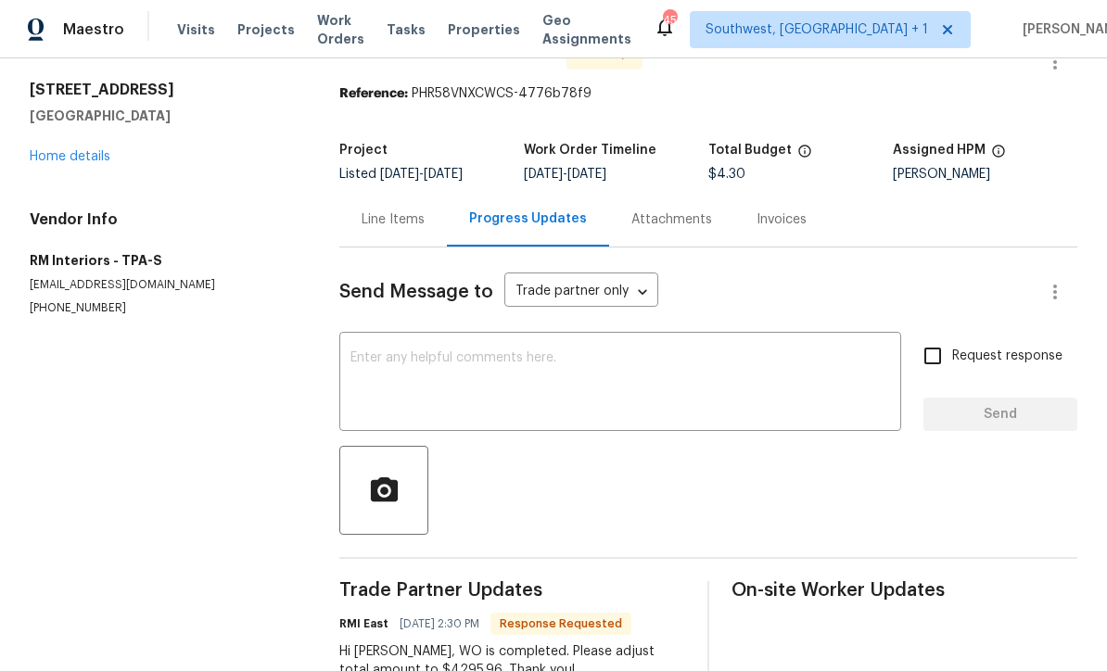
scroll to position [48, 0]
click at [413, 229] on div "Line Items" at bounding box center [393, 220] width 63 height 19
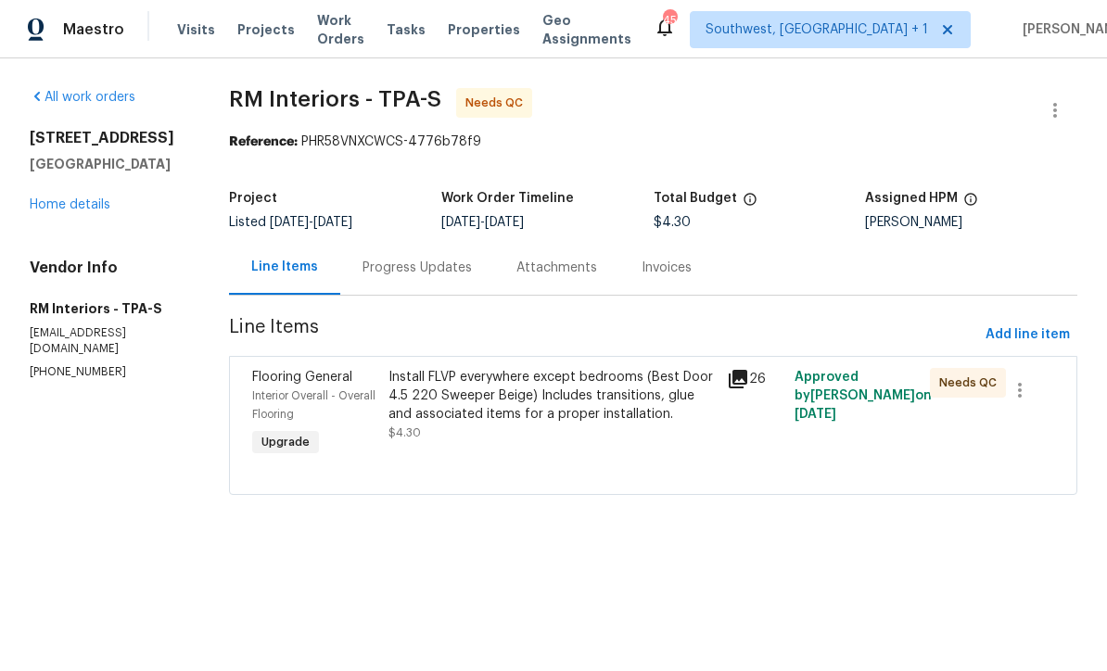
click at [661, 460] on div "Install FLVP everywhere except bedrooms (Best Door 4.5 220 Sweeper Beige) Inclu…" at bounding box center [552, 415] width 338 height 104
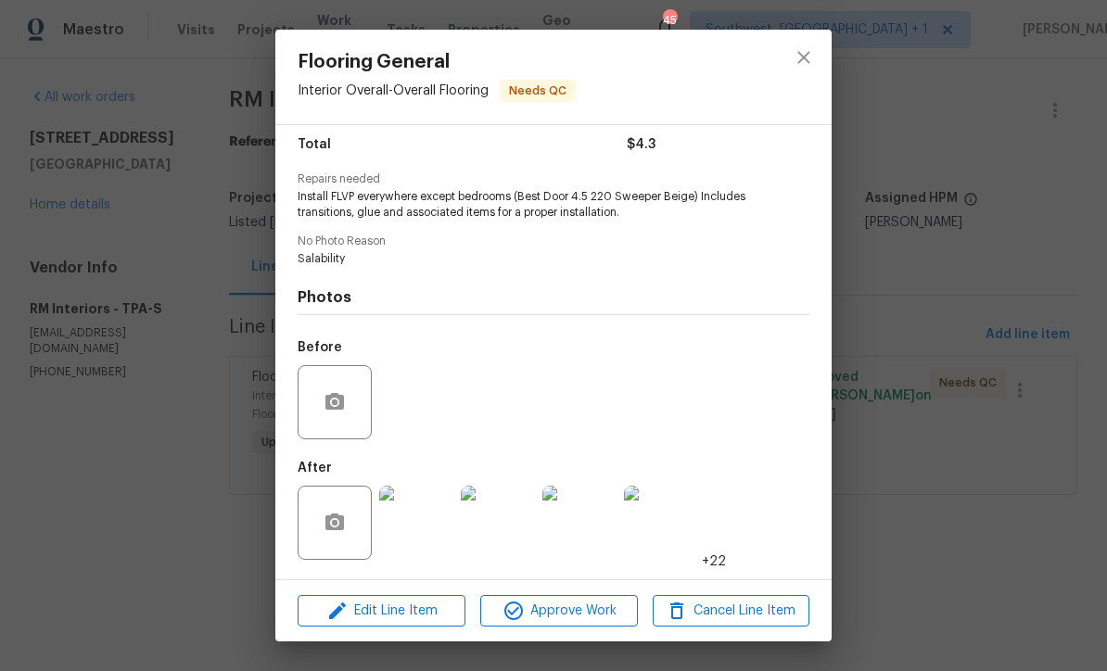
scroll to position [156, 0]
click at [415, 536] on img at bounding box center [416, 523] width 74 height 74
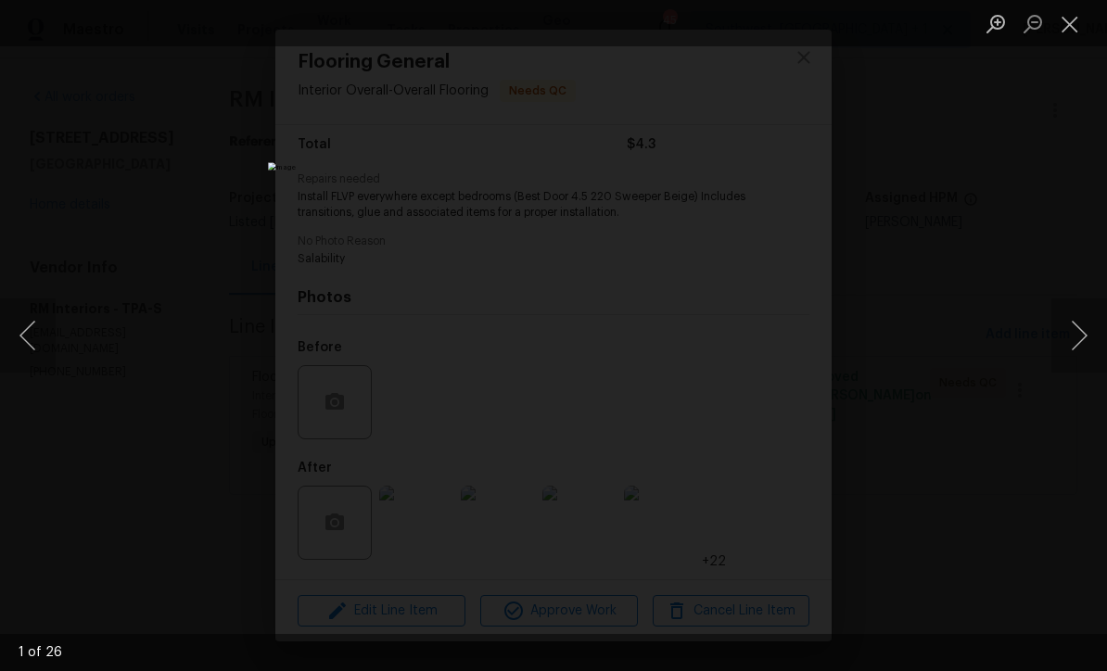
click at [1075, 355] on button "Next image" at bounding box center [1080, 336] width 56 height 74
click at [1080, 335] on button "Next image" at bounding box center [1080, 336] width 56 height 74
click at [1080, 328] on button "Next image" at bounding box center [1080, 336] width 56 height 74
click at [1085, 326] on button "Next image" at bounding box center [1080, 336] width 56 height 74
click at [1083, 323] on button "Next image" at bounding box center [1080, 336] width 56 height 74
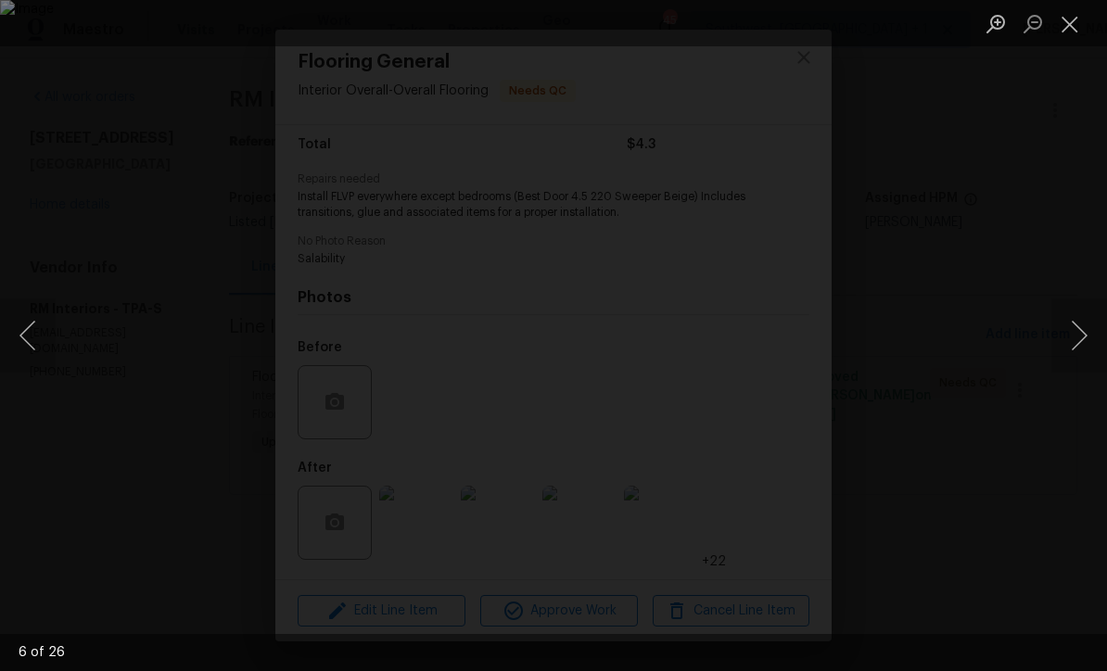
click at [1082, 323] on button "Next image" at bounding box center [1080, 336] width 56 height 74
click at [1079, 321] on button "Next image" at bounding box center [1080, 336] width 56 height 74
click at [1081, 319] on button "Next image" at bounding box center [1080, 336] width 56 height 74
click at [1082, 317] on button "Next image" at bounding box center [1080, 336] width 56 height 74
click at [1083, 313] on button "Next image" at bounding box center [1080, 336] width 56 height 74
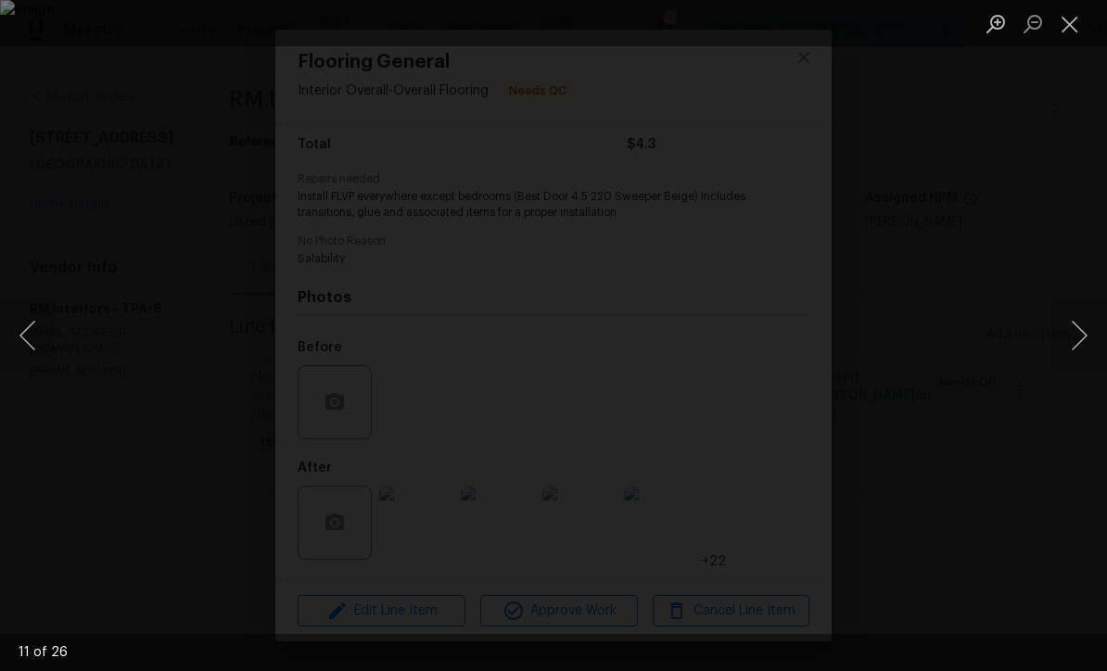
click at [1081, 312] on button "Next image" at bounding box center [1080, 336] width 56 height 74
click at [1079, 312] on button "Next image" at bounding box center [1080, 336] width 56 height 74
click at [1079, 314] on button "Next image" at bounding box center [1080, 336] width 56 height 74
click at [1079, 313] on button "Next image" at bounding box center [1080, 336] width 56 height 74
click at [1085, 346] on button "Next image" at bounding box center [1080, 336] width 56 height 74
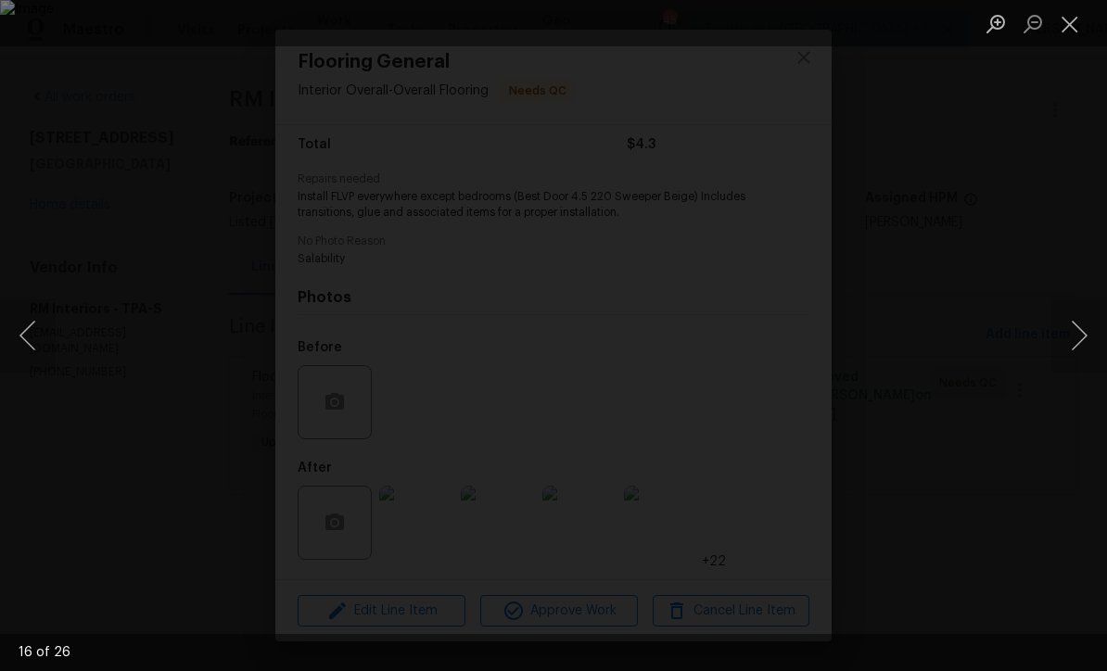
click at [1084, 346] on button "Next image" at bounding box center [1080, 336] width 56 height 74
click at [1084, 342] on button "Next image" at bounding box center [1080, 336] width 56 height 74
click at [1082, 342] on button "Next image" at bounding box center [1080, 336] width 56 height 74
click at [1080, 346] on button "Next image" at bounding box center [1080, 336] width 56 height 74
click at [1081, 343] on button "Next image" at bounding box center [1080, 336] width 56 height 74
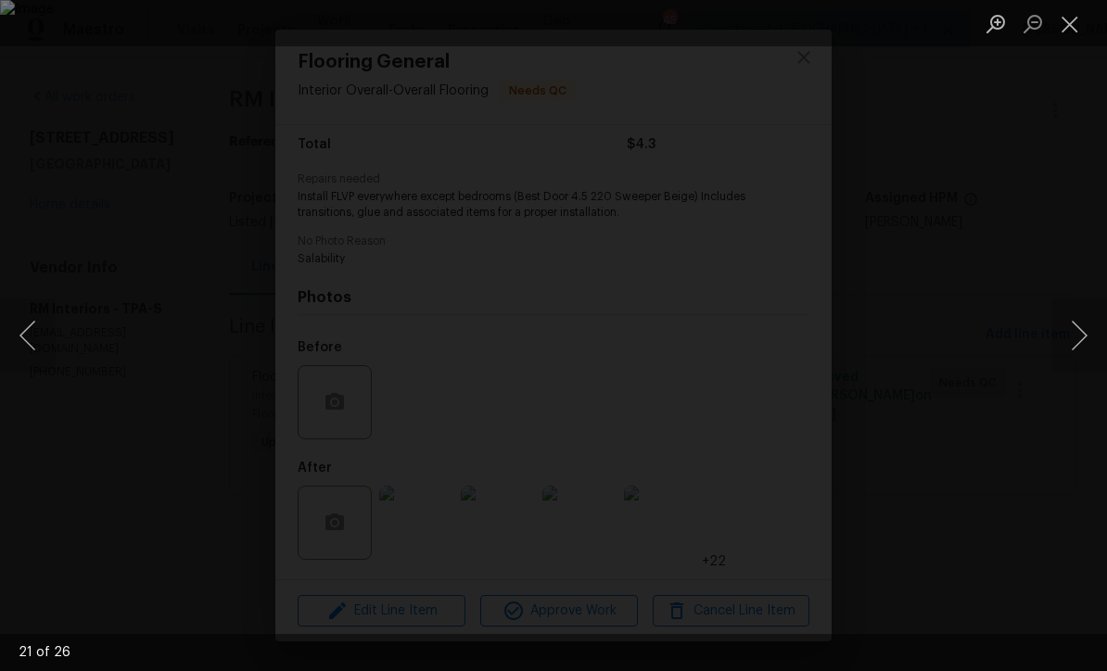
click at [1080, 343] on button "Next image" at bounding box center [1080, 336] width 56 height 74
click at [1079, 347] on button "Next image" at bounding box center [1080, 336] width 56 height 74
click at [1080, 350] on button "Next image" at bounding box center [1080, 336] width 56 height 74
click at [1078, 351] on button "Next image" at bounding box center [1080, 336] width 56 height 74
click at [1088, 344] on button "Next image" at bounding box center [1080, 336] width 56 height 74
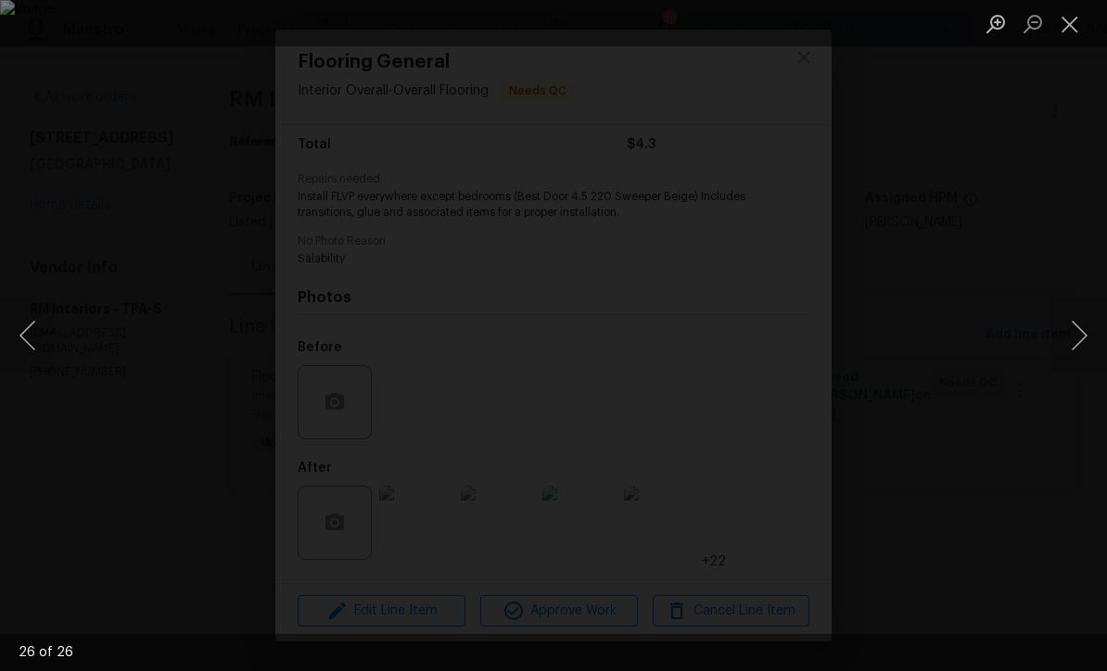
click at [1090, 356] on button "Next image" at bounding box center [1080, 336] width 56 height 74
click at [1064, 33] on button "Close lightbox" at bounding box center [1070, 23] width 37 height 32
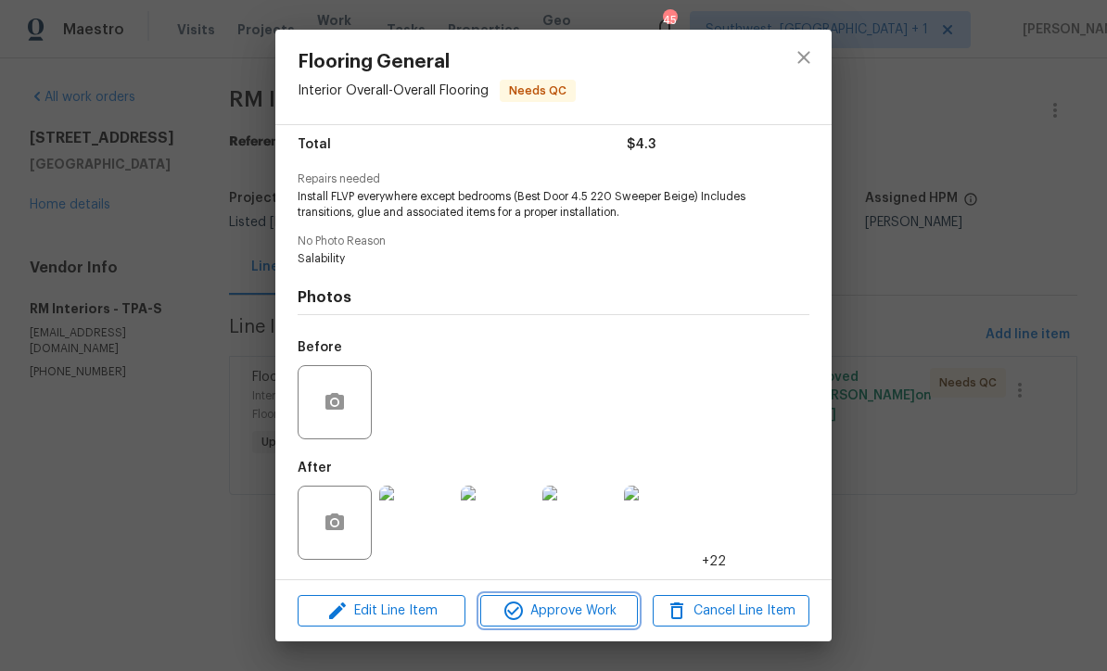
click at [589, 611] on span "Approve Work" at bounding box center [559, 611] width 146 height 23
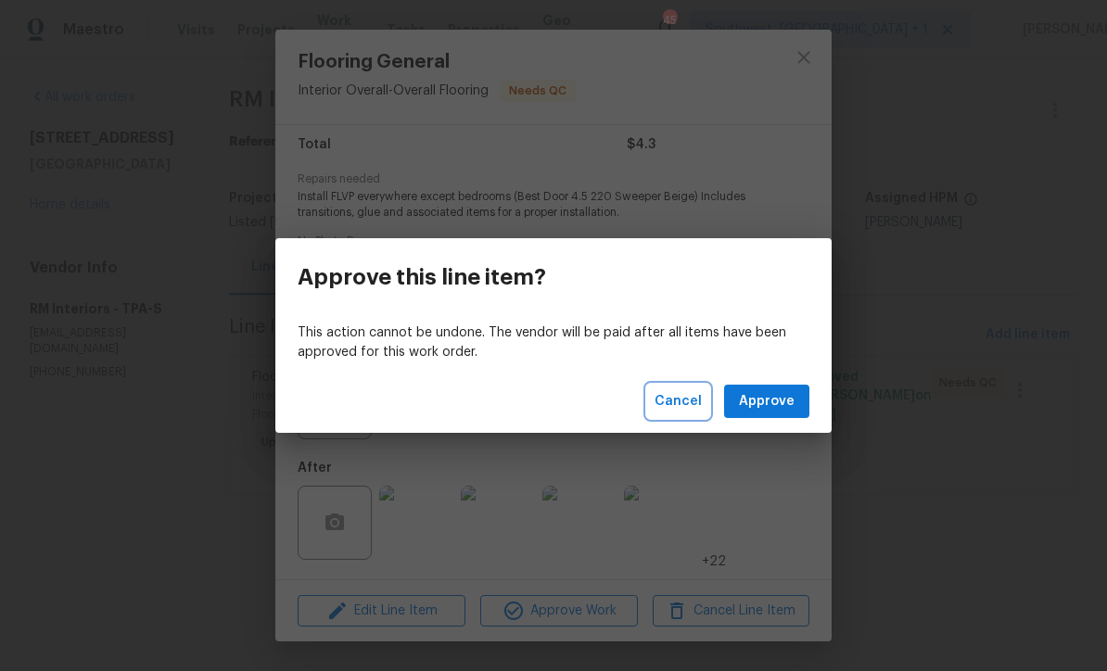
click at [688, 404] on span "Cancel" at bounding box center [678, 401] width 47 height 23
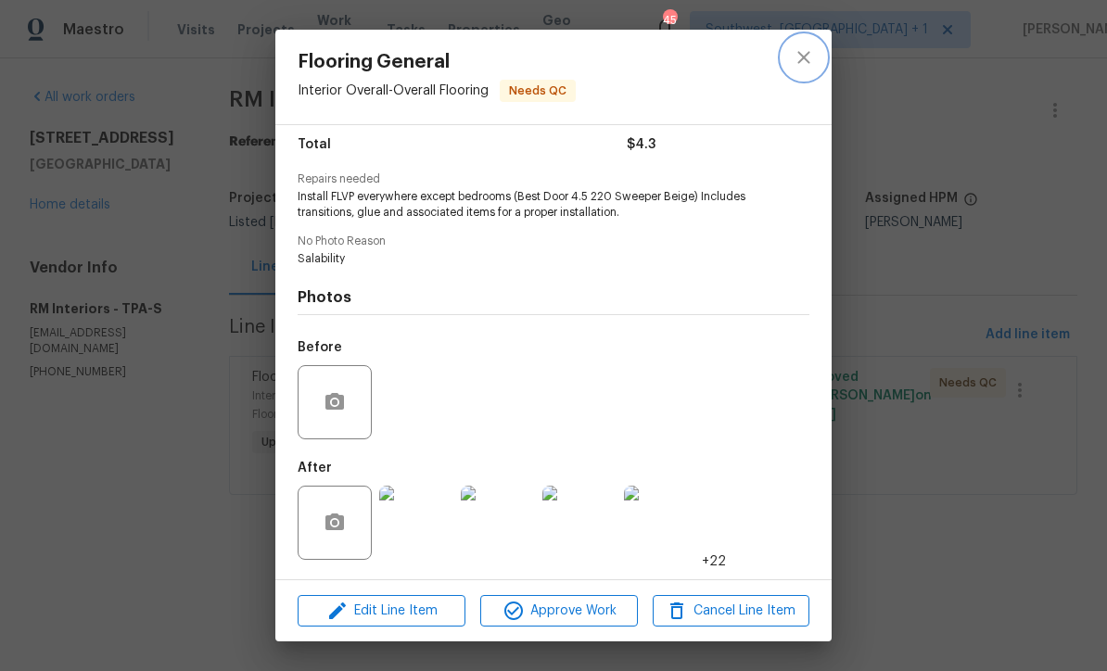
click at [803, 57] on icon "close" at bounding box center [804, 57] width 12 height 12
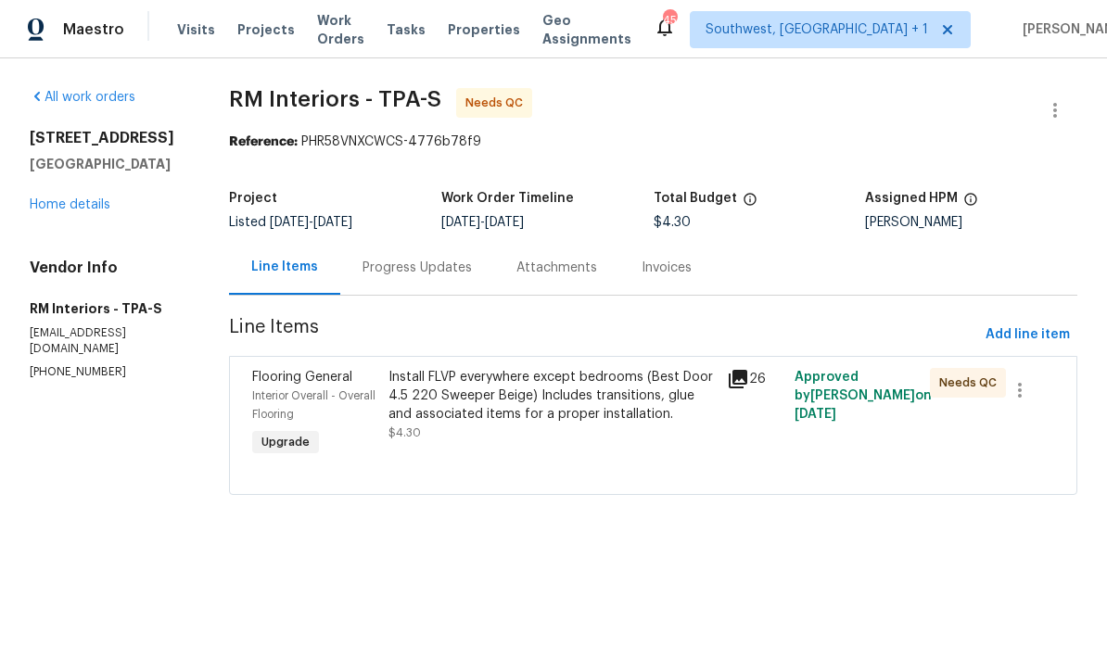
click at [619, 417] on div "Install FLVP everywhere except bedrooms (Best Door 4.5 220 Sweeper Beige) Inclu…" at bounding box center [552, 396] width 327 height 56
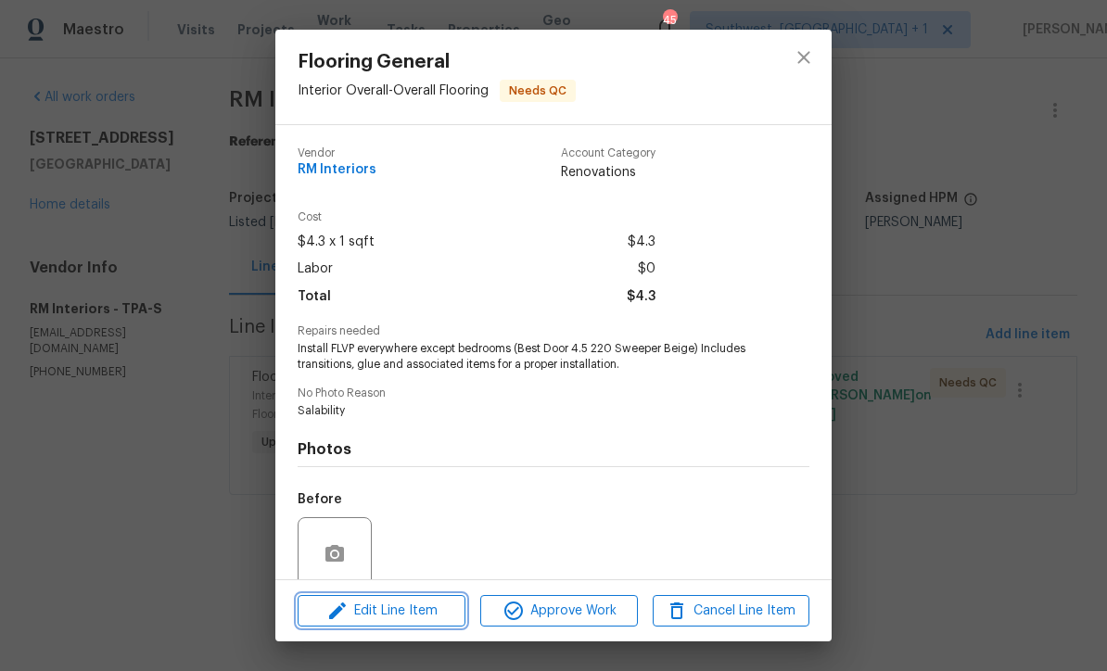
click at [440, 613] on span "Edit Line Item" at bounding box center [381, 611] width 157 height 23
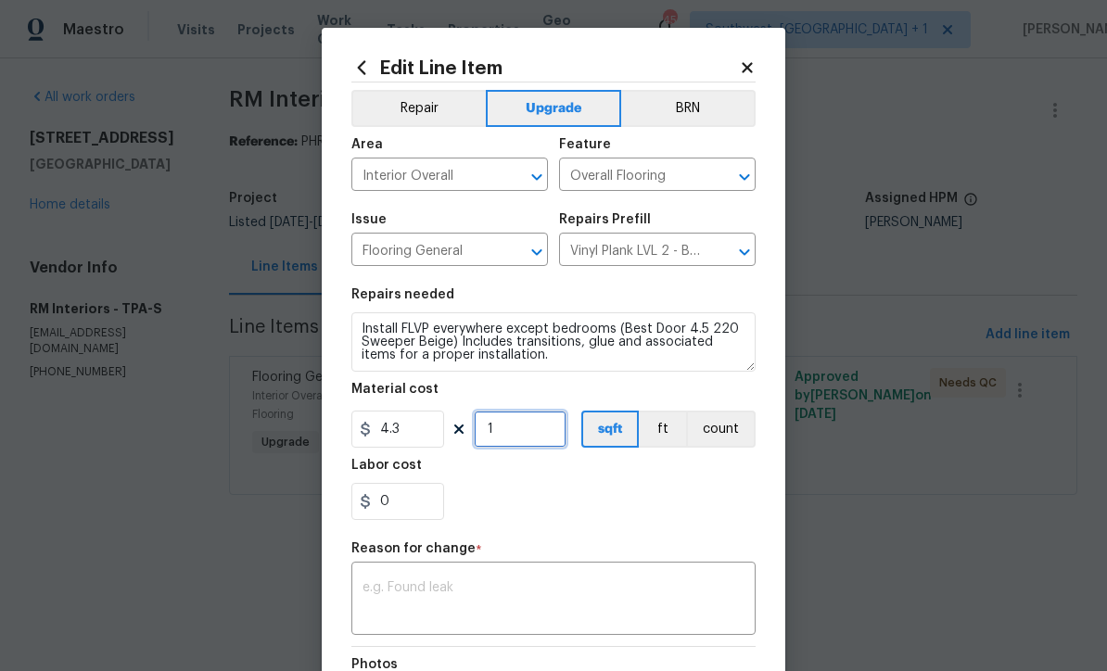
click at [548, 437] on input "1" at bounding box center [520, 429] width 93 height 37
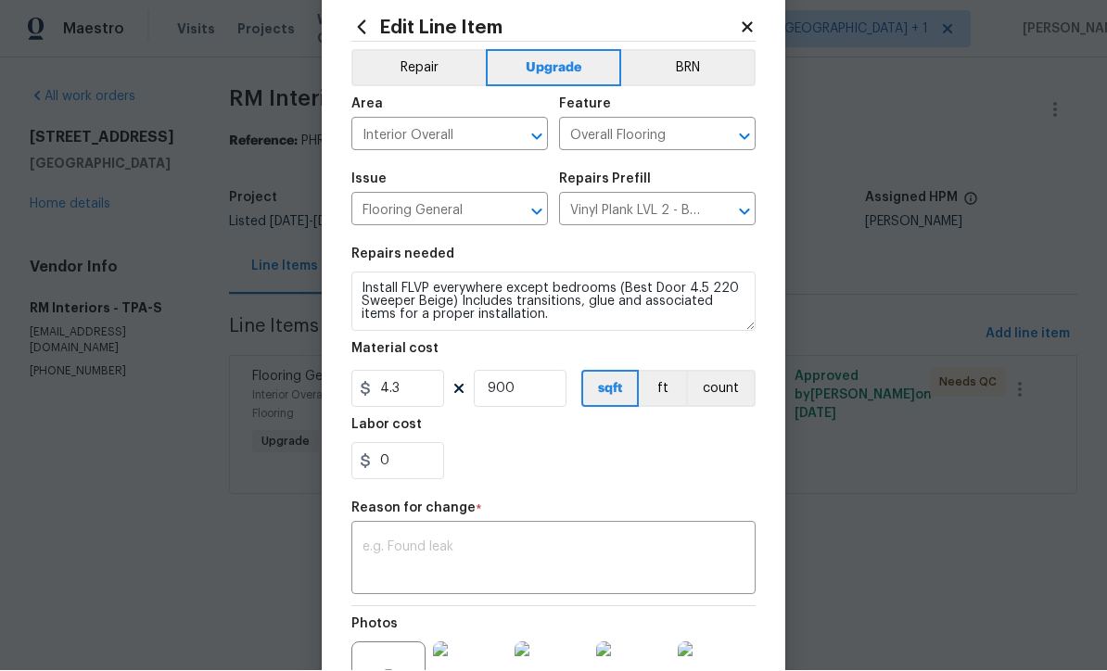
scroll to position [42, 0]
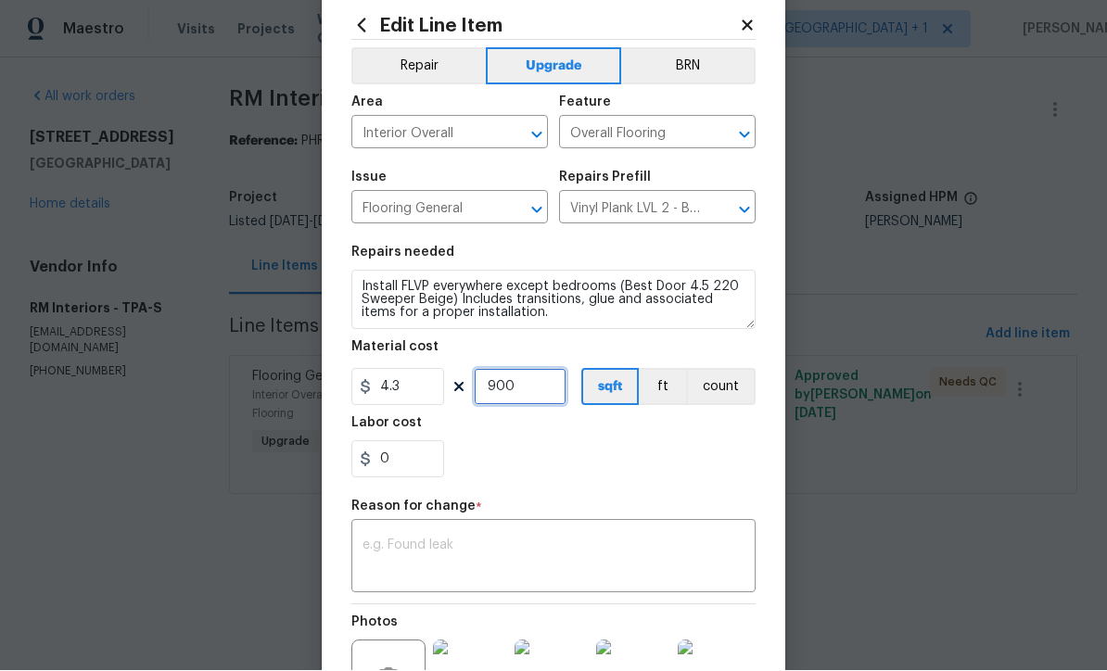
type input "900"
click at [562, 562] on textarea at bounding box center [554, 559] width 382 height 39
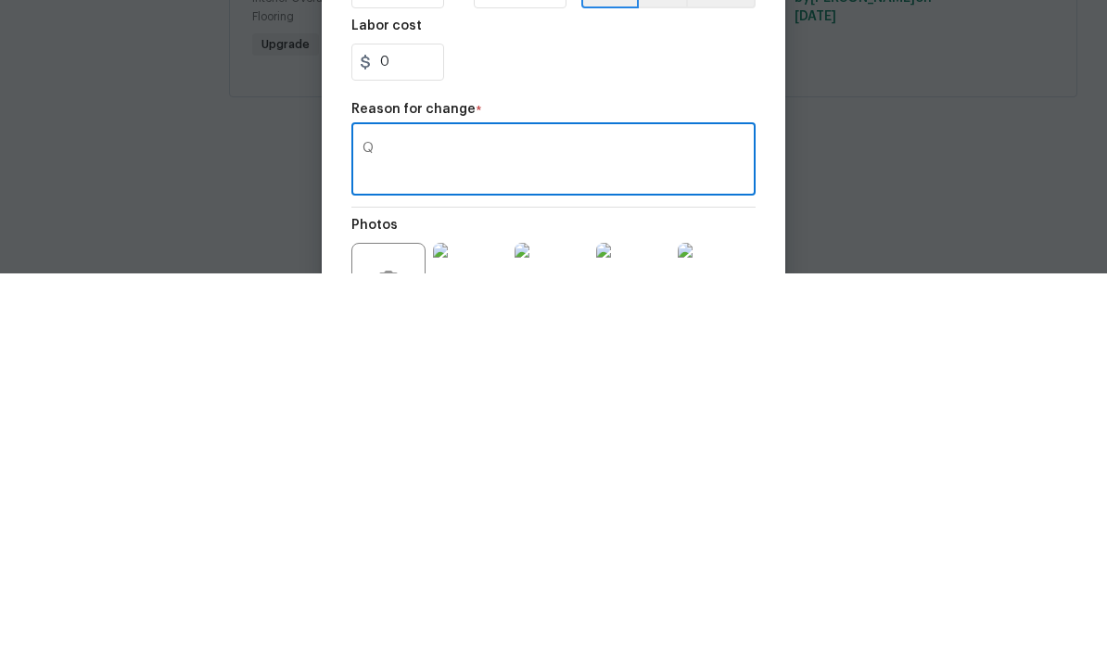
scroll to position [0, 0]
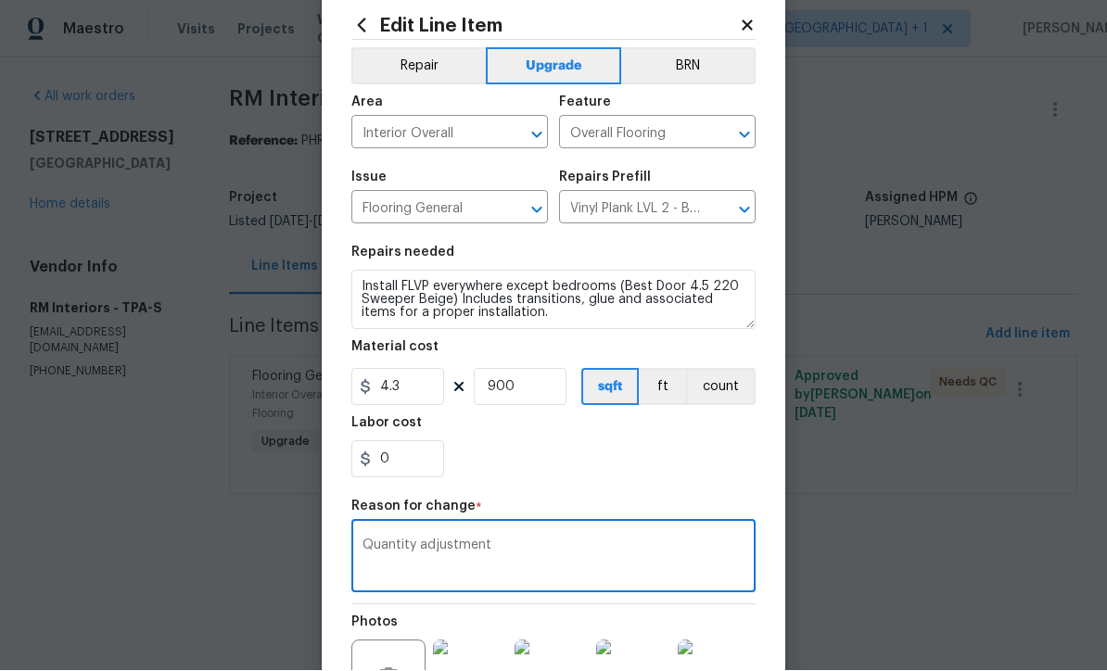
type textarea "Quantity adjustment"
click at [361, 278] on textarea "Install FLVP everywhere except bedrooms (Best Door 4.5 220 Sweeper Beige) Inclu…" at bounding box center [553, 300] width 404 height 59
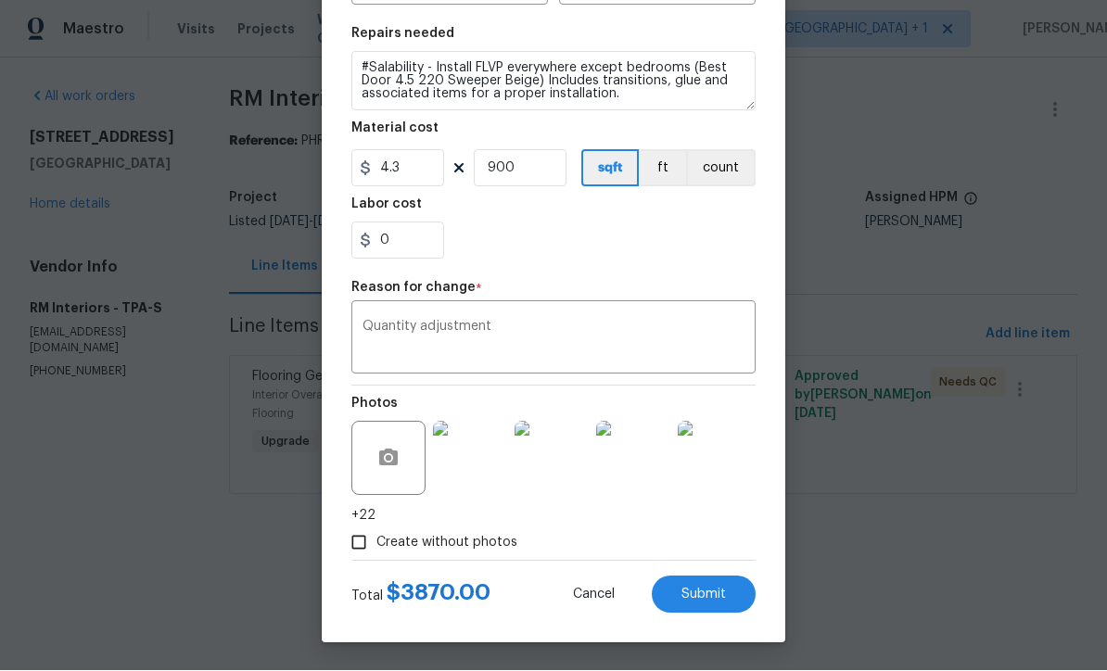
scroll to position [264, 0]
type textarea "#Salability - Install FLVP everywhere except bedrooms (Best Door 4.5 220 Sweepe…"
click at [708, 595] on span "Submit" at bounding box center [704, 596] width 45 height 14
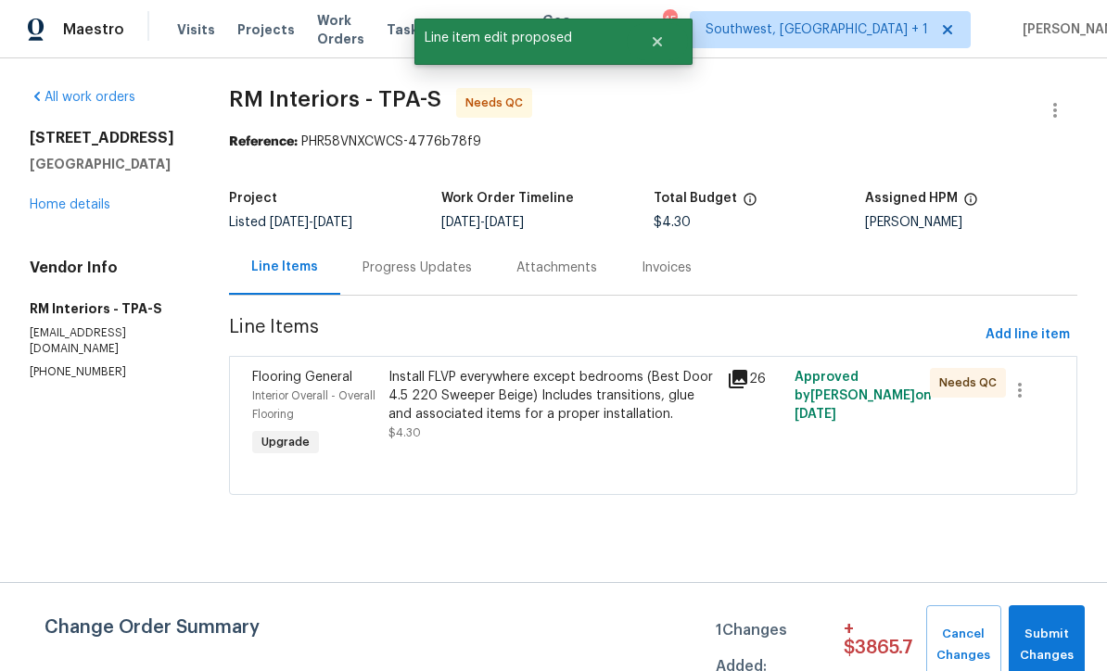
scroll to position [0, 0]
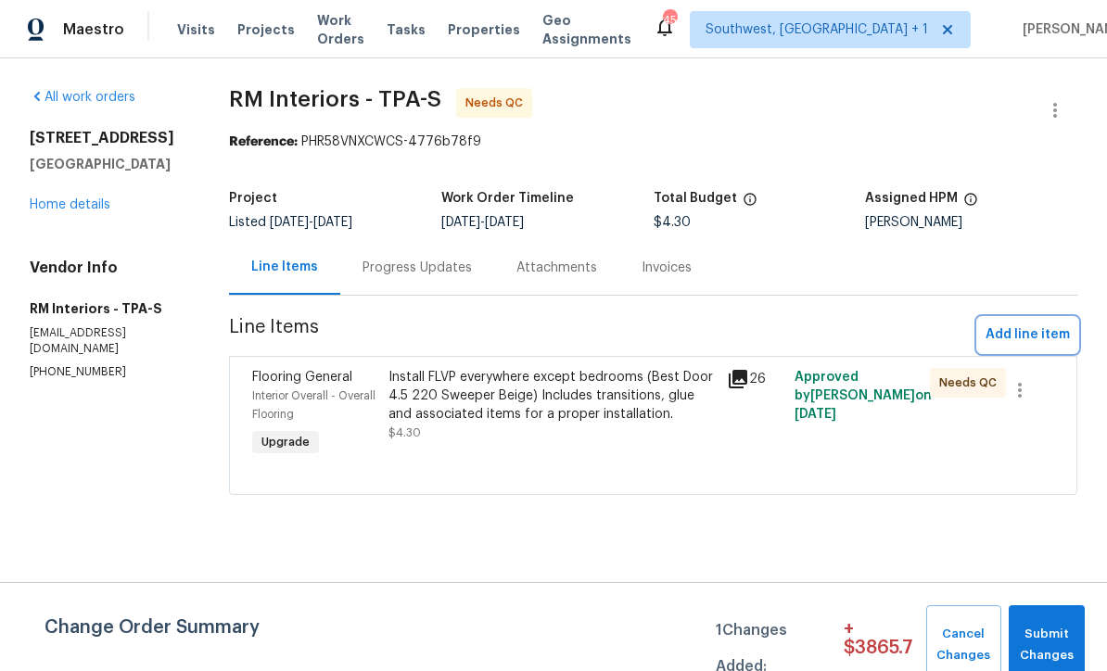
click at [1036, 339] on span "Add line item" at bounding box center [1028, 335] width 84 height 23
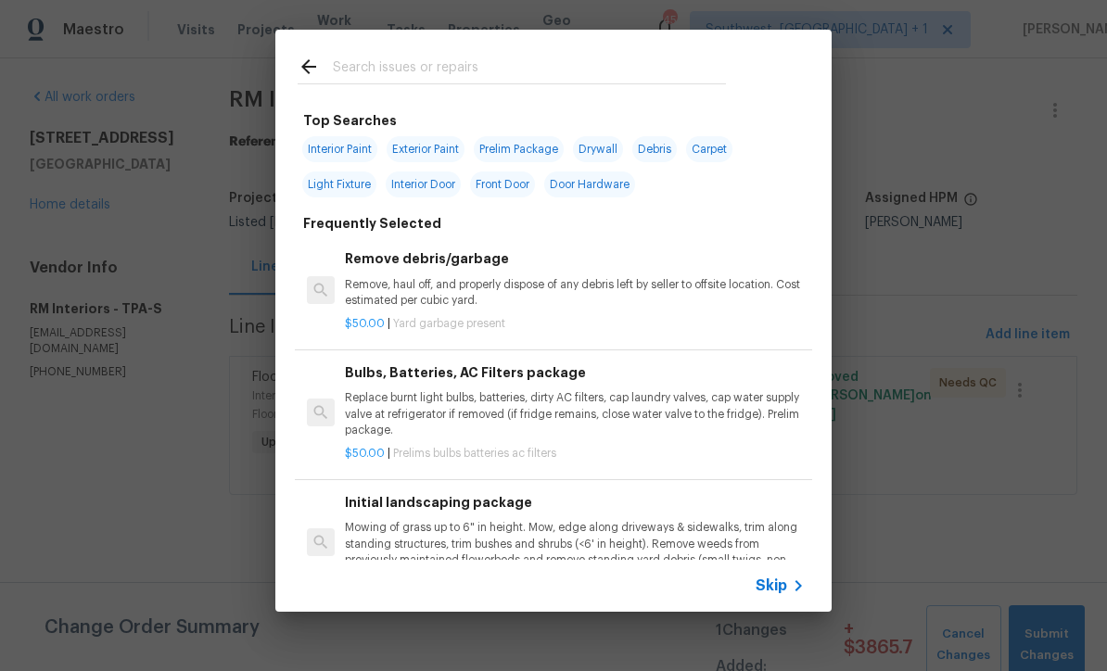
click at [785, 590] on span "Skip" at bounding box center [772, 586] width 32 height 19
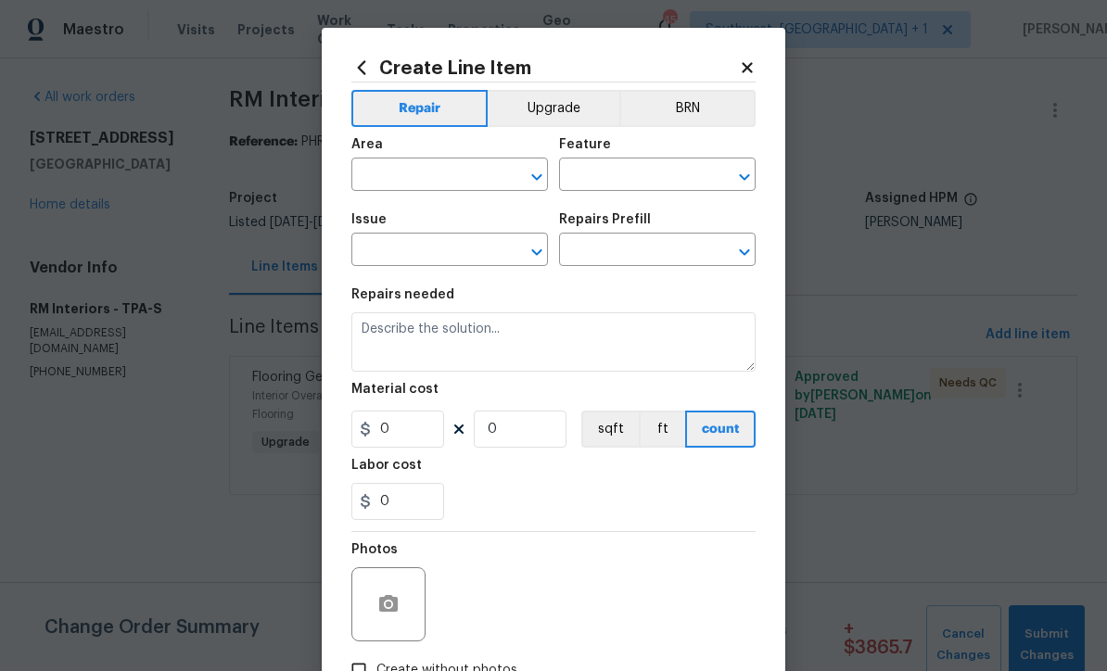
click at [471, 172] on input "text" at bounding box center [423, 176] width 145 height 29
click at [472, 246] on li "Interior Overall" at bounding box center [449, 250] width 197 height 31
type input "Interior Overall"
click at [653, 175] on input "text" at bounding box center [631, 176] width 145 height 29
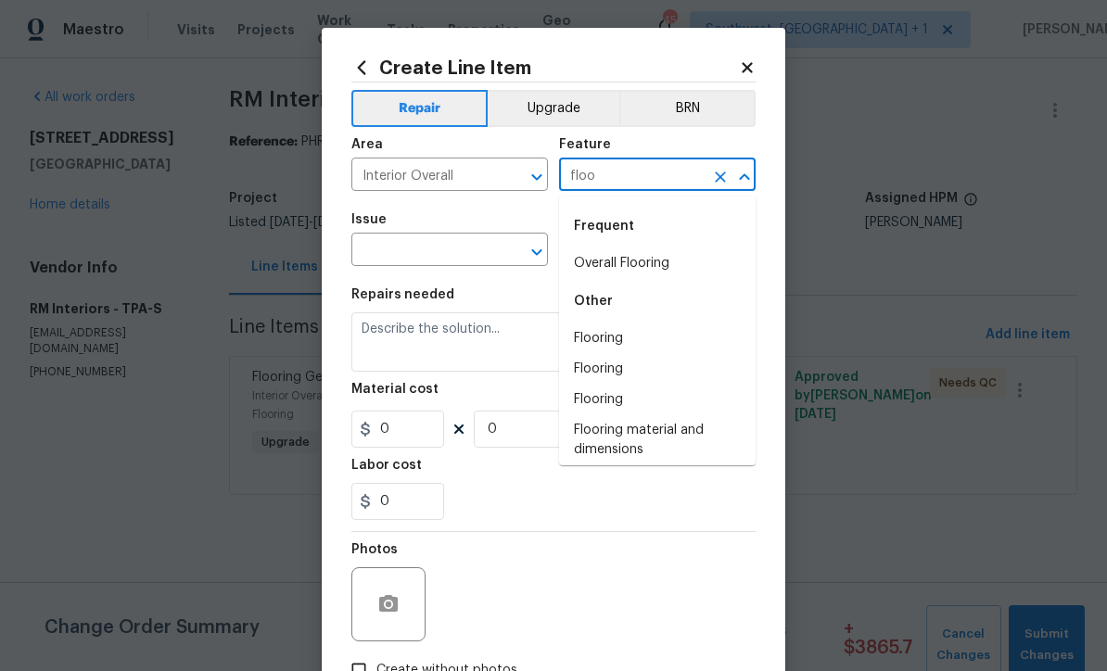
click at [636, 260] on li "Overall Flooring" at bounding box center [657, 264] width 197 height 31
type input "Overall Flooring"
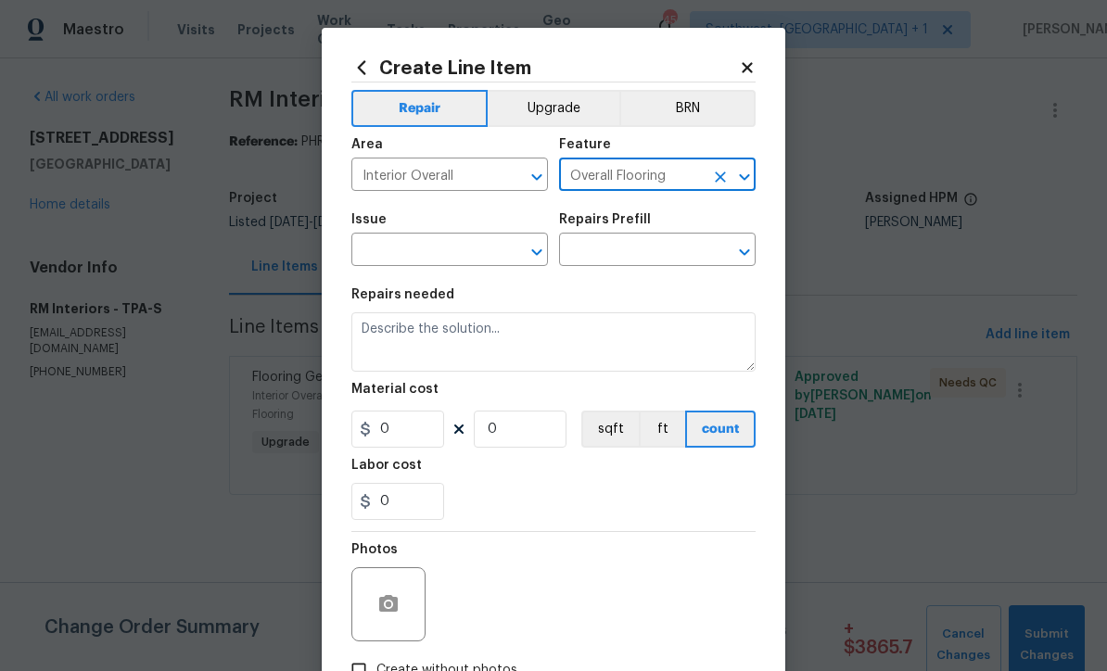
click at [474, 249] on input "text" at bounding box center [423, 251] width 145 height 29
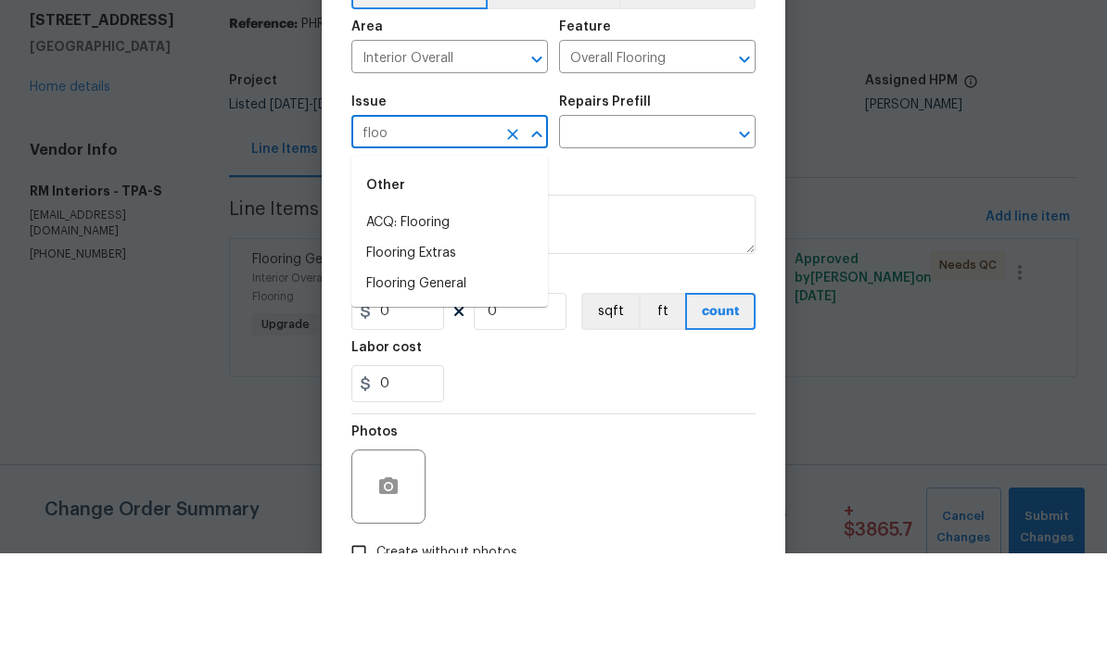
click at [458, 356] on li "Flooring Extras" at bounding box center [449, 371] width 197 height 31
type input "Flooring Extras"
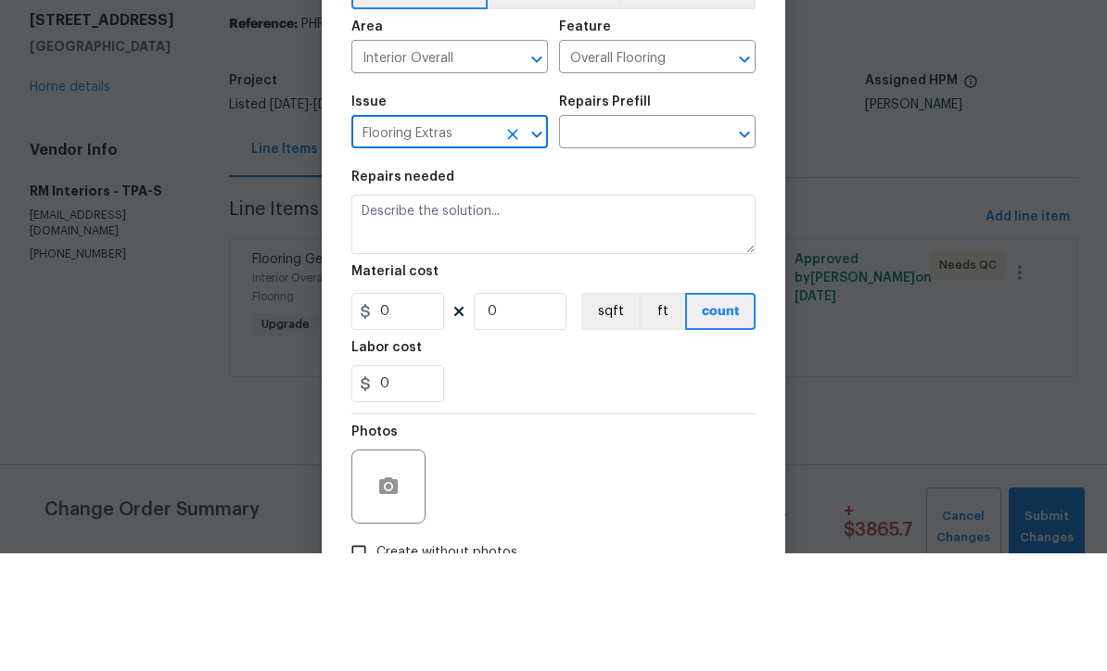
click at [653, 213] on div "Repairs Prefill" at bounding box center [657, 225] width 197 height 24
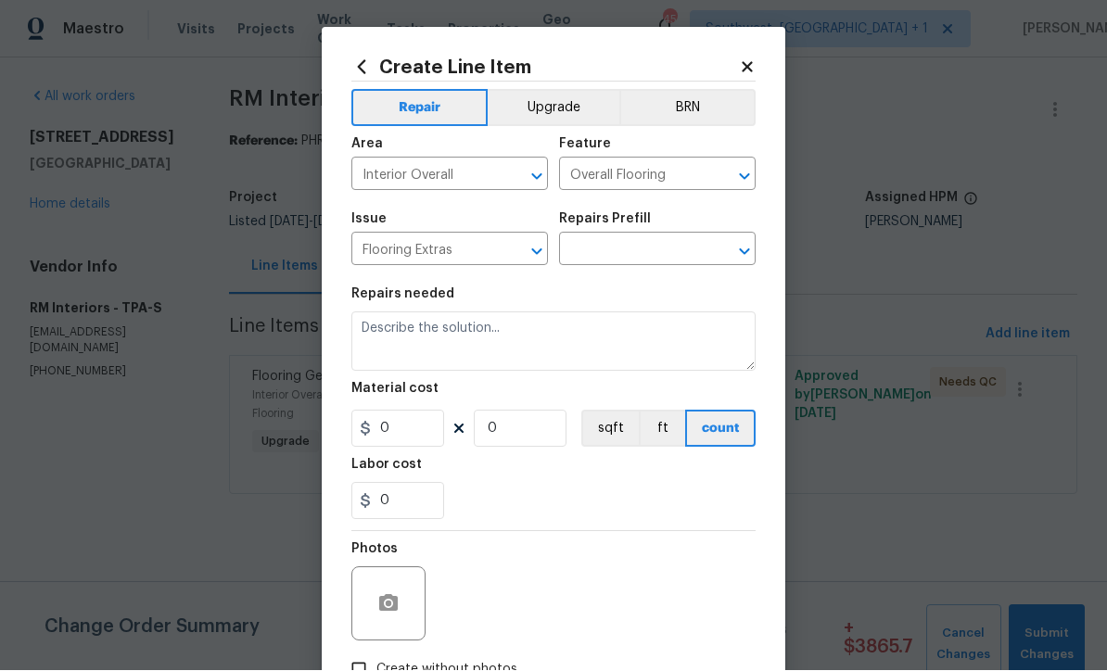
click at [668, 249] on input "text" at bounding box center [631, 251] width 145 height 29
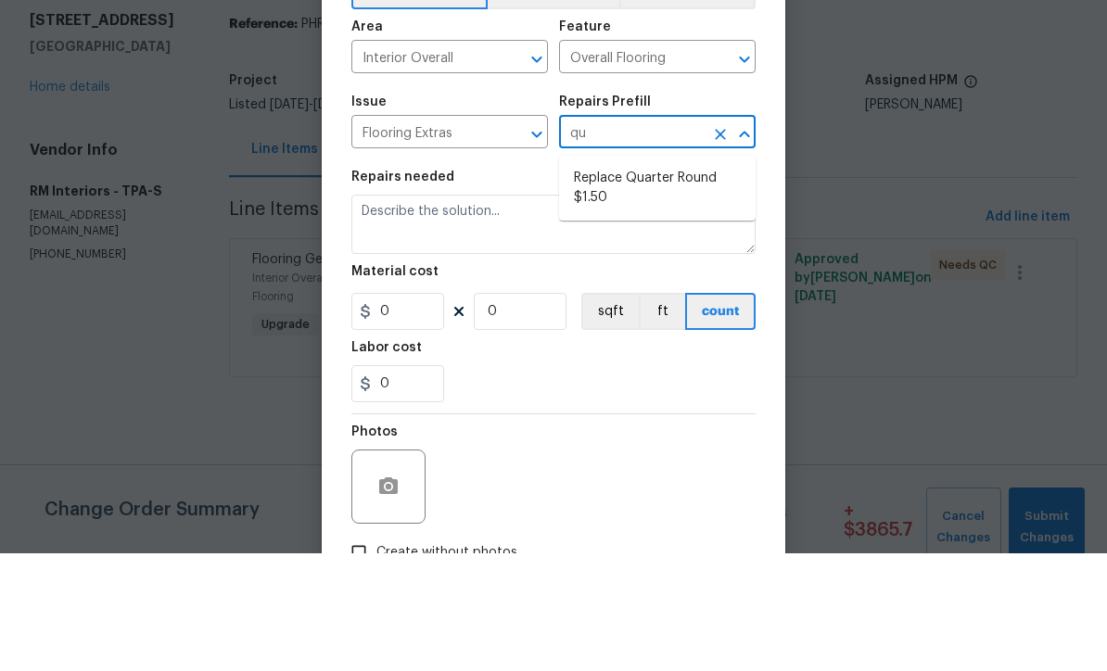
click at [673, 281] on li "Replace Quarter Round $1.50" at bounding box center [657, 306] width 197 height 50
type input "Replace Quarter Round $1.50"
type textarea "Replace Quarter Round"
type input "1"
type input "Replace Quarter Round $1.50"
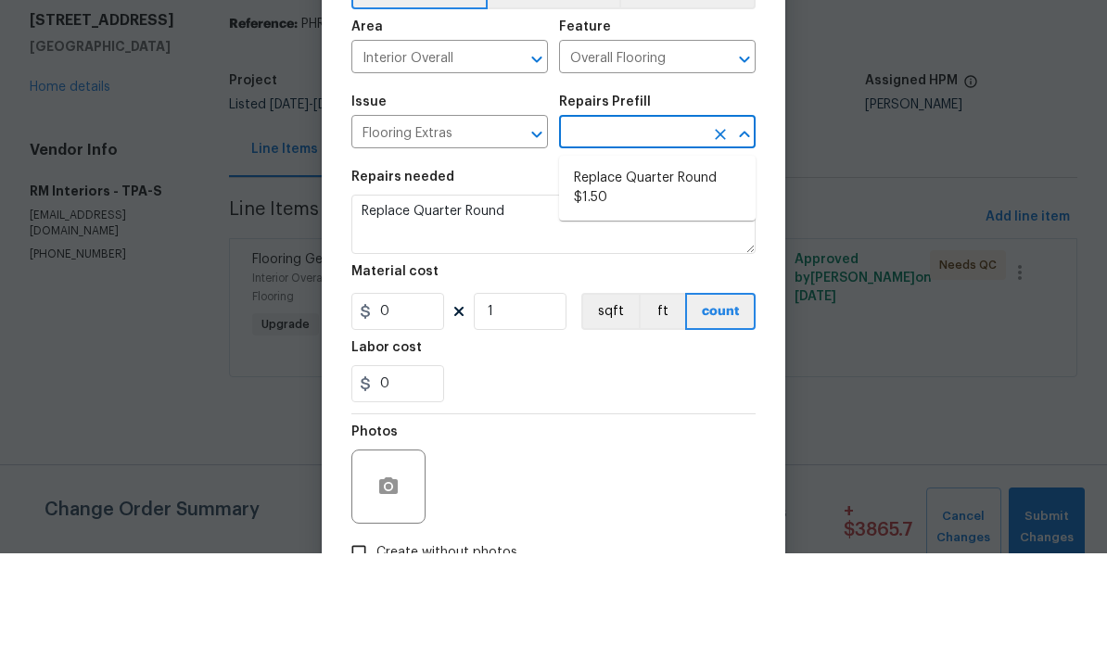
type input "1.5"
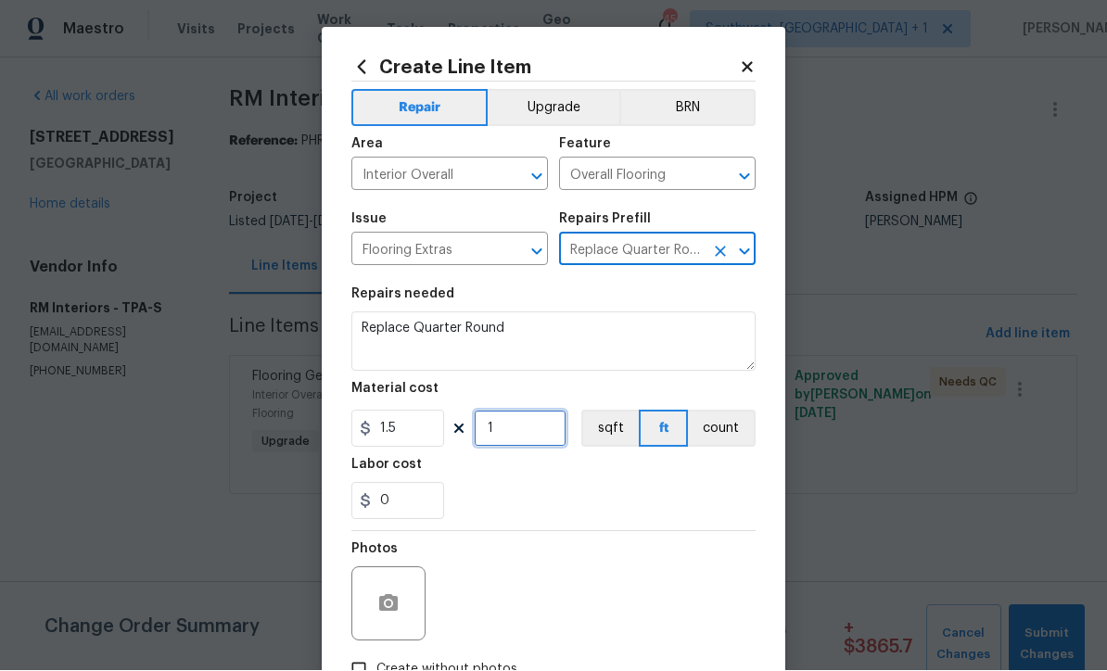
click at [545, 439] on input "1" at bounding box center [520, 429] width 93 height 37
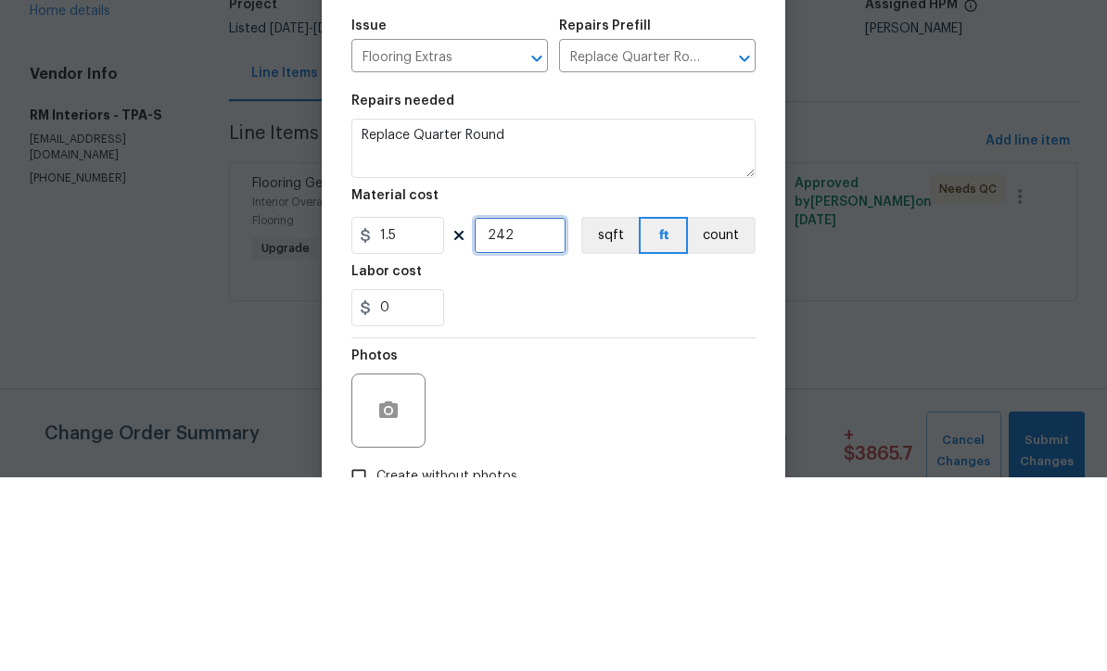
type input "242"
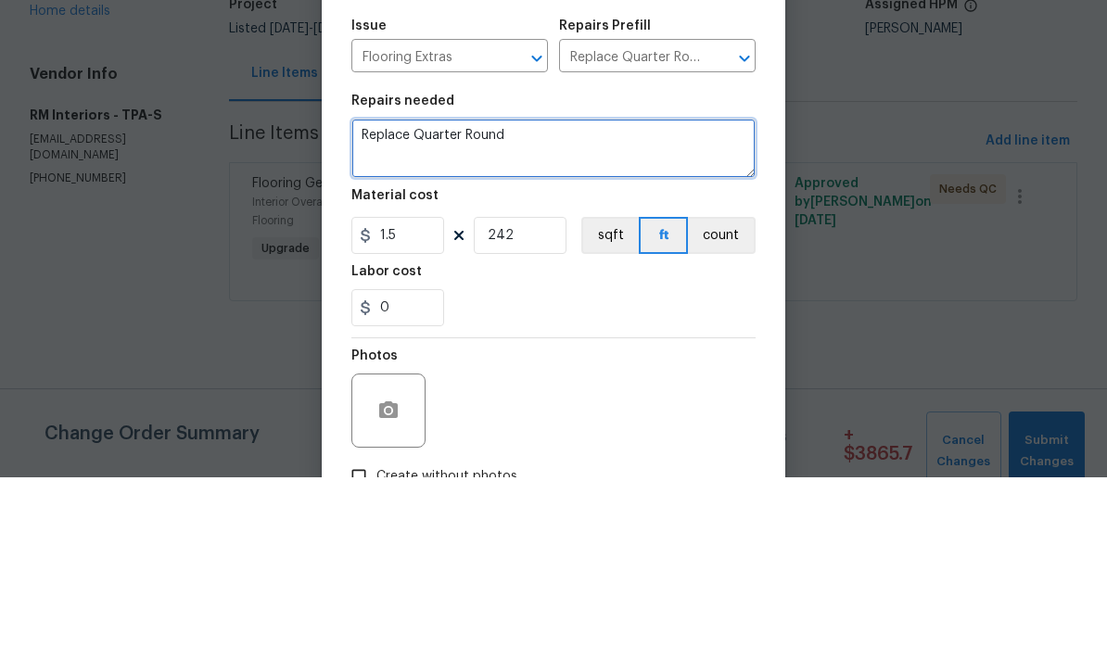
click at [356, 313] on textarea "Replace Quarter Round" at bounding box center [553, 342] width 404 height 59
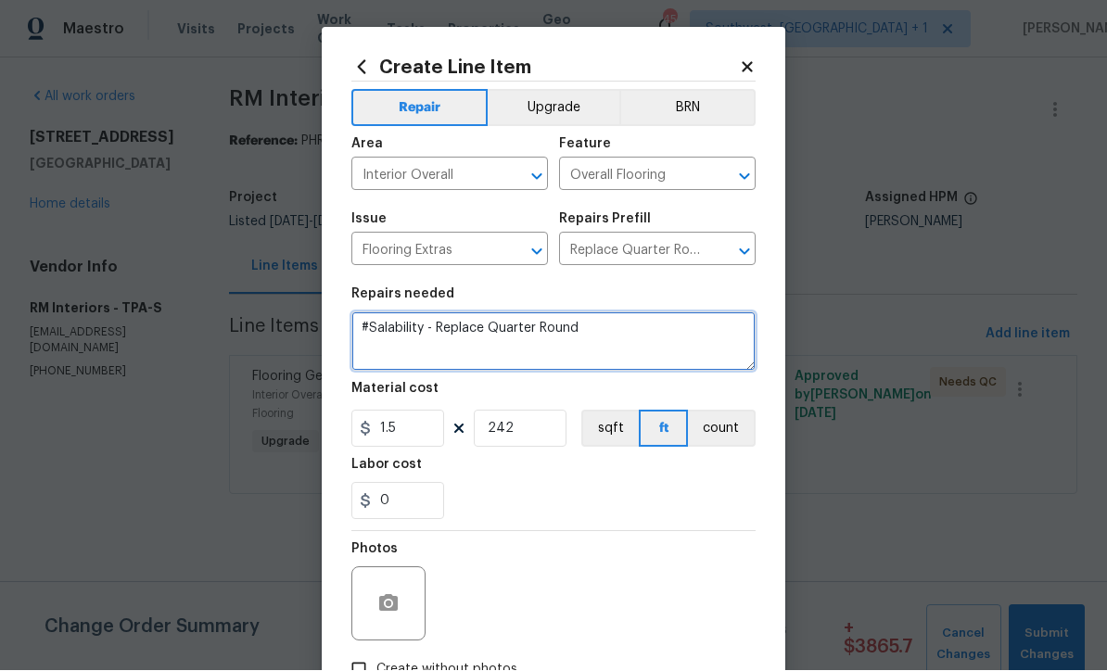
type textarea "#Salability - Replace Quarter Round"
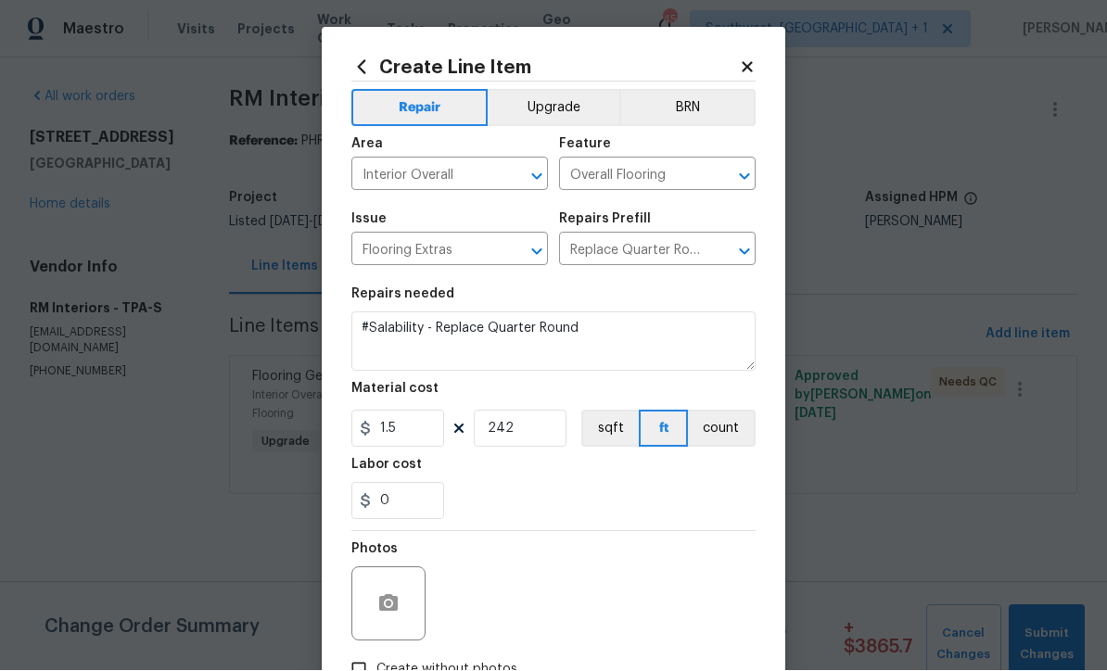
click at [579, 106] on button "Upgrade" at bounding box center [554, 108] width 133 height 37
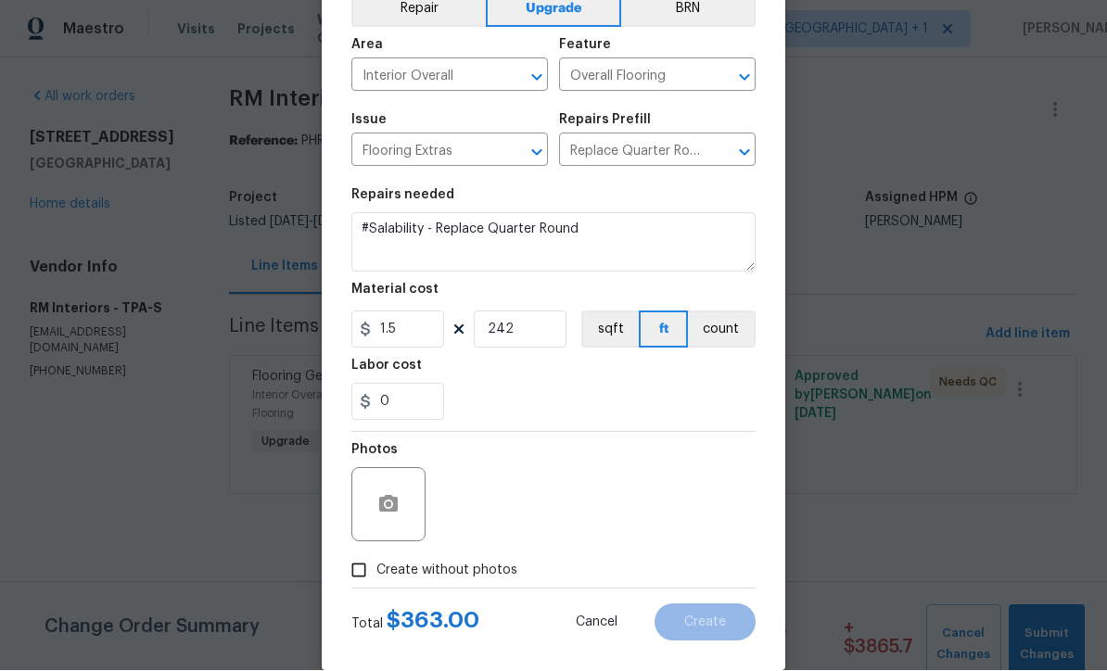
scroll to position [98, 0]
click at [353, 579] on input "Create without photos" at bounding box center [358, 572] width 35 height 35
checkbox input "true"
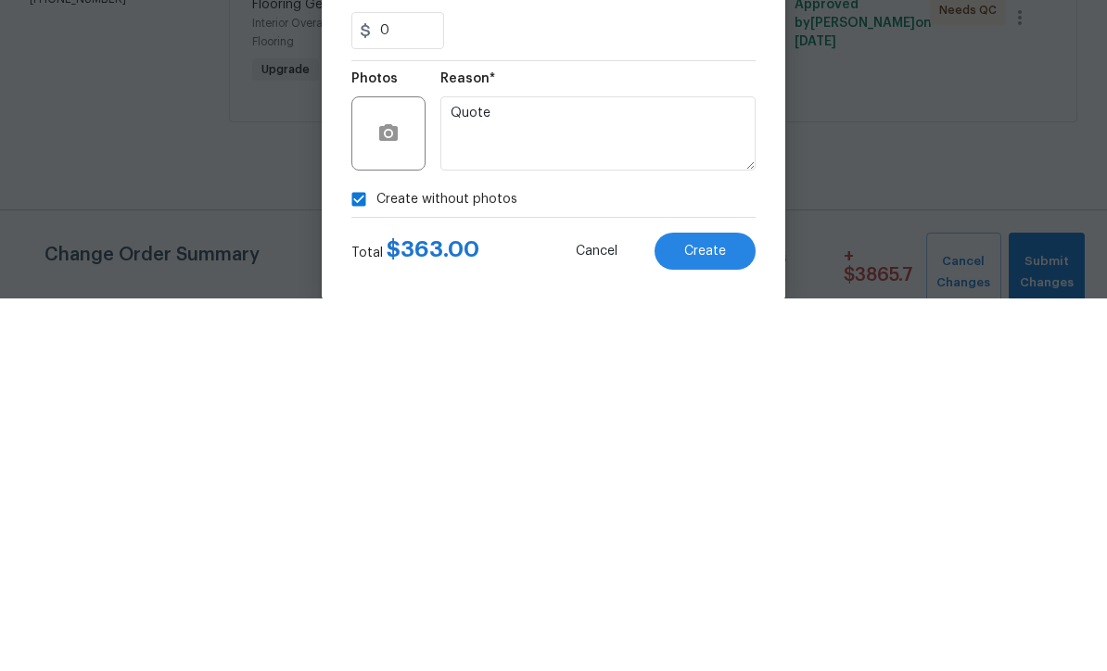
type textarea "Quote"
click at [719, 618] on span "Create" at bounding box center [705, 625] width 42 height 14
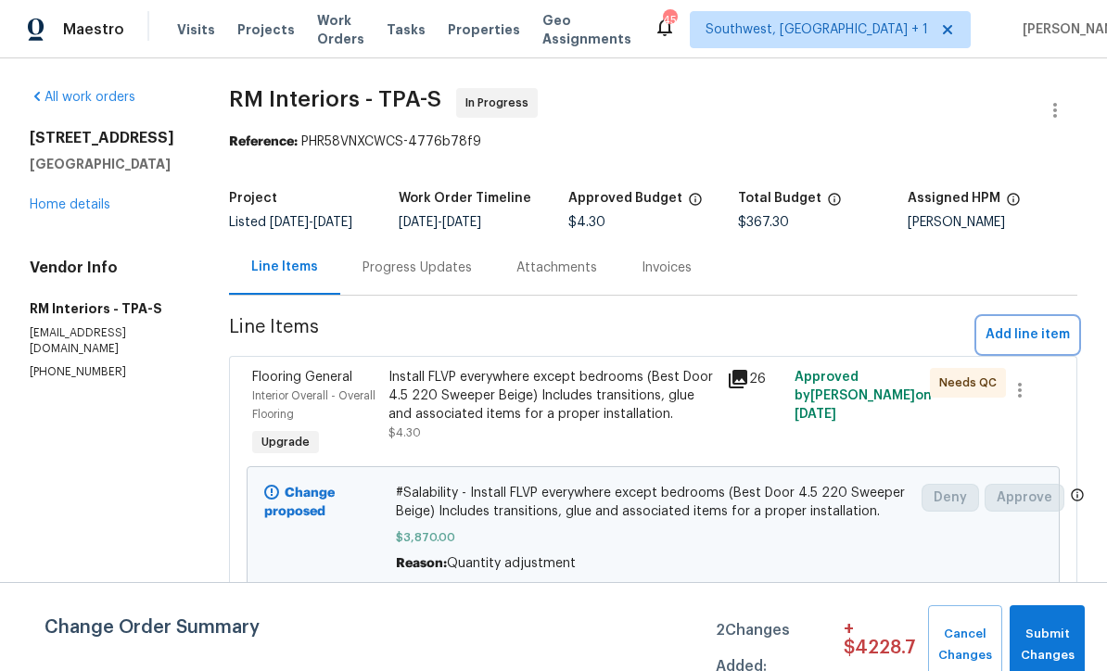
click at [1022, 347] on span "Add line item" at bounding box center [1028, 335] width 84 height 23
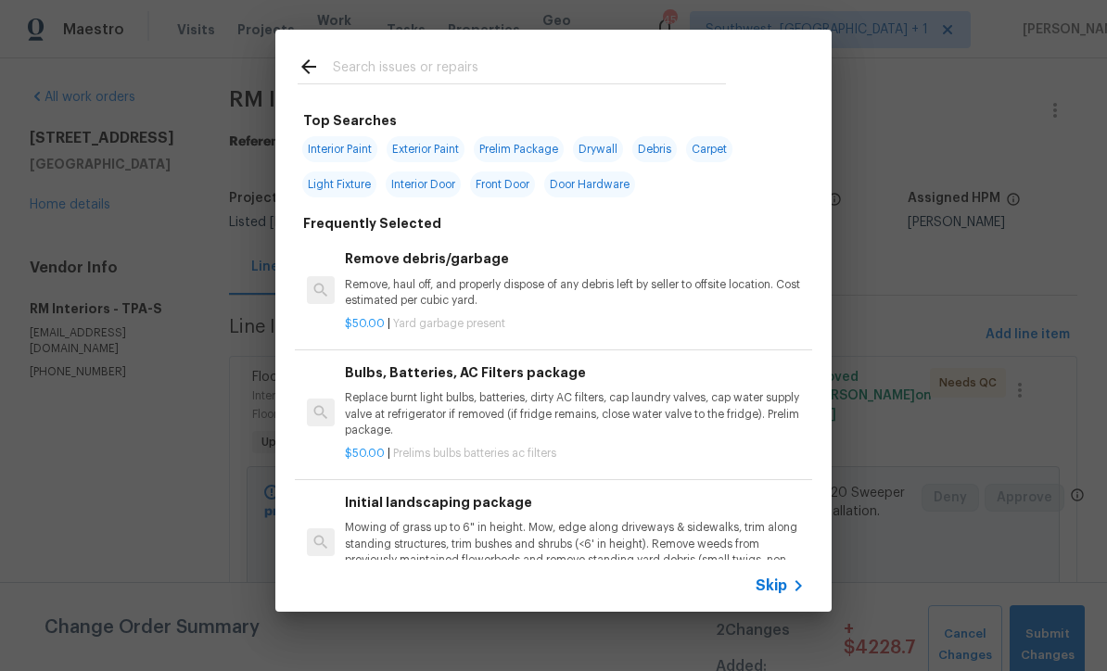
click at [786, 588] on span "Skip" at bounding box center [772, 586] width 32 height 19
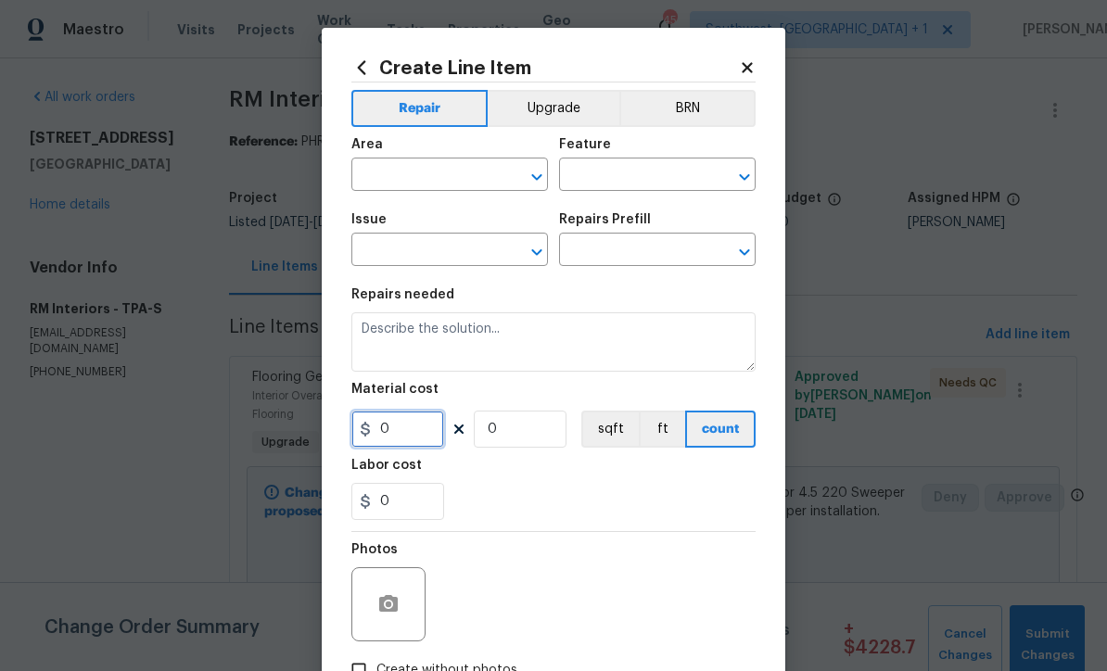
click at [427, 430] on input "0" at bounding box center [397, 429] width 93 height 37
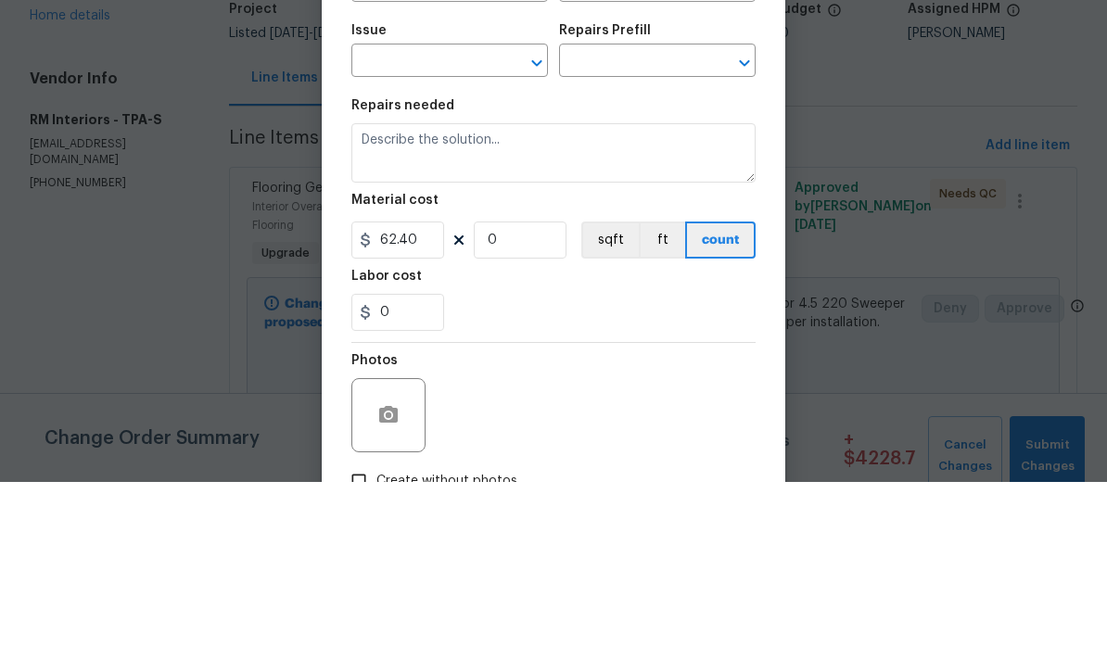
scroll to position [61, 0]
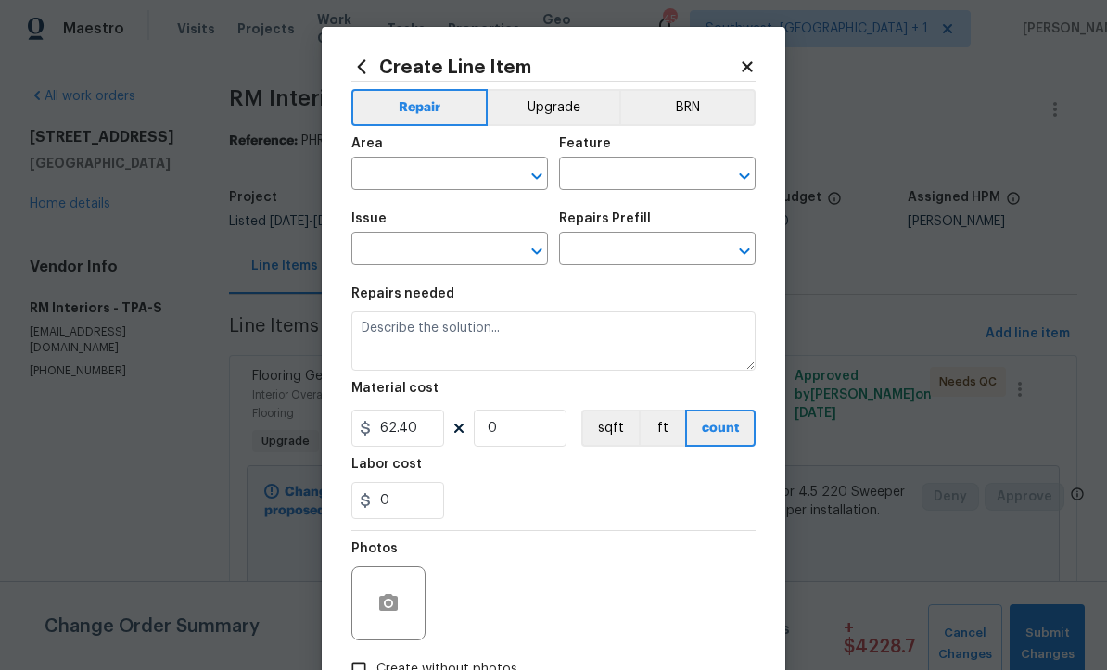
click at [583, 95] on button "Upgrade" at bounding box center [554, 108] width 133 height 37
type input "62.4"
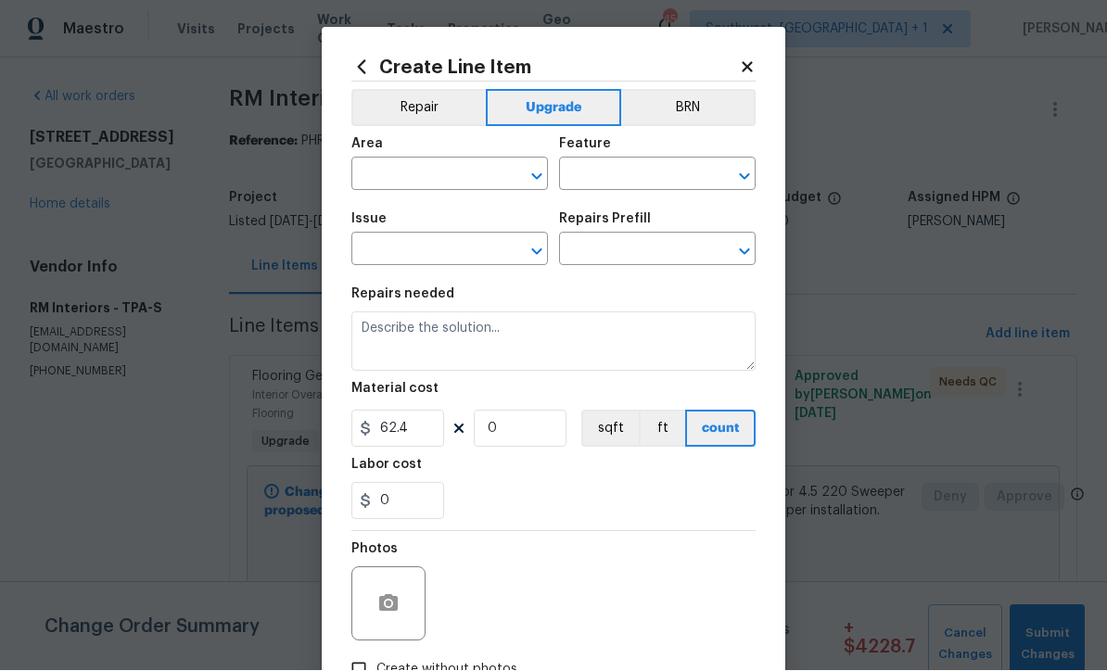
click at [458, 181] on input "text" at bounding box center [423, 176] width 145 height 29
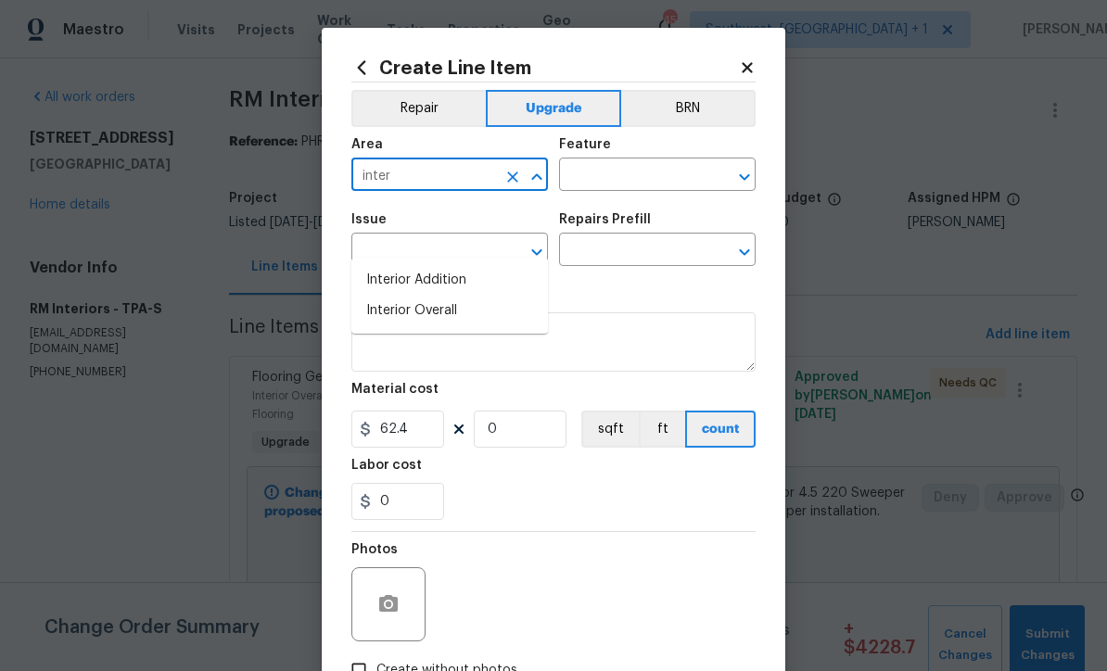
click at [471, 296] on li "Interior Overall" at bounding box center [449, 311] width 197 height 31
type input "Interior Overall"
click at [636, 172] on input "text" at bounding box center [631, 176] width 145 height 29
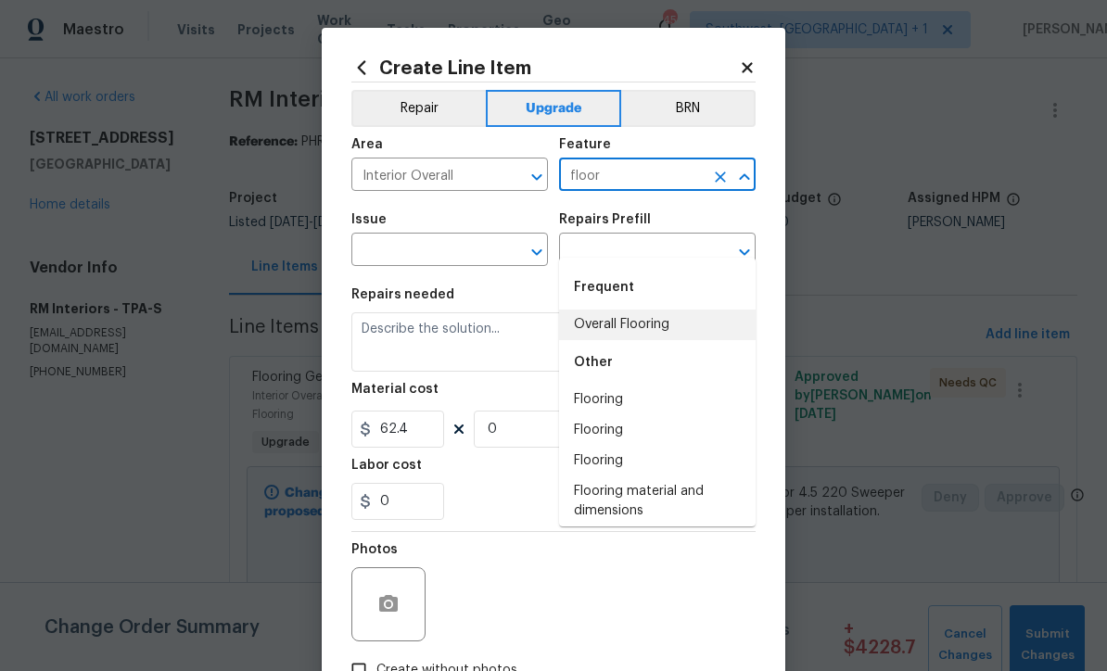
click at [641, 310] on li "Overall Flooring" at bounding box center [657, 325] width 197 height 31
type input "Overall Flooring"
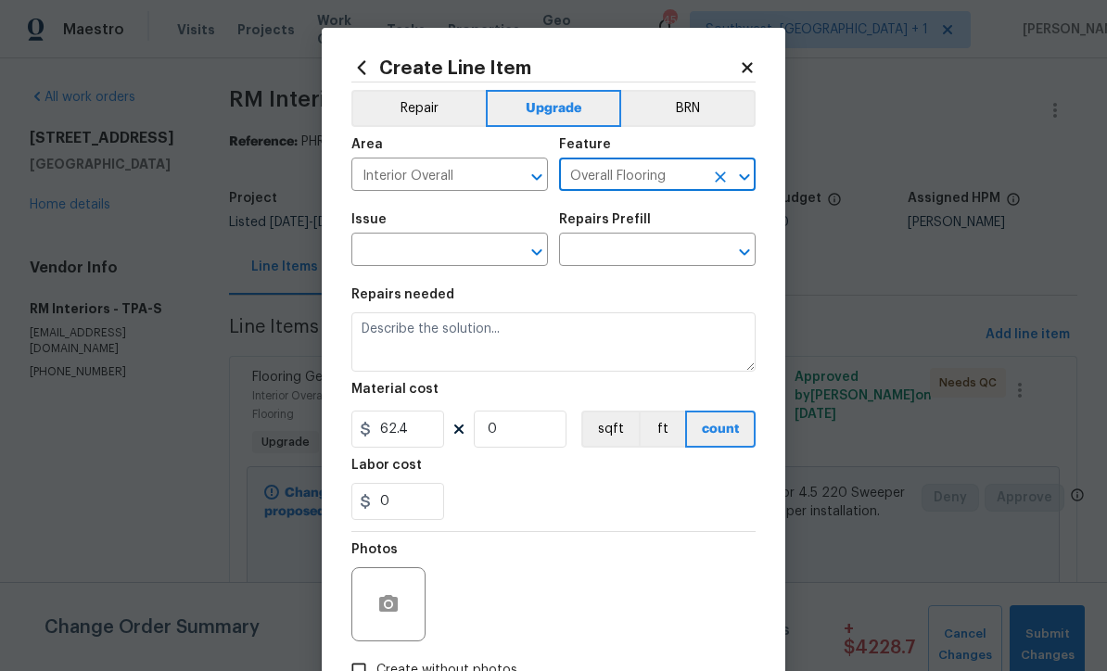
click at [482, 249] on input "text" at bounding box center [423, 251] width 145 height 29
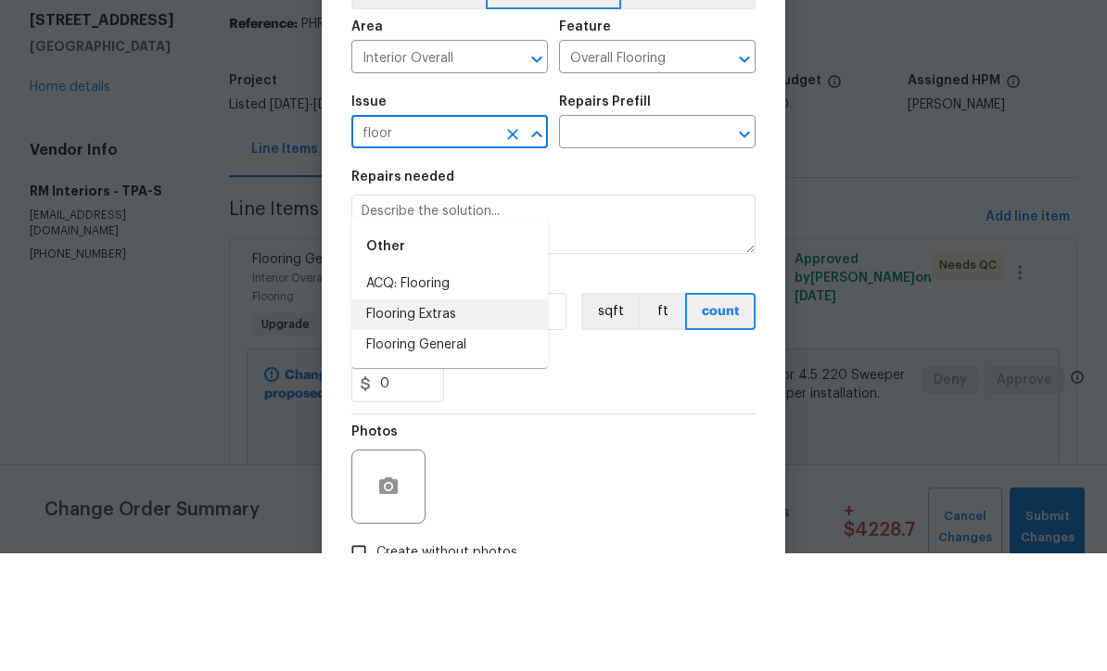
click at [474, 417] on li "Flooring Extras" at bounding box center [449, 432] width 197 height 31
type input "Flooring Extras"
click at [652, 237] on input "text" at bounding box center [631, 251] width 145 height 29
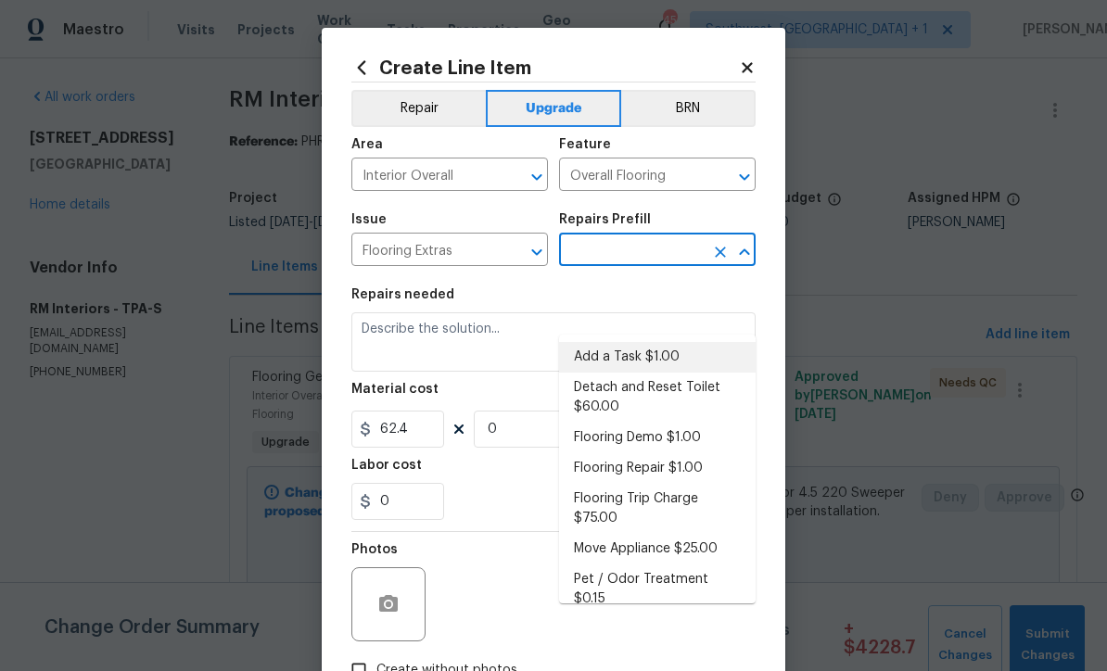
click at [646, 342] on li "Add a Task $1.00" at bounding box center [657, 357] width 197 height 31
type input "Add a Task $1.00"
type textarea "HPM to detail"
type input "1"
type input "Add a Task $1.00"
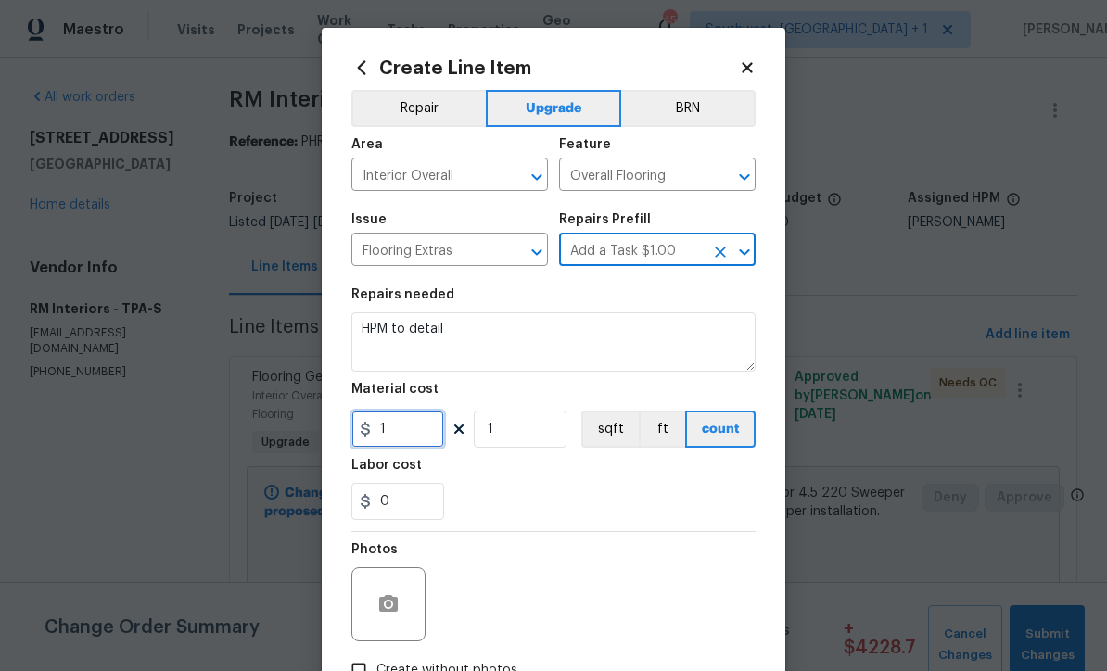
click at [433, 434] on input "1" at bounding box center [397, 429] width 93 height 37
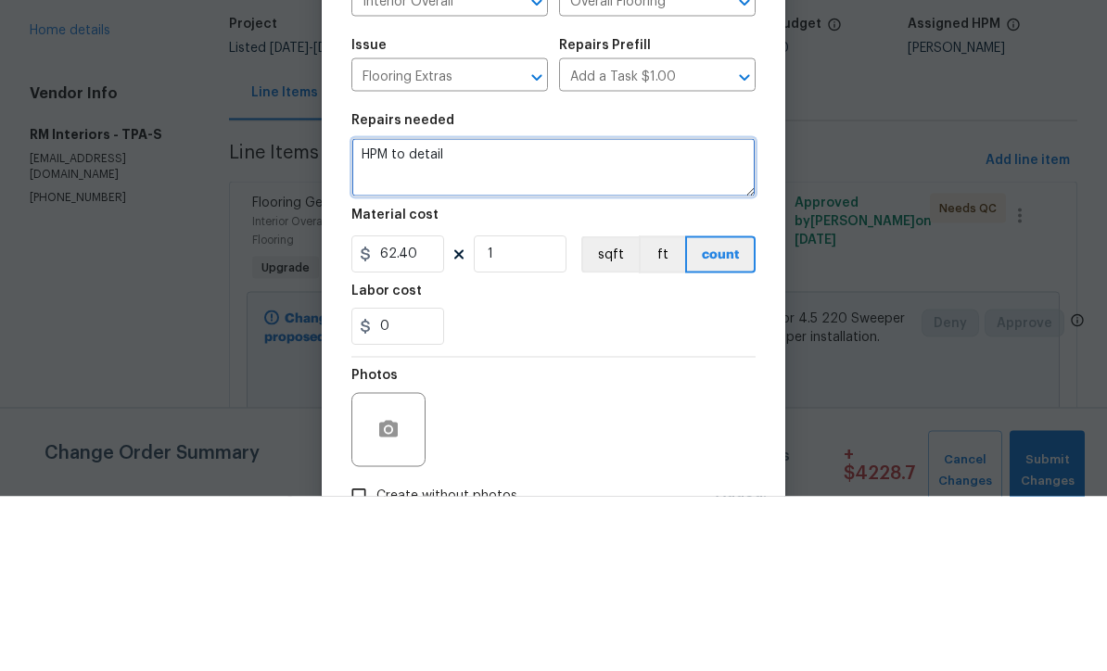
click at [523, 313] on textarea "HPM to detail" at bounding box center [553, 342] width 404 height 59
type input "62.4"
type textarea "H"
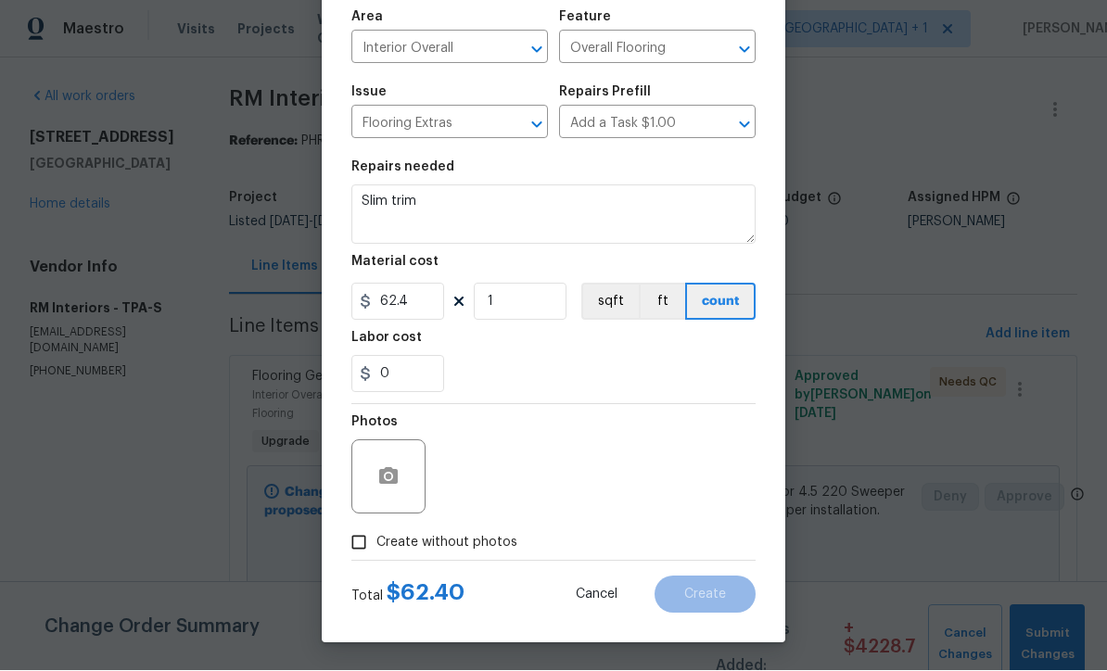
scroll to position [131, 0]
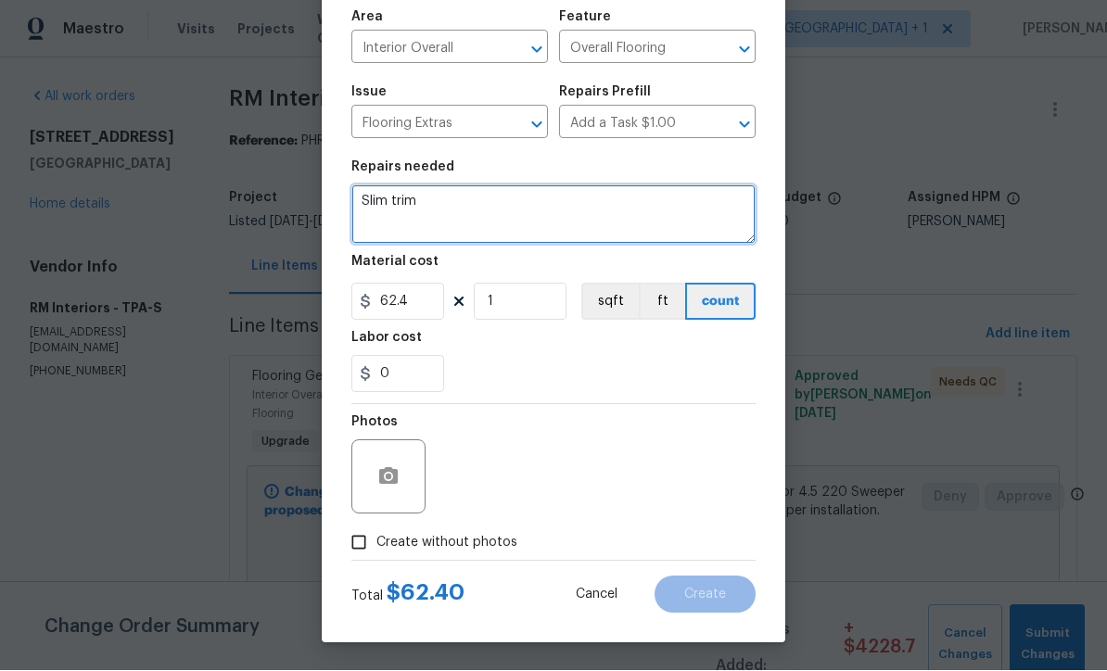
type textarea "Slim trim"
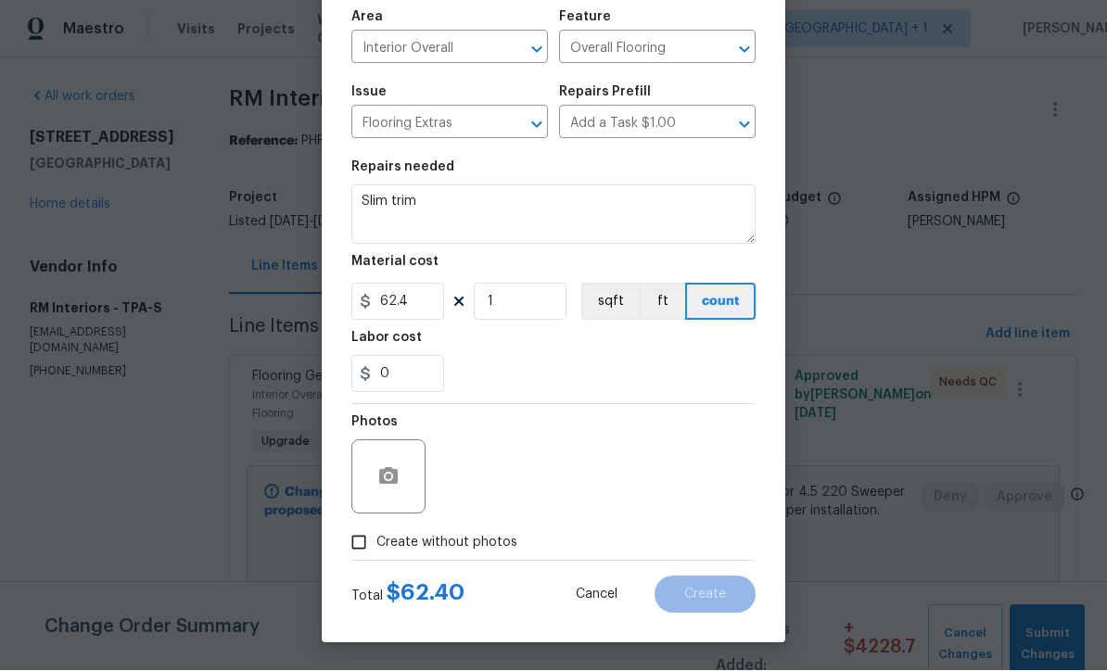
click at [360, 548] on input "Create without photos" at bounding box center [358, 543] width 35 height 35
checkbox input "true"
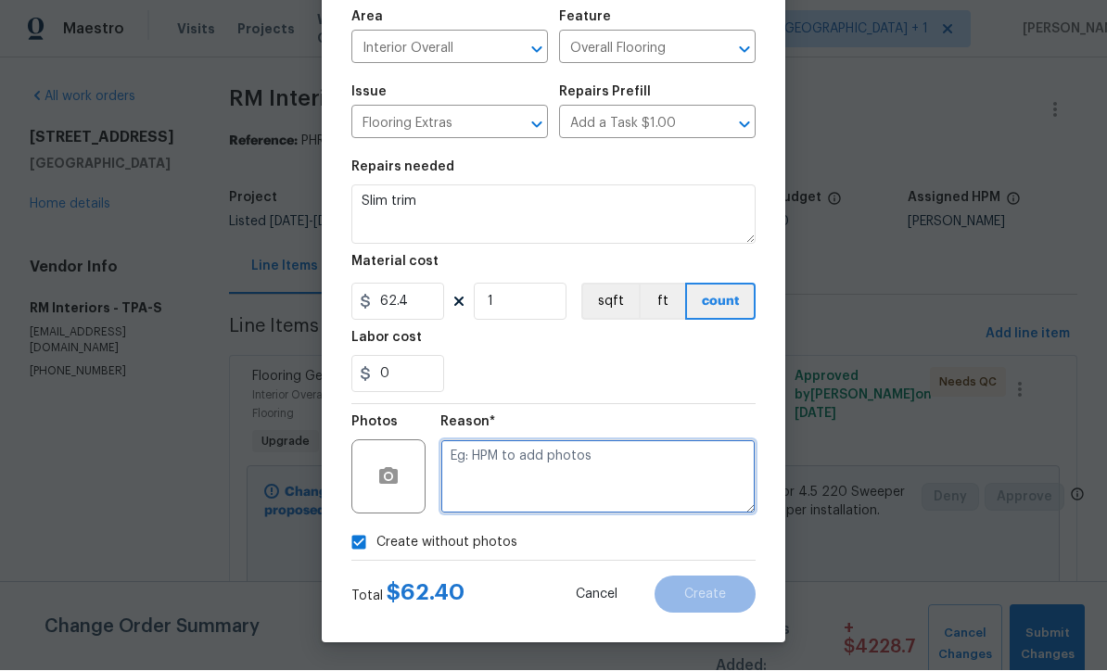
click at [629, 476] on textarea at bounding box center [597, 477] width 315 height 74
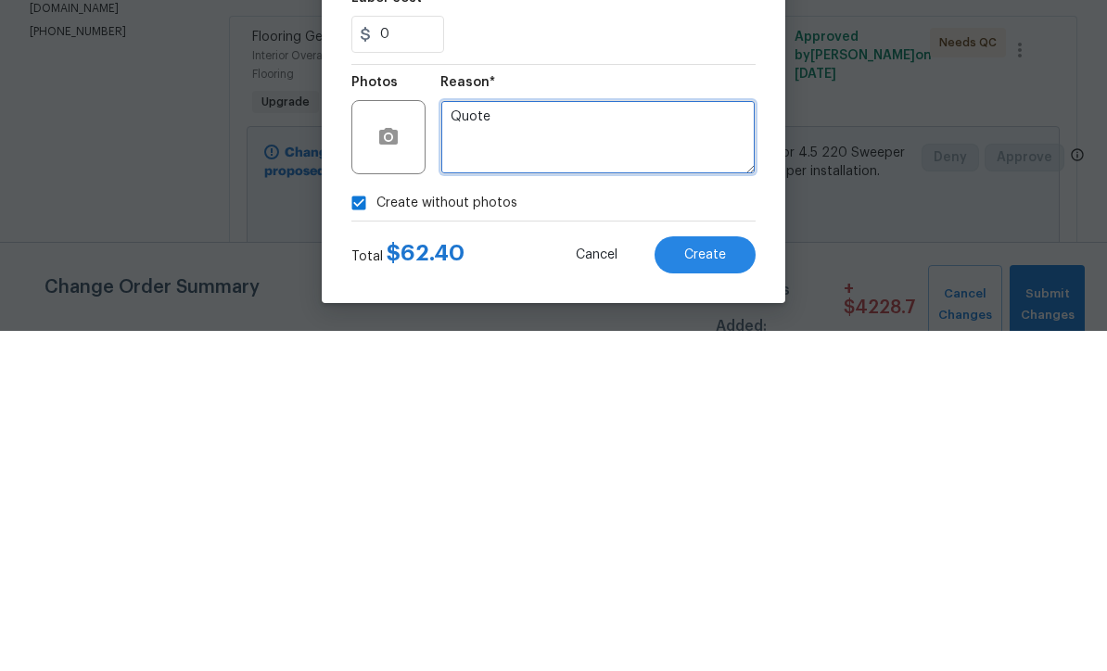
type textarea "Quote"
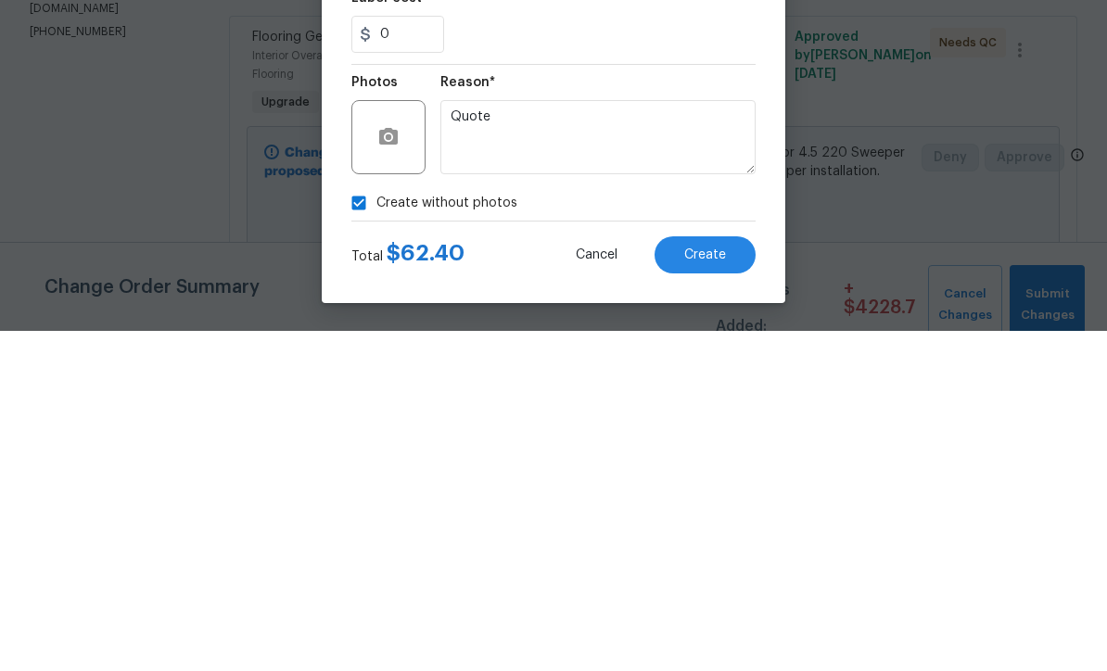
click at [714, 577] on button "Create" at bounding box center [705, 595] width 101 height 37
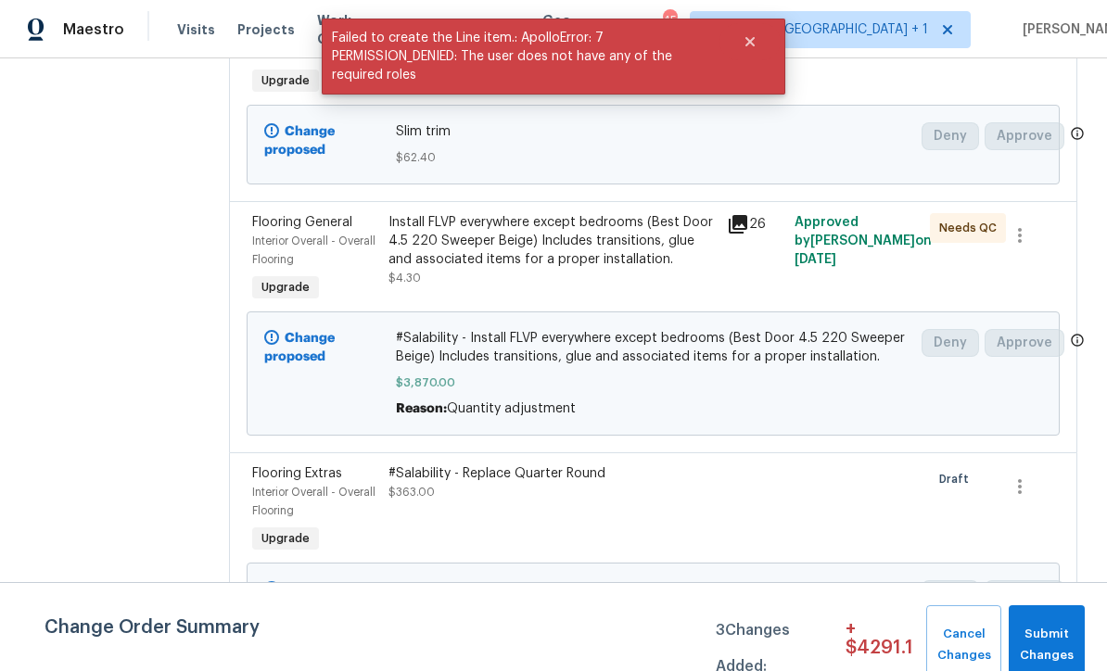
scroll to position [361, 0]
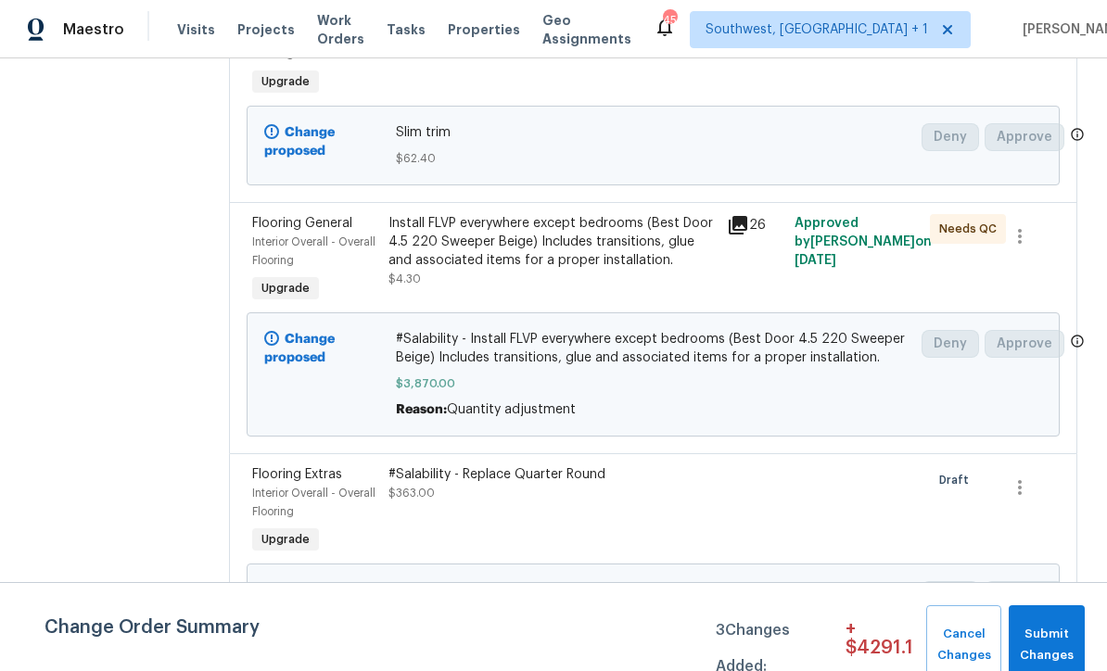
click at [689, 503] on div "#Salability - Replace Quarter Round $363.00" at bounding box center [552, 484] width 327 height 37
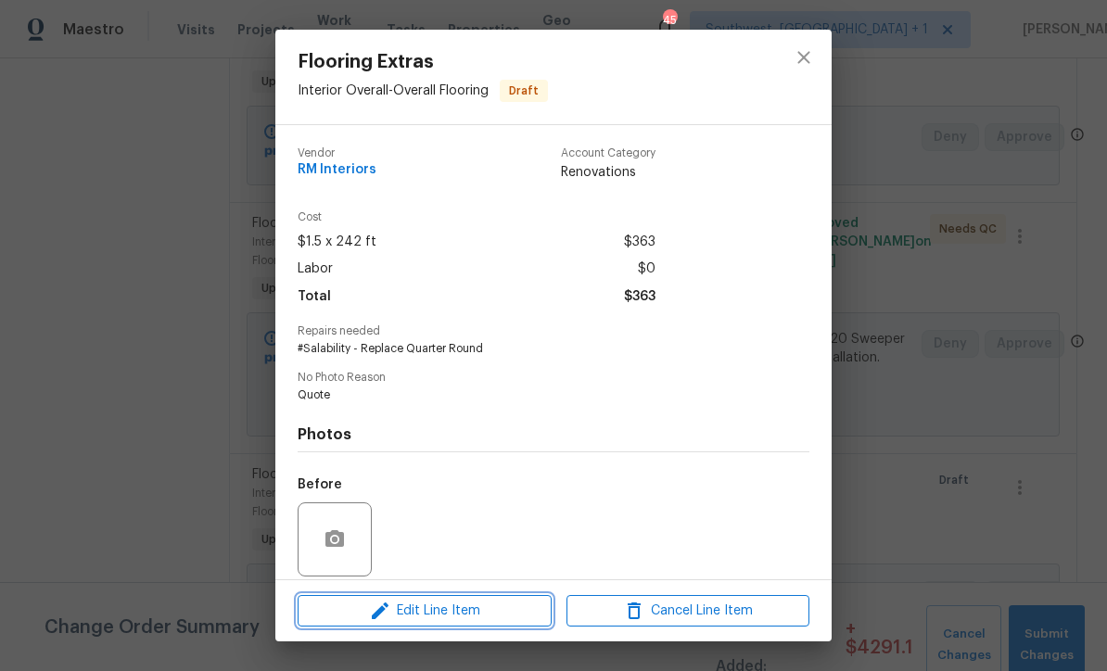
click at [508, 614] on span "Edit Line Item" at bounding box center [424, 611] width 243 height 23
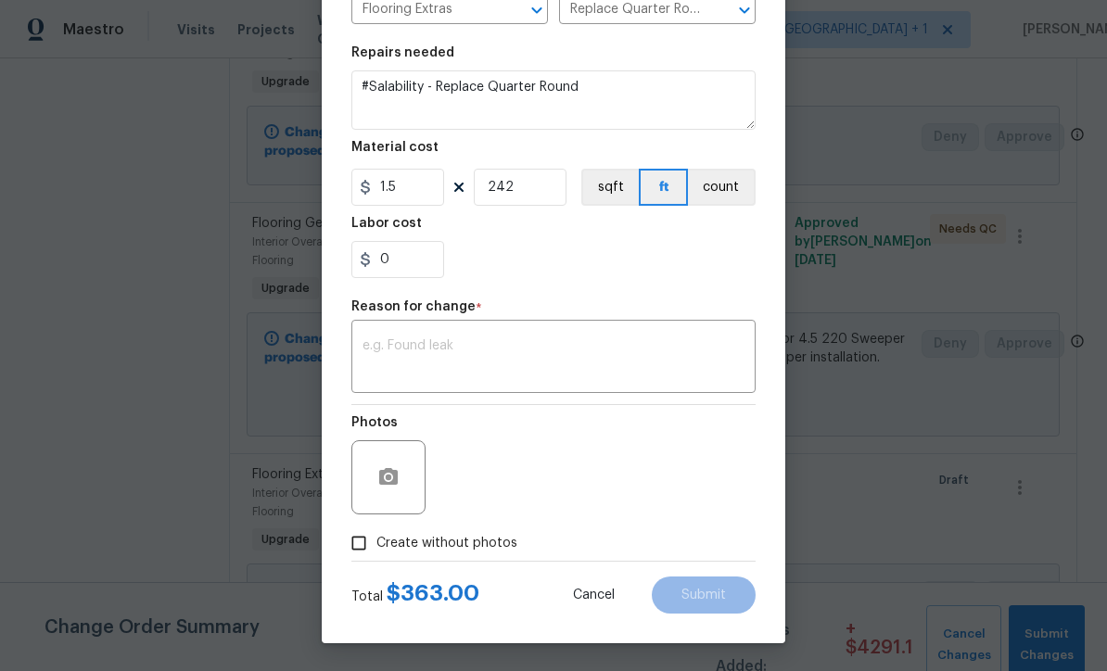
scroll to position [246, 0]
click at [594, 604] on button "Cancel" at bounding box center [593, 595] width 101 height 37
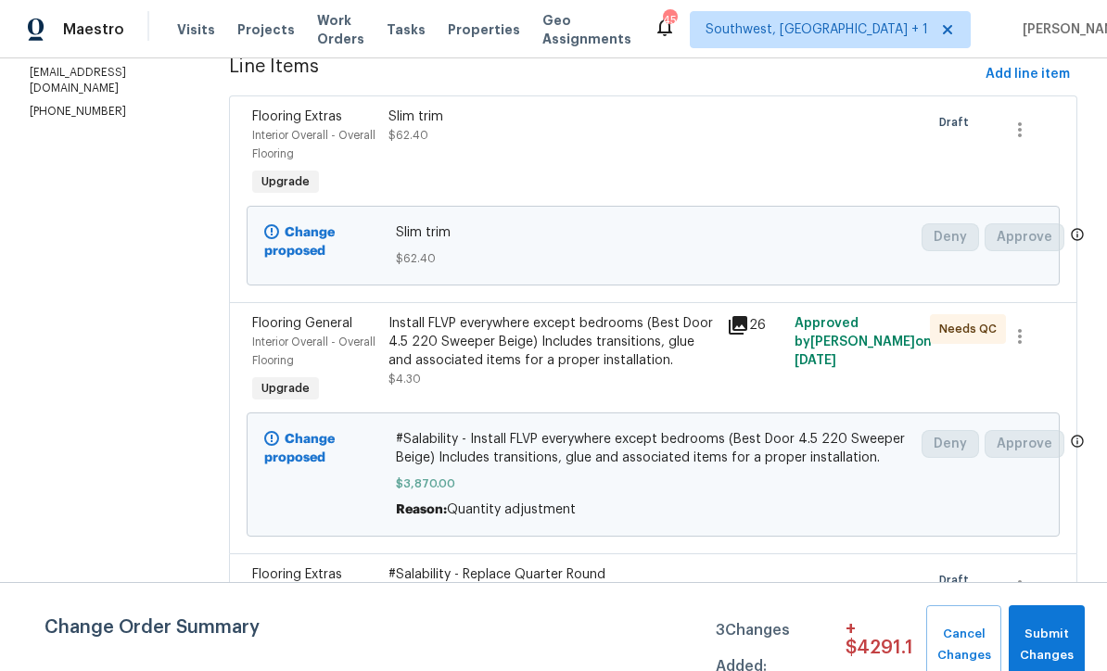
scroll to position [262, 0]
click at [609, 144] on div "Slim trim $62.40" at bounding box center [552, 125] width 327 height 37
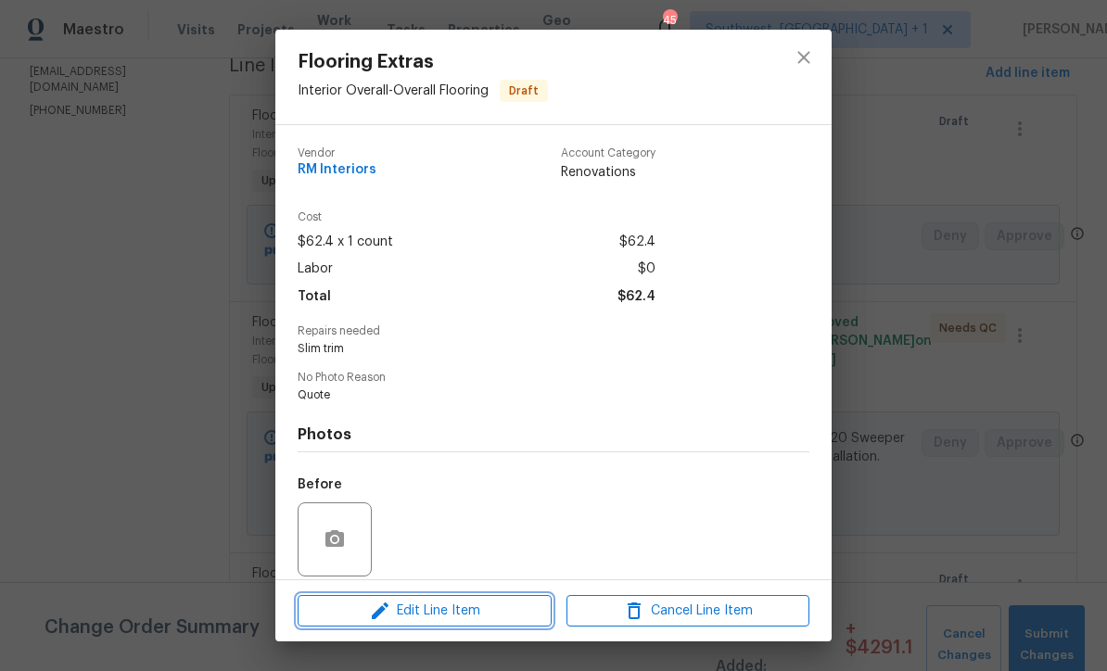
click at [517, 616] on span "Edit Line Item" at bounding box center [424, 611] width 243 height 23
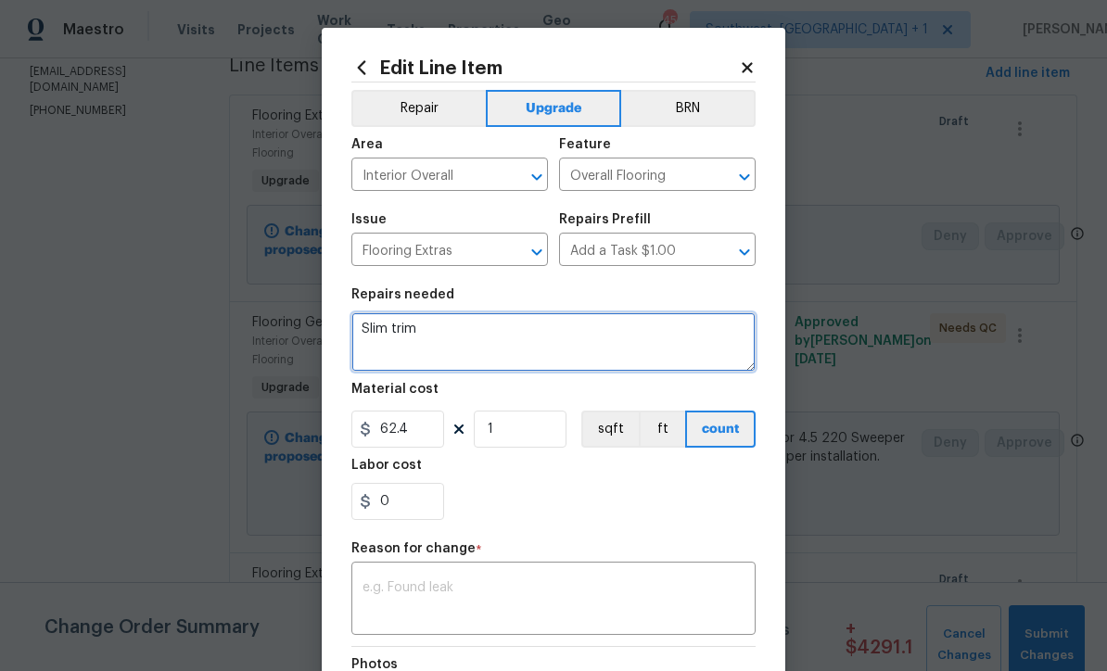
click at [361, 325] on textarea "Slim trim" at bounding box center [553, 342] width 404 height 59
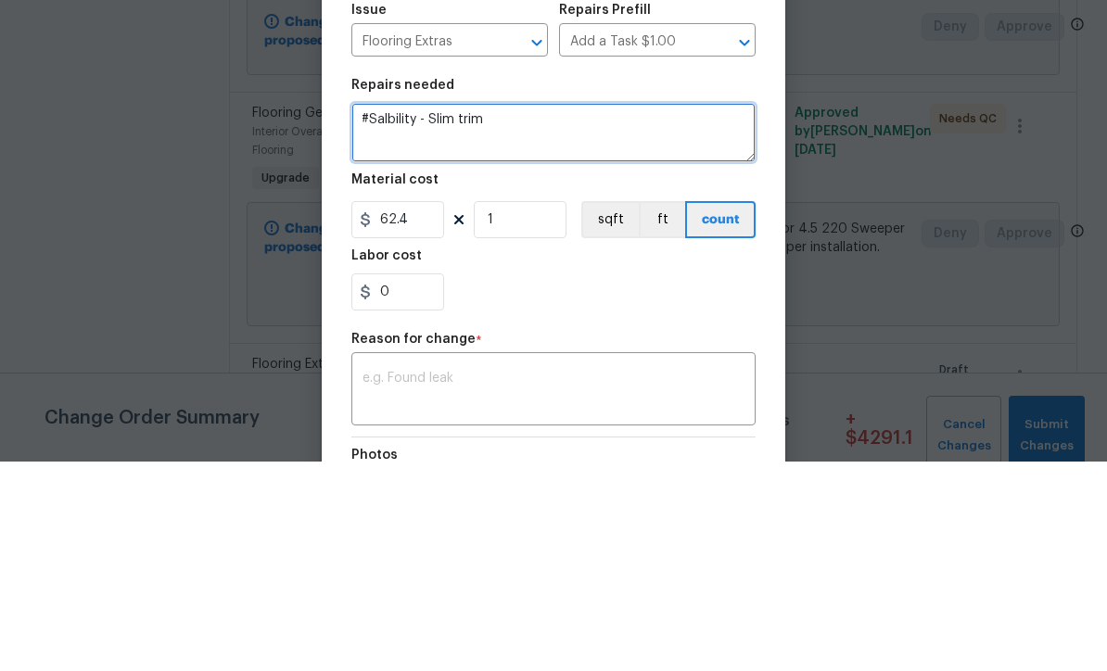
click at [394, 313] on textarea "#Salbility - Slim trim" at bounding box center [553, 342] width 404 height 59
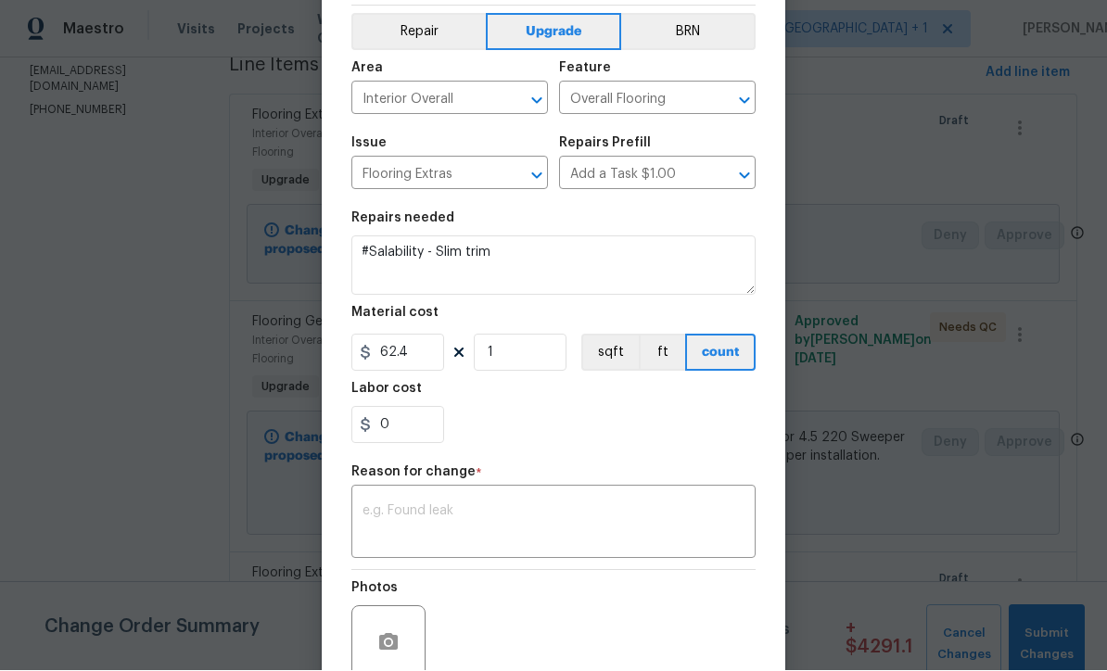
scroll to position [76, 0]
type textarea "#Salability - Slim trim"
click at [600, 521] on textarea at bounding box center [554, 524] width 382 height 39
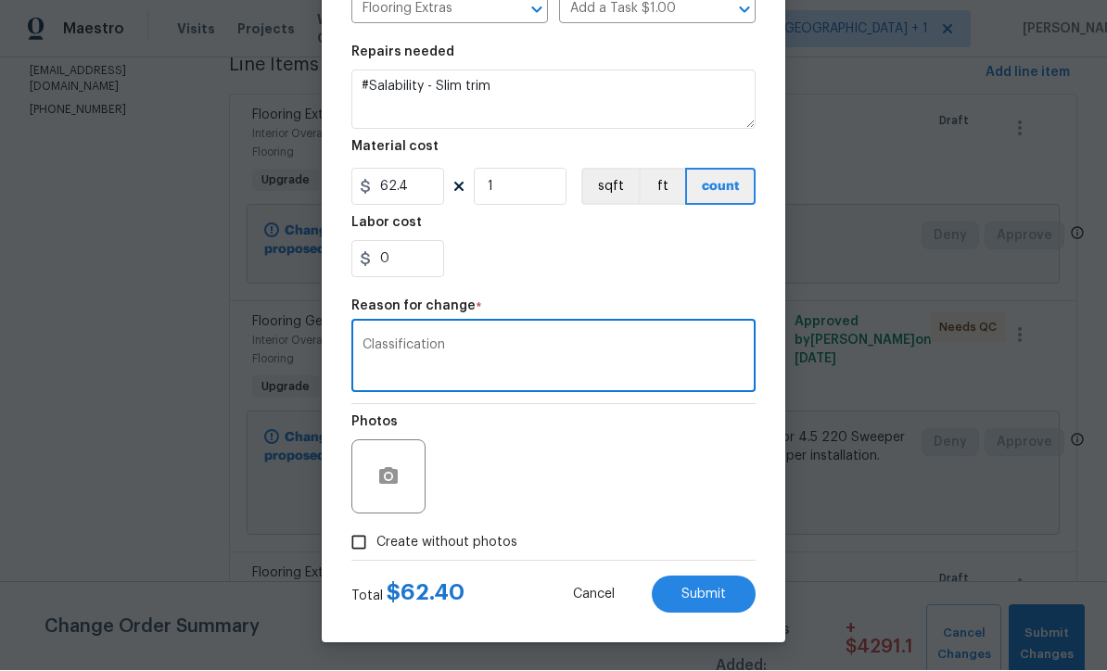
scroll to position [246, 0]
type textarea "Classification"
click at [707, 603] on button "Submit" at bounding box center [704, 595] width 104 height 37
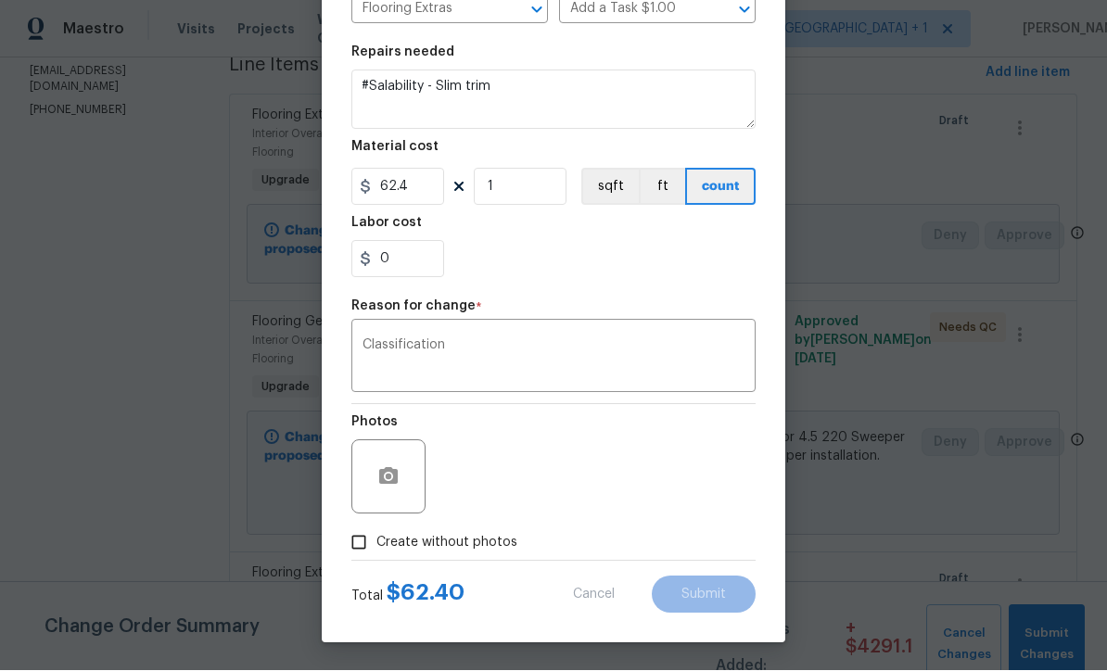
type textarea "Slim trim"
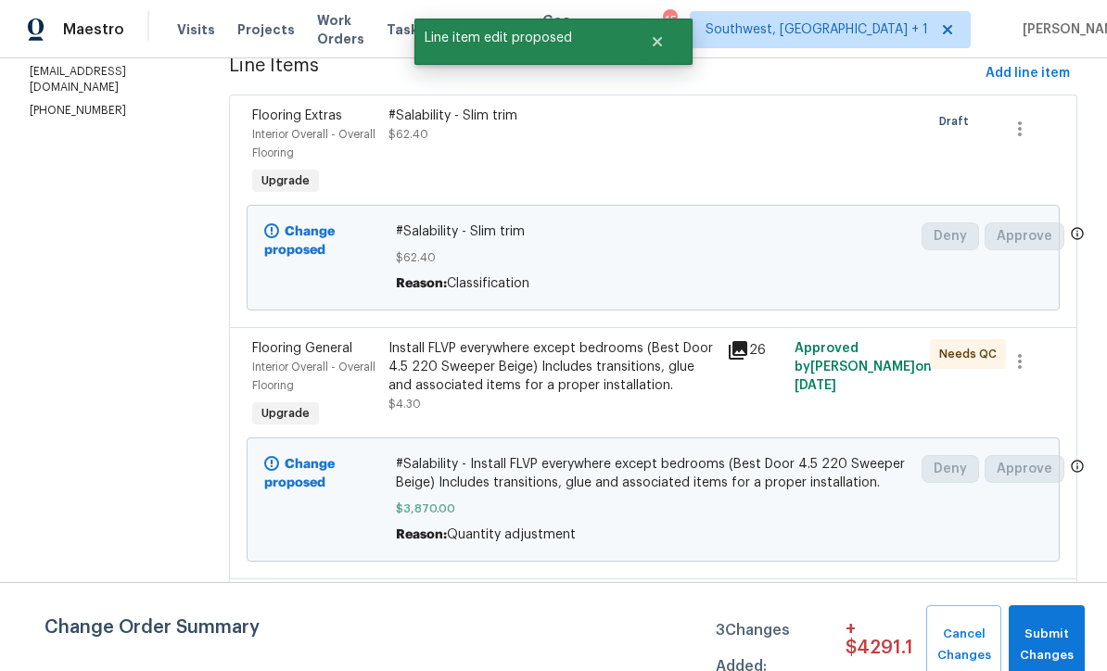
scroll to position [0, 0]
click at [1066, 636] on span "Submit Changes" at bounding box center [1046, 645] width 57 height 43
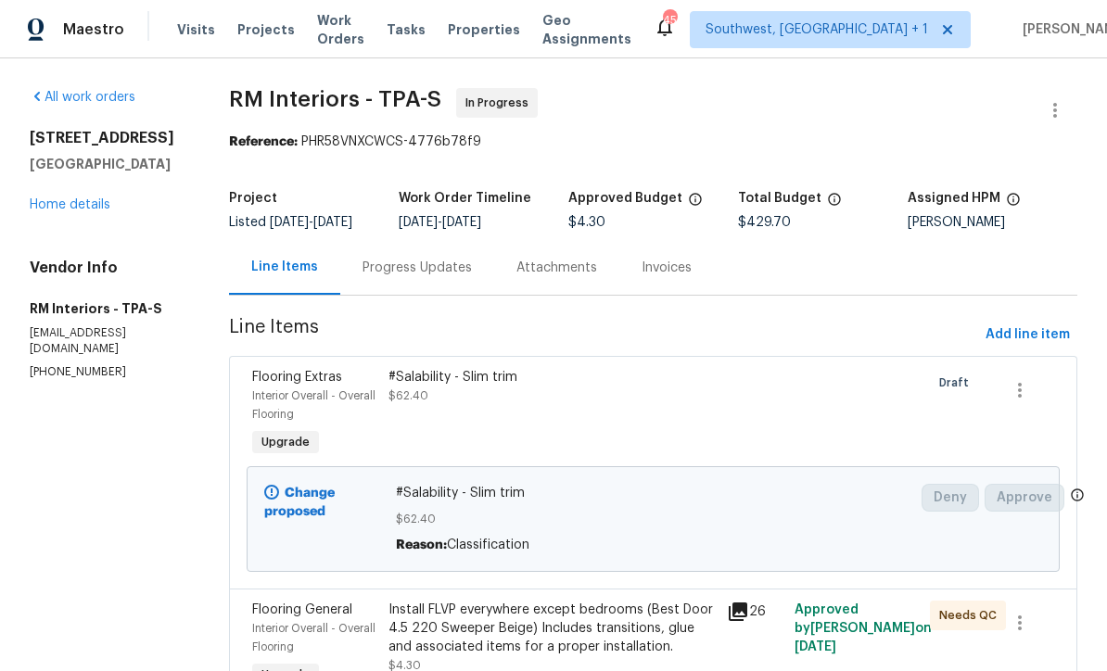
scroll to position [-1, 0]
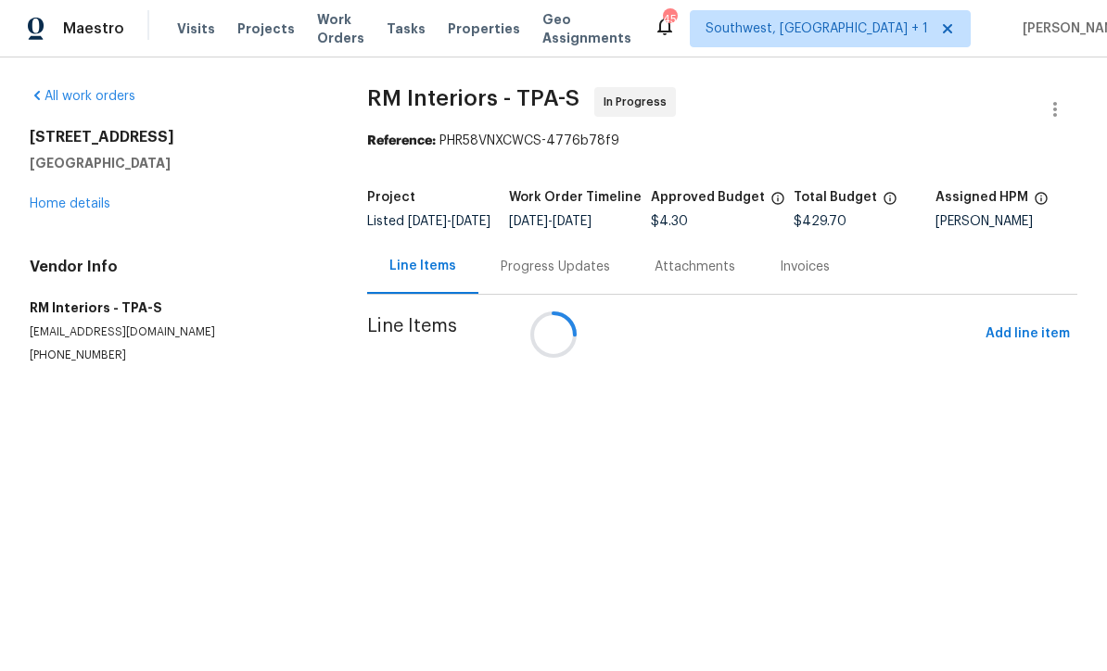
scroll to position [1, 0]
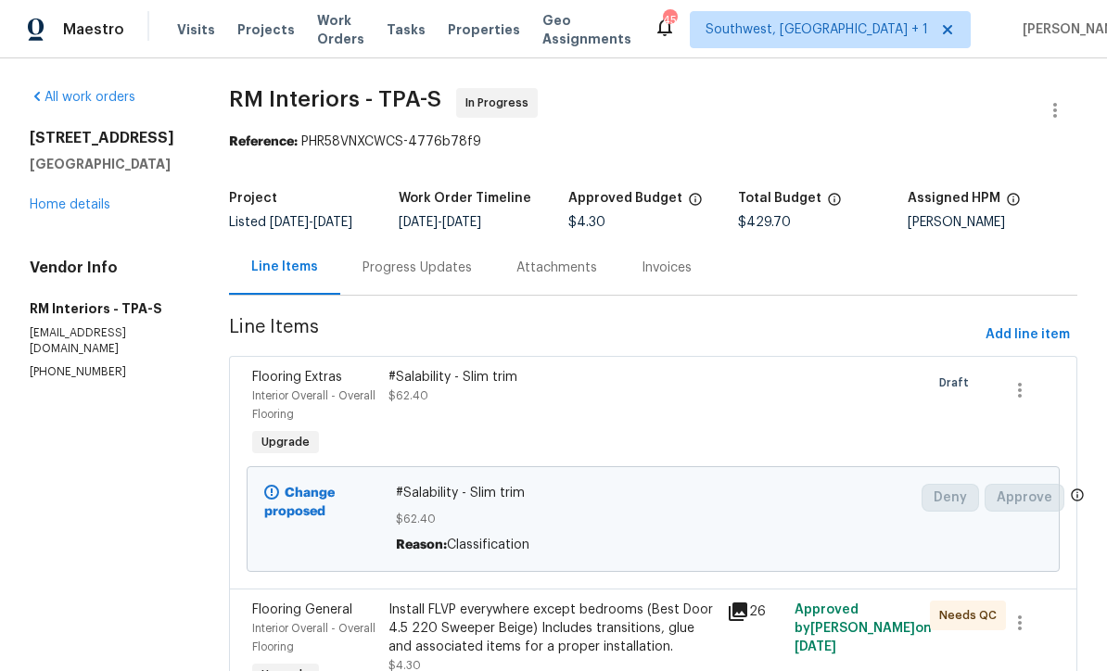
click at [50, 211] on link "Home details" at bounding box center [70, 204] width 81 height 13
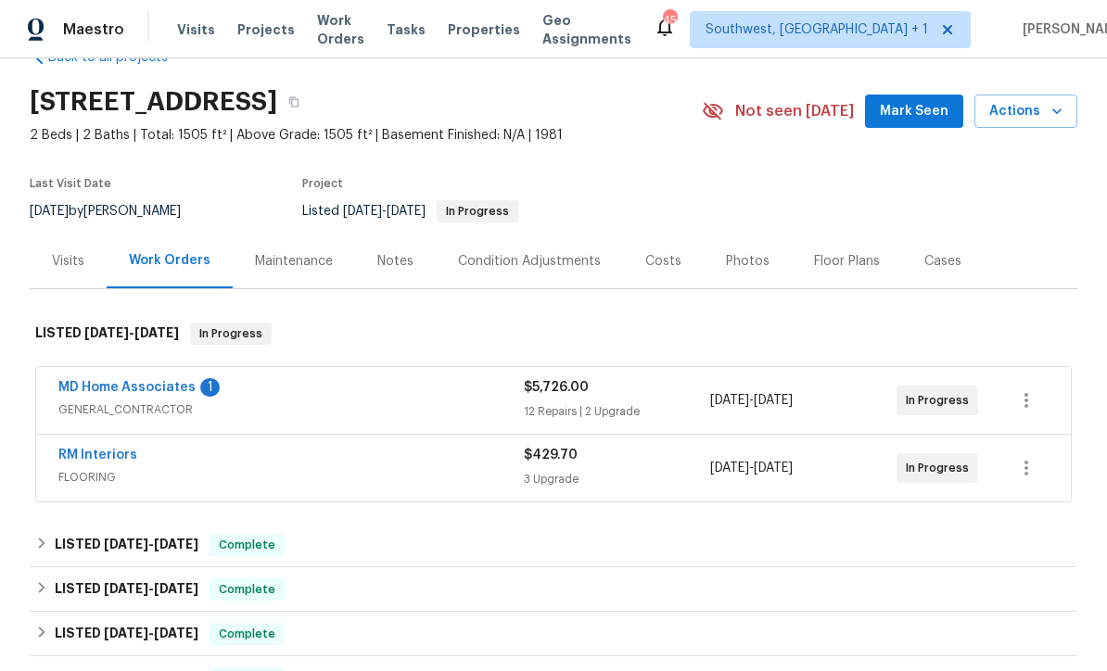
scroll to position [89, 0]
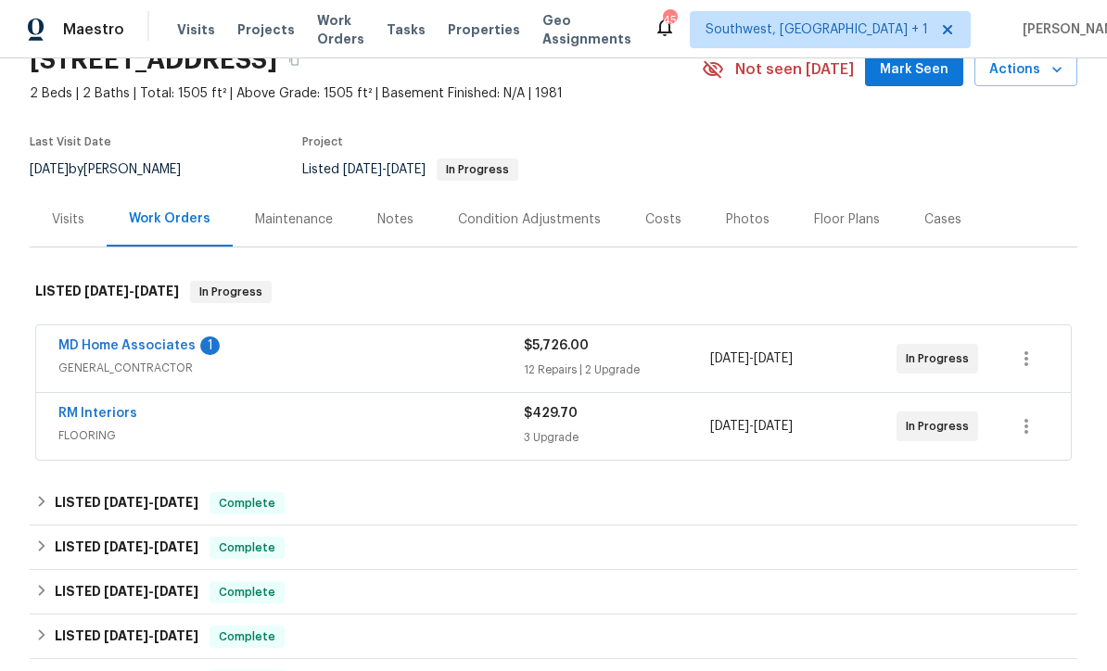
click at [152, 347] on link "MD Home Associates" at bounding box center [126, 345] width 137 height 13
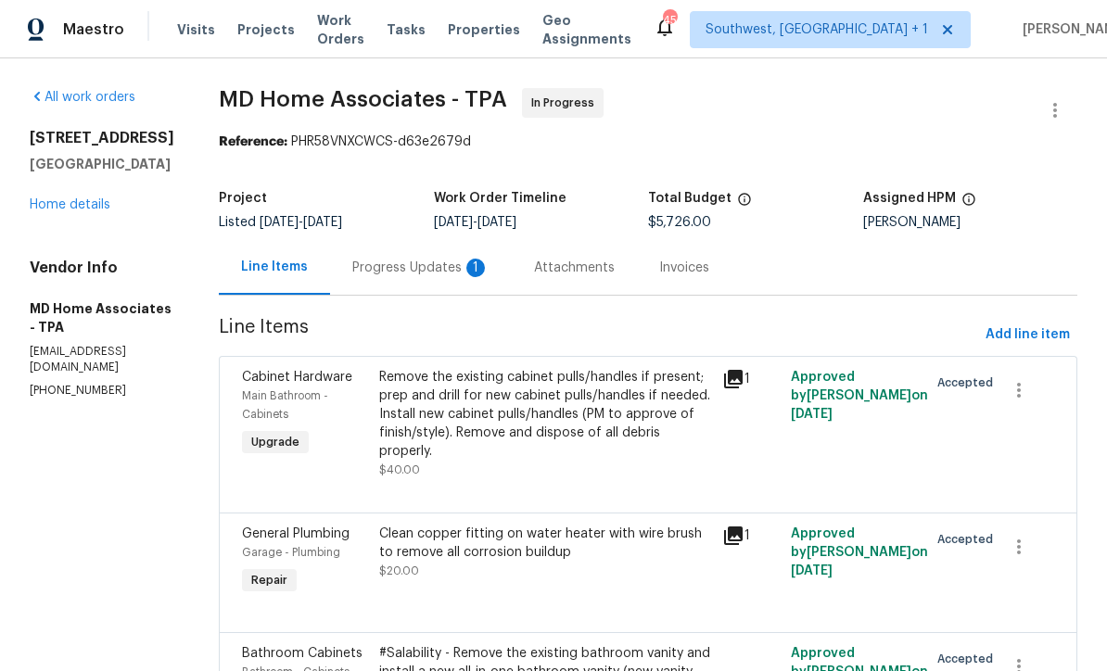
click at [450, 276] on div "Progress Updates 1" at bounding box center [420, 268] width 137 height 19
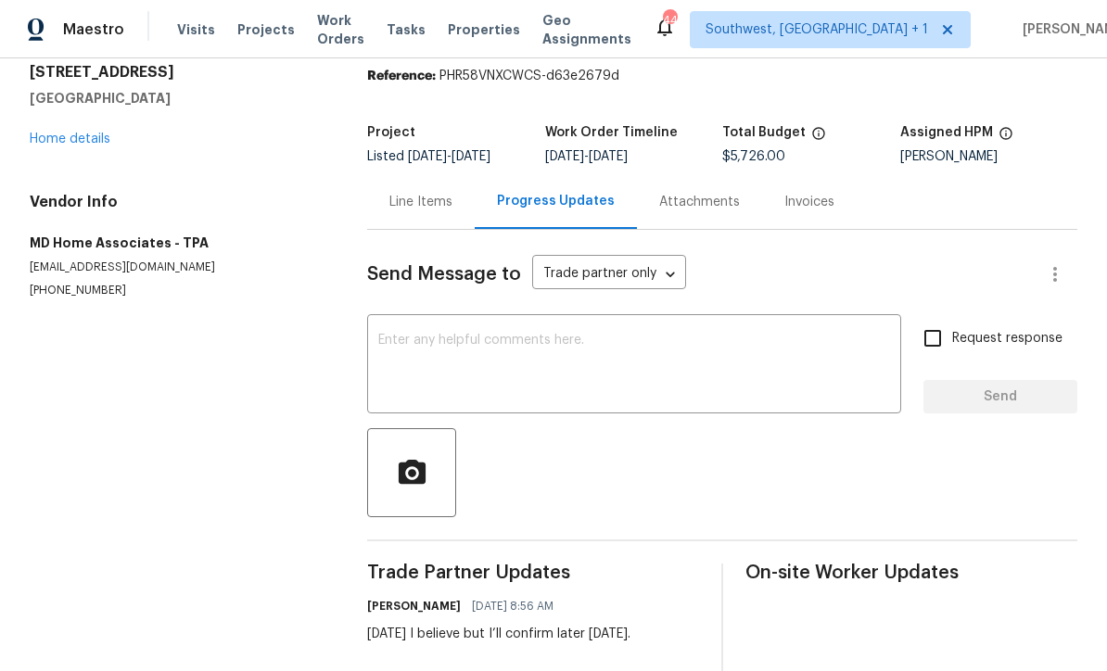
scroll to position [67, 0]
click at [574, 342] on textarea at bounding box center [634, 365] width 512 height 65
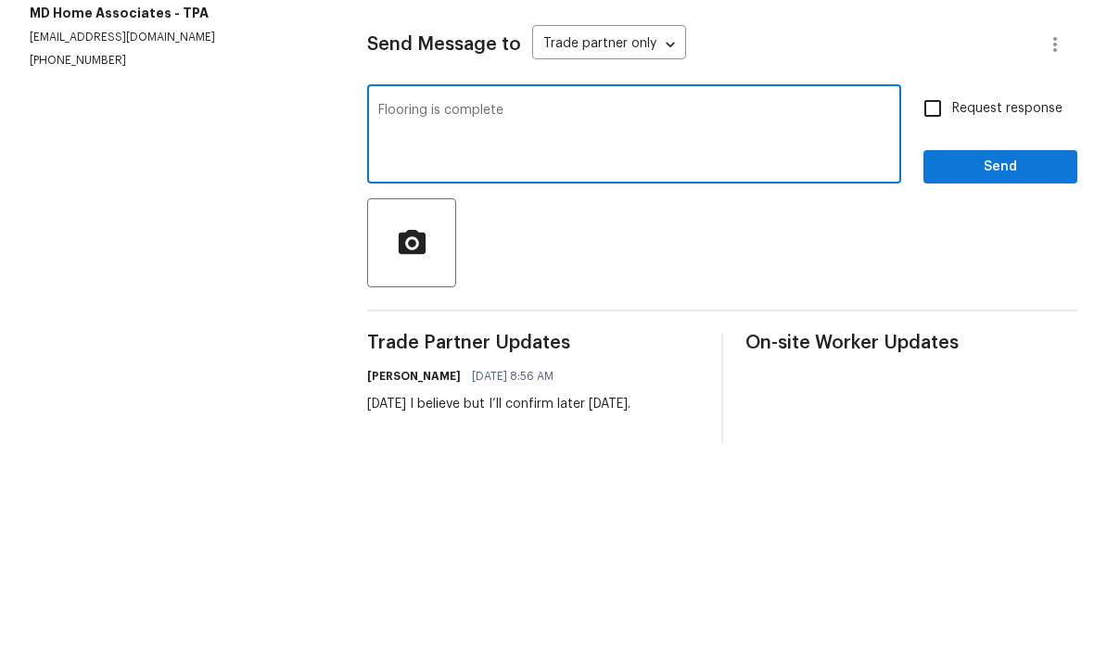
type textarea "Flooring is complete"
click at [929, 318] on input "Request response" at bounding box center [932, 337] width 39 height 39
checkbox input "true"
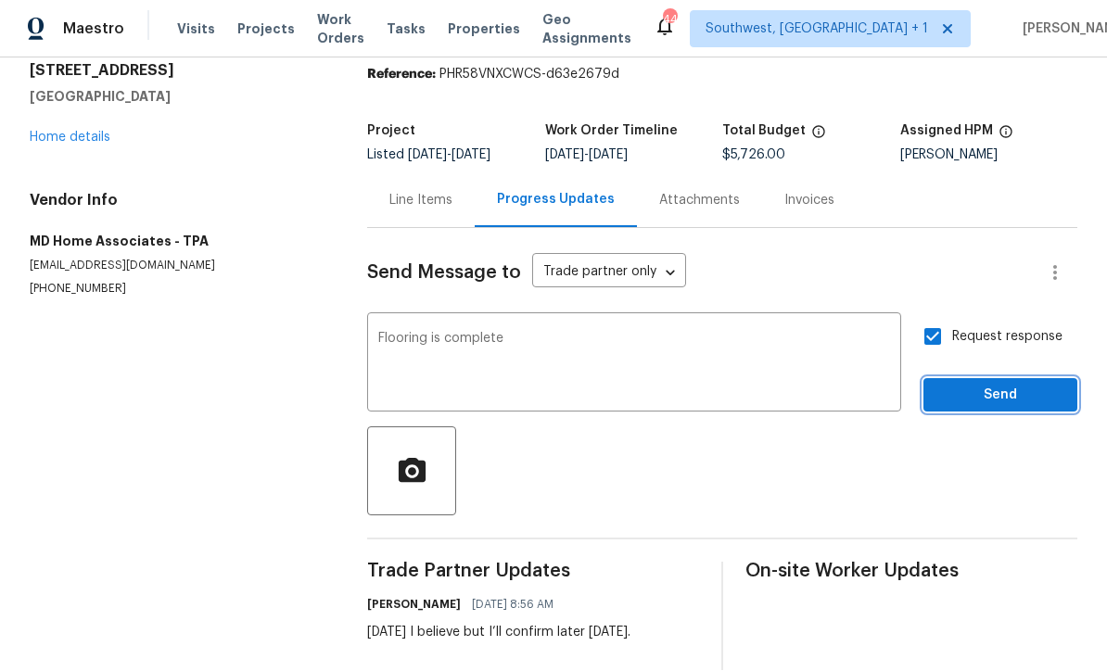
click at [995, 385] on span "Send" at bounding box center [1000, 396] width 124 height 23
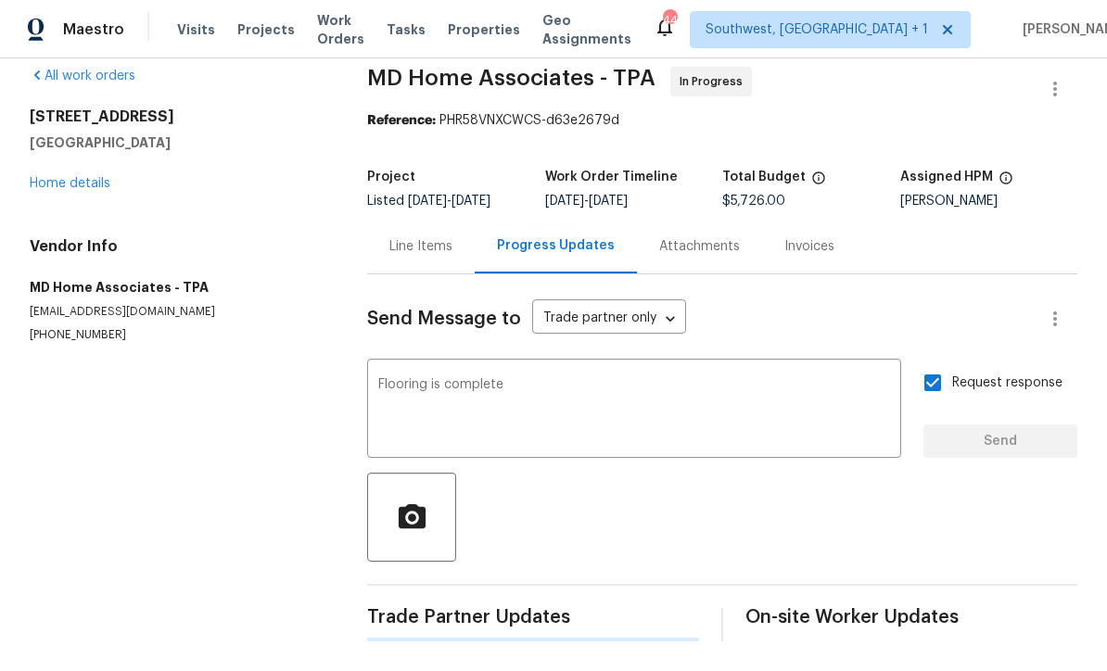
scroll to position [0, 0]
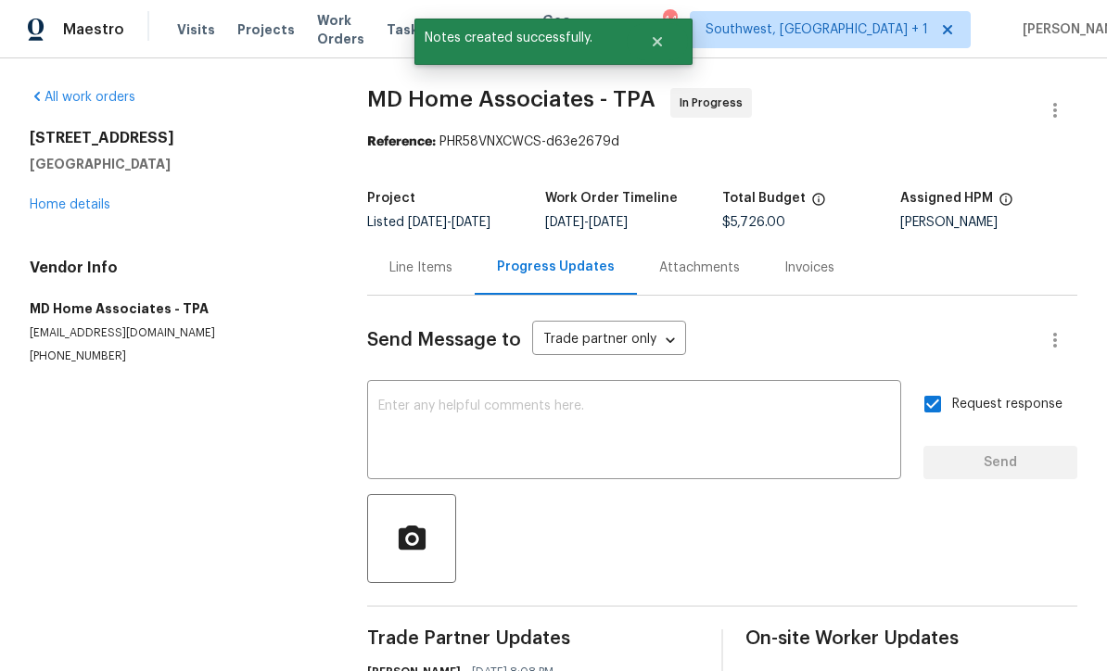
click at [63, 198] on link "Home details" at bounding box center [70, 204] width 81 height 13
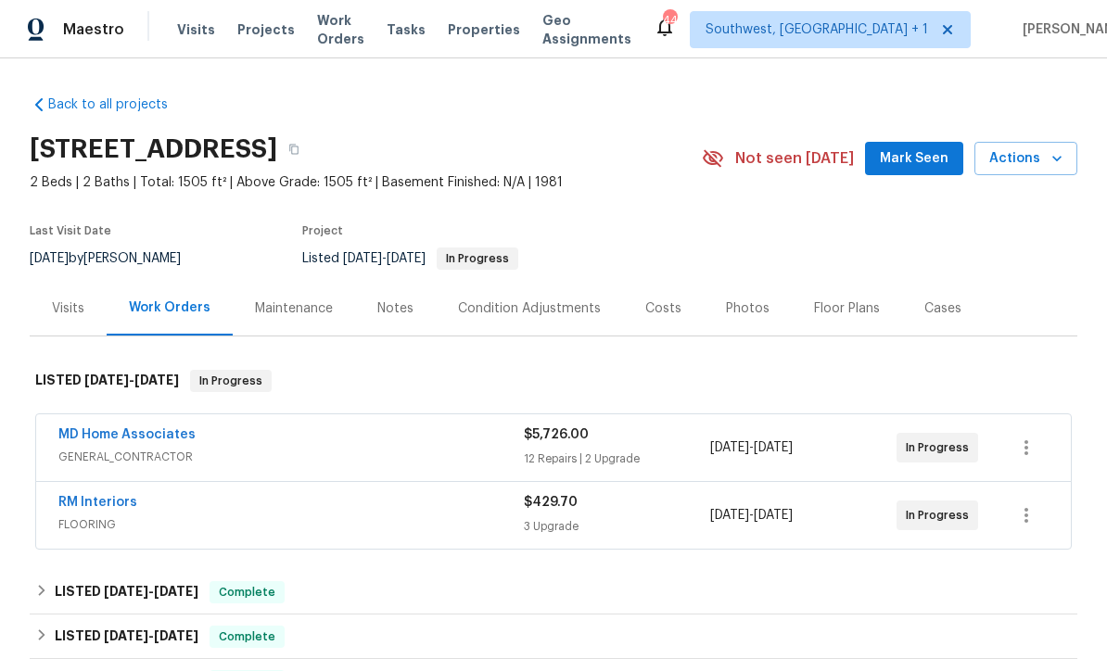
click at [346, 37] on span "Work Orders" at bounding box center [340, 29] width 47 height 37
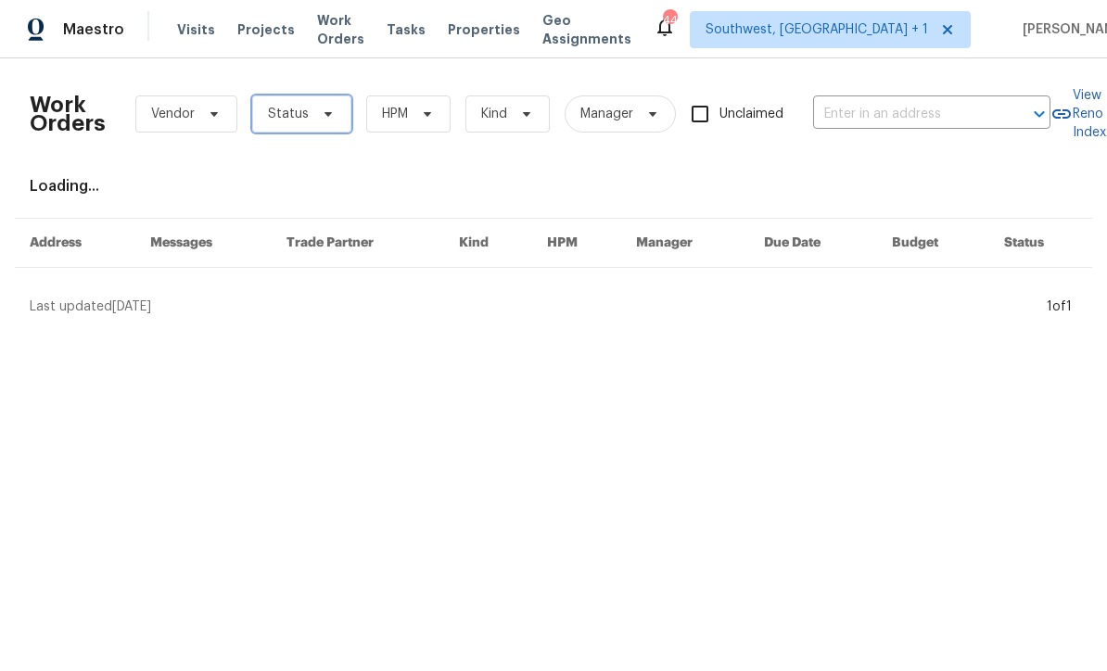
click at [315, 114] on span at bounding box center [325, 114] width 20 height 15
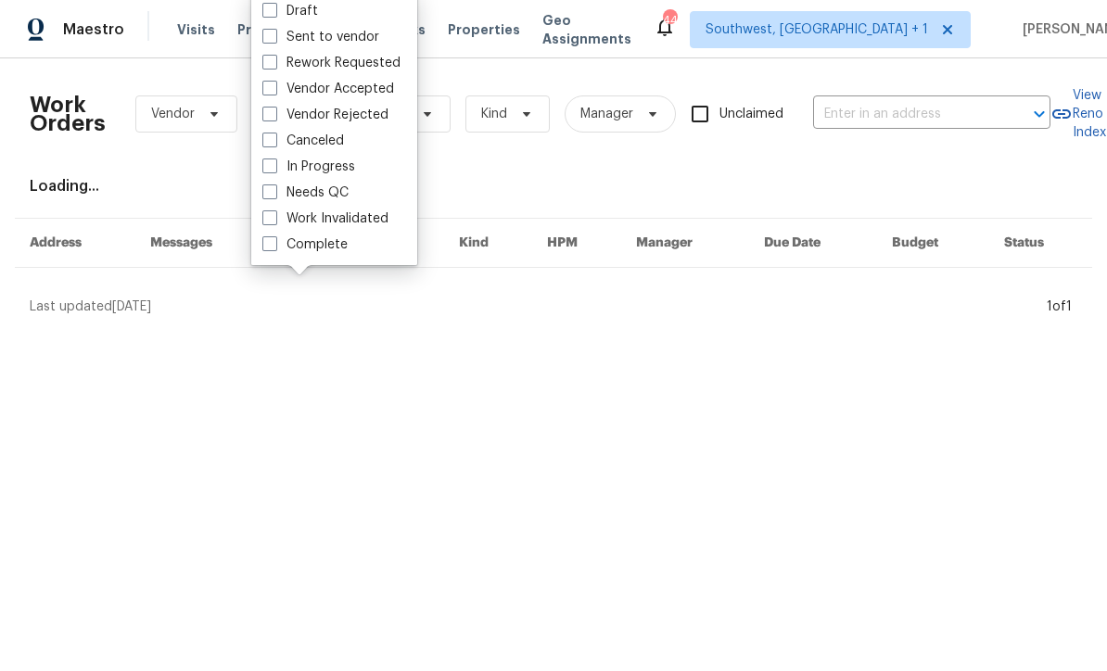
click at [279, 189] on label "Needs QC" at bounding box center [305, 193] width 86 height 19
click at [274, 189] on input "Needs QC" at bounding box center [268, 190] width 12 height 12
checkbox input "true"
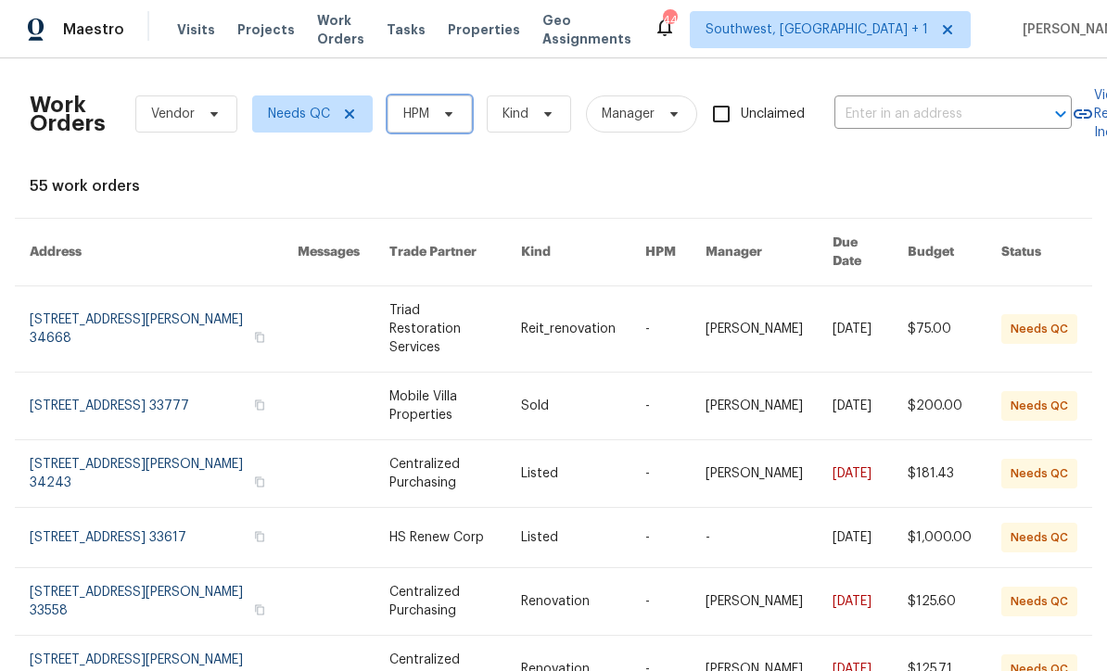
click at [439, 119] on span at bounding box center [446, 114] width 20 height 15
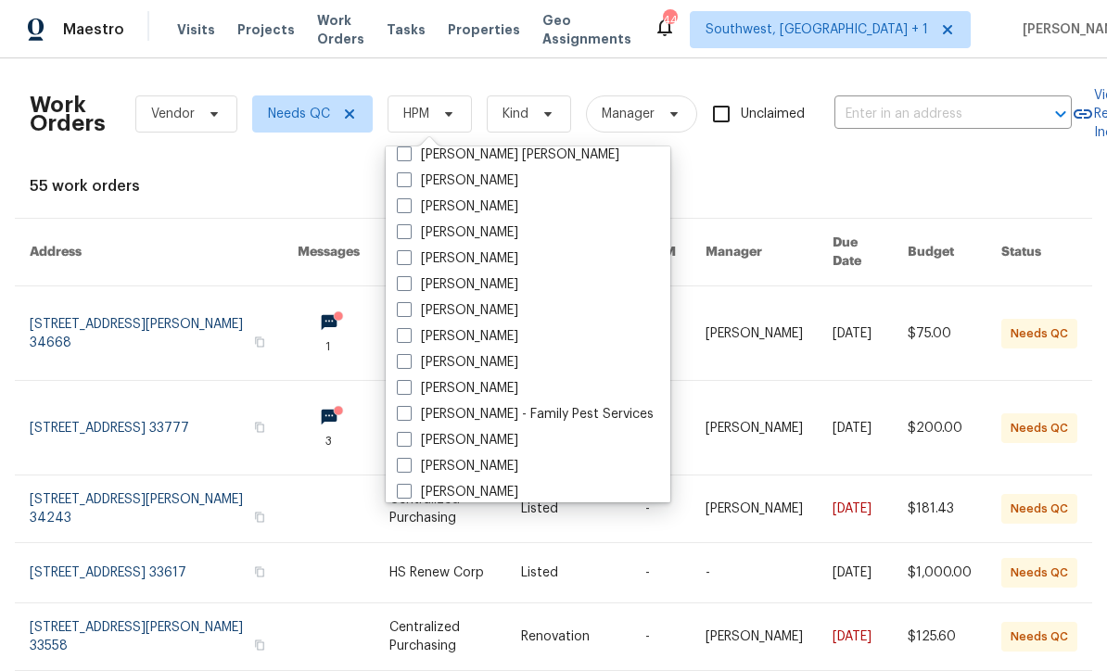
scroll to position [190, 0]
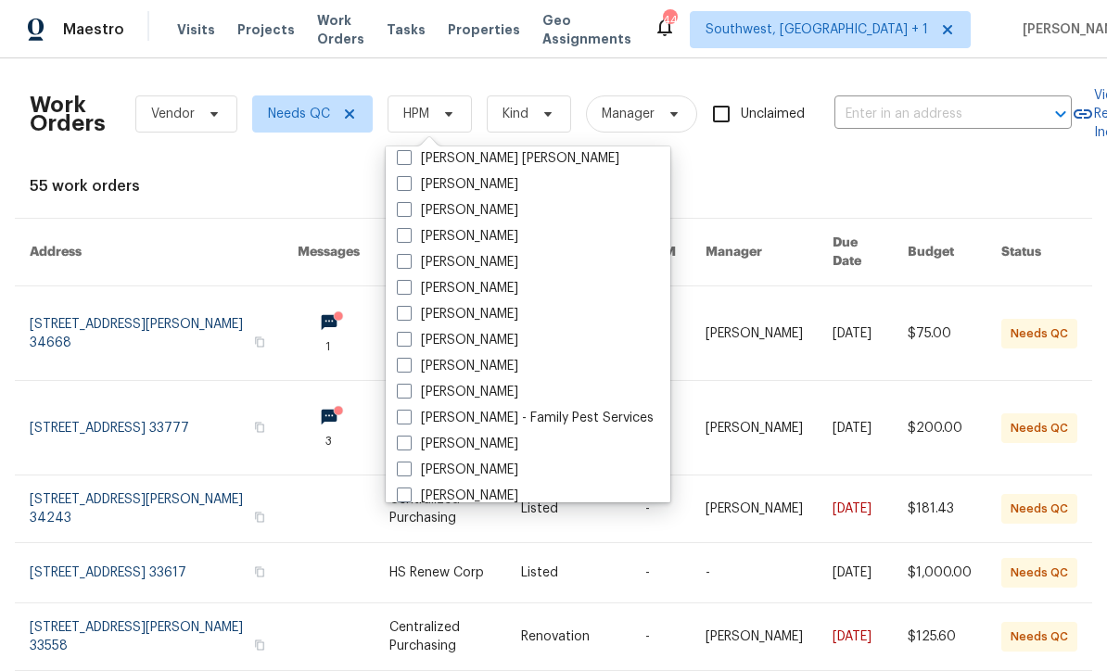
click at [403, 341] on span at bounding box center [404, 339] width 15 height 15
click at [403, 341] on input "[PERSON_NAME]" at bounding box center [403, 337] width 12 height 12
checkbox input "true"
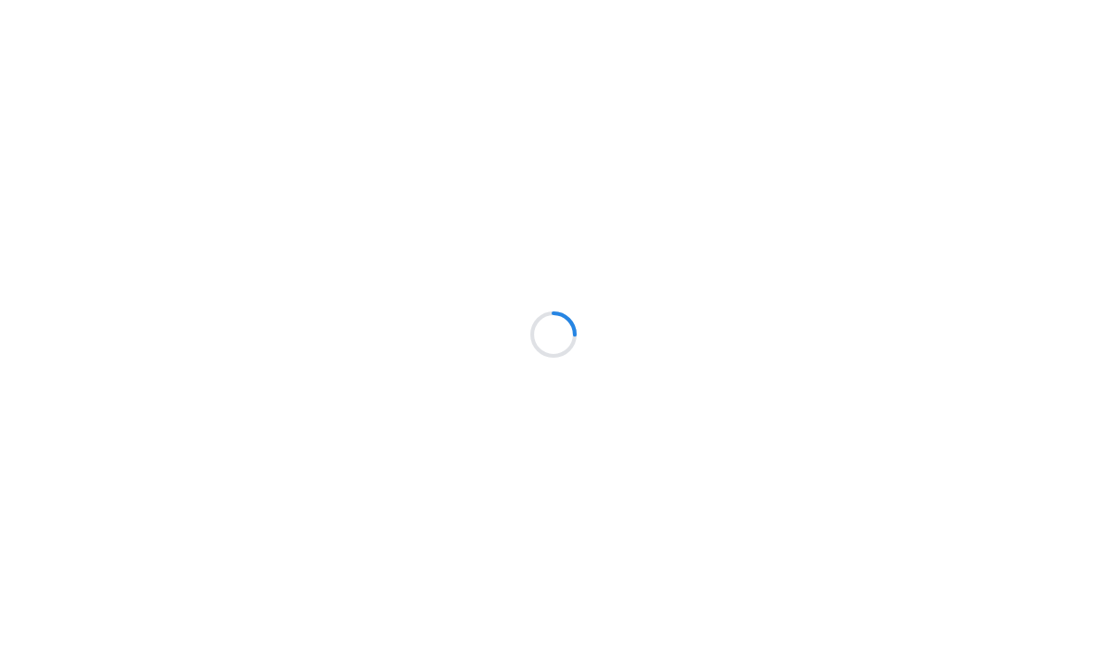
scroll to position [1, 0]
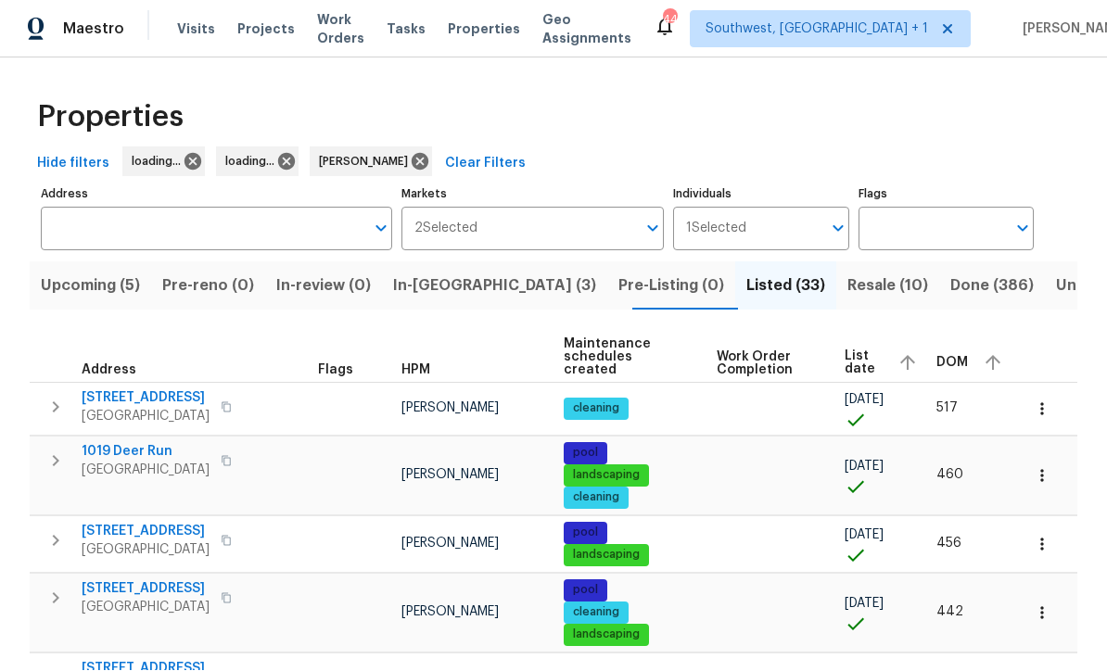
scroll to position [1, 0]
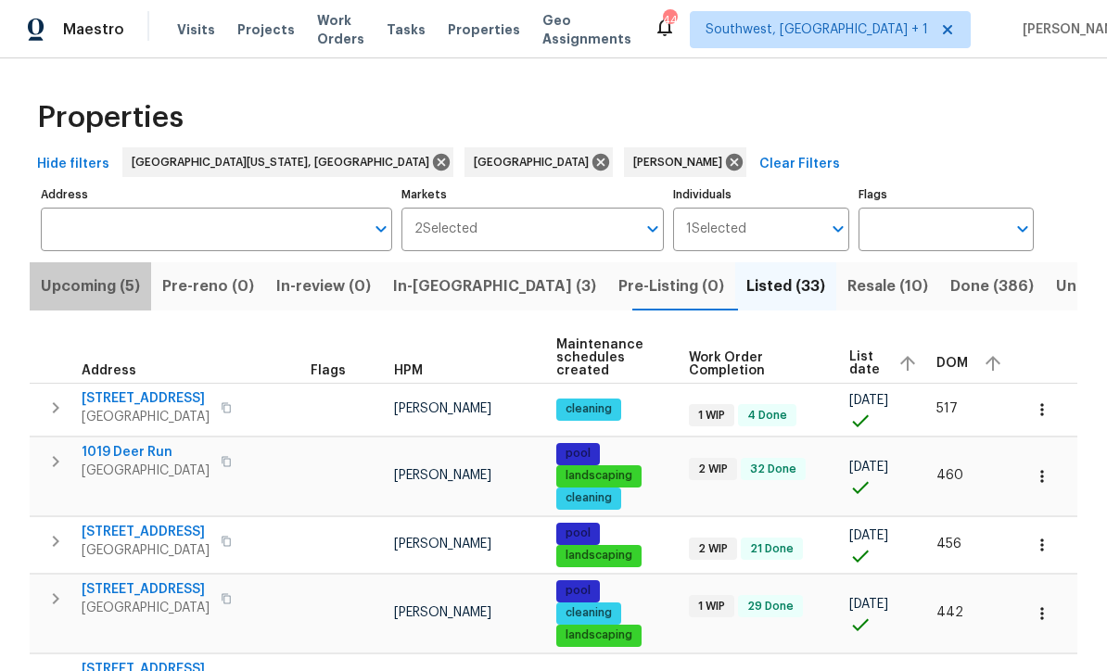
click at [108, 290] on span "Upcoming (5)" at bounding box center [90, 287] width 99 height 26
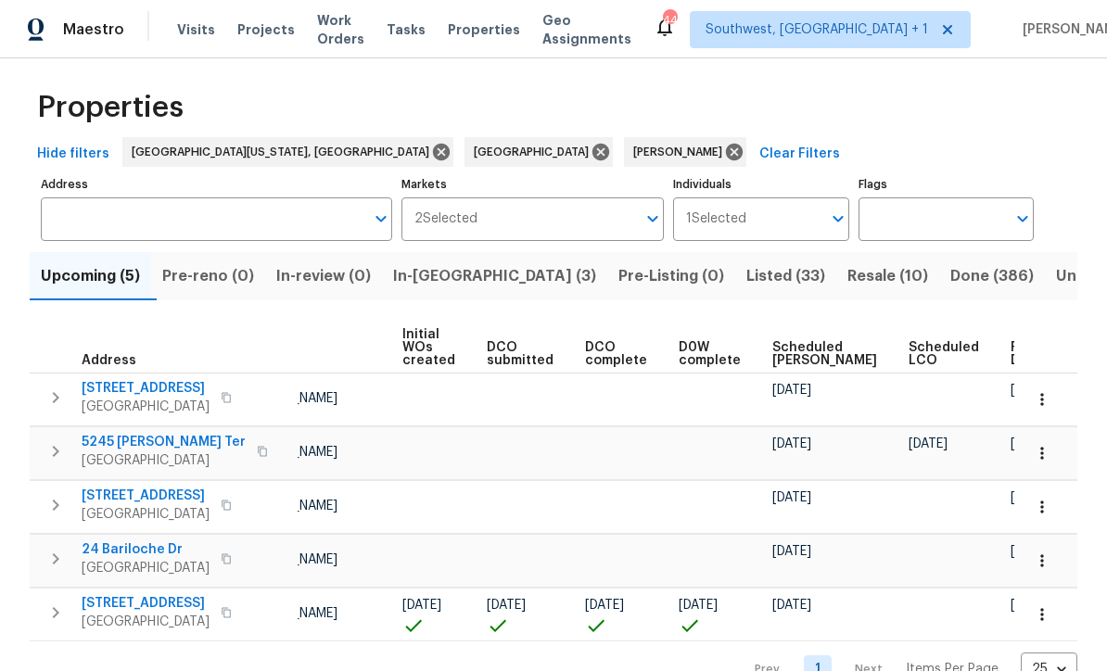
scroll to position [0, 131]
click at [1012, 358] on span "Ready Date" at bounding box center [1032, 354] width 41 height 26
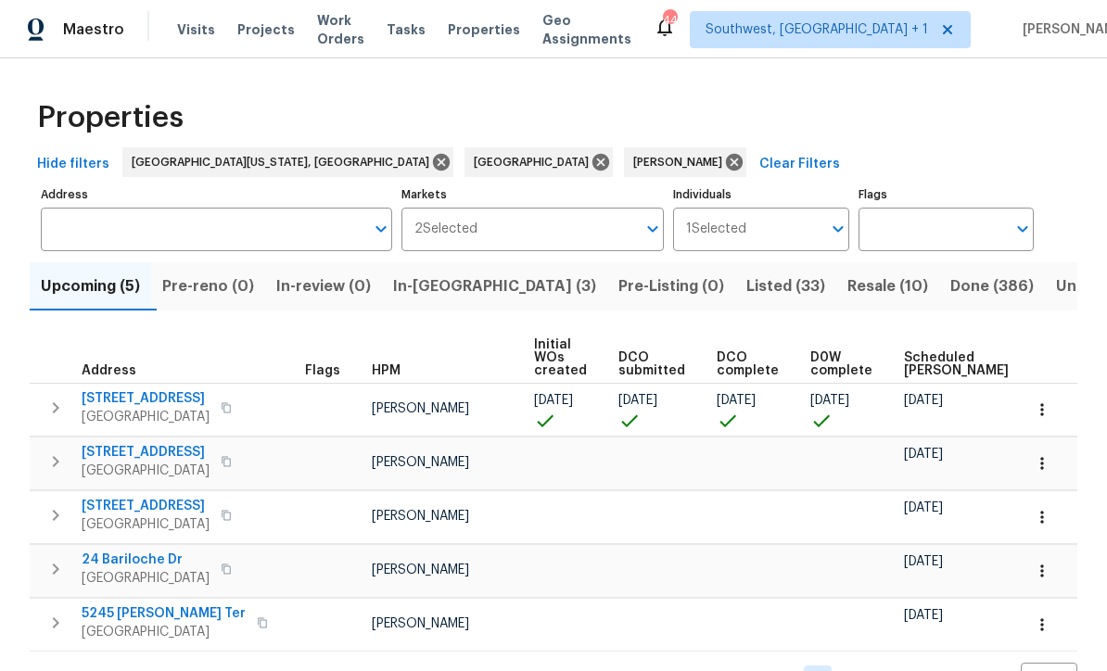
click at [221, 412] on icon "button" at bounding box center [226, 407] width 11 height 11
click at [215, 412] on button "button" at bounding box center [226, 408] width 22 height 26
click at [57, 412] on icon "button" at bounding box center [56, 407] width 6 height 11
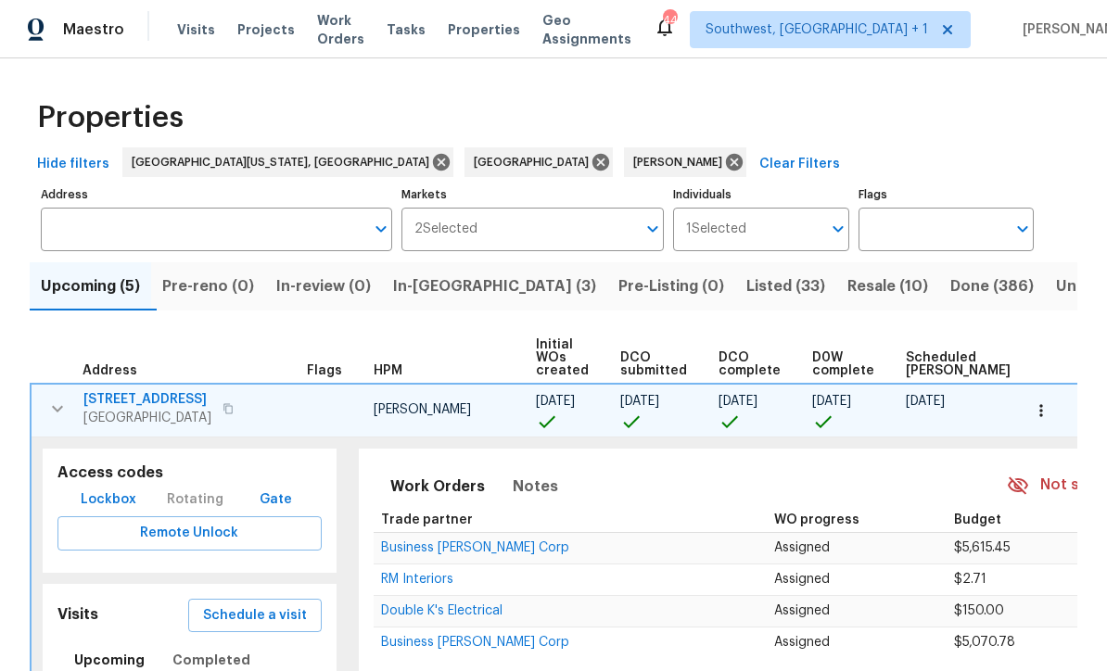
click at [96, 505] on span "Lockbox" at bounding box center [109, 500] width 56 height 23
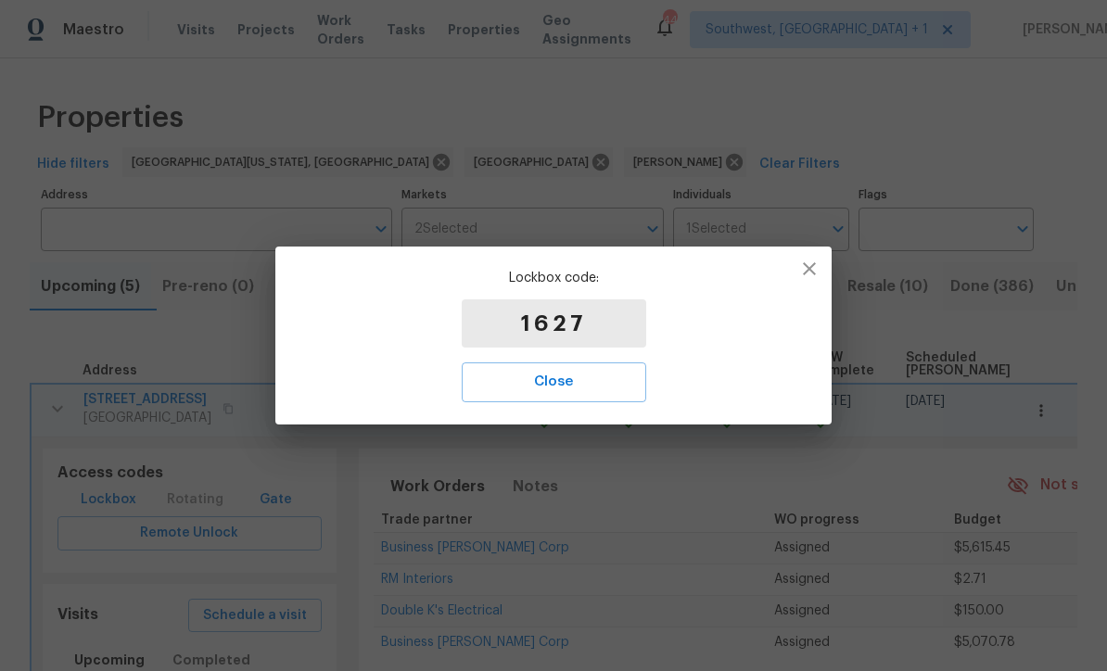
click at [583, 393] on span "Close" at bounding box center [554, 382] width 144 height 24
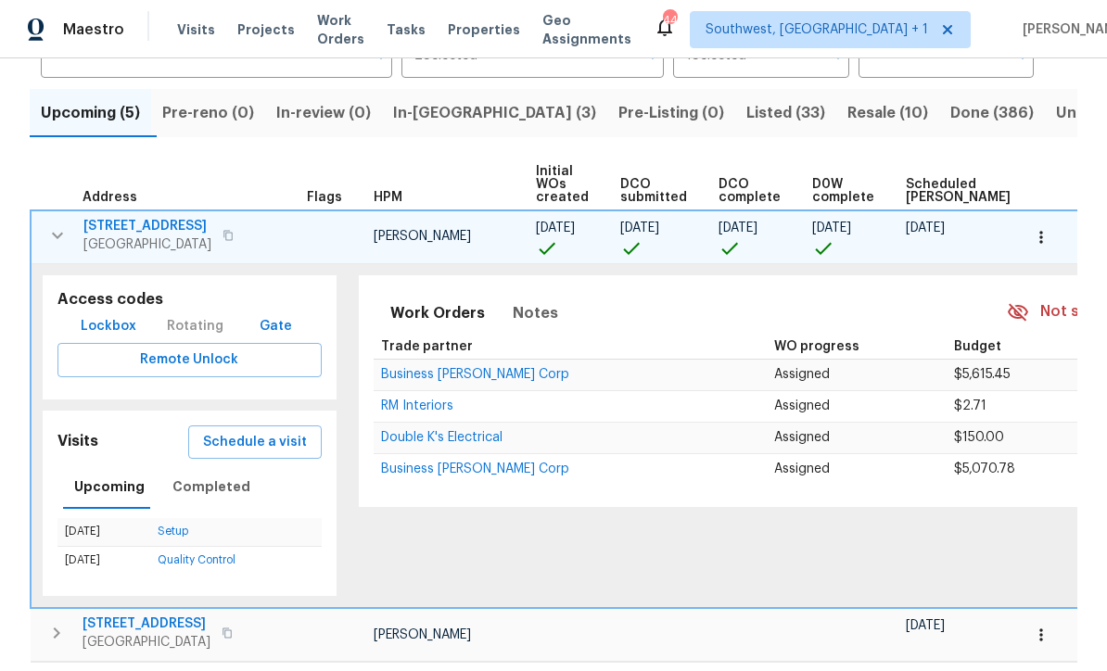
scroll to position [215, 0]
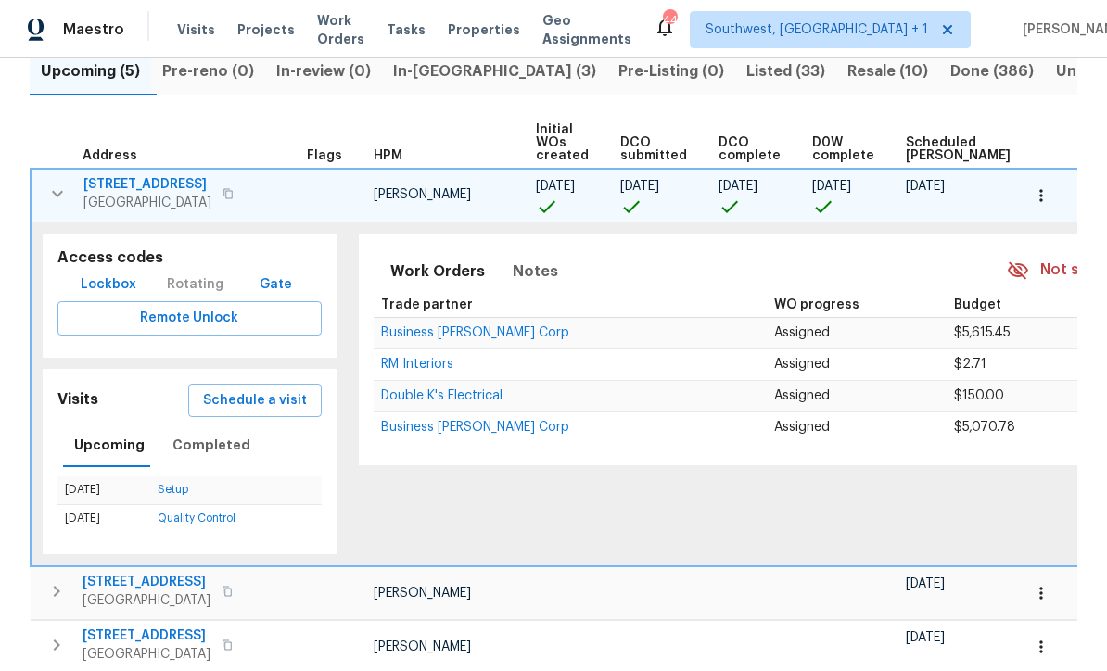
click at [46, 196] on icon "button" at bounding box center [57, 194] width 22 height 22
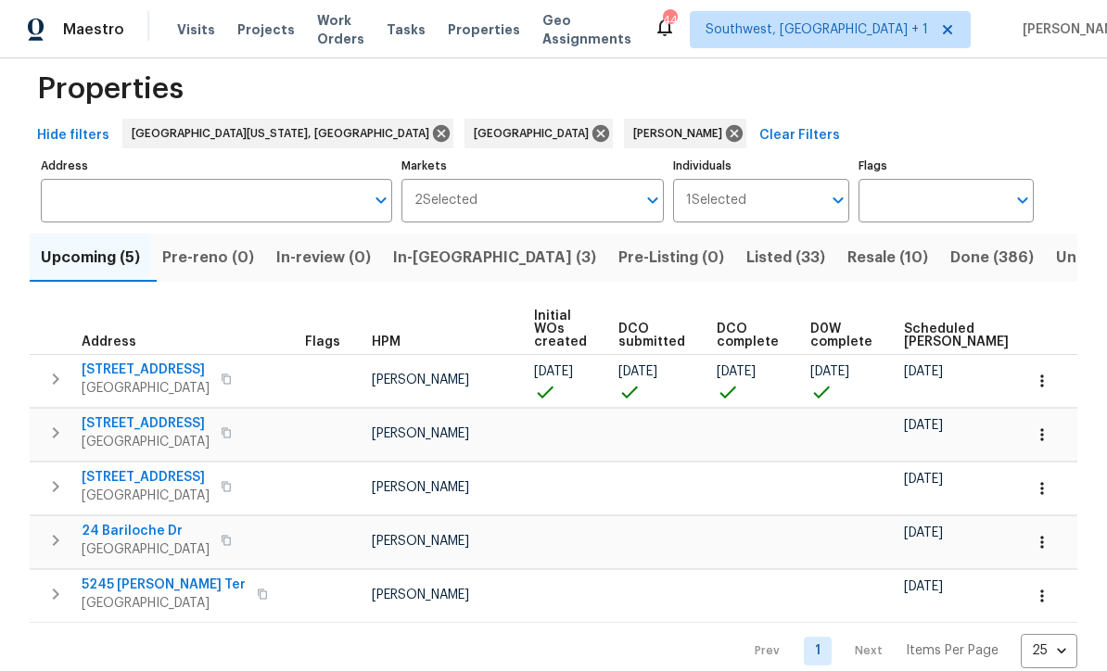
scroll to position [10, 0]
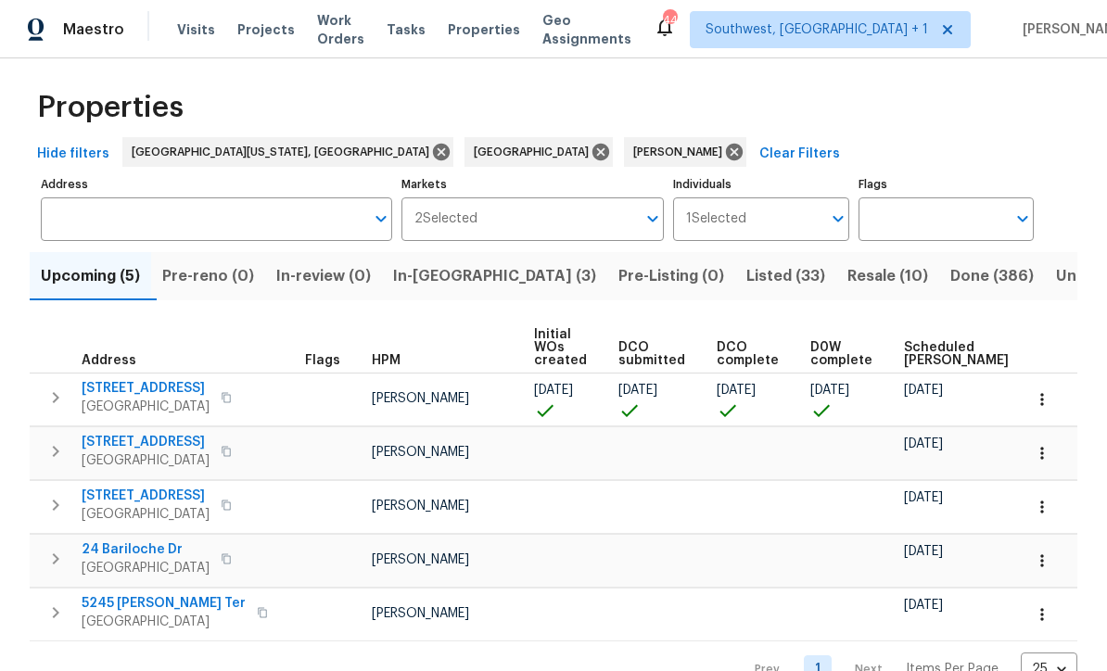
click at [1041, 402] on icon "button" at bounding box center [1042, 399] width 19 height 19
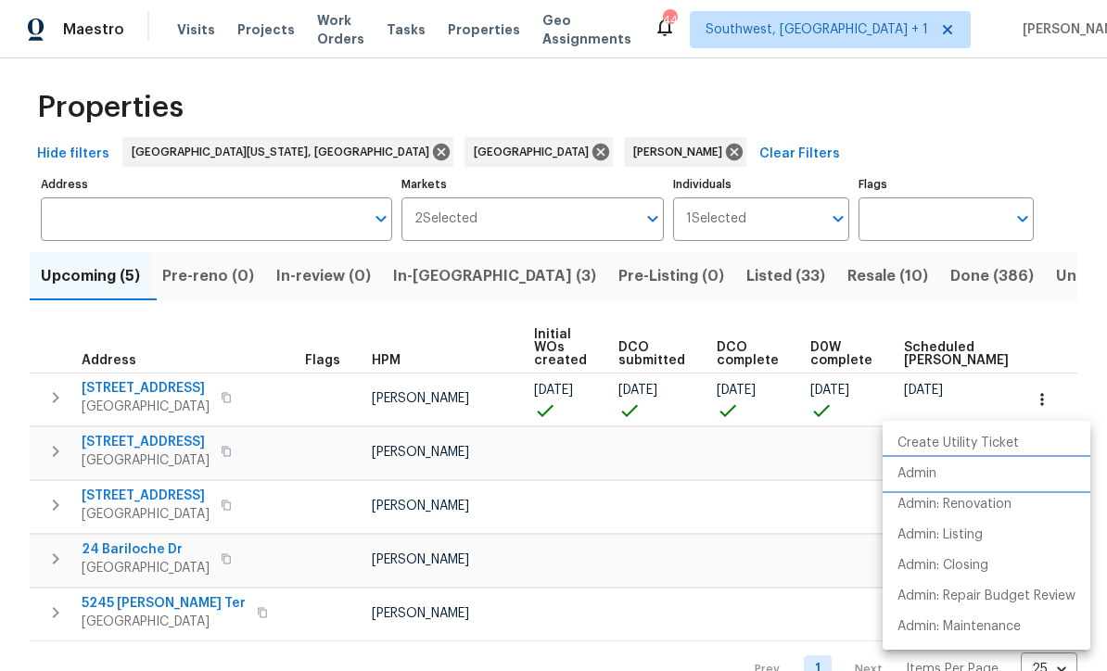
click at [923, 476] on p "Admin" at bounding box center [917, 474] width 39 height 19
